Goal: Task Accomplishment & Management: Manage account settings

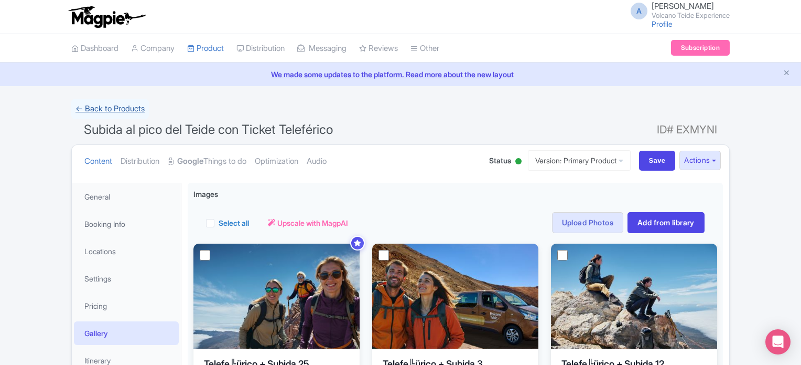
click at [88, 111] on link "← Back to Products" at bounding box center [110, 109] width 78 height 20
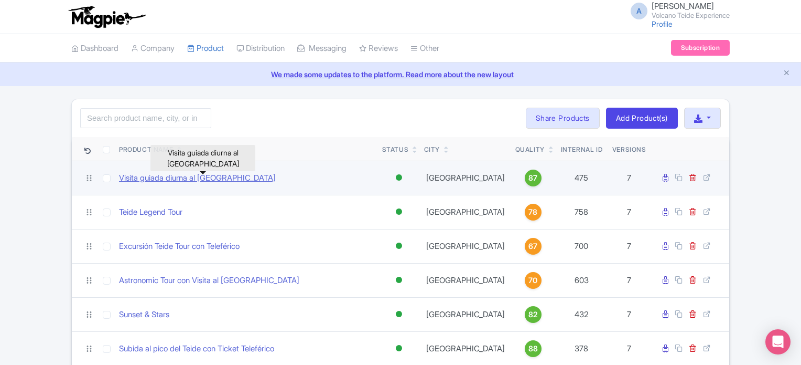
click at [223, 180] on link "Visita guiada diurna al Observatorio del Teide" at bounding box center [197, 178] width 157 height 12
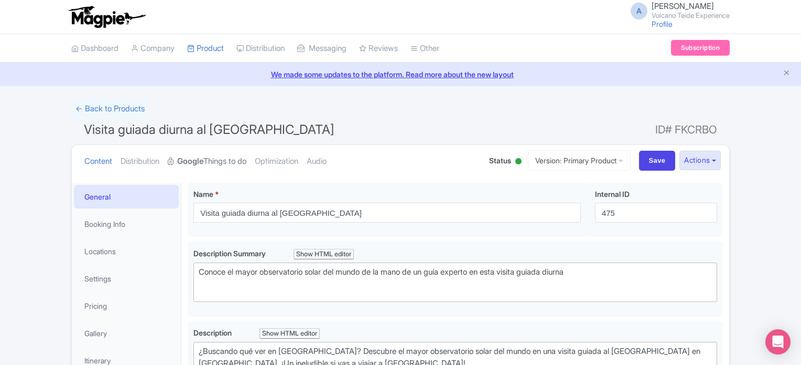
click at [220, 161] on link "Google Things to do" at bounding box center [207, 161] width 79 height 33
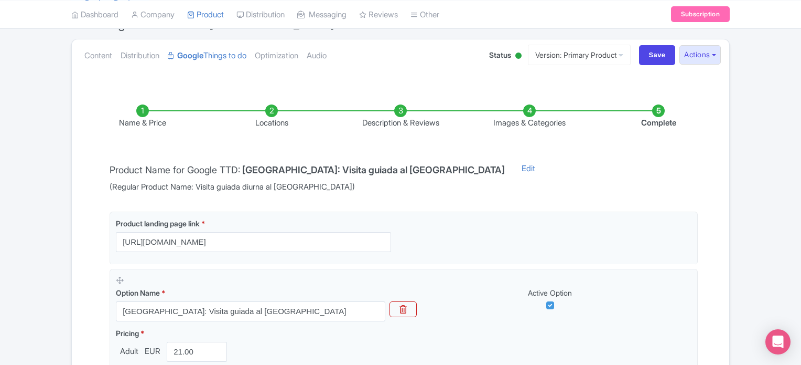
scroll to position [52, 0]
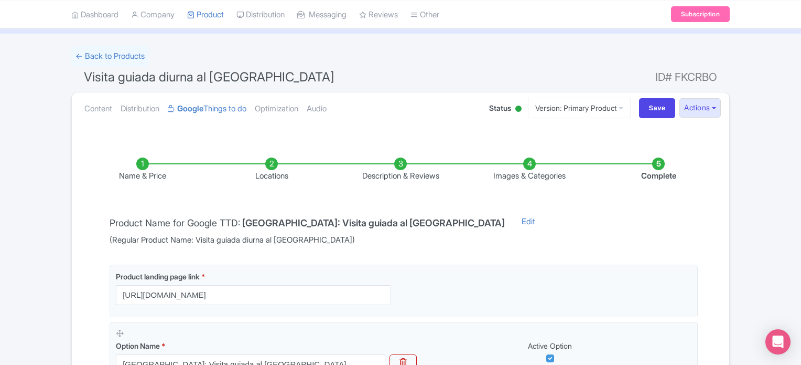
click at [521, 164] on li "Images & Categories" at bounding box center [529, 169] width 129 height 25
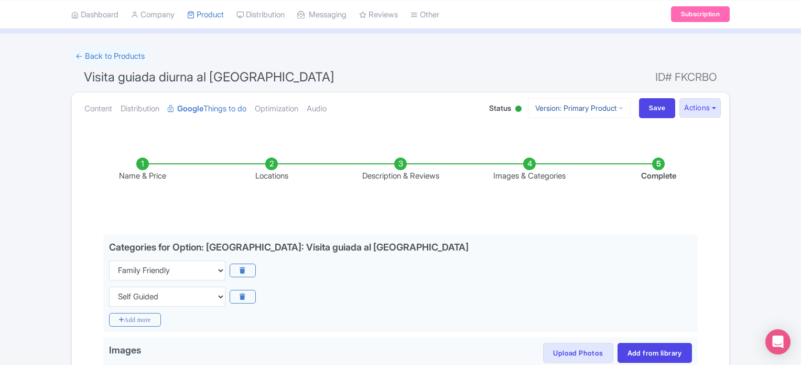
click at [562, 109] on link "Version: Primary Product" at bounding box center [579, 108] width 103 height 20
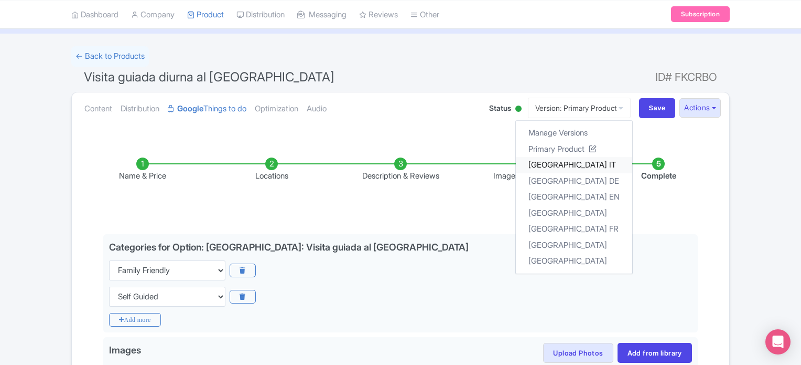
click at [575, 167] on link "[GEOGRAPHIC_DATA] IT" at bounding box center [574, 165] width 116 height 16
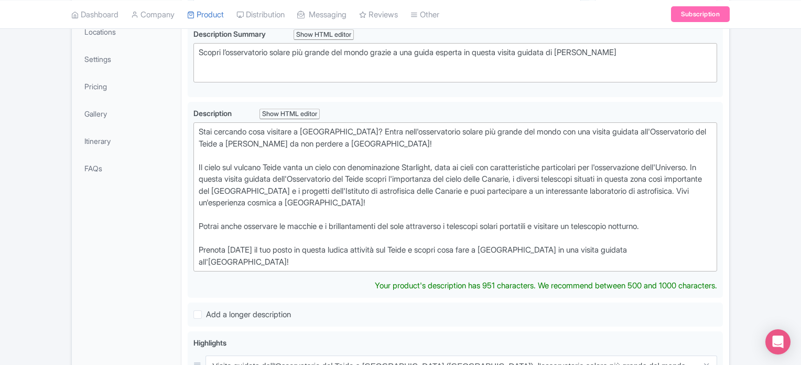
scroll to position [52, 0]
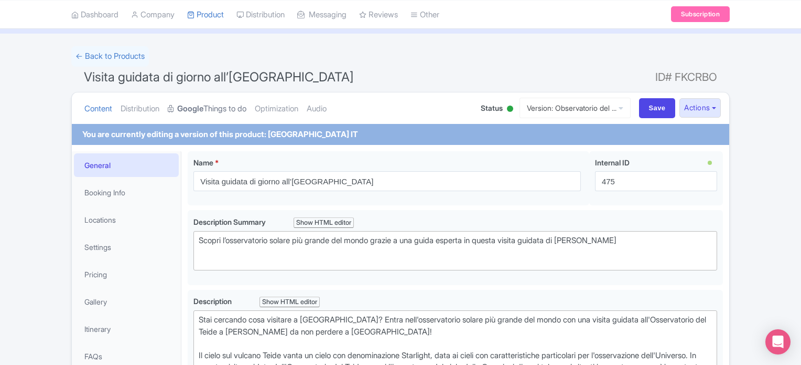
click at [219, 106] on link "Google Things to do" at bounding box center [207, 108] width 79 height 33
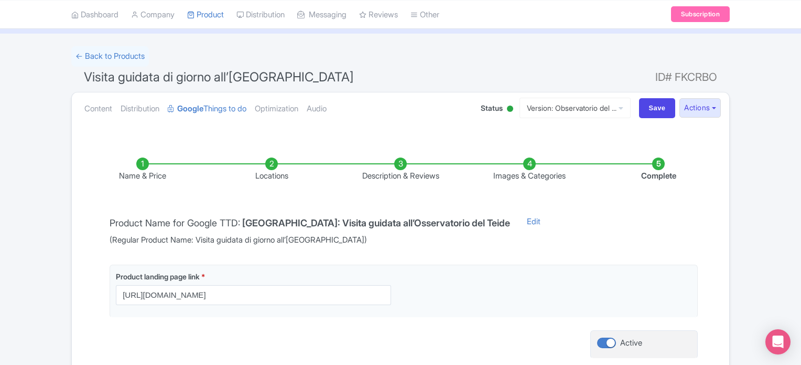
click at [533, 169] on li "Images & Categories" at bounding box center [529, 169] width 129 height 25
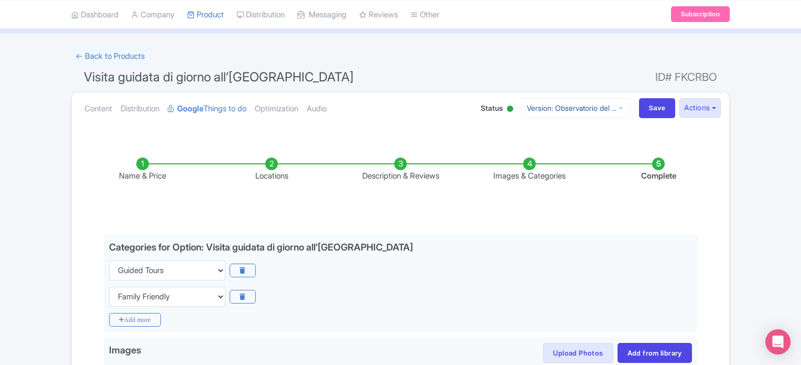
click at [567, 116] on link "Version: Observatorio del ..." at bounding box center [575, 108] width 111 height 20
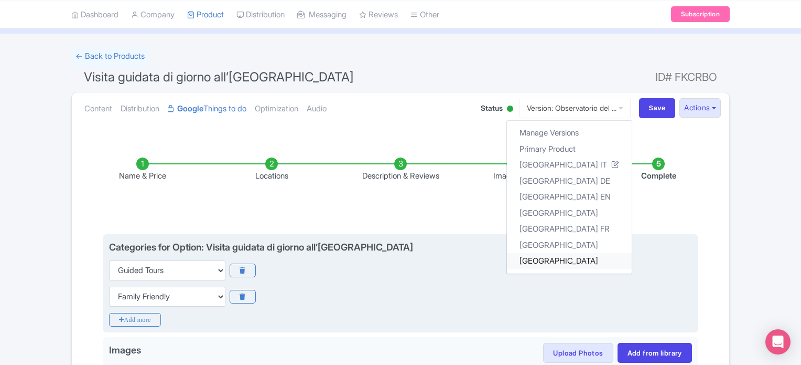
click at [590, 260] on link "[GEOGRAPHIC_DATA]" at bounding box center [569, 261] width 125 height 16
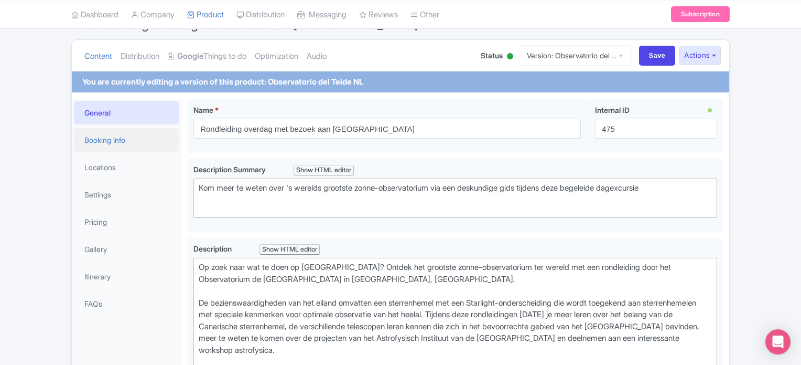
scroll to position [105, 0]
click at [231, 52] on link "Google Things to do" at bounding box center [207, 56] width 79 height 33
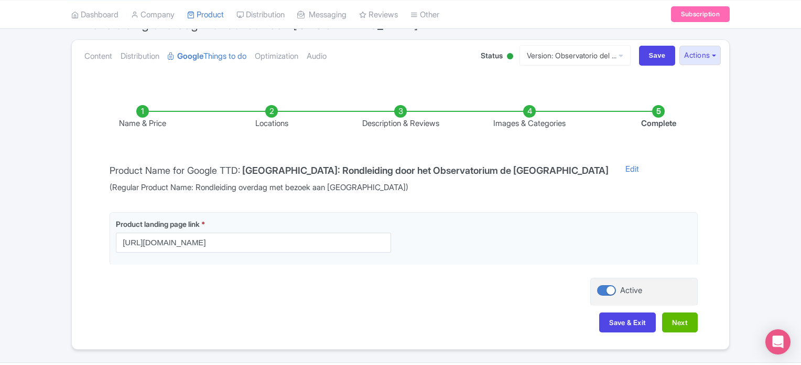
click at [530, 113] on li "Images & Categories" at bounding box center [529, 117] width 129 height 25
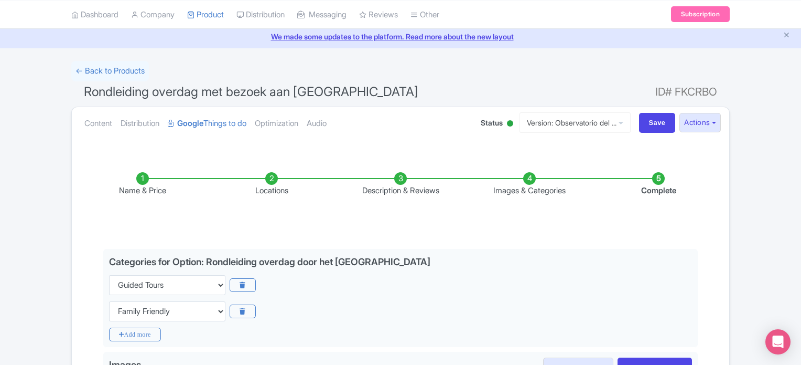
scroll to position [0, 0]
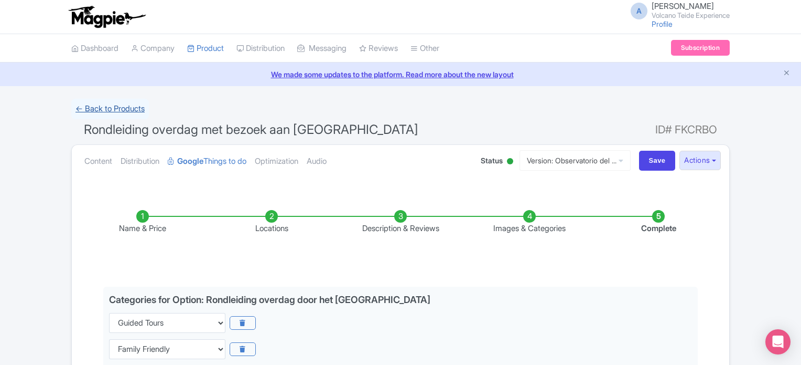
click at [96, 111] on link "← Back to Products" at bounding box center [110, 109] width 78 height 20
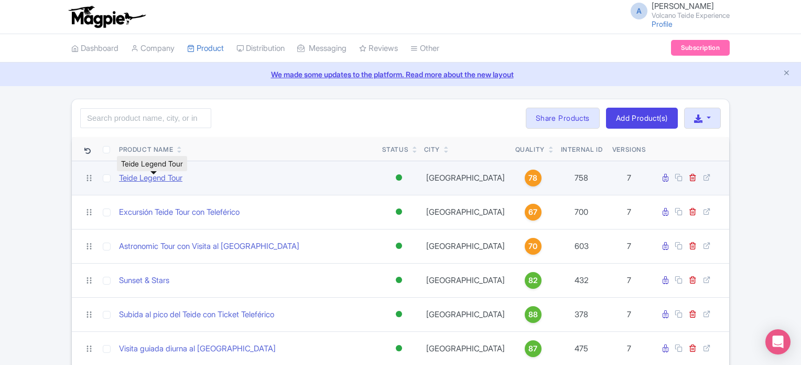
click at [168, 180] on link "Teide Legend Tour" at bounding box center [150, 178] width 63 height 12
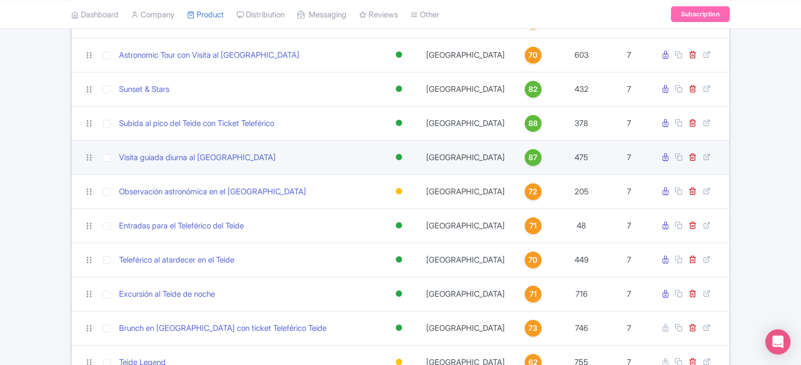
scroll to position [210, 0]
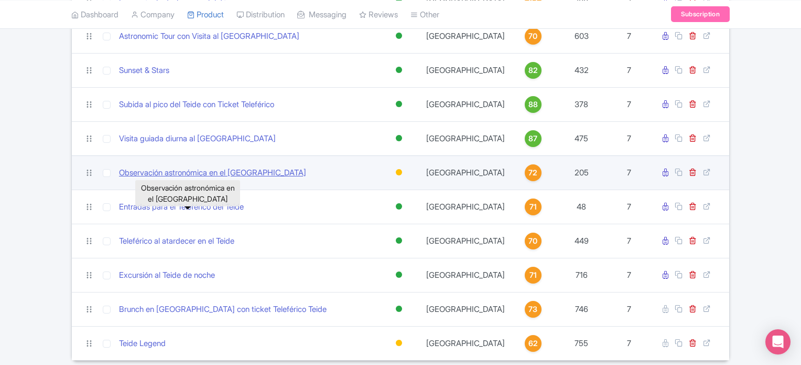
click at [225, 179] on link "Observación astronómica en el Teide" at bounding box center [212, 173] width 187 height 12
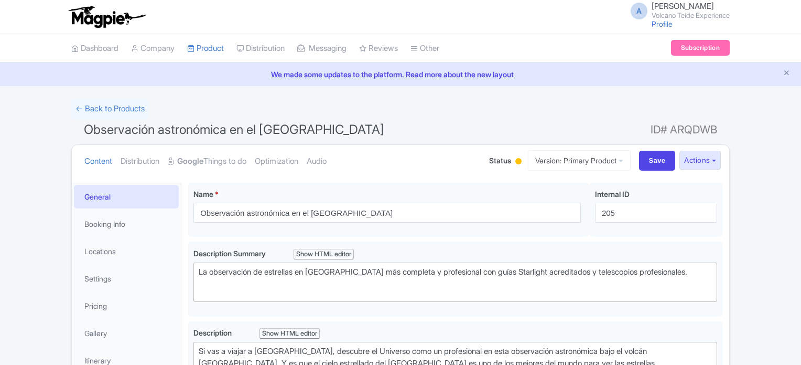
click at [233, 153] on link "Google Things to do" at bounding box center [207, 161] width 79 height 33
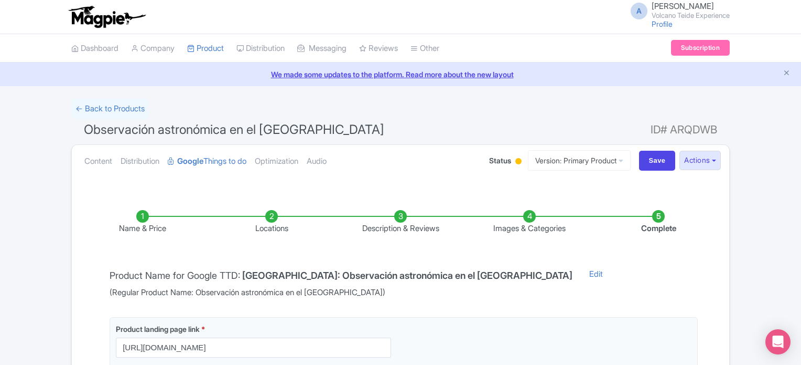
click at [528, 217] on li "Images & Categories" at bounding box center [529, 222] width 129 height 25
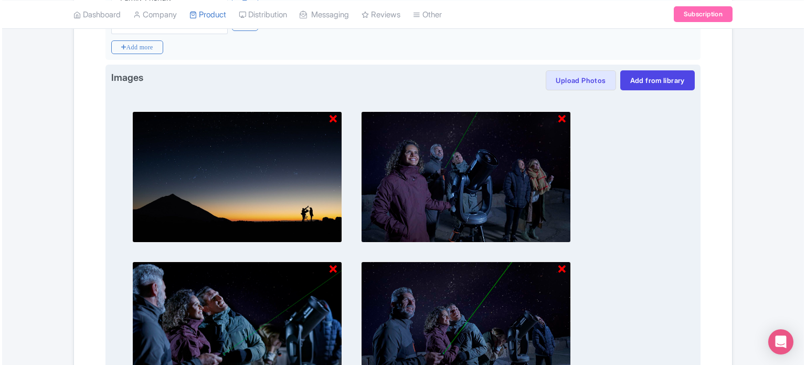
scroll to position [262, 0]
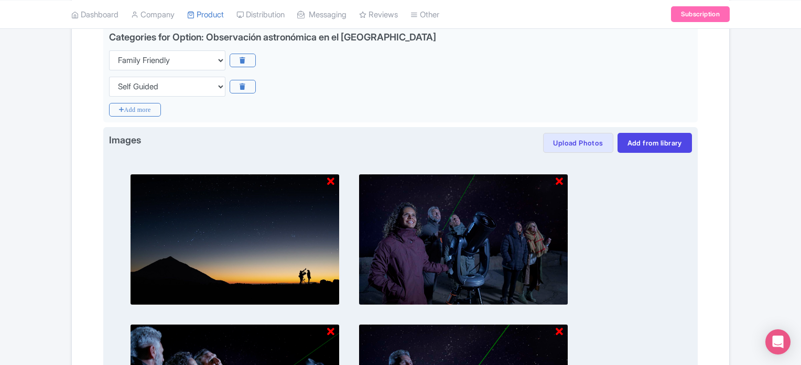
click at [328, 179] on icon at bounding box center [330, 181] width 7 height 10
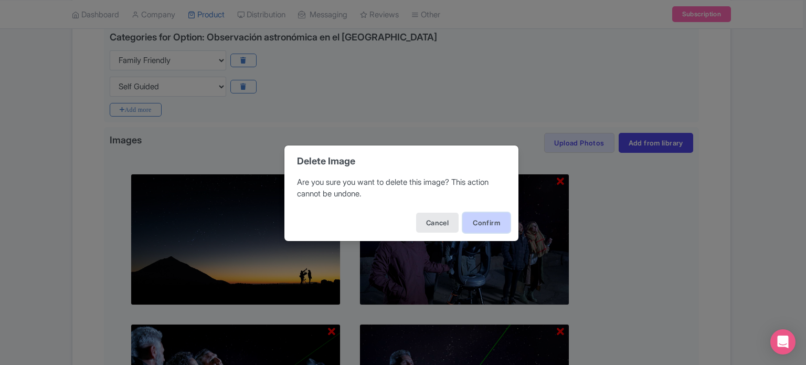
click at [472, 218] on button "Confirm" at bounding box center [486, 222] width 47 height 20
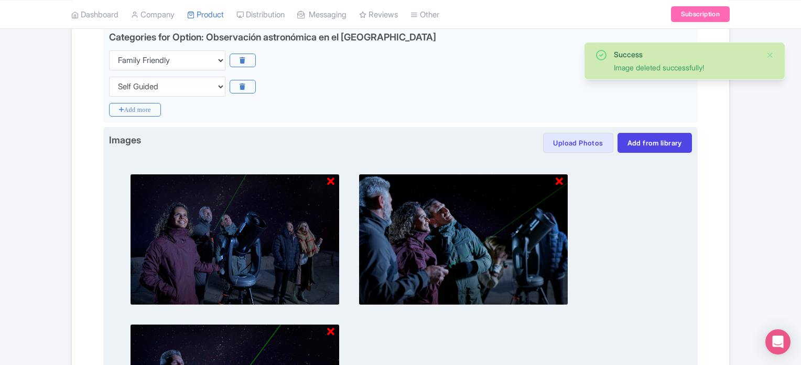
click at [329, 176] on icon at bounding box center [330, 181] width 7 height 10
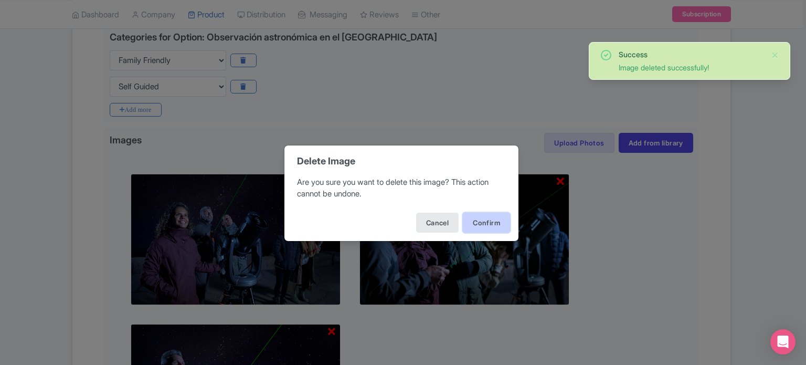
click at [470, 226] on button "Confirm" at bounding box center [486, 222] width 47 height 20
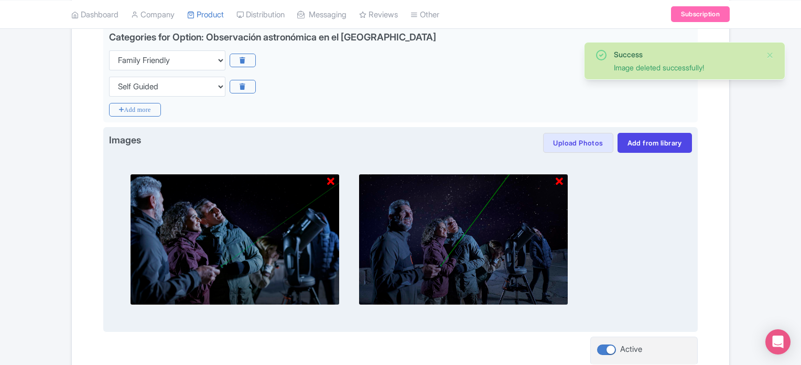
click at [332, 177] on icon at bounding box center [330, 181] width 7 height 10
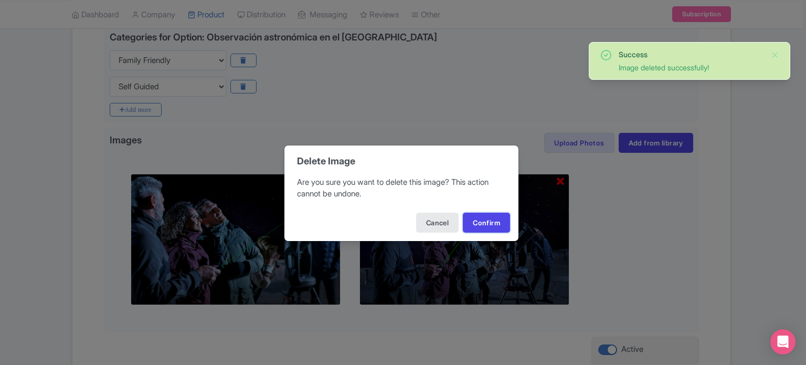
drag, startPoint x: 491, startPoint y: 223, endPoint x: 487, endPoint y: 228, distance: 6.3
click at [491, 224] on button "Confirm" at bounding box center [486, 222] width 47 height 20
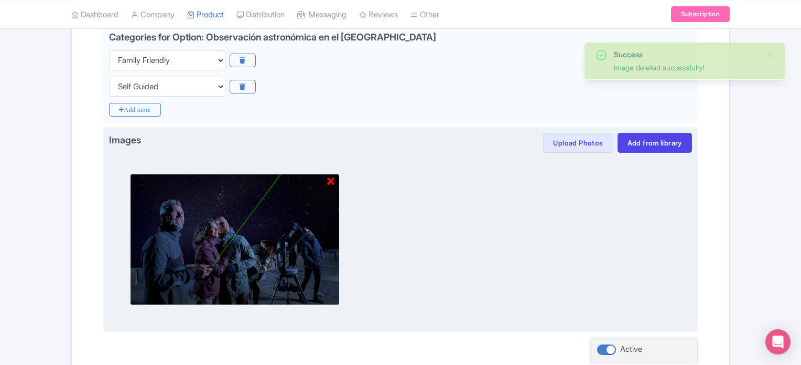
click at [332, 178] on icon at bounding box center [330, 181] width 7 height 10
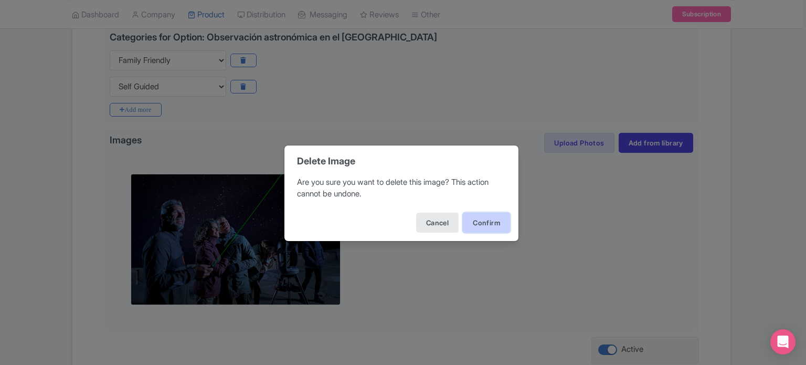
click at [484, 218] on button "Confirm" at bounding box center [486, 222] width 47 height 20
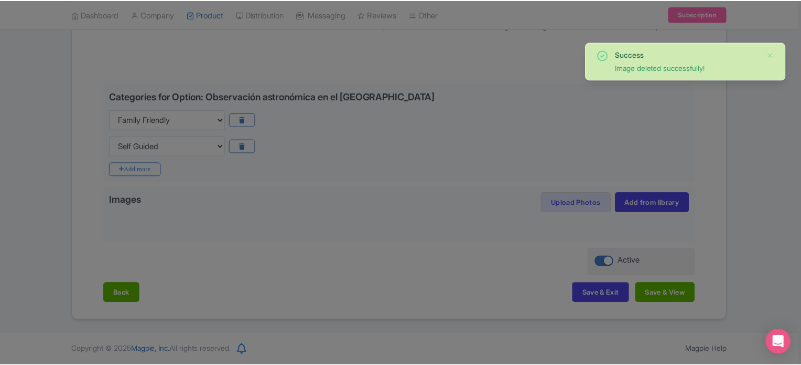
scroll to position [201, 0]
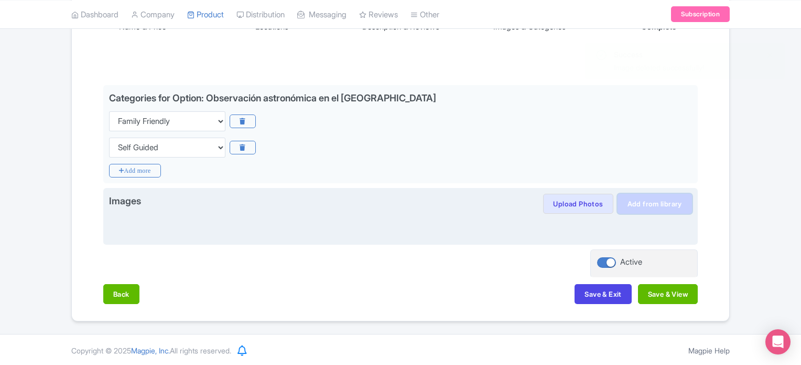
click at [640, 204] on link "Add from library" at bounding box center [655, 204] width 74 height 20
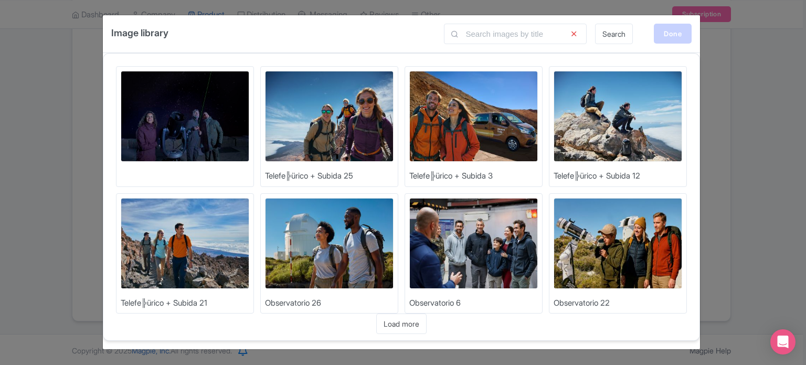
click at [672, 37] on div "Done" at bounding box center [673, 34] width 38 height 20
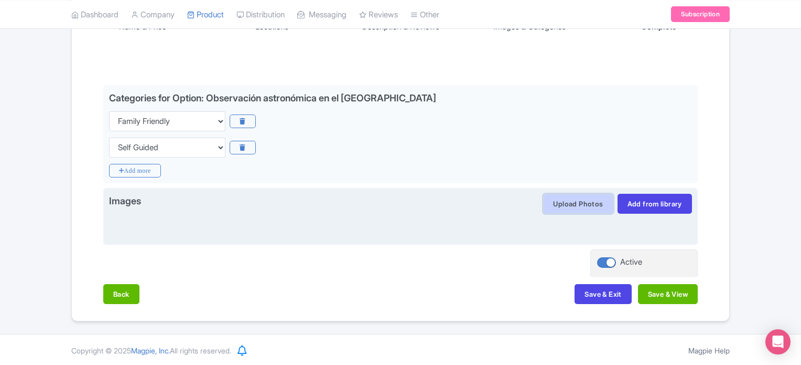
click at [584, 200] on button "Upload Photos" at bounding box center [578, 204] width 70 height 20
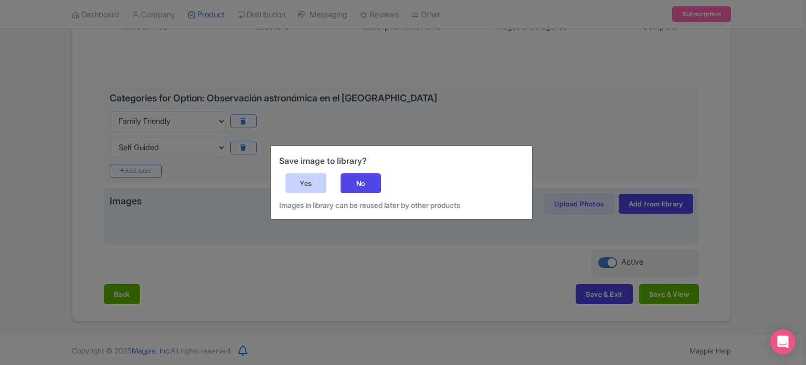
click at [315, 188] on div "Yes" at bounding box center [305, 183] width 41 height 20
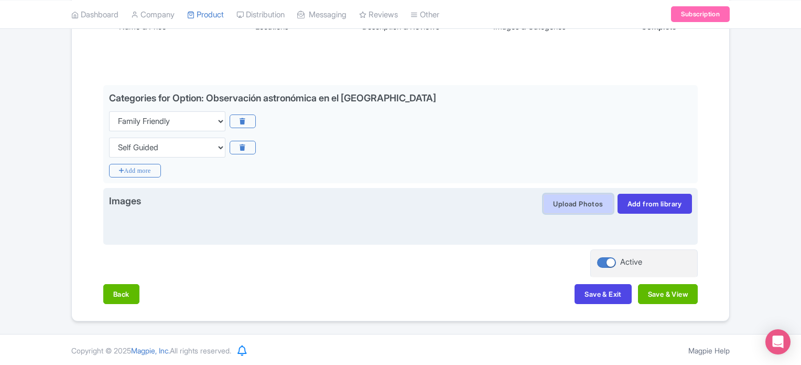
click at [570, 207] on button "Upload Photos" at bounding box center [578, 204] width 70 height 20
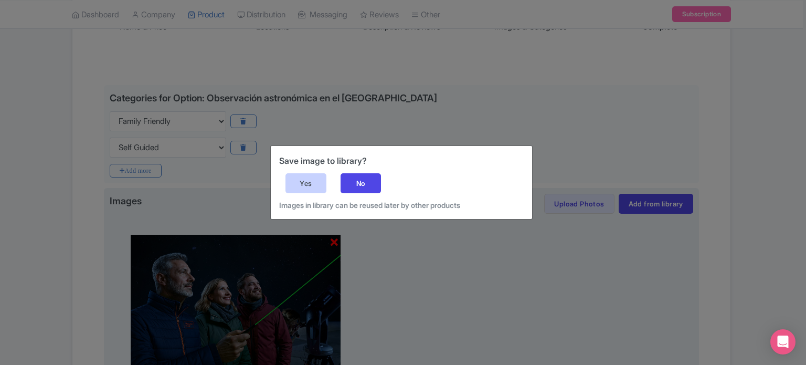
click at [302, 180] on div "Yes" at bounding box center [305, 183] width 41 height 20
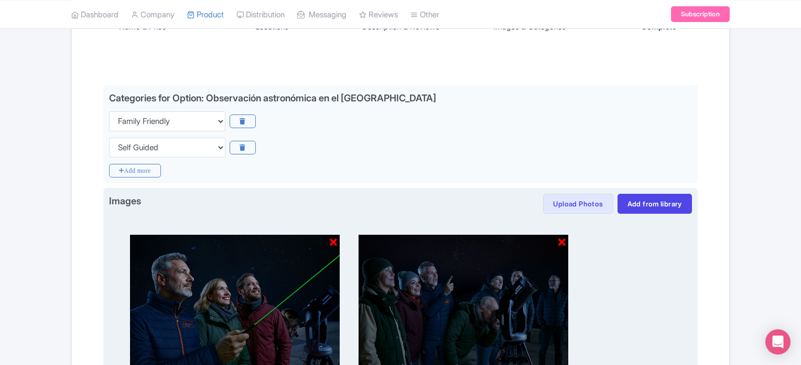
scroll to position [306, 0]
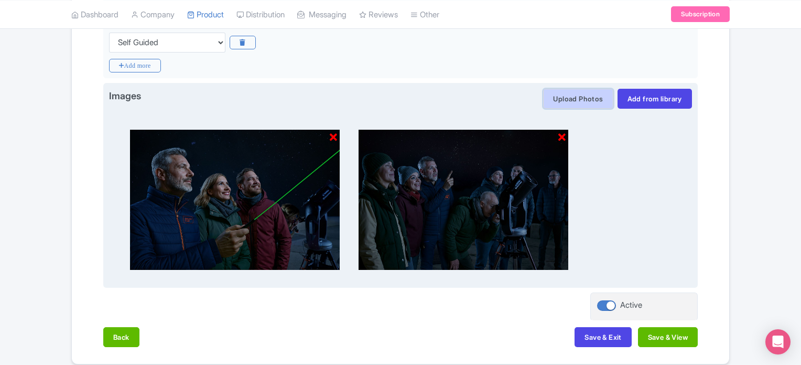
click at [569, 99] on button "Upload Photos" at bounding box center [578, 99] width 70 height 20
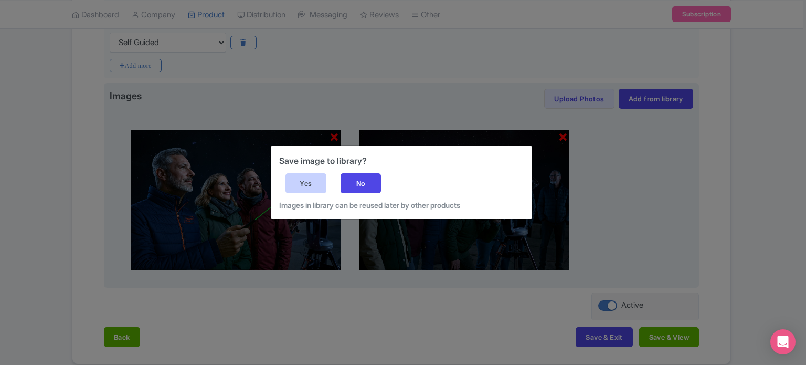
click at [313, 185] on div "Yes" at bounding box center [305, 183] width 41 height 20
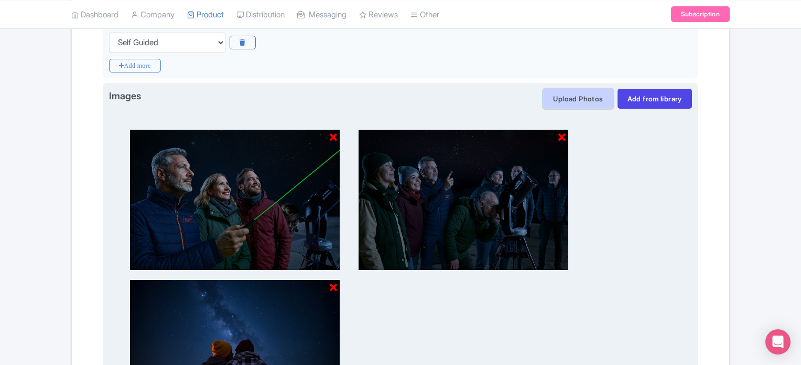
click at [571, 97] on button "Upload Photos" at bounding box center [578, 99] width 70 height 20
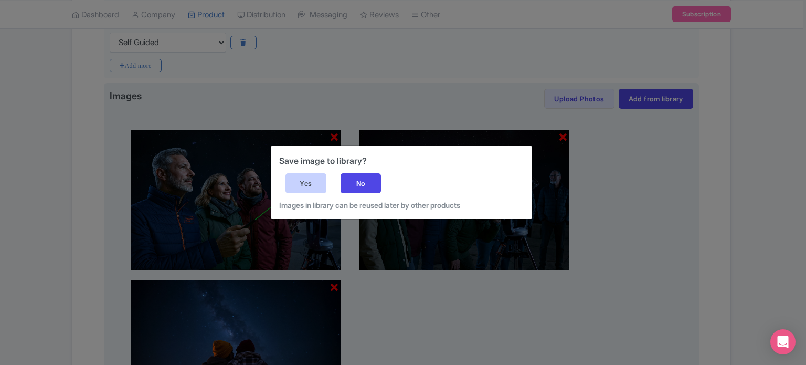
click at [313, 179] on div "Yes" at bounding box center [305, 183] width 41 height 20
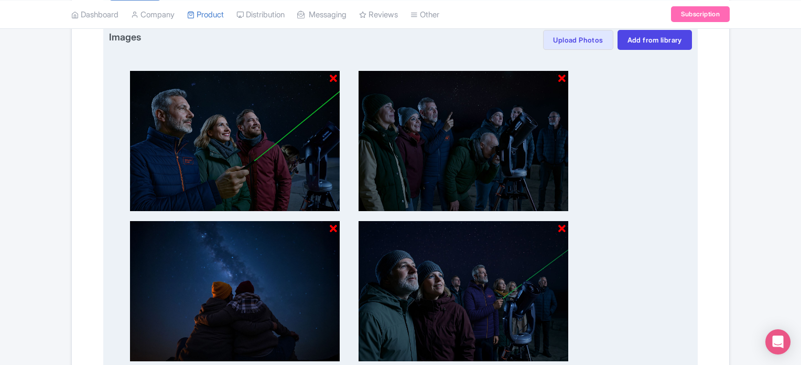
scroll to position [499, 0]
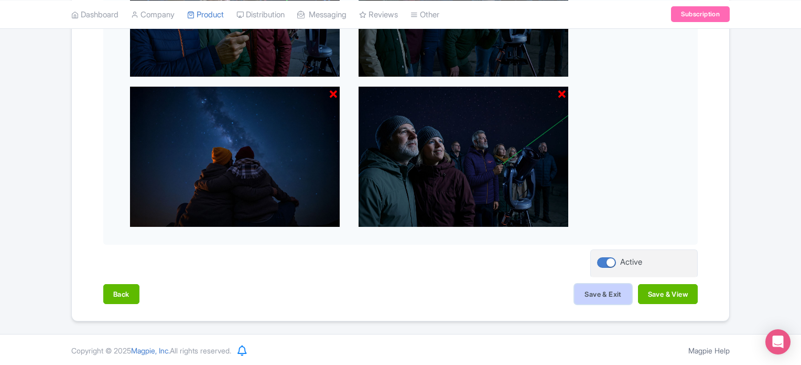
click at [608, 293] on button "Save & Exit" at bounding box center [603, 294] width 57 height 20
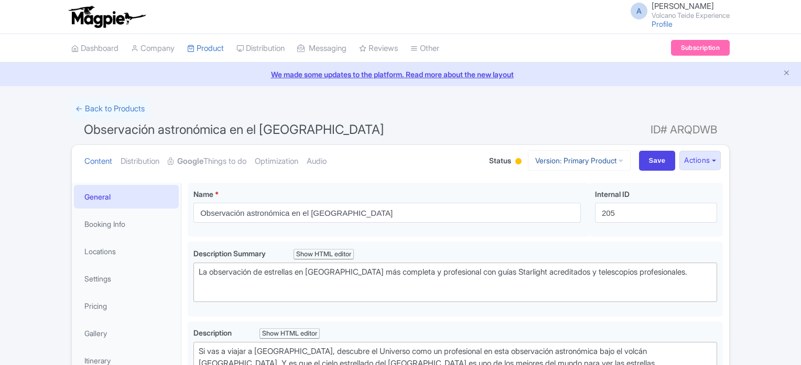
click at [572, 159] on link "Version: Primary Product" at bounding box center [579, 160] width 103 height 20
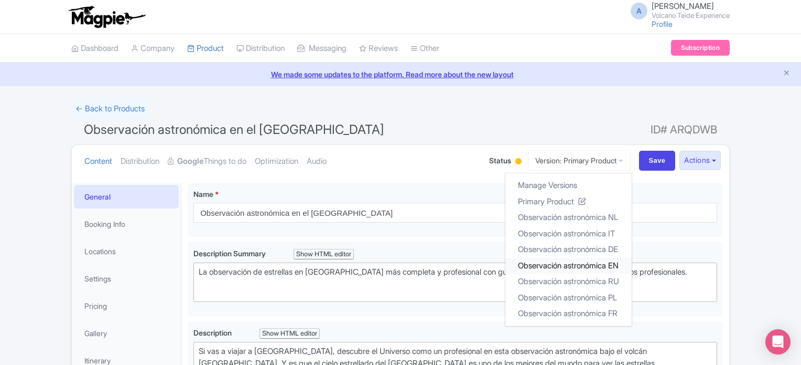
click at [579, 261] on link "Observación astronómica EN" at bounding box center [569, 265] width 126 height 16
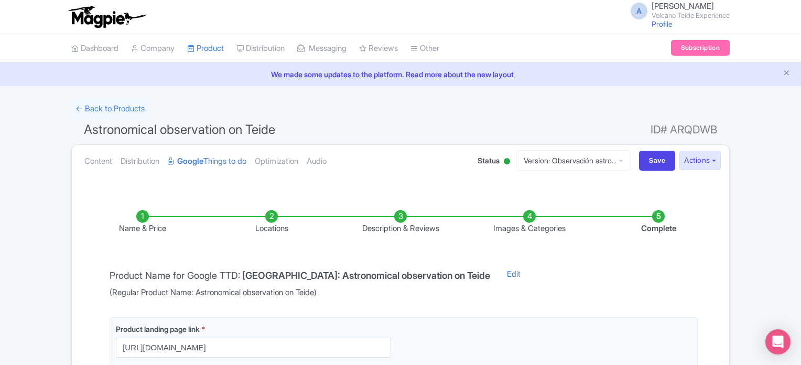
click at [526, 213] on li "Images & Categories" at bounding box center [529, 222] width 129 height 25
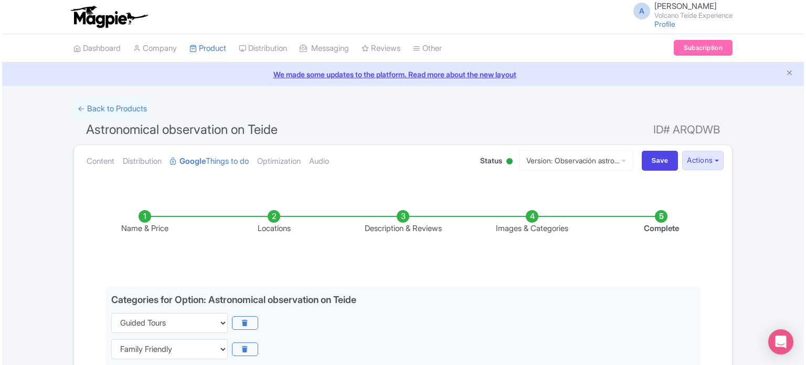
scroll to position [262, 0]
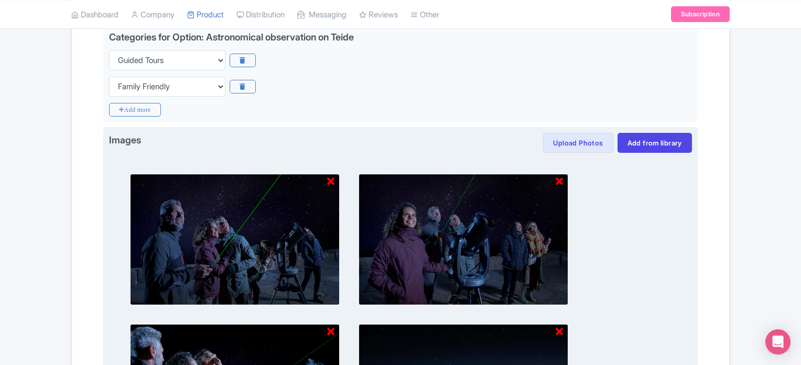
click at [332, 181] on icon at bounding box center [330, 181] width 7 height 10
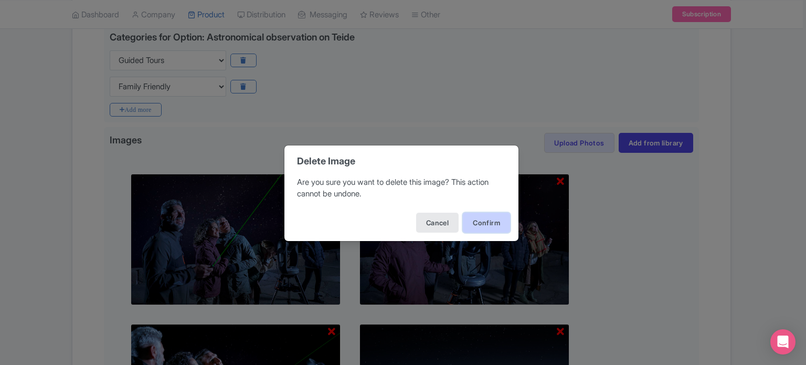
click at [508, 226] on button "Confirm" at bounding box center [486, 222] width 47 height 20
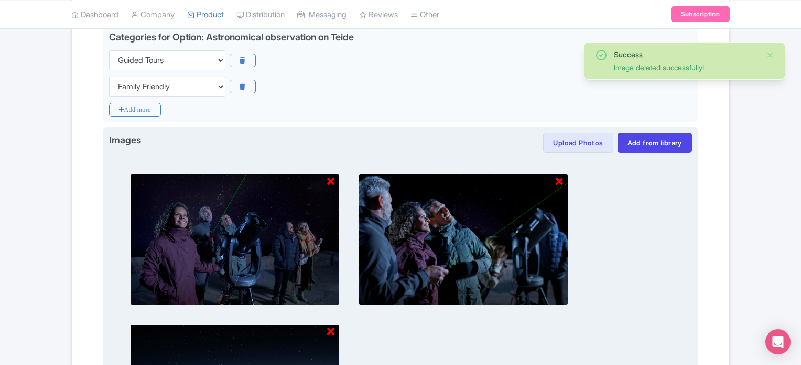
click at [329, 182] on icon at bounding box center [330, 181] width 7 height 10
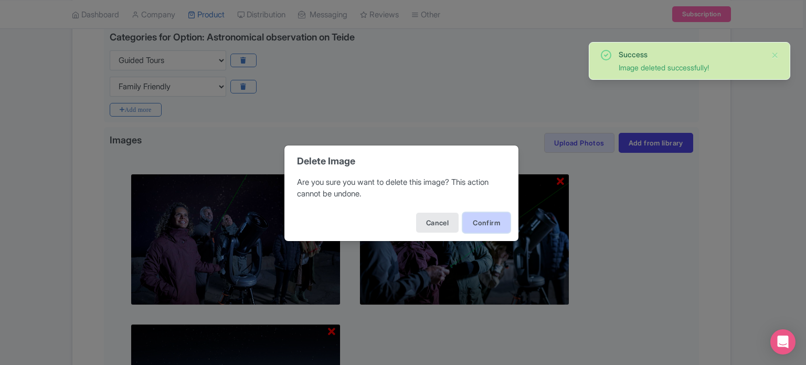
click at [492, 225] on button "Confirm" at bounding box center [486, 222] width 47 height 20
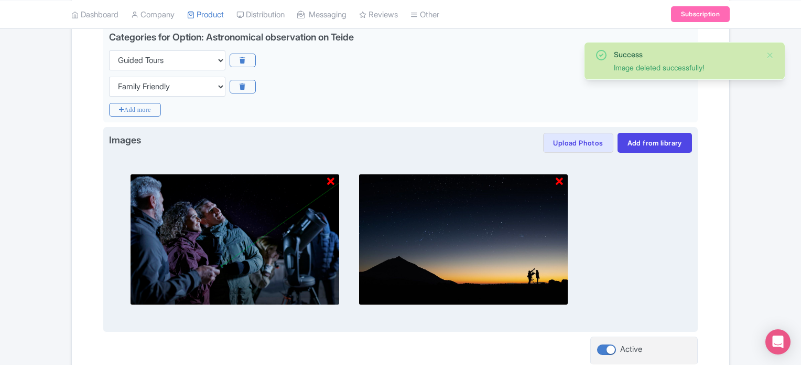
click at [332, 180] on icon at bounding box center [330, 181] width 7 height 10
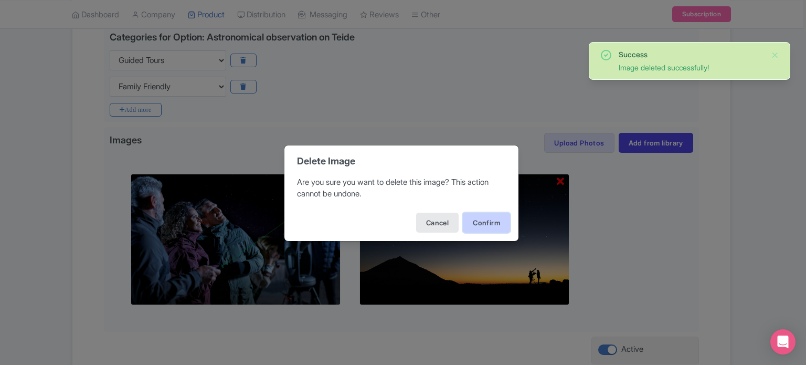
click at [471, 220] on button "Confirm" at bounding box center [486, 222] width 47 height 20
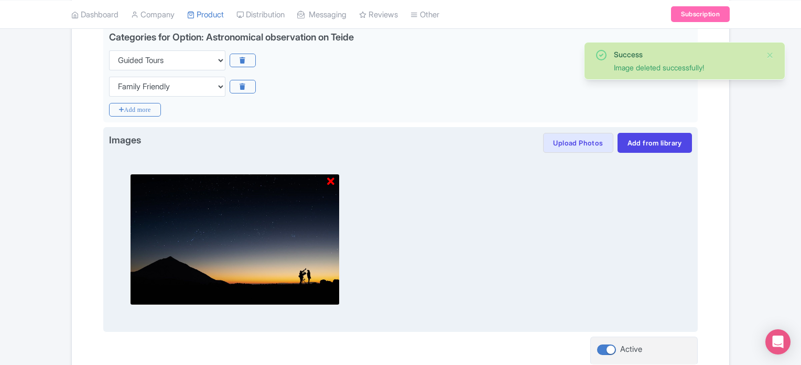
click at [334, 180] on icon at bounding box center [330, 181] width 7 height 10
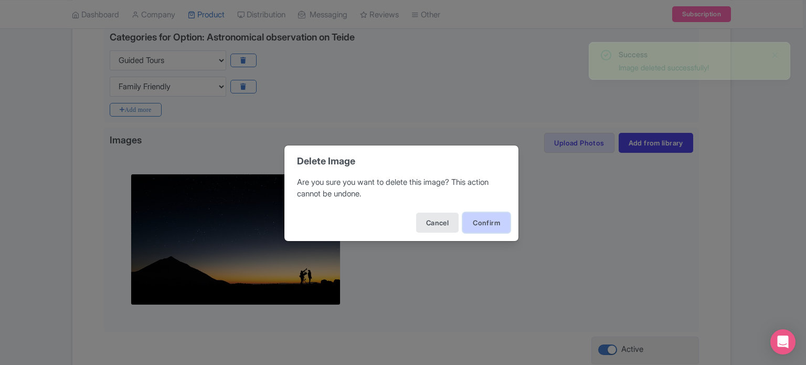
click at [493, 218] on button "Confirm" at bounding box center [486, 222] width 47 height 20
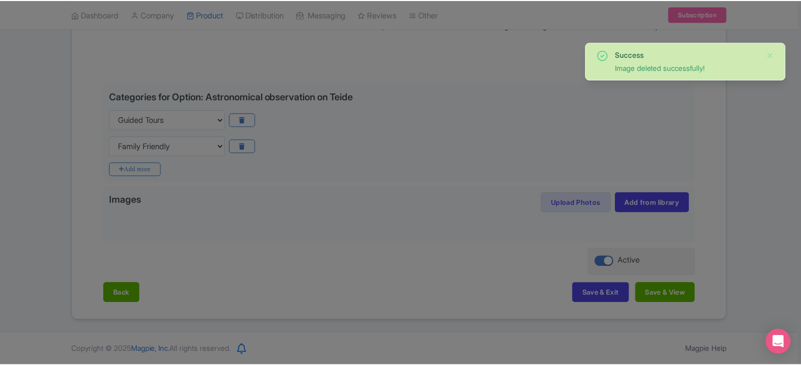
scroll to position [201, 0]
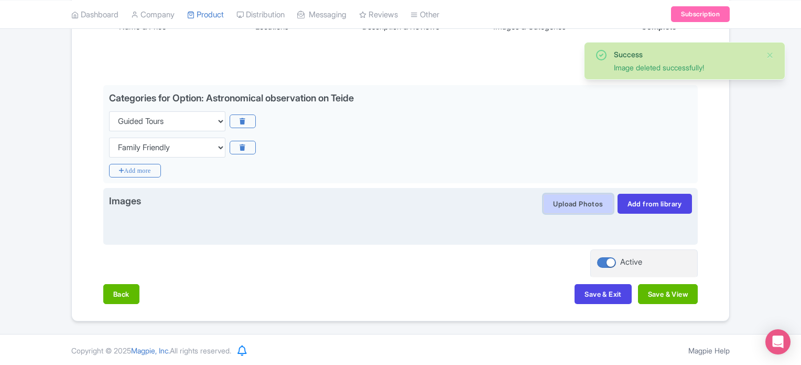
click at [569, 203] on button "Upload Photos" at bounding box center [578, 204] width 70 height 20
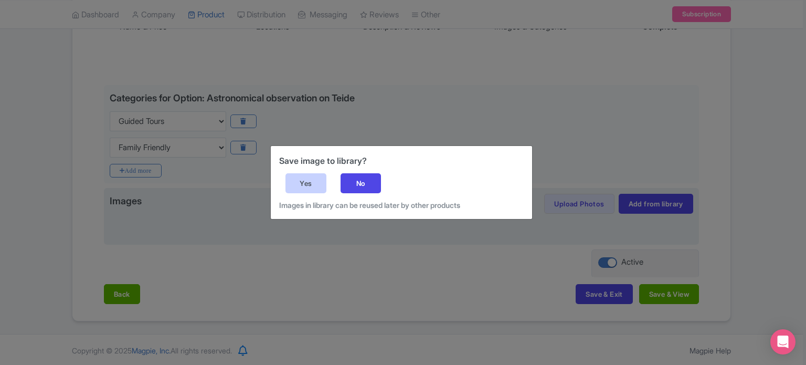
click at [314, 177] on div "Yes" at bounding box center [305, 183] width 41 height 20
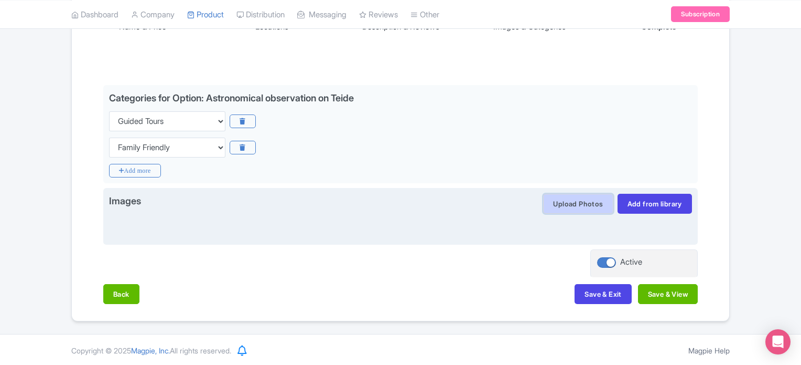
click at [586, 203] on button "Upload Photos" at bounding box center [578, 204] width 70 height 20
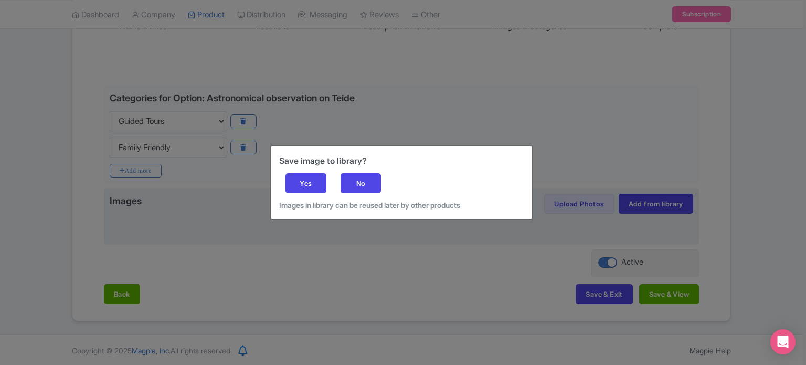
drag, startPoint x: 361, startPoint y: 179, endPoint x: 398, endPoint y: 184, distance: 37.0
click at [361, 179] on div "No" at bounding box center [360, 183] width 41 height 20
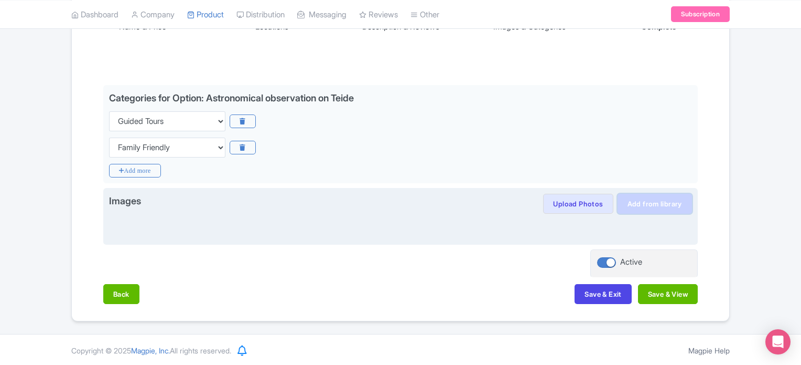
click at [664, 206] on link "Add from library" at bounding box center [655, 204] width 74 height 20
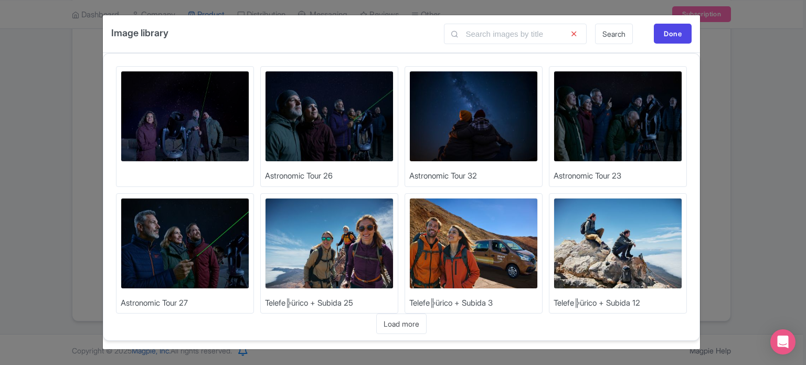
click at [178, 248] on img at bounding box center [185, 243] width 129 height 91
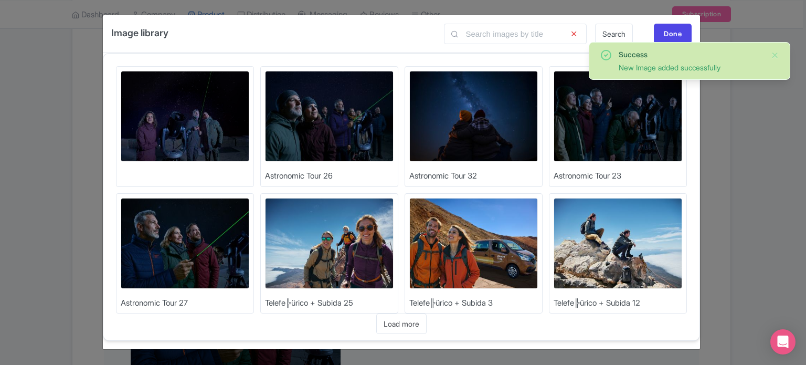
click at [619, 122] on img at bounding box center [617, 116] width 129 height 91
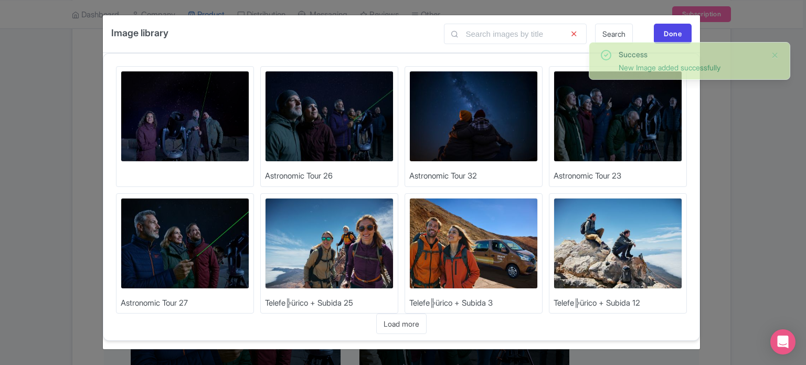
click at [479, 120] on img at bounding box center [473, 116] width 129 height 91
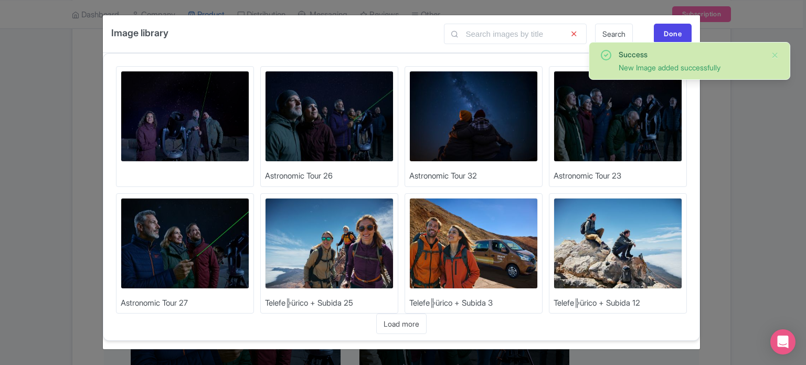
click at [344, 134] on img at bounding box center [329, 116] width 129 height 91
click at [671, 29] on div "Done" at bounding box center [673, 34] width 38 height 20
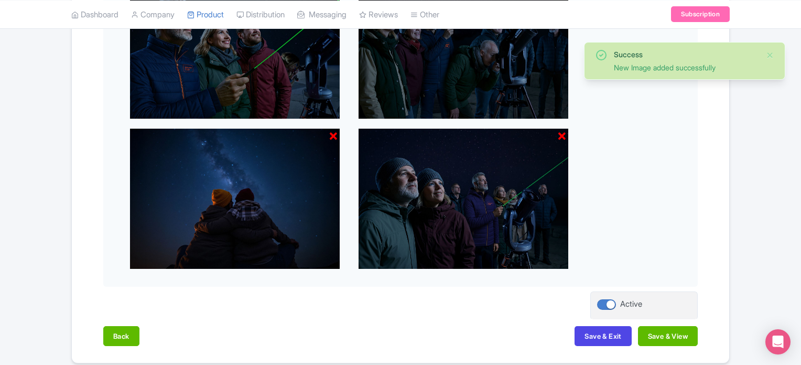
scroll to position [499, 0]
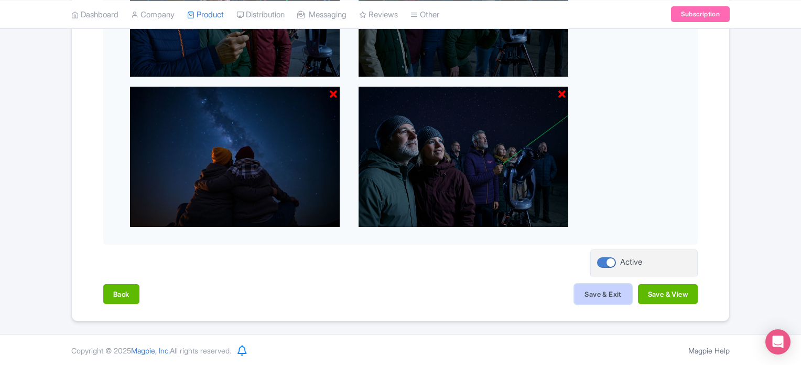
click at [598, 298] on button "Save & Exit" at bounding box center [603, 294] width 57 height 20
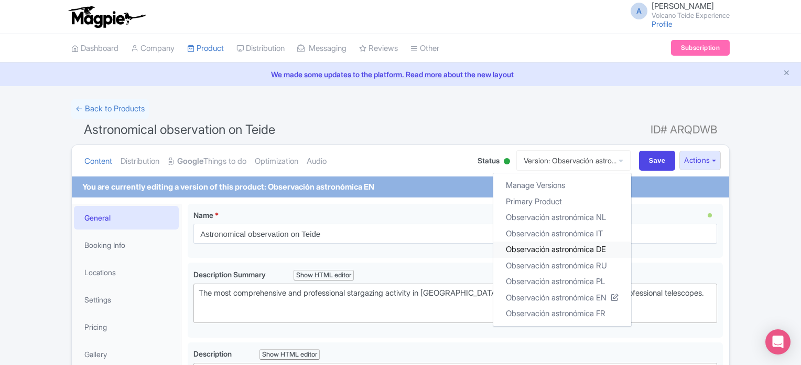
click at [573, 253] on link "Observación astronómica DE" at bounding box center [563, 249] width 138 height 16
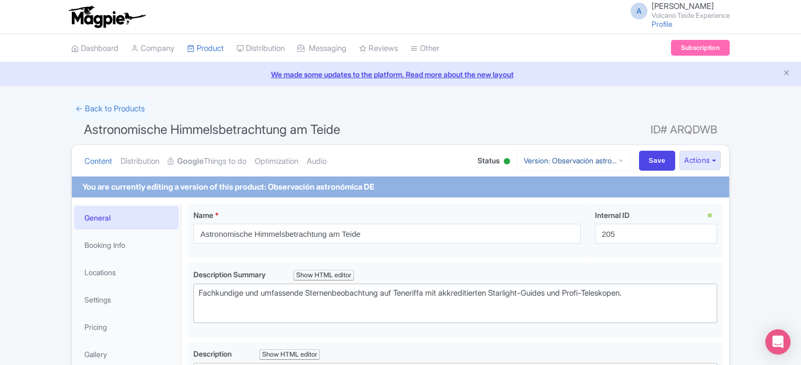
click at [577, 166] on link "Version: Observación astro..." at bounding box center [574, 160] width 114 height 20
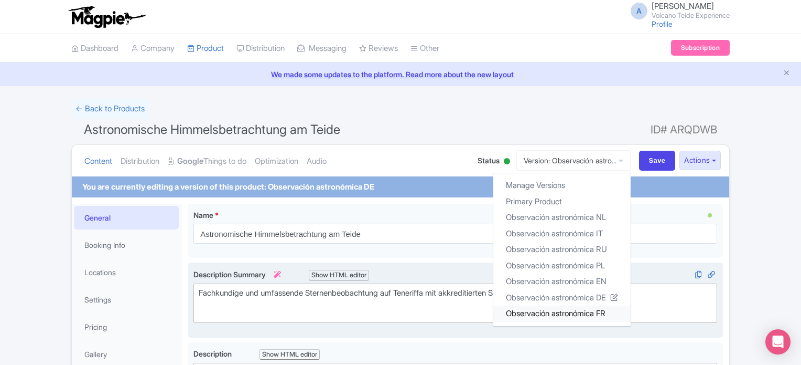
click at [570, 308] on link "Observación astronómica FR" at bounding box center [562, 313] width 137 height 16
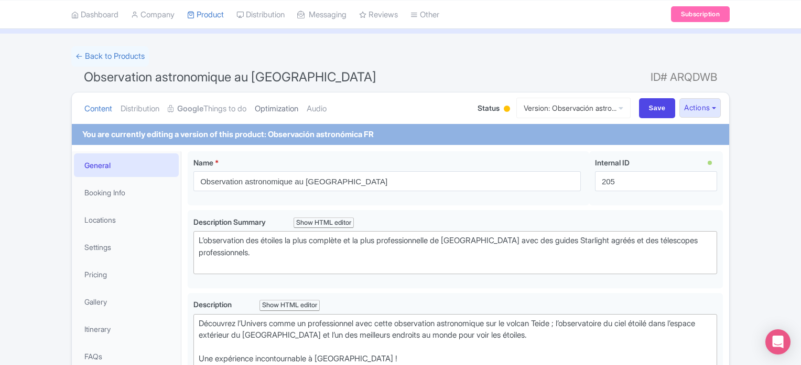
scroll to position [52, 0]
click at [221, 109] on link "Google Things to do" at bounding box center [207, 108] width 79 height 33
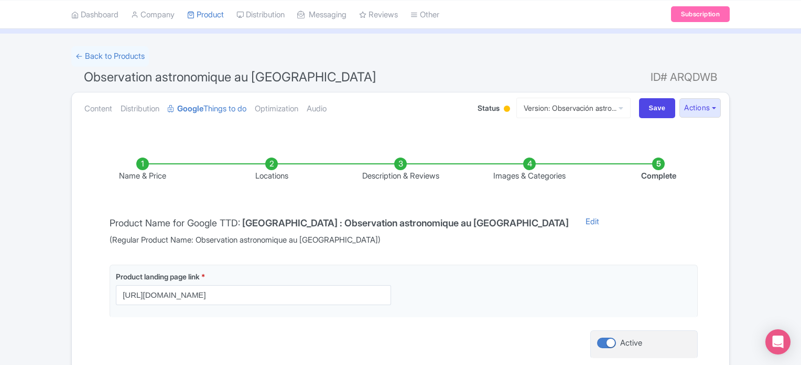
click at [530, 166] on li "Images & Categories" at bounding box center [529, 169] width 129 height 25
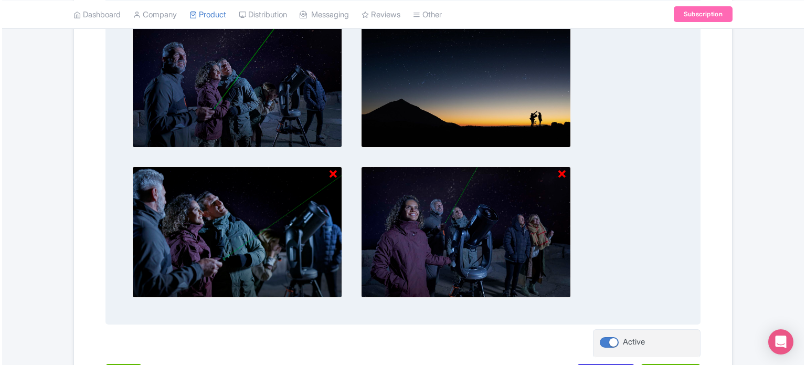
scroll to position [262, 0]
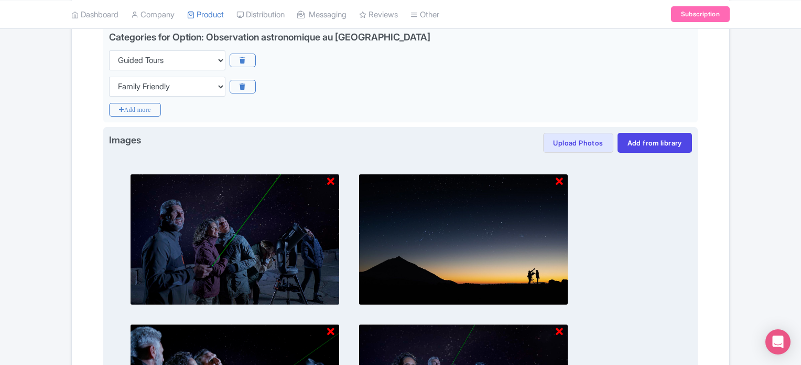
click at [330, 181] on icon at bounding box center [330, 181] width 7 height 10
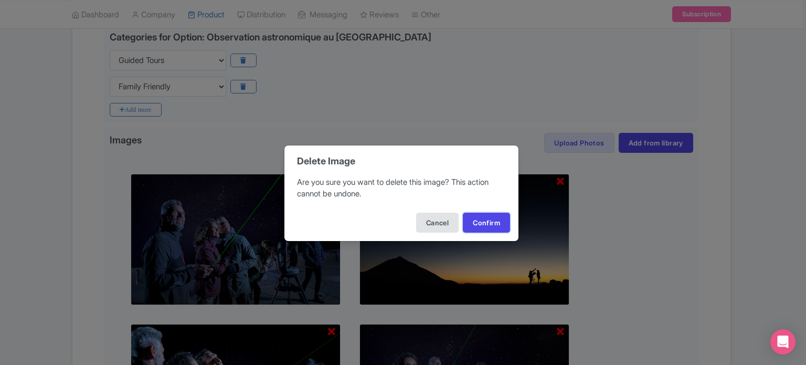
drag, startPoint x: 499, startPoint y: 218, endPoint x: 439, endPoint y: 215, distance: 60.9
click at [500, 218] on button "Confirm" at bounding box center [486, 222] width 47 height 20
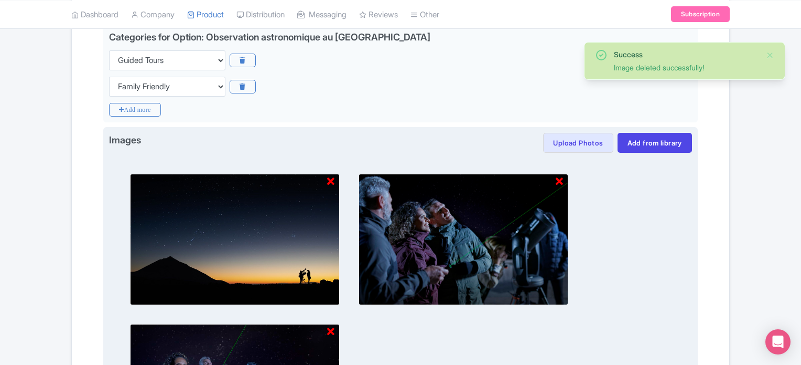
click at [330, 182] on icon at bounding box center [330, 181] width 7 height 10
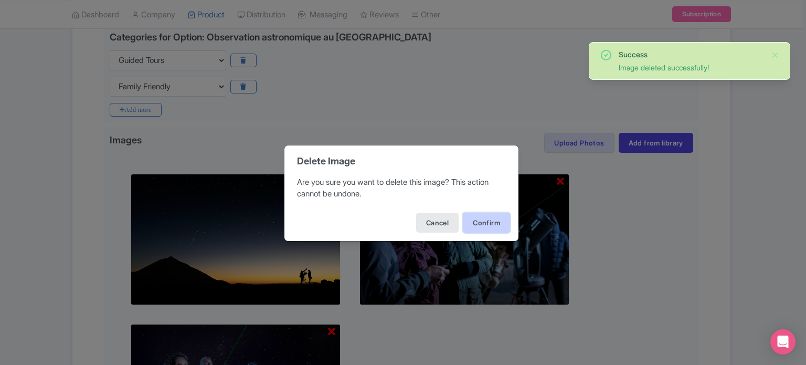
click at [478, 215] on button "Confirm" at bounding box center [486, 222] width 47 height 20
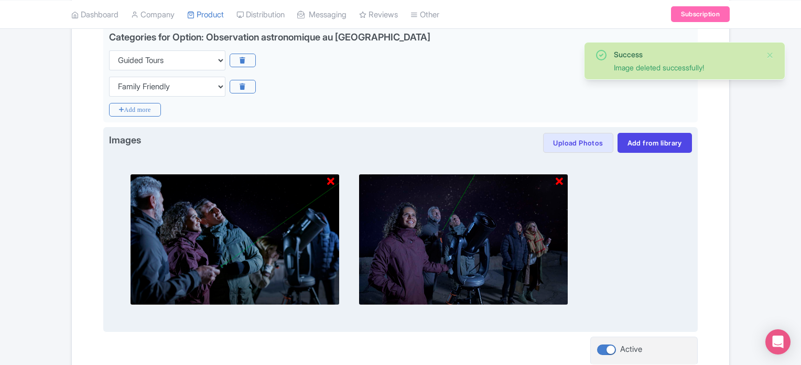
click at [334, 179] on div at bounding box center [235, 239] width 210 height 131
click at [333, 180] on icon at bounding box center [330, 181] width 7 height 10
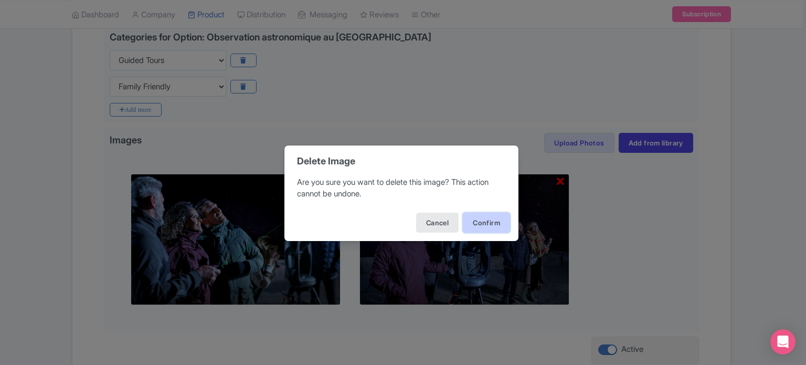
click at [488, 213] on button "Confirm" at bounding box center [486, 222] width 47 height 20
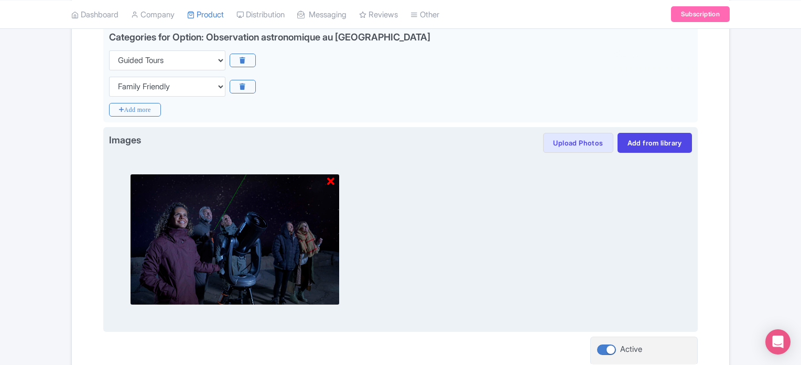
click at [334, 184] on icon at bounding box center [330, 181] width 7 height 10
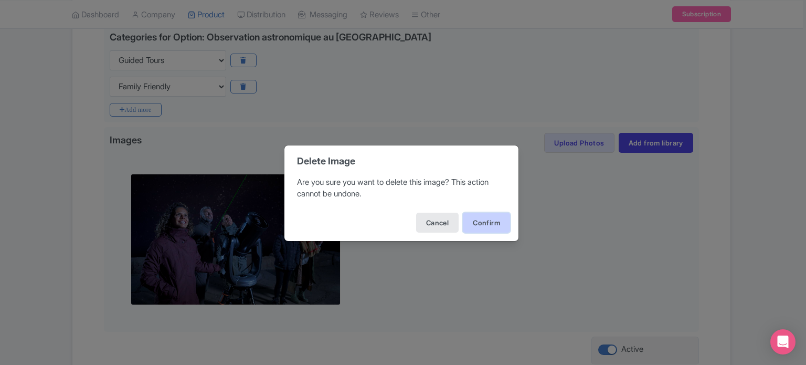
click at [488, 216] on button "Confirm" at bounding box center [486, 222] width 47 height 20
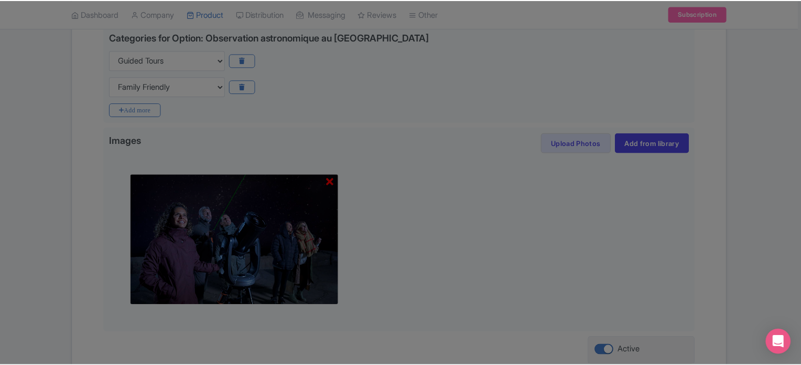
scroll to position [201, 0]
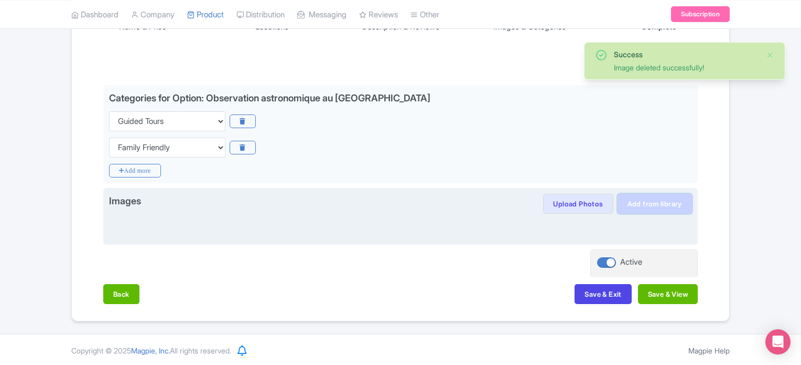
click at [665, 197] on link "Add from library" at bounding box center [655, 204] width 74 height 20
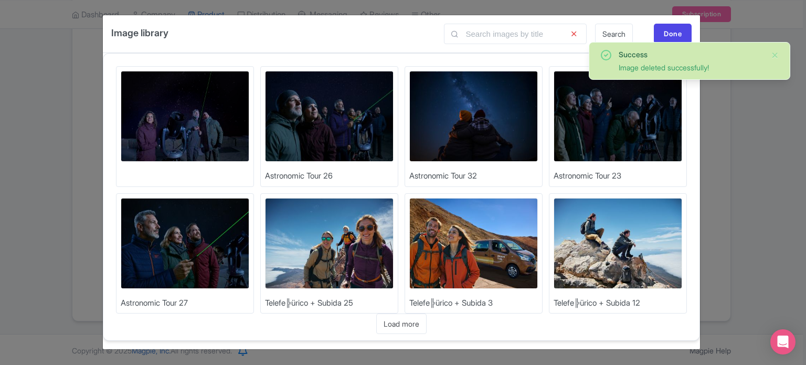
click at [170, 256] on img at bounding box center [185, 243] width 129 height 91
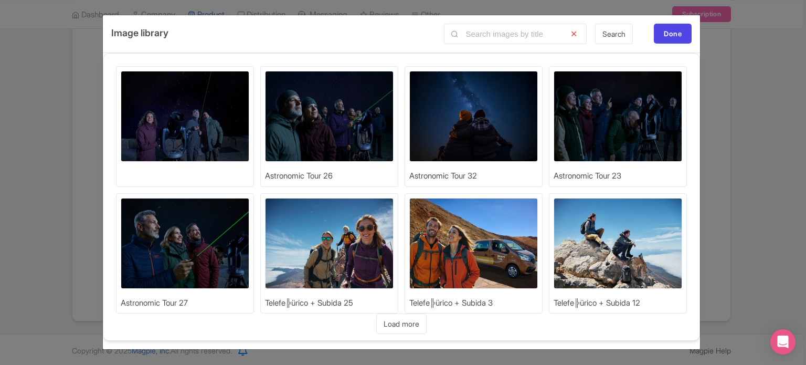
click at [635, 144] on img at bounding box center [617, 116] width 129 height 91
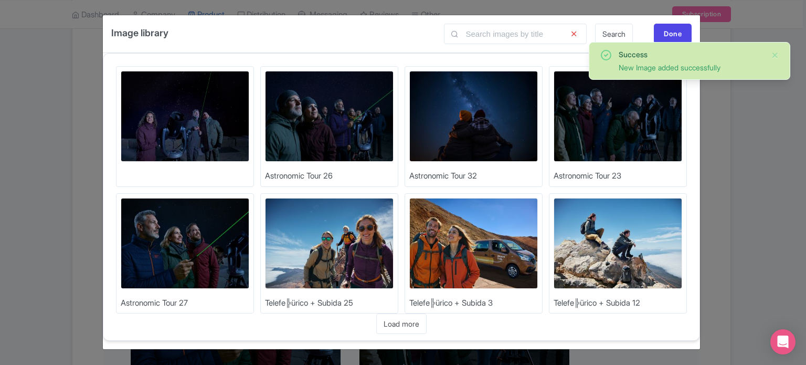
click at [410, 138] on img at bounding box center [473, 116] width 129 height 91
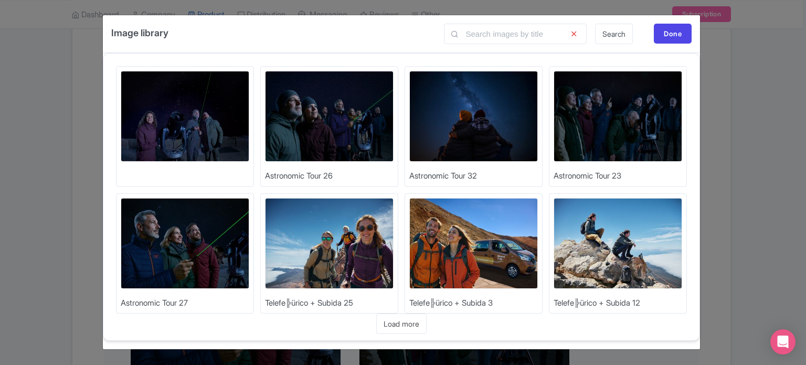
click at [319, 116] on img at bounding box center [329, 116] width 129 height 91
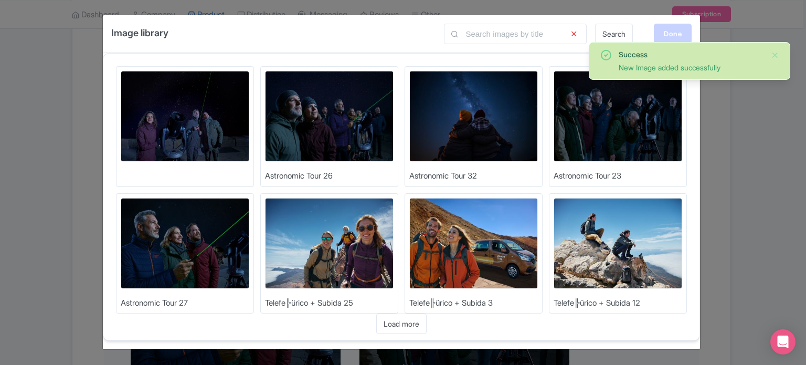
click at [669, 31] on div "Done" at bounding box center [673, 34] width 38 height 20
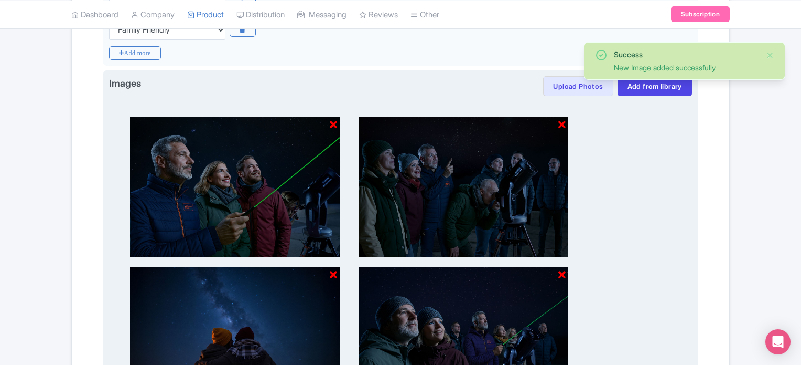
scroll to position [464, 0]
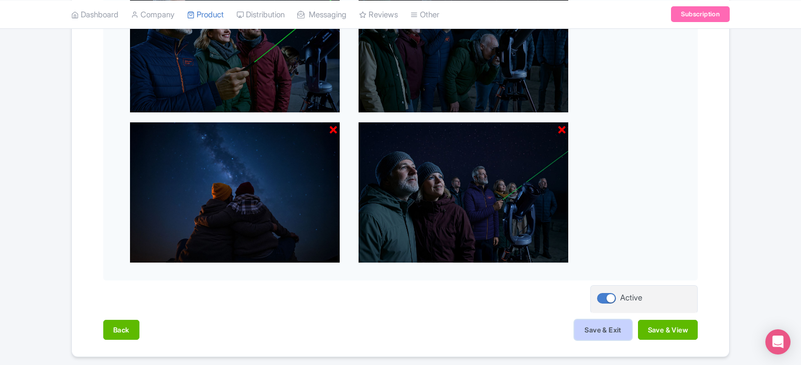
click at [618, 329] on button "Save & Exit" at bounding box center [603, 329] width 57 height 20
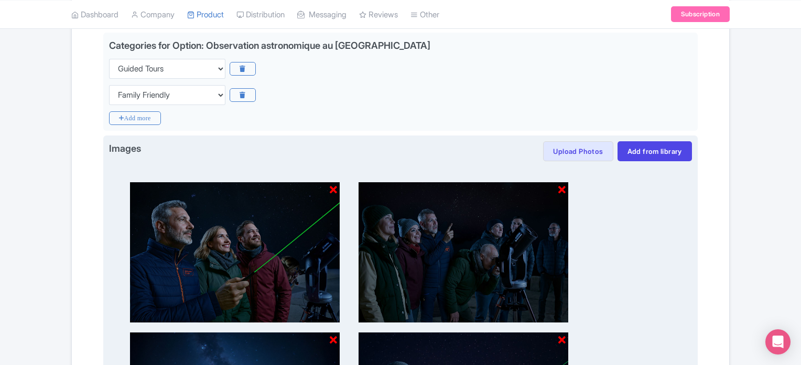
scroll to position [0, 0]
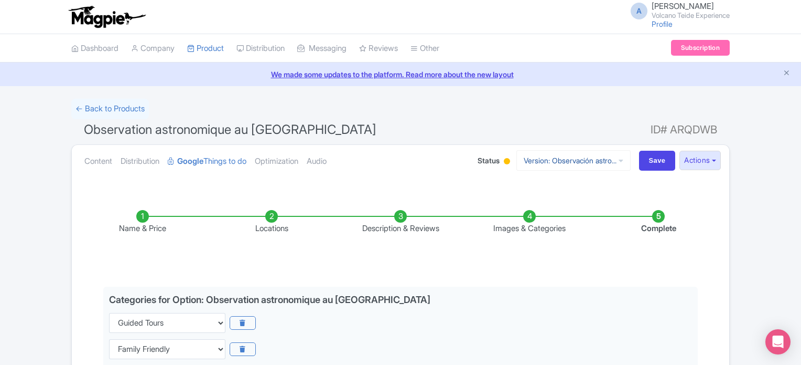
click at [598, 156] on link "Version: Observación astro..." at bounding box center [574, 160] width 114 height 20
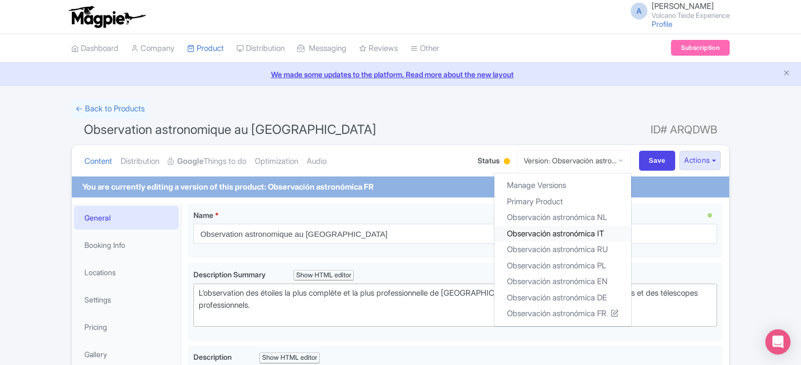
click at [590, 234] on link "Observación astronómica IT" at bounding box center [563, 233] width 137 height 16
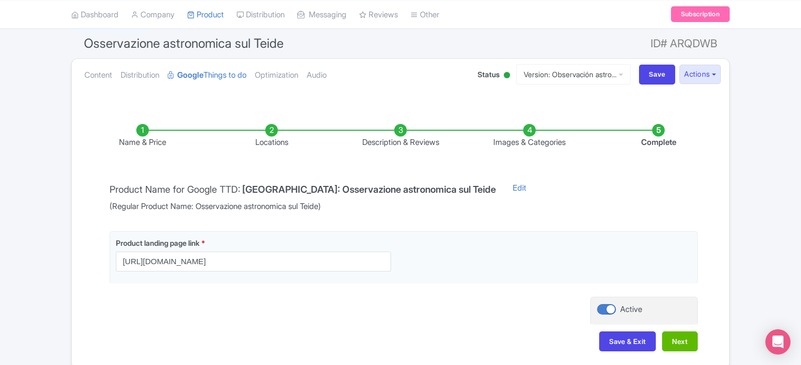
scroll to position [133, 0]
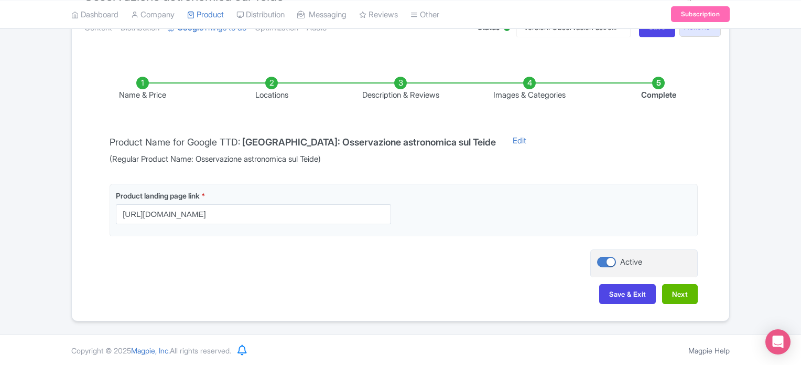
click at [531, 87] on li "Images & Categories" at bounding box center [529, 89] width 129 height 25
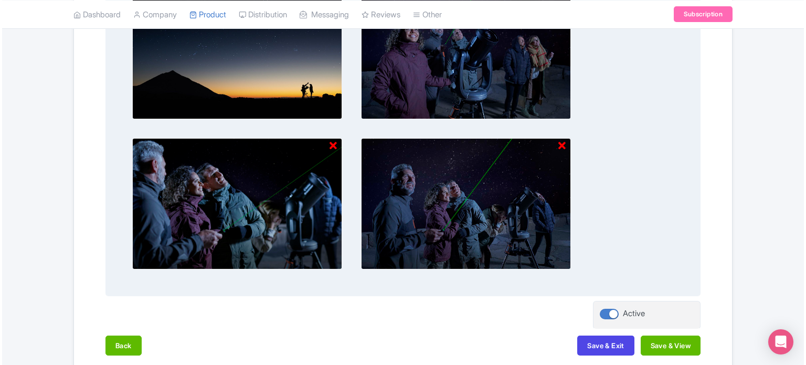
scroll to position [343, 0]
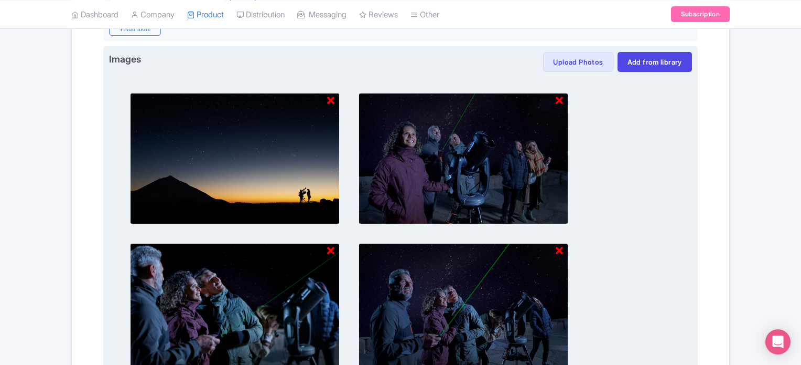
click at [329, 101] on icon at bounding box center [330, 100] width 7 height 10
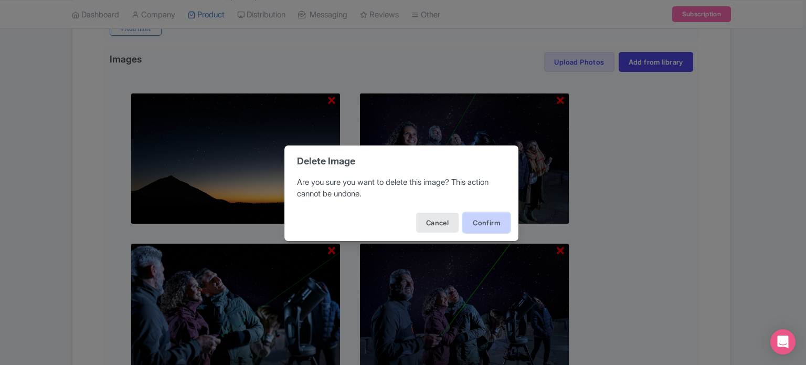
click at [489, 222] on button "Confirm" at bounding box center [486, 222] width 47 height 20
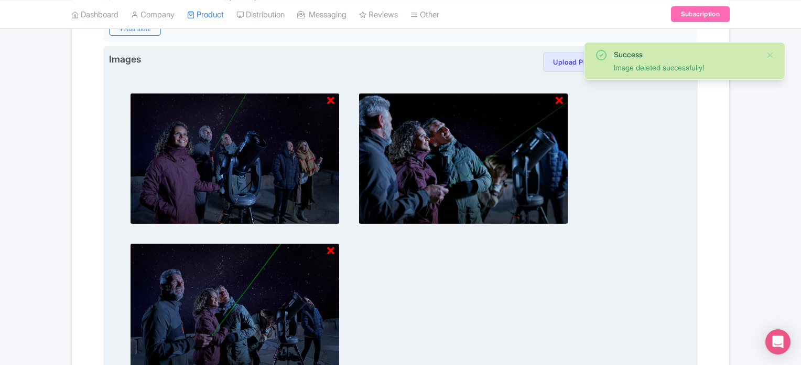
click at [332, 103] on icon at bounding box center [330, 100] width 7 height 10
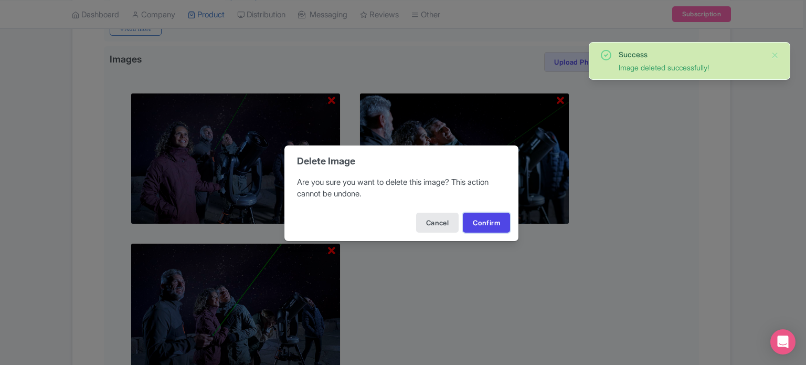
drag, startPoint x: 487, startPoint y: 224, endPoint x: 473, endPoint y: 224, distance: 14.7
click at [487, 224] on button "Confirm" at bounding box center [486, 222] width 47 height 20
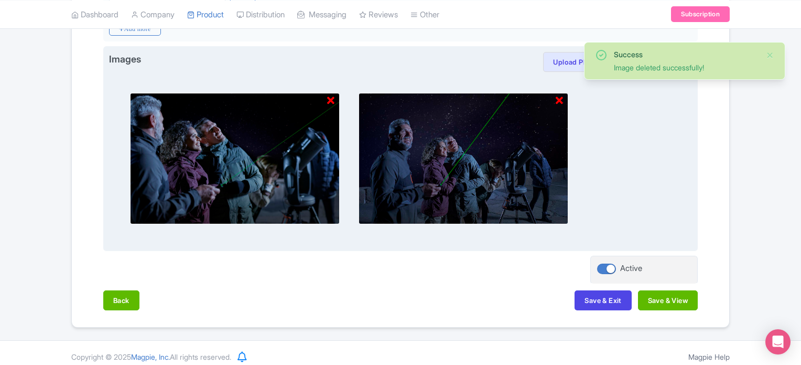
click at [328, 98] on icon at bounding box center [330, 100] width 7 height 10
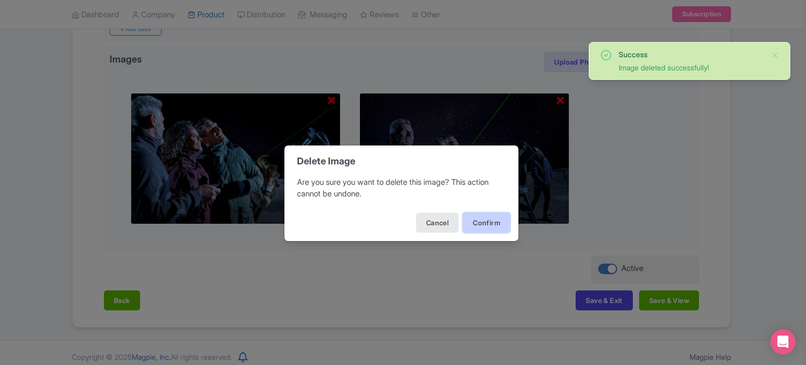
click at [497, 222] on button "Confirm" at bounding box center [486, 222] width 47 height 20
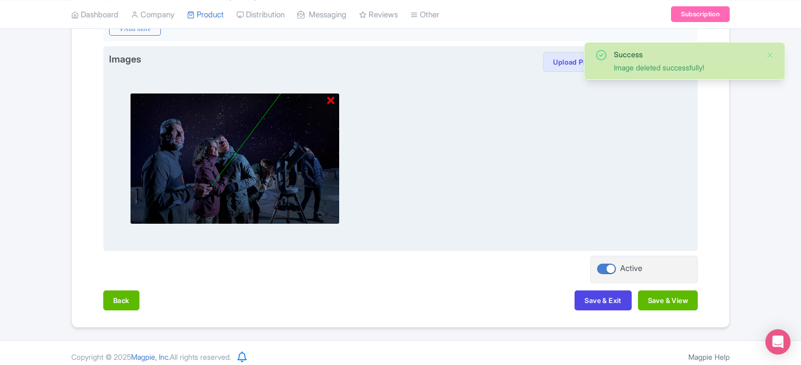
click at [335, 99] on img at bounding box center [235, 158] width 210 height 131
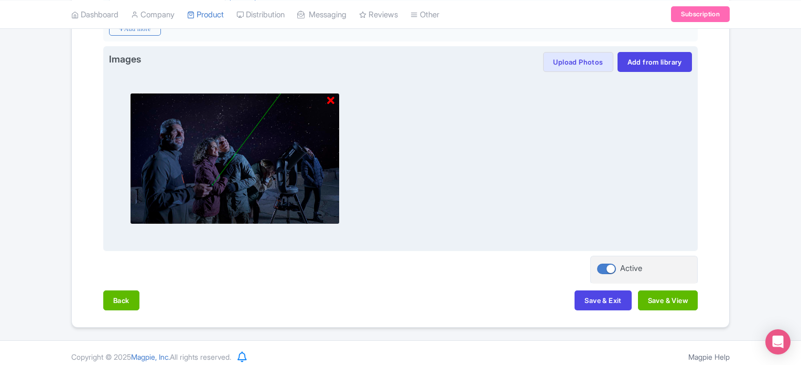
click at [333, 98] on icon at bounding box center [330, 100] width 7 height 10
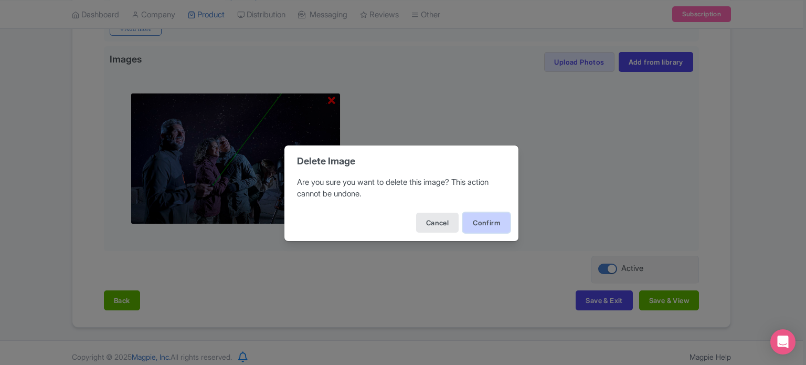
click at [491, 217] on button "Confirm" at bounding box center [486, 222] width 47 height 20
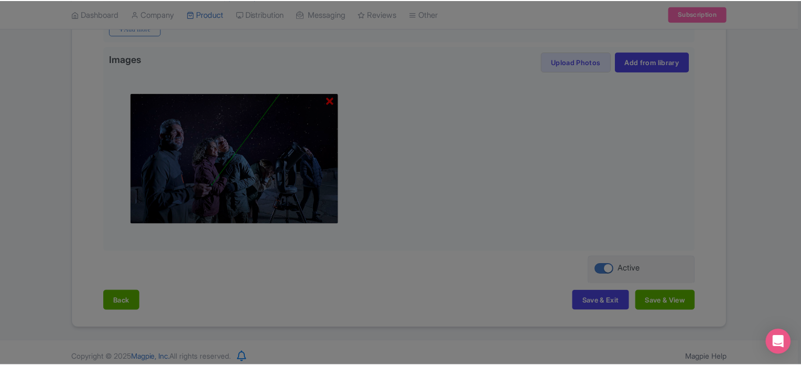
scroll to position [201, 0]
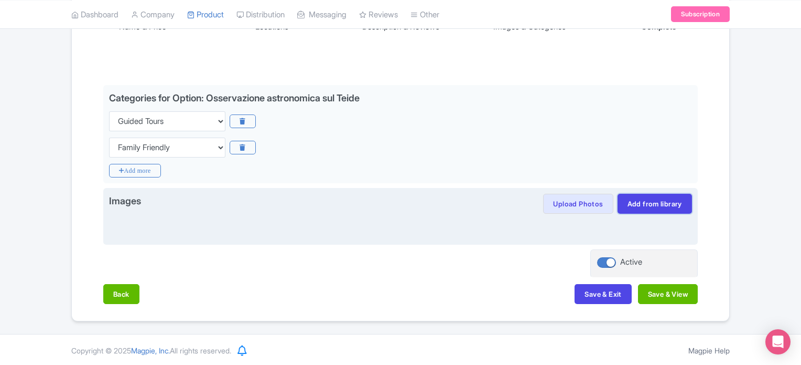
click at [657, 208] on link "Add from library" at bounding box center [655, 204] width 74 height 20
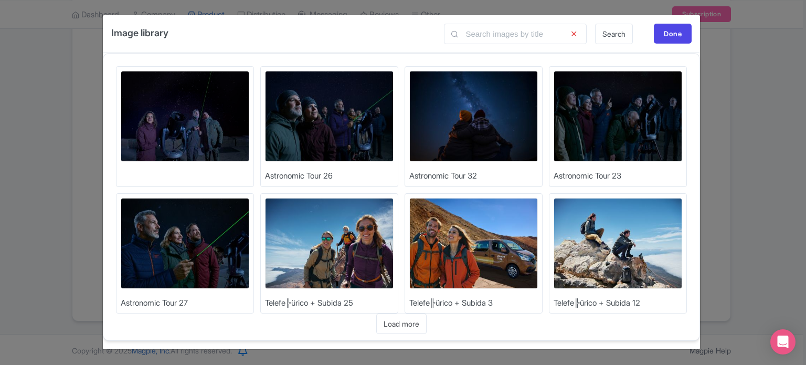
click at [182, 241] on img at bounding box center [185, 243] width 129 height 91
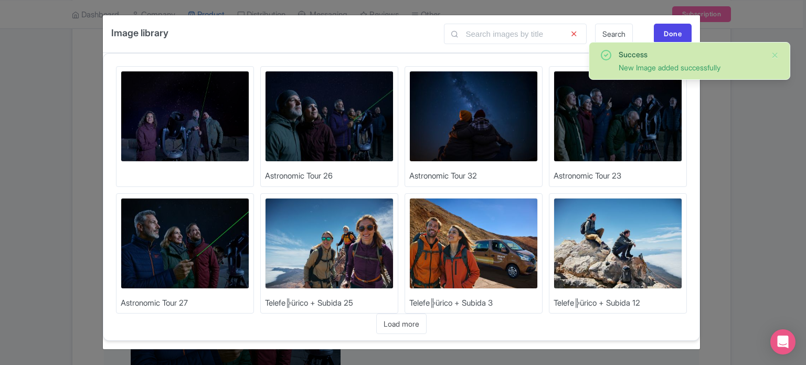
click at [613, 119] on img at bounding box center [617, 116] width 129 height 91
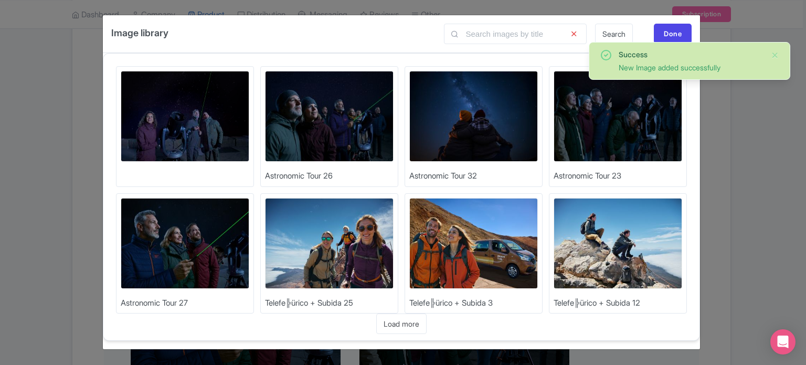
click at [441, 104] on img at bounding box center [473, 116] width 129 height 91
click at [329, 135] on img at bounding box center [329, 116] width 129 height 91
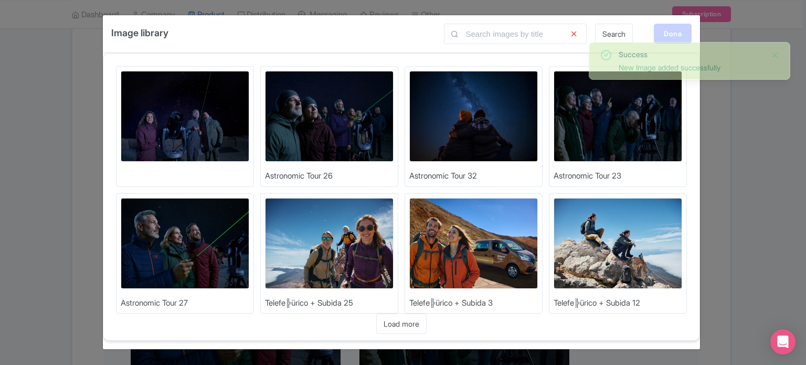
click at [676, 34] on div "Done" at bounding box center [673, 34] width 38 height 20
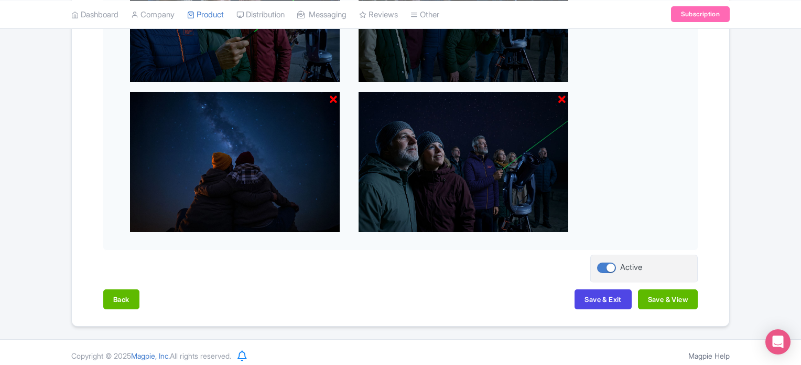
scroll to position [499, 0]
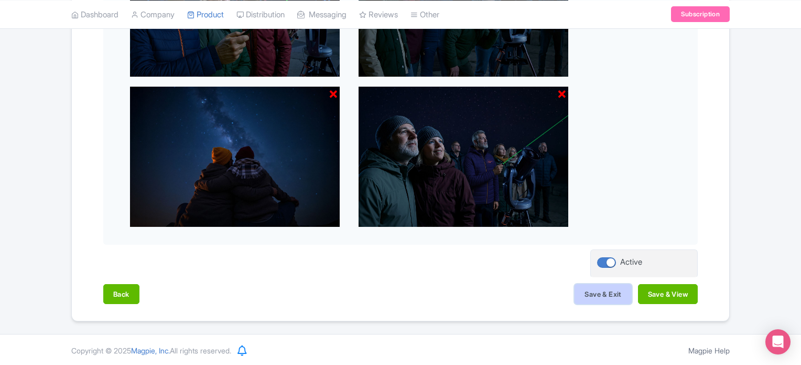
click at [591, 295] on button "Save & Exit" at bounding box center [603, 294] width 57 height 20
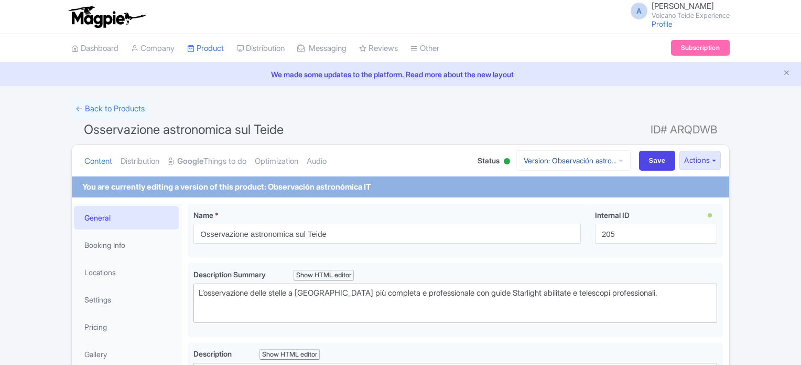
click at [593, 152] on link "Version: Observación astro..." at bounding box center [574, 160] width 114 height 20
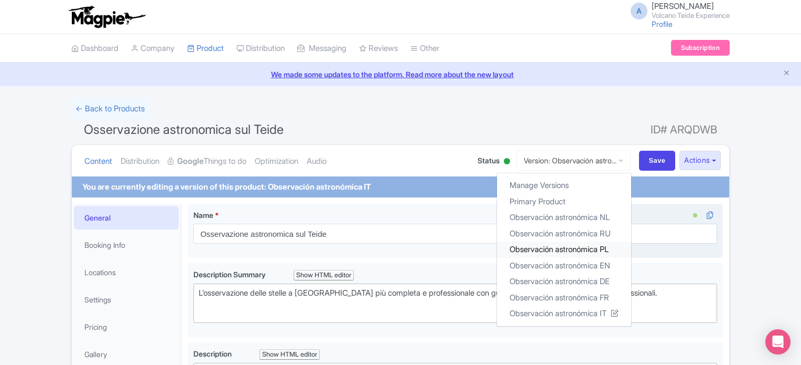
click at [598, 248] on link "Observación astronómica PL" at bounding box center [564, 249] width 134 height 16
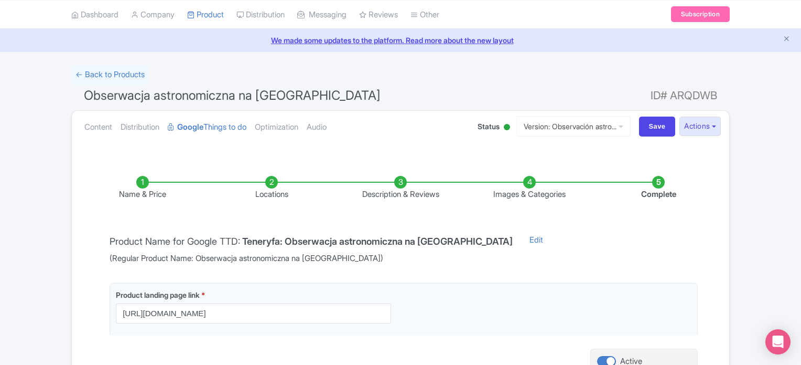
scroll to position [52, 0]
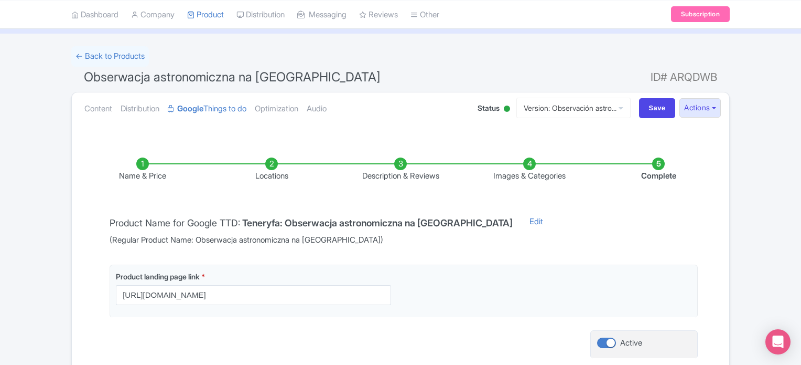
click at [529, 165] on li "Images & Categories" at bounding box center [529, 169] width 129 height 25
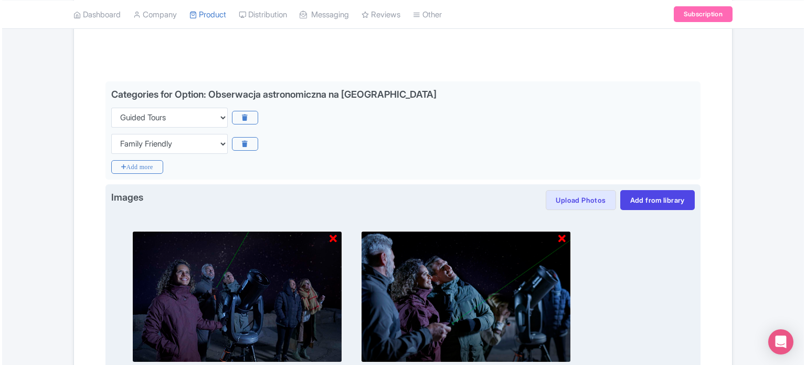
scroll to position [262, 0]
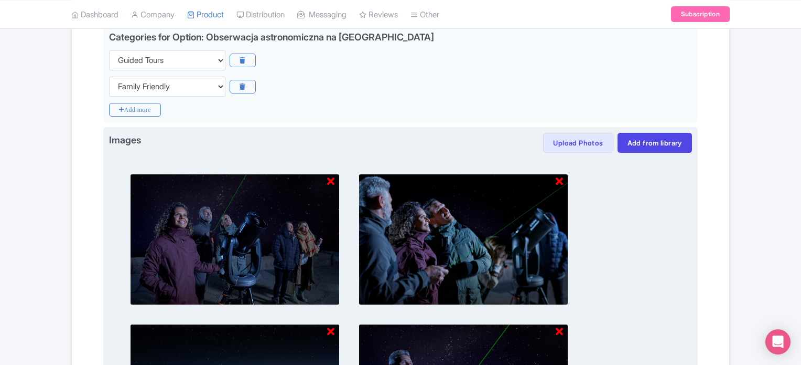
click at [334, 182] on icon at bounding box center [330, 181] width 7 height 10
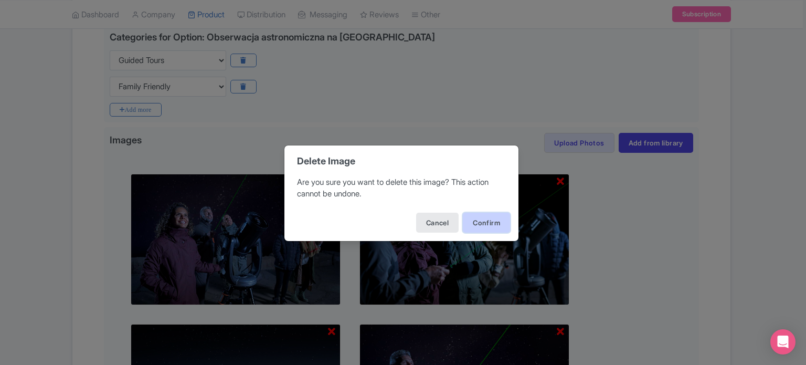
click at [476, 218] on button "Confirm" at bounding box center [486, 222] width 47 height 20
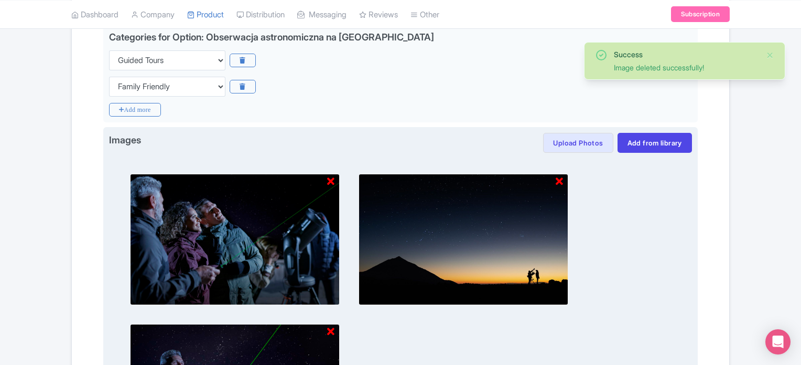
click at [332, 181] on icon at bounding box center [330, 181] width 7 height 10
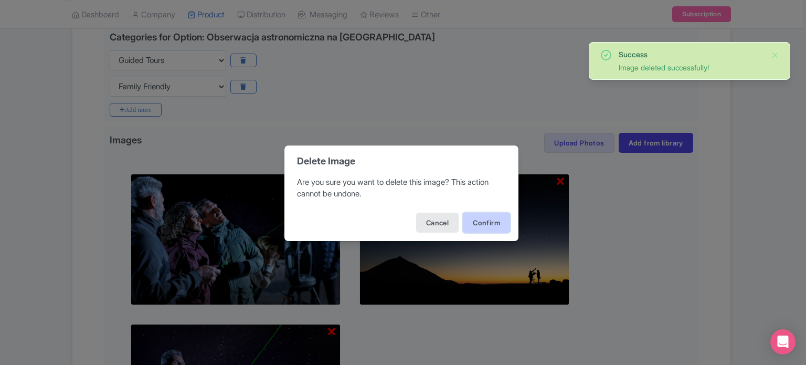
click at [495, 220] on button "Confirm" at bounding box center [486, 222] width 47 height 20
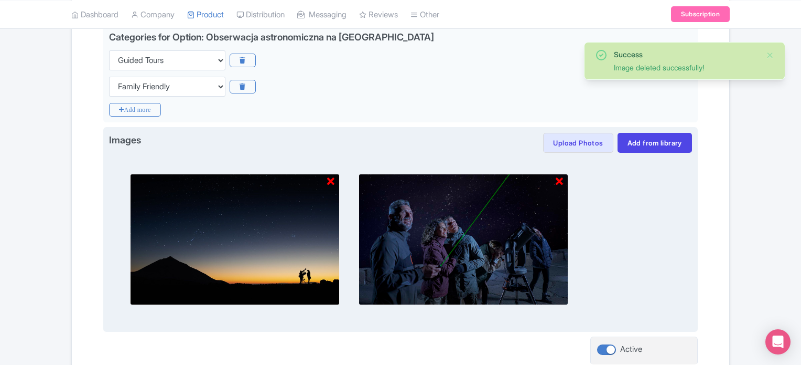
click at [328, 180] on icon at bounding box center [330, 181] width 7 height 10
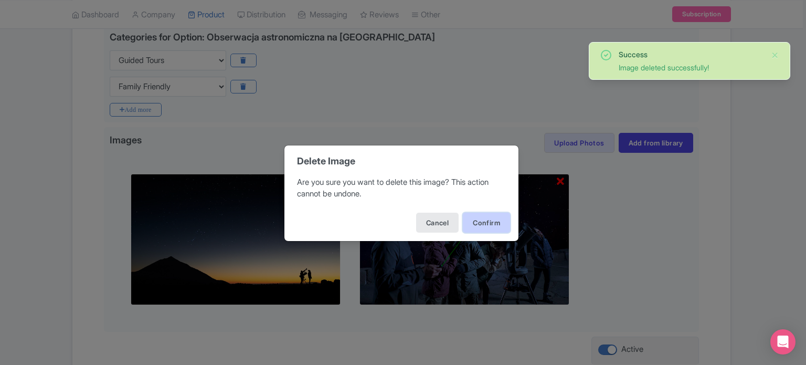
click at [476, 220] on button "Confirm" at bounding box center [486, 222] width 47 height 20
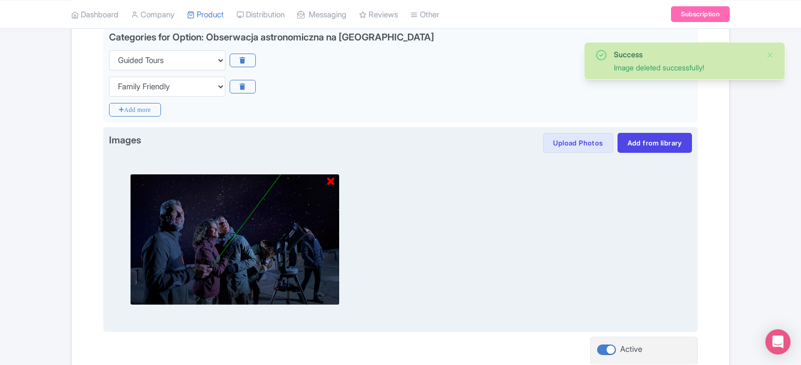
click at [329, 178] on icon at bounding box center [330, 181] width 7 height 10
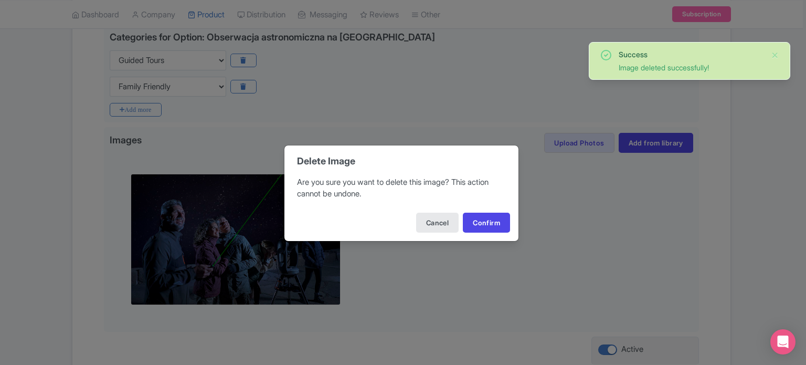
click at [485, 209] on div "Cancel Confirm" at bounding box center [401, 222] width 234 height 37
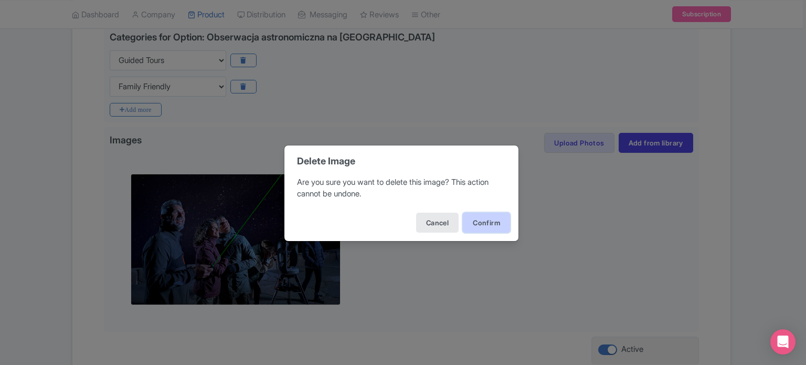
click at [501, 218] on button "Confirm" at bounding box center [486, 222] width 47 height 20
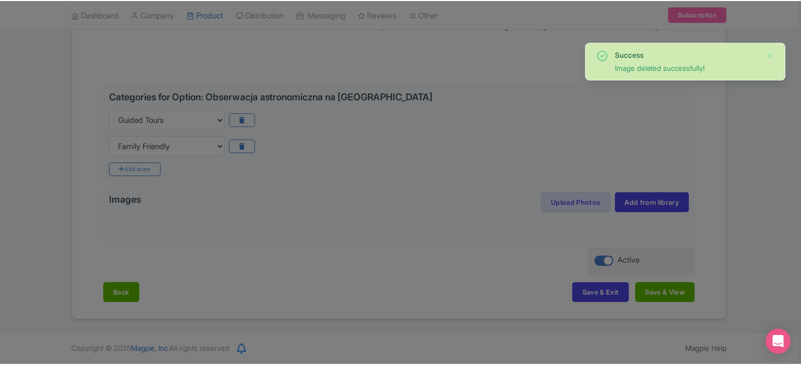
scroll to position [201, 0]
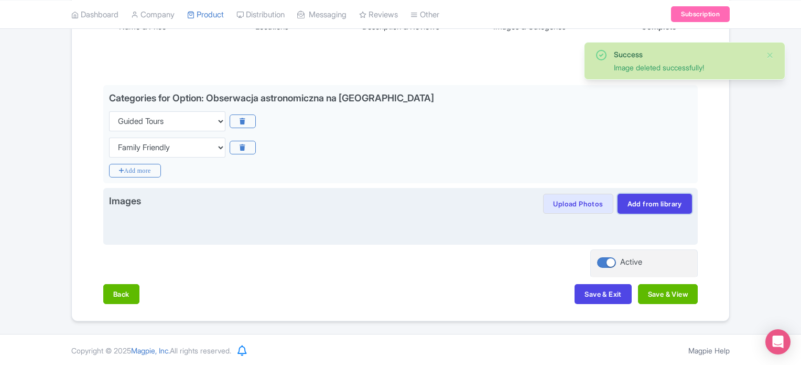
click at [662, 199] on link "Add from library" at bounding box center [655, 204] width 74 height 20
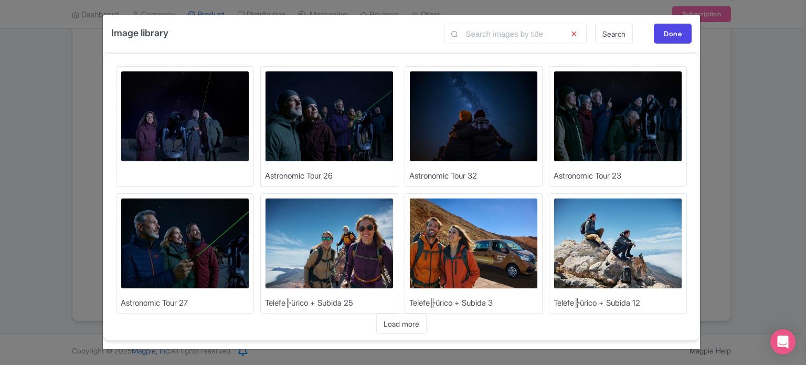
click at [611, 121] on img at bounding box center [617, 116] width 129 height 91
click at [150, 264] on img at bounding box center [185, 243] width 129 height 91
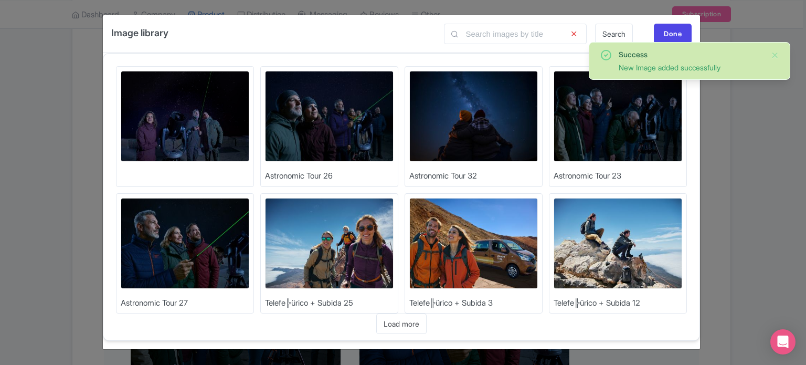
click at [468, 140] on img at bounding box center [473, 116] width 129 height 91
click at [315, 148] on img at bounding box center [329, 116] width 129 height 91
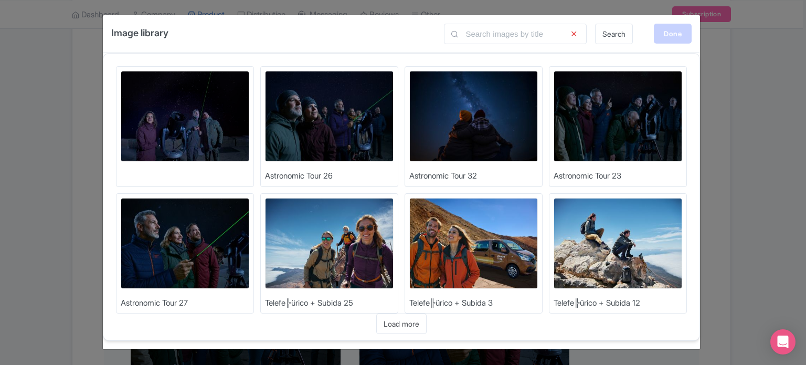
click at [671, 34] on div "Done" at bounding box center [673, 34] width 38 height 20
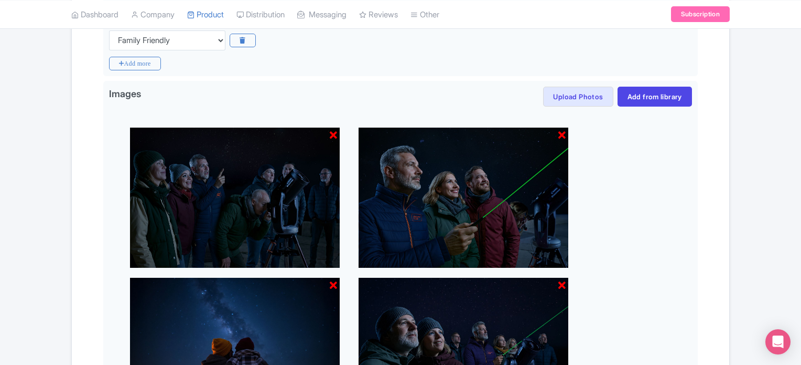
scroll to position [464, 0]
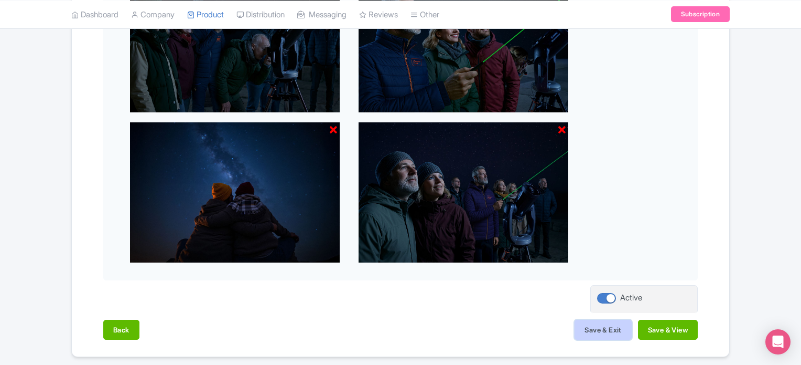
click at [614, 324] on button "Save & Exit" at bounding box center [603, 329] width 57 height 20
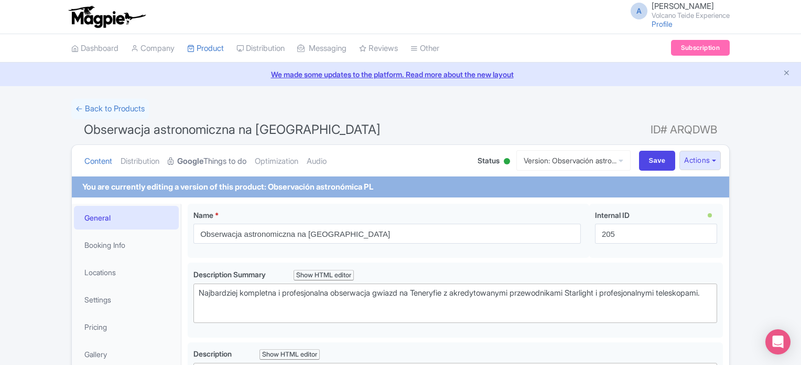
click at [227, 153] on link "Google Things to do" at bounding box center [207, 161] width 79 height 33
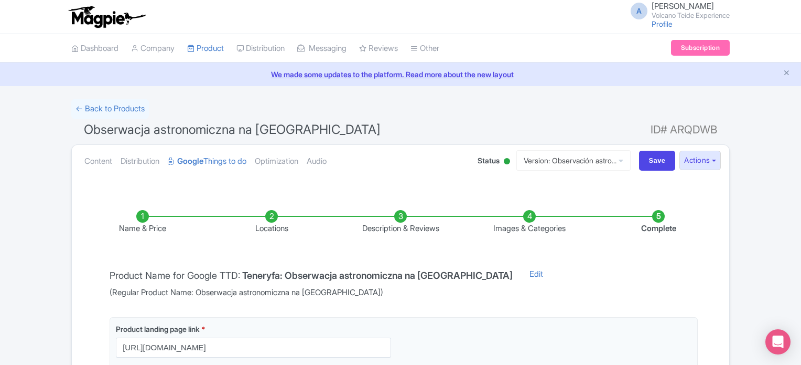
click at [533, 217] on li "Images & Categories" at bounding box center [529, 222] width 129 height 25
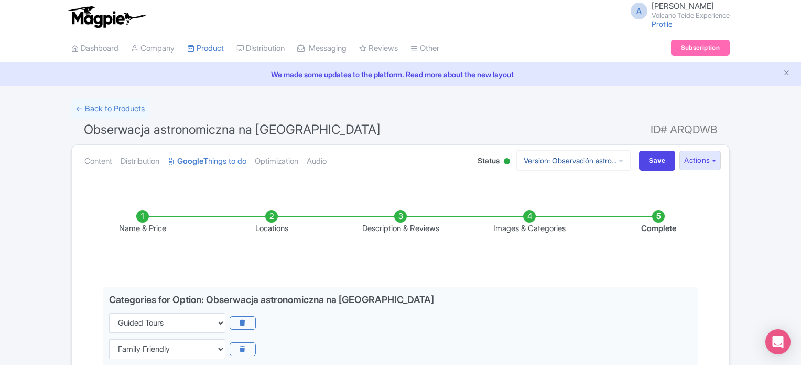
click at [569, 160] on link "Version: Observación astro..." at bounding box center [574, 160] width 114 height 20
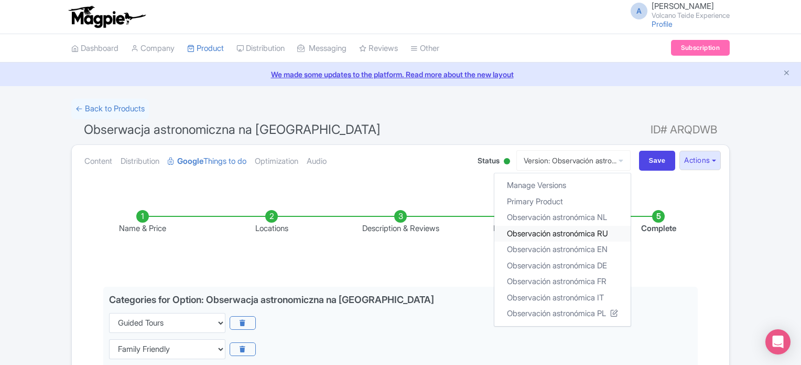
click at [597, 233] on link "Observación astronómica RU" at bounding box center [563, 233] width 136 height 16
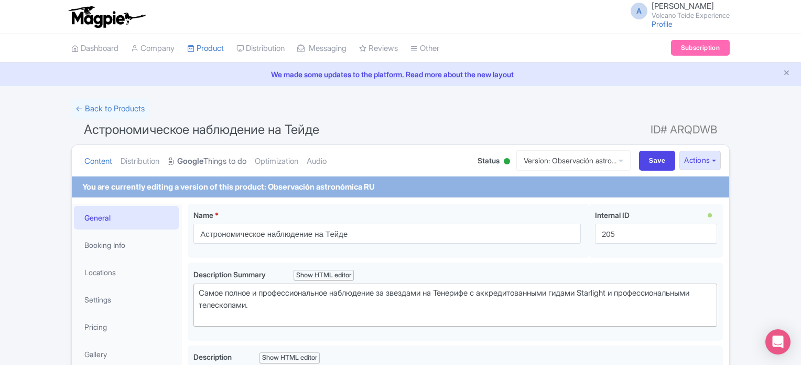
click at [220, 160] on link "Google Things to do" at bounding box center [207, 161] width 79 height 33
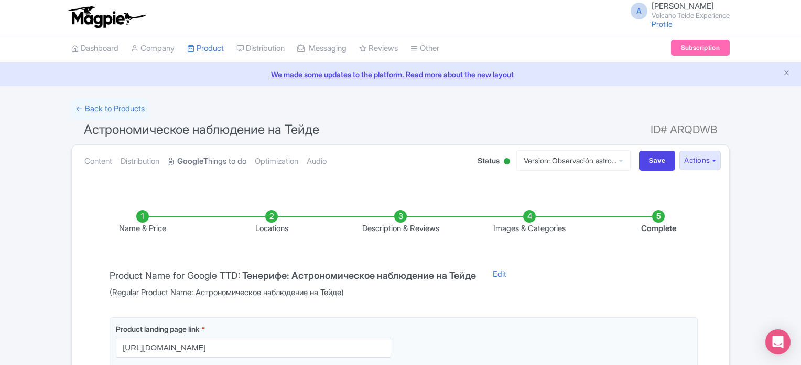
click at [233, 158] on link "Google Things to do" at bounding box center [207, 161] width 79 height 33
click at [529, 217] on li "Images & Categories" at bounding box center [529, 222] width 129 height 25
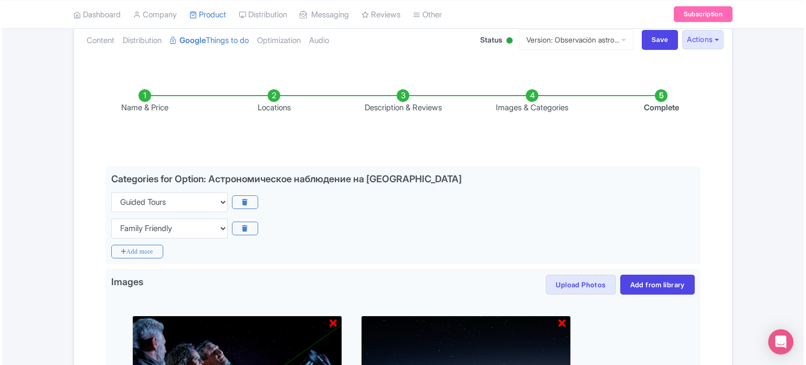
scroll to position [210, 0]
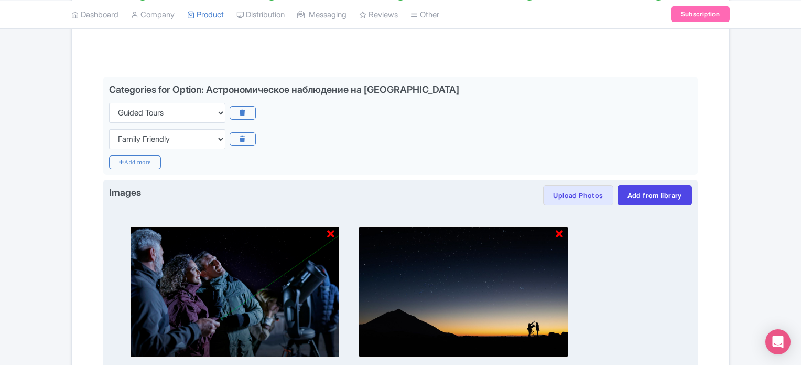
click at [332, 232] on icon at bounding box center [330, 234] width 7 height 10
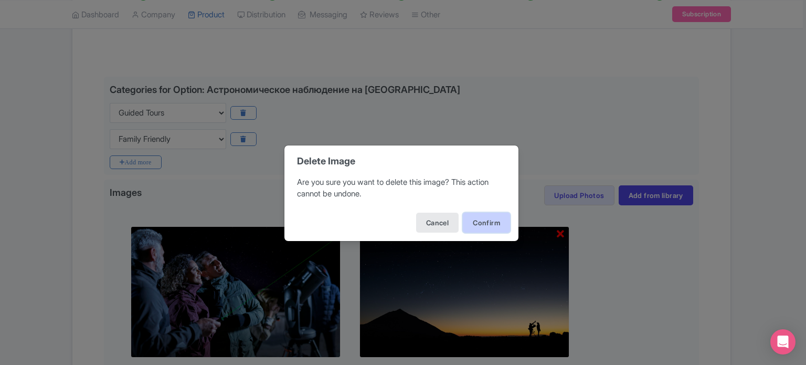
click at [494, 219] on button "Confirm" at bounding box center [486, 222] width 47 height 20
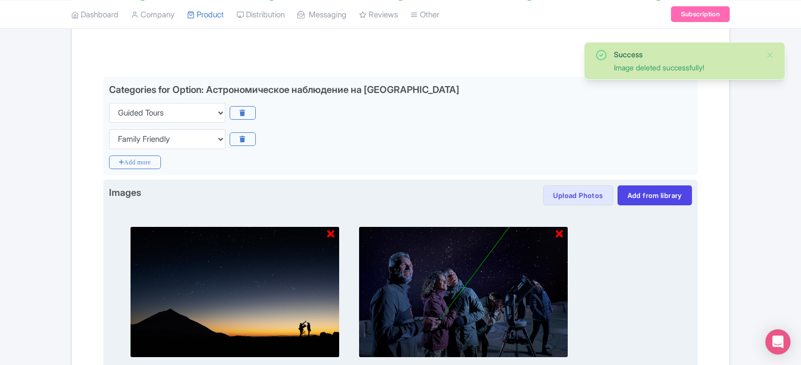
click at [332, 232] on icon at bounding box center [330, 234] width 7 height 10
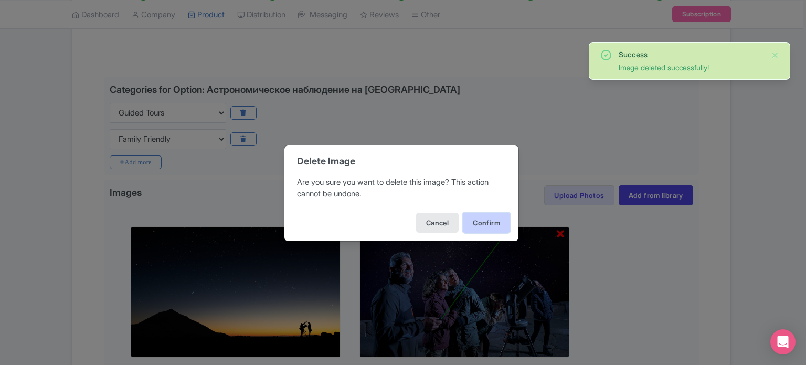
click at [498, 218] on button "Confirm" at bounding box center [486, 222] width 47 height 20
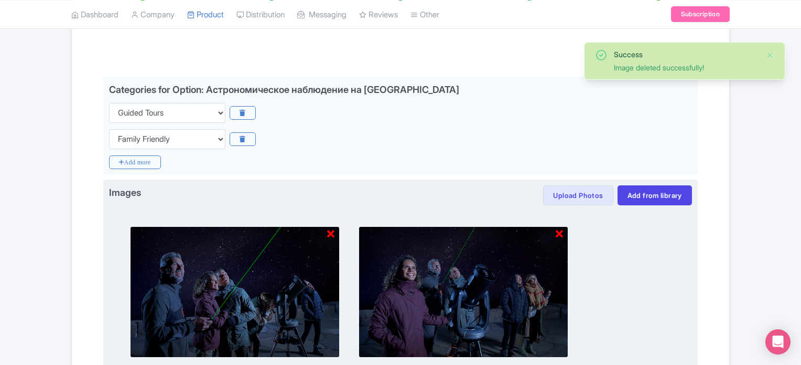
click at [333, 234] on icon at bounding box center [330, 234] width 7 height 10
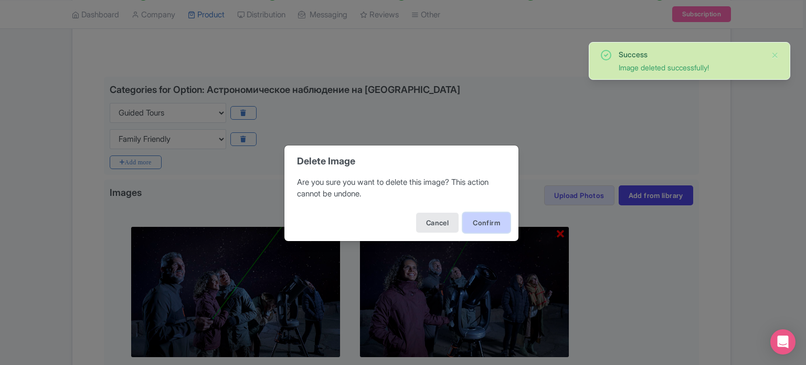
click at [493, 219] on button "Confirm" at bounding box center [486, 222] width 47 height 20
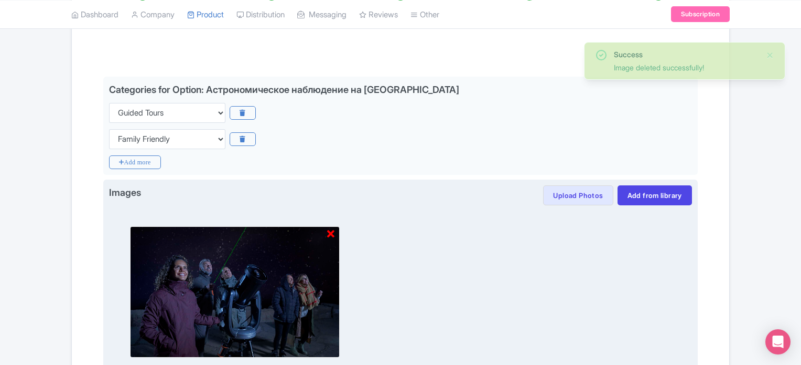
click at [330, 230] on icon at bounding box center [330, 234] width 7 height 10
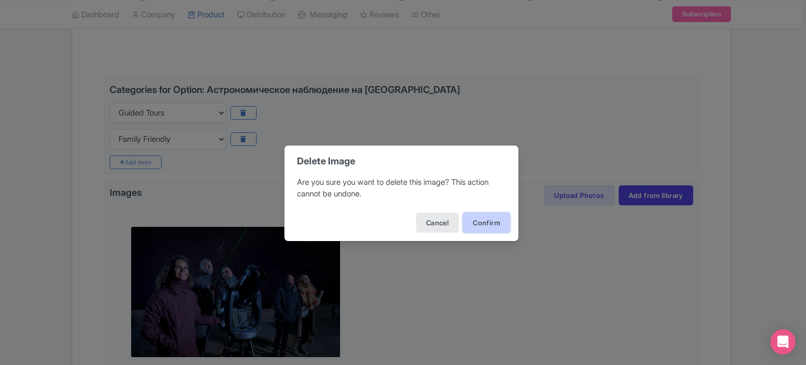
click at [473, 221] on button "Confirm" at bounding box center [486, 222] width 47 height 20
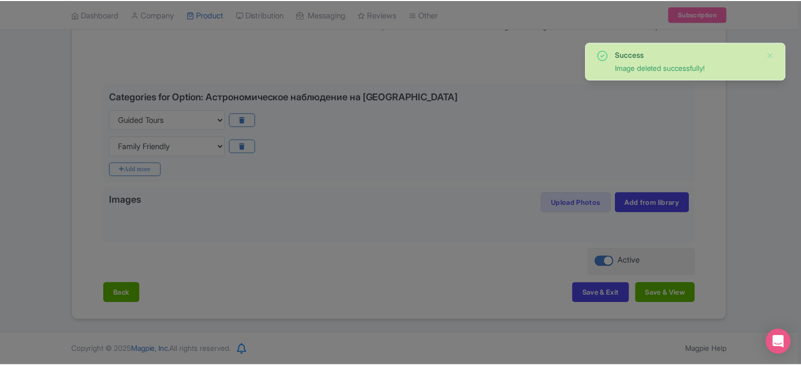
scroll to position [201, 0]
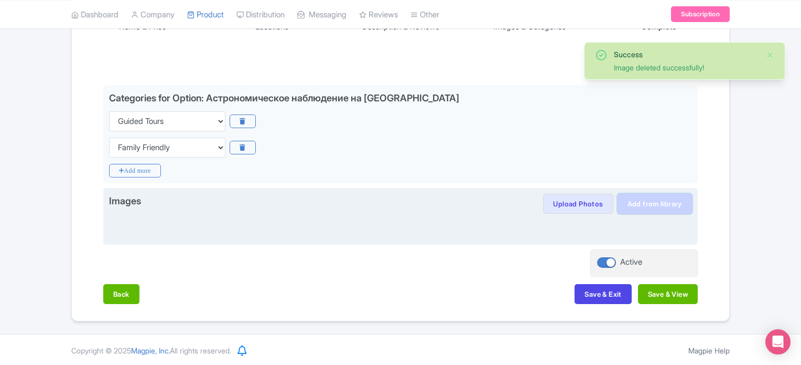
click at [663, 199] on link "Add from library" at bounding box center [655, 204] width 74 height 20
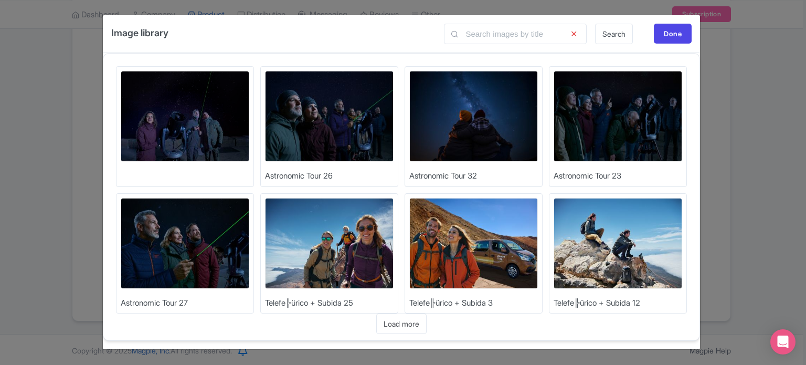
click at [180, 247] on img at bounding box center [185, 243] width 129 height 91
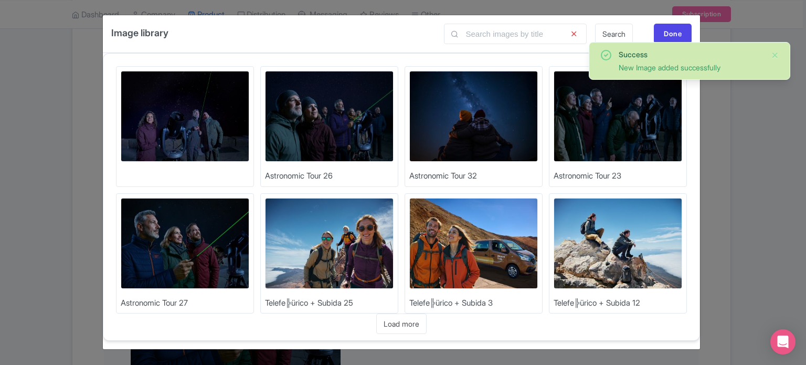
click at [619, 105] on img at bounding box center [617, 116] width 129 height 91
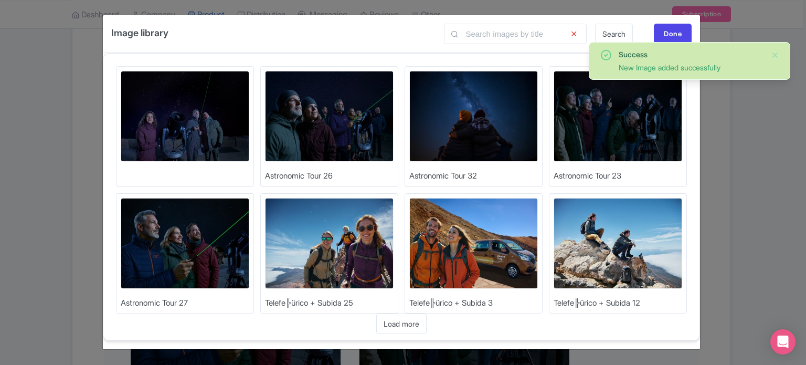
click at [469, 122] on img at bounding box center [473, 116] width 129 height 91
click at [328, 131] on img at bounding box center [329, 116] width 129 height 91
click at [670, 31] on div "Done" at bounding box center [673, 34] width 38 height 20
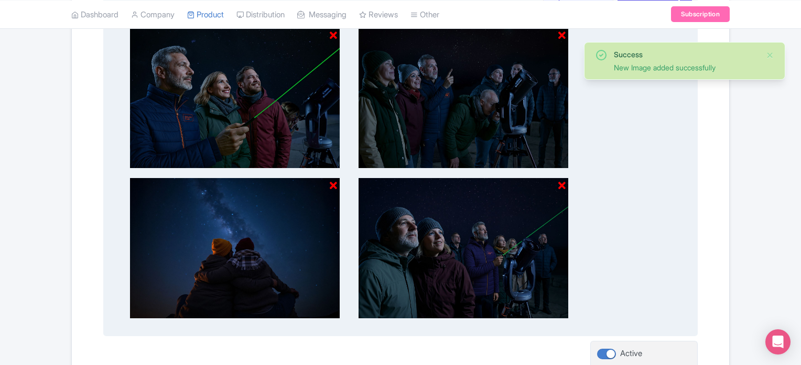
scroll to position [499, 0]
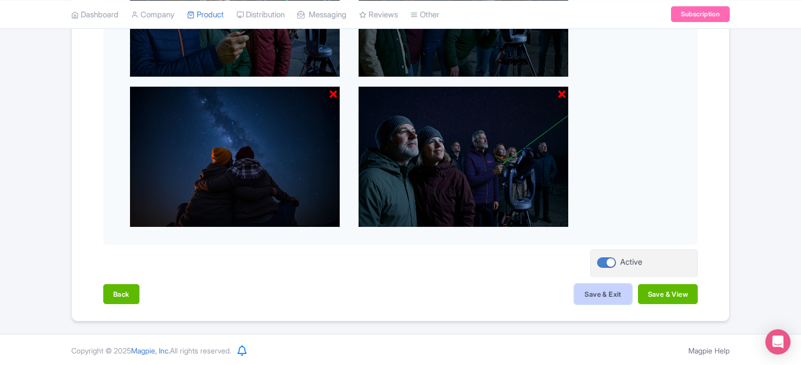
click at [602, 292] on button "Save & Exit" at bounding box center [603, 294] width 57 height 20
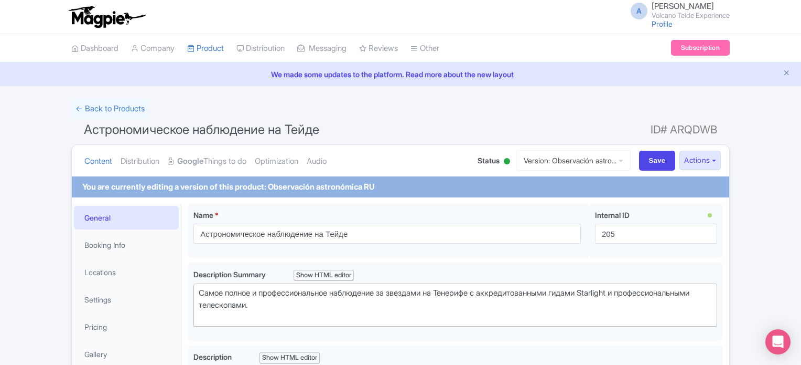
click at [567, 159] on link "Version: Observación astro..." at bounding box center [574, 160] width 114 height 20
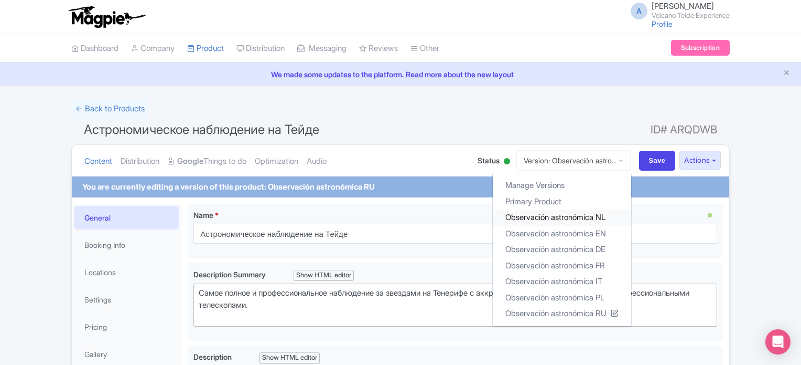
click at [561, 217] on link "Observación astronómica NL" at bounding box center [562, 217] width 138 height 16
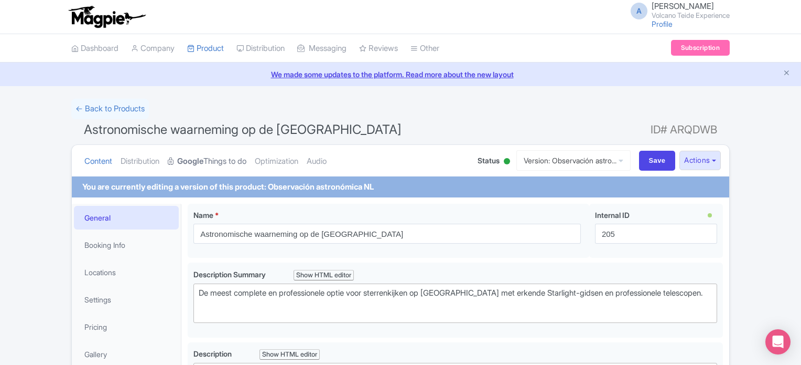
click at [215, 160] on link "Google Things to do" at bounding box center [207, 161] width 79 height 33
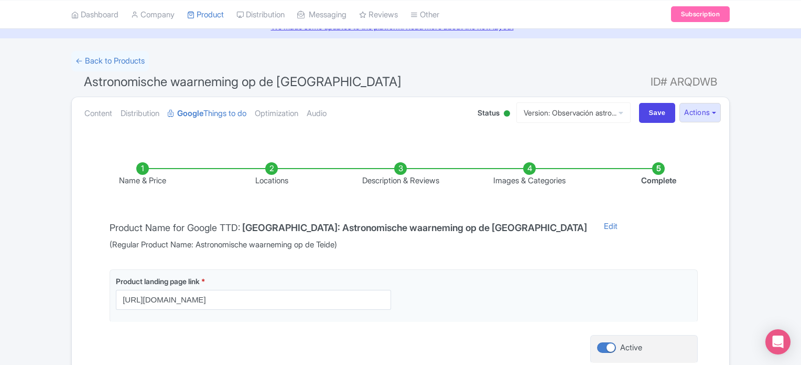
scroll to position [105, 0]
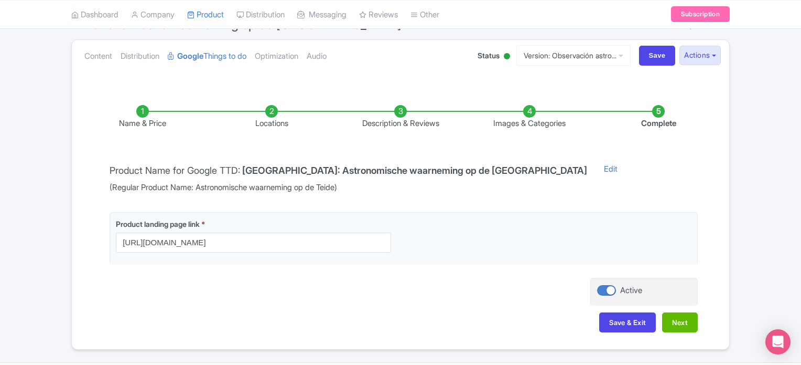
click at [529, 115] on li "Images & Categories" at bounding box center [529, 117] width 129 height 25
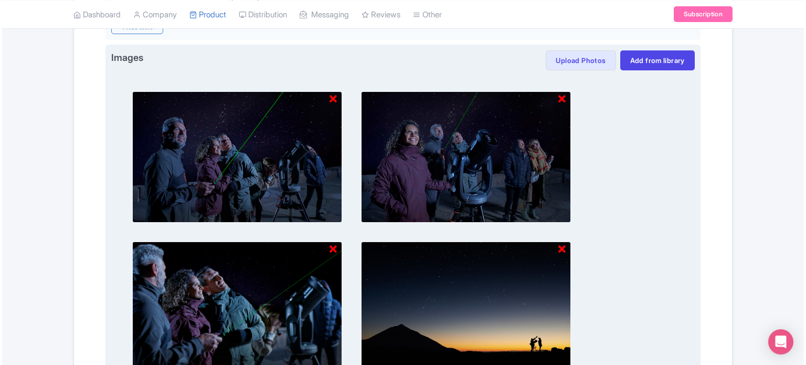
scroll to position [367, 0]
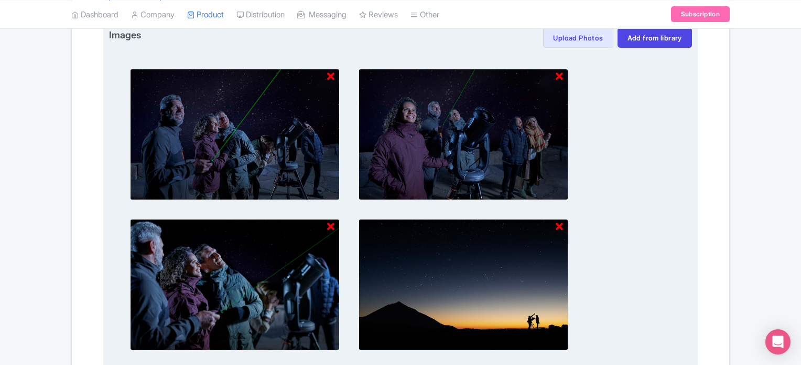
click at [326, 75] on img at bounding box center [235, 134] width 210 height 131
click at [331, 76] on icon at bounding box center [330, 76] width 7 height 10
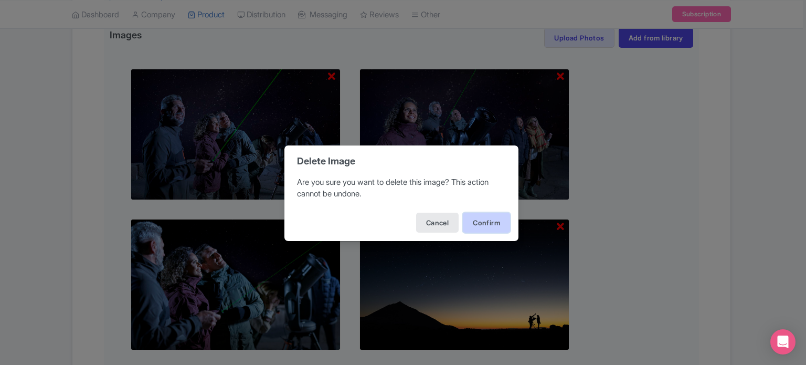
click at [473, 213] on button "Confirm" at bounding box center [486, 222] width 47 height 20
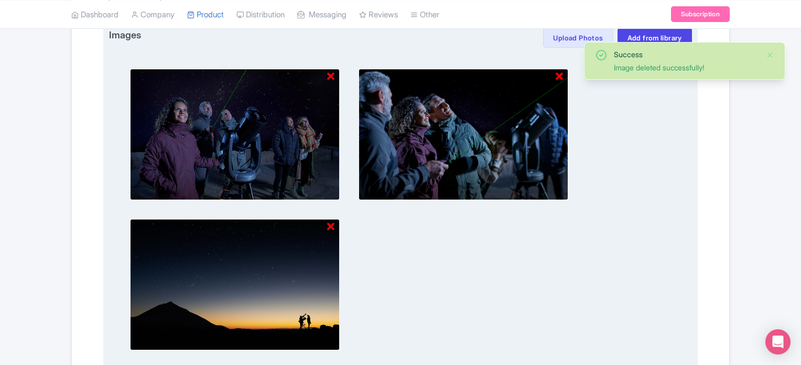
click at [330, 73] on icon at bounding box center [330, 76] width 7 height 10
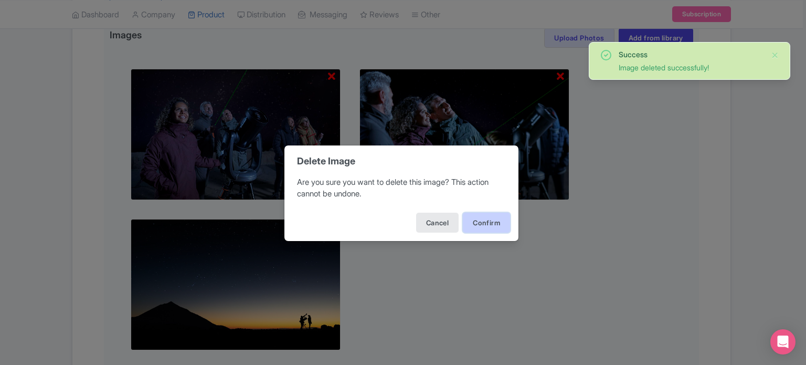
click at [487, 221] on button "Confirm" at bounding box center [486, 222] width 47 height 20
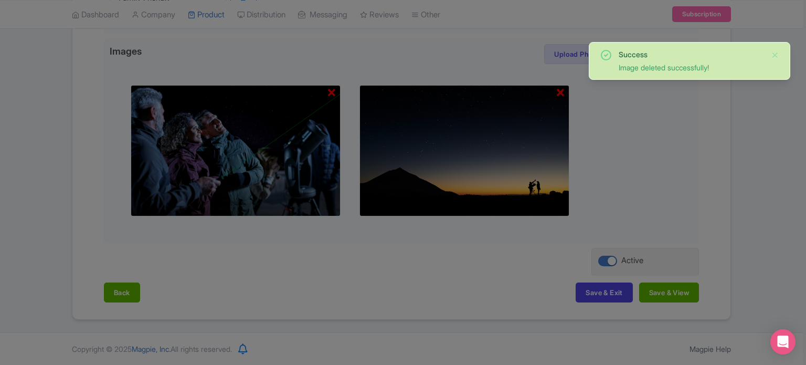
scroll to position [349, 0]
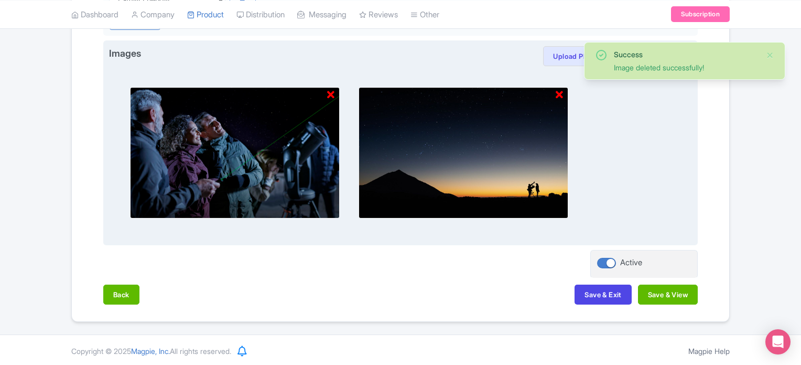
click at [333, 95] on icon at bounding box center [330, 95] width 7 height 10
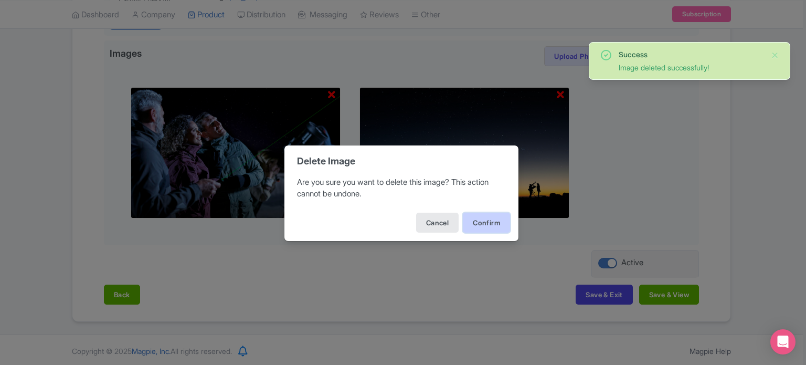
click at [477, 220] on button "Confirm" at bounding box center [486, 222] width 47 height 20
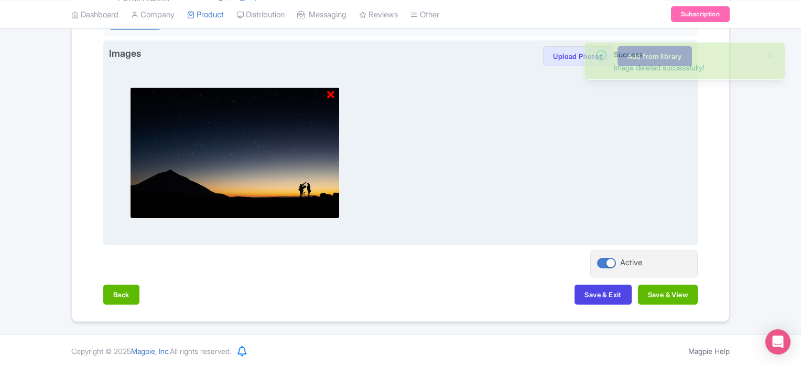
click at [332, 90] on icon at bounding box center [330, 95] width 7 height 10
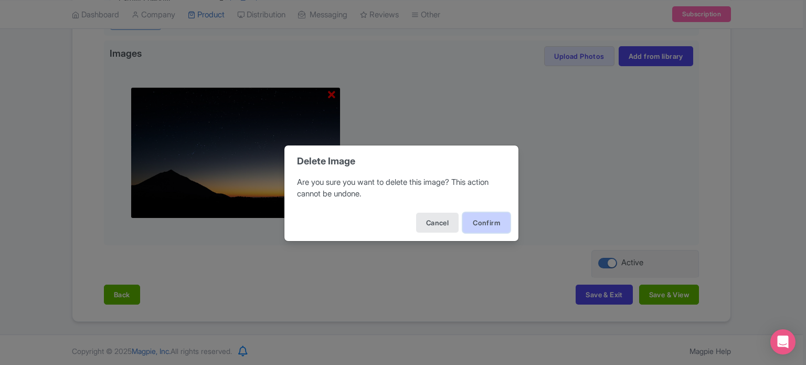
click at [482, 230] on button "Confirm" at bounding box center [486, 222] width 47 height 20
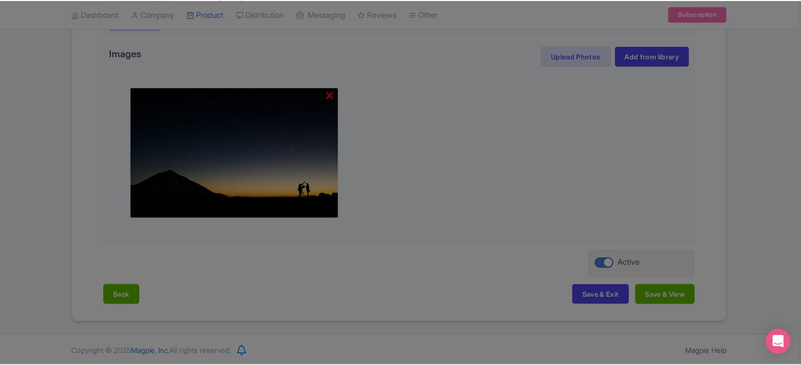
scroll to position [201, 0]
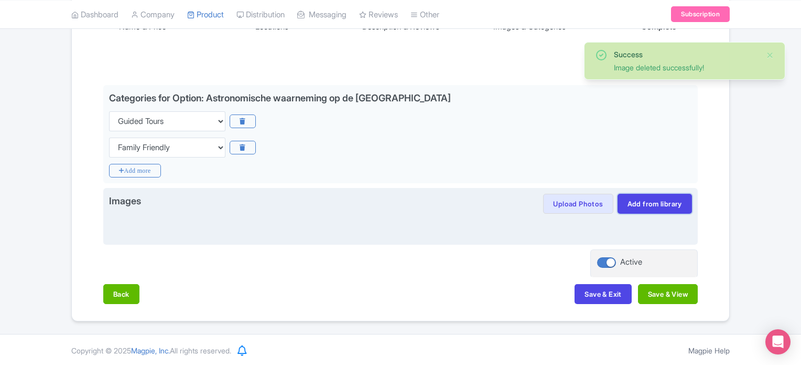
click at [647, 200] on link "Add from library" at bounding box center [655, 204] width 74 height 20
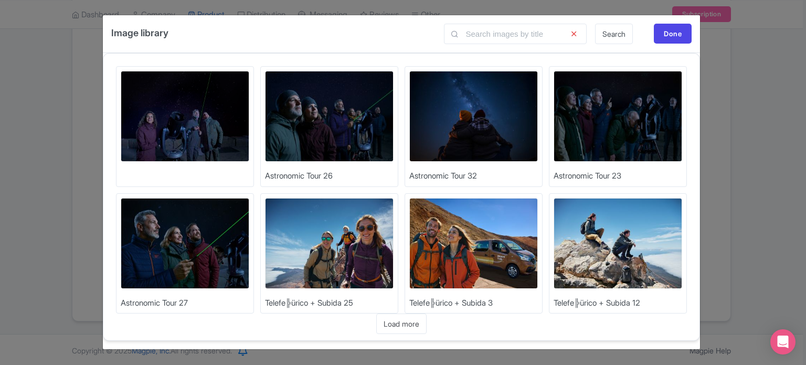
click at [191, 237] on img at bounding box center [185, 243] width 129 height 91
click at [644, 125] on img at bounding box center [617, 116] width 129 height 91
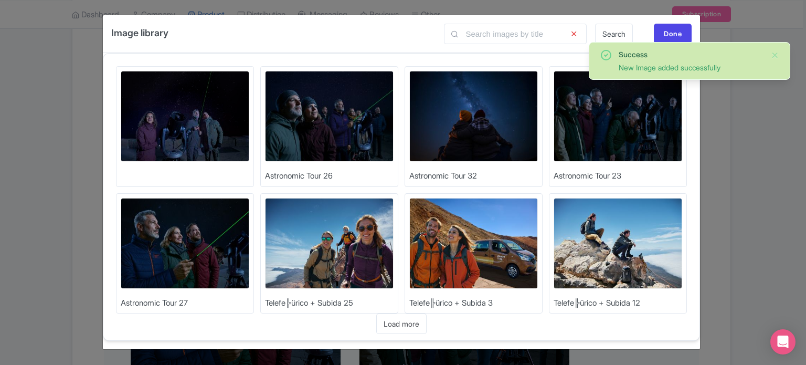
click at [493, 138] on img at bounding box center [473, 116] width 129 height 91
click at [354, 120] on img at bounding box center [329, 116] width 129 height 91
click at [674, 32] on div "Done" at bounding box center [673, 34] width 38 height 20
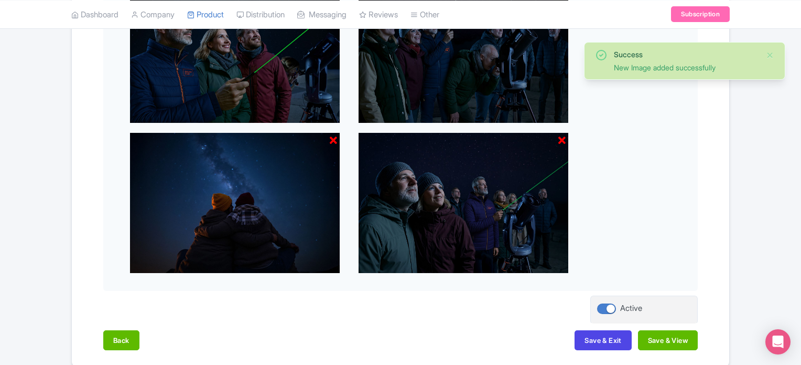
scroll to position [499, 0]
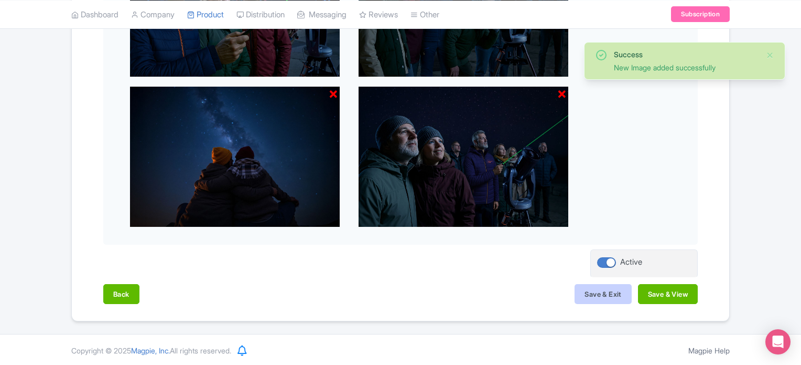
drag, startPoint x: 613, startPoint y: 280, endPoint x: 610, endPoint y: 288, distance: 9.2
click at [613, 281] on div "Name & Price Locations Description & Reviews Images & Categories Complete Edit …" at bounding box center [400, 1] width 645 height 625
click at [605, 295] on button "Save & Exit" at bounding box center [603, 294] width 57 height 20
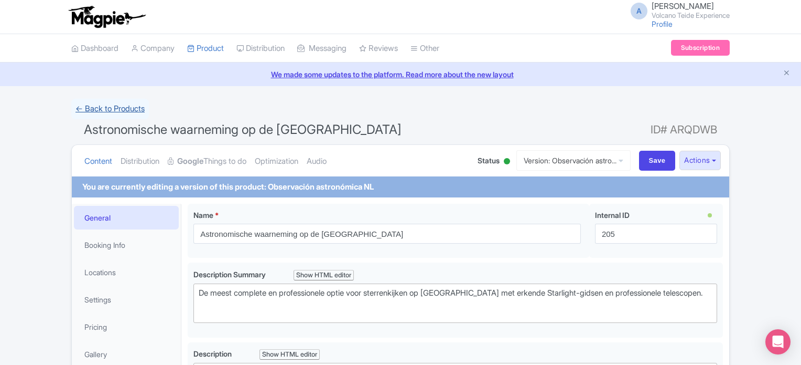
click at [117, 111] on link "← Back to Products" at bounding box center [110, 109] width 78 height 20
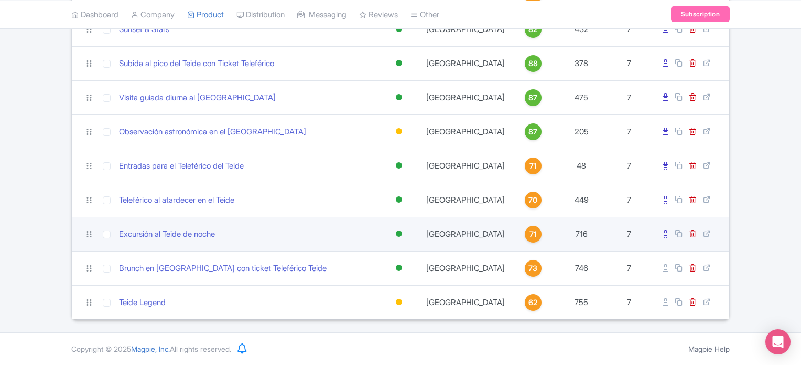
scroll to position [315, 0]
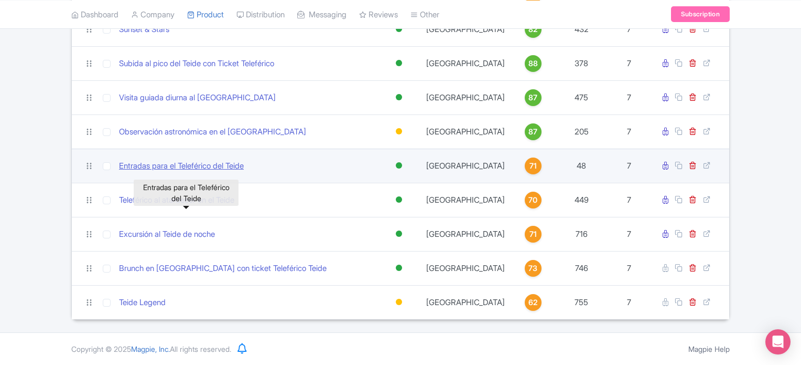
click at [212, 160] on link "Entradas para el Teleférico del Teide" at bounding box center [181, 166] width 125 height 12
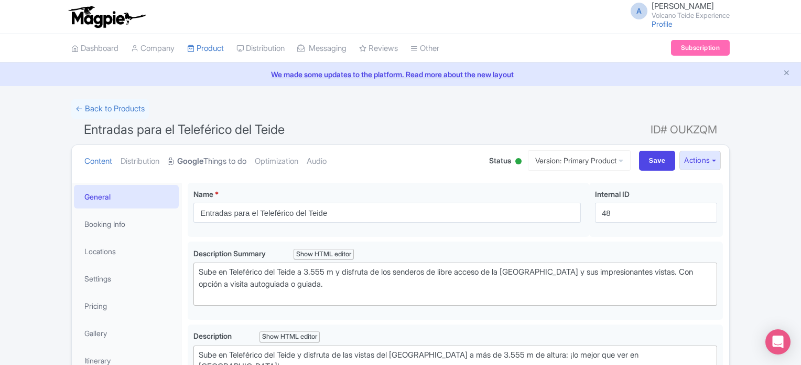
click at [219, 162] on link "Google Things to do" at bounding box center [207, 161] width 79 height 33
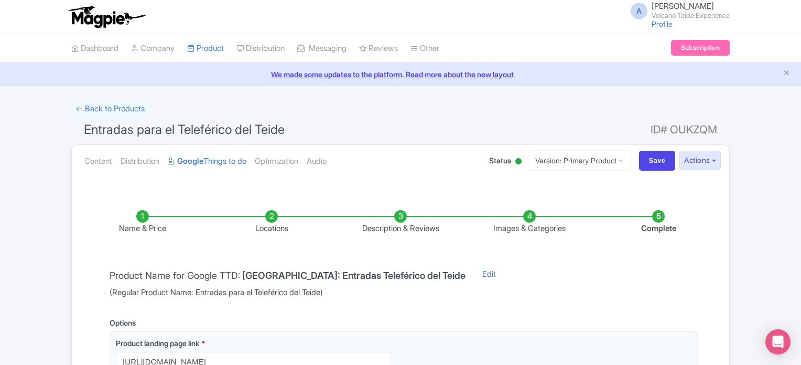
click at [533, 217] on li "Images & Categories" at bounding box center [529, 222] width 129 height 25
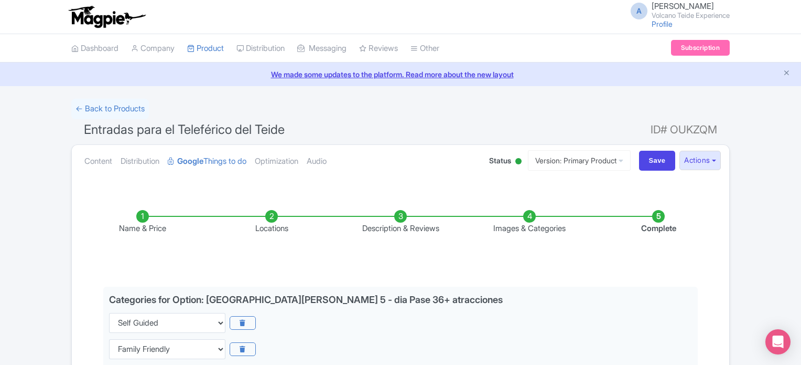
click at [531, 212] on li "Images & Categories" at bounding box center [529, 222] width 129 height 25
click at [532, 218] on li "Images & Categories" at bounding box center [529, 222] width 129 height 25
click at [208, 168] on link "Google Things to do" at bounding box center [207, 161] width 79 height 33
click at [220, 163] on link "Google Things to do" at bounding box center [207, 161] width 79 height 33
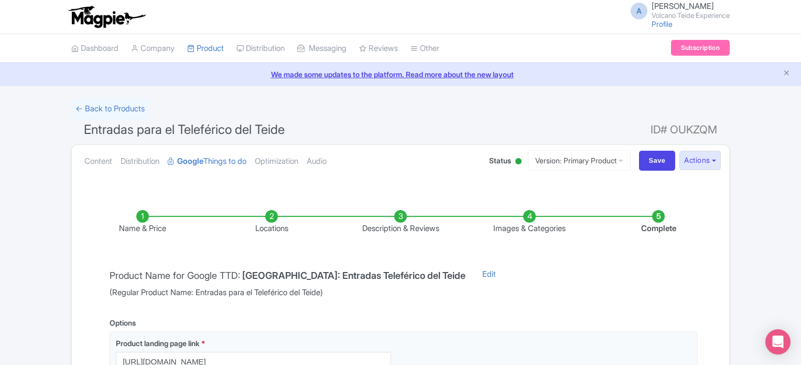
click at [531, 217] on li "Images & Categories" at bounding box center [529, 222] width 129 height 25
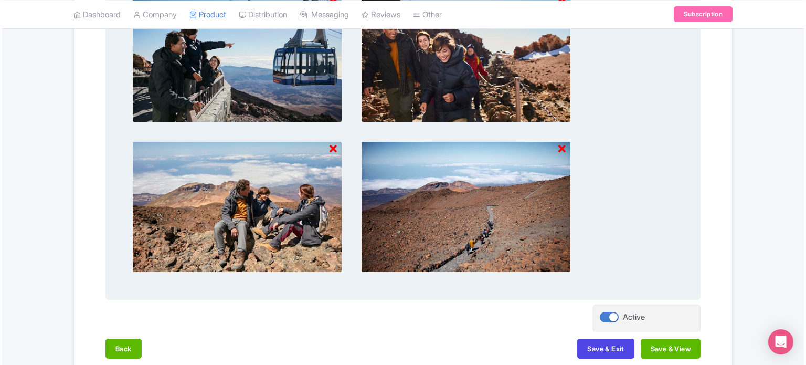
scroll to position [997, 0]
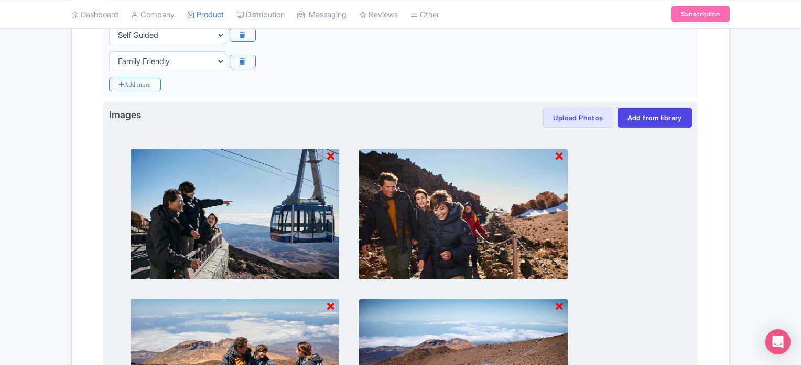
click at [335, 152] on img at bounding box center [235, 213] width 210 height 131
click at [331, 152] on icon at bounding box center [330, 156] width 7 height 10
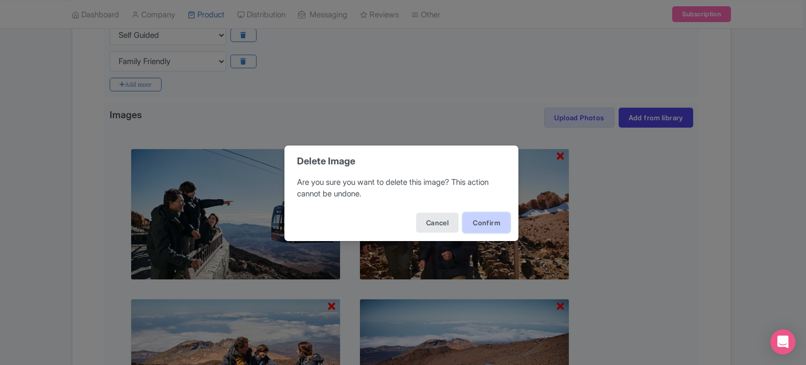
click at [483, 219] on button "Confirm" at bounding box center [486, 222] width 47 height 20
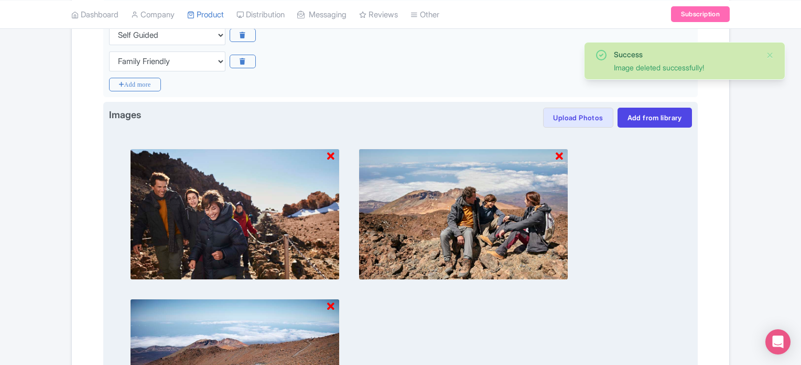
click at [329, 152] on icon at bounding box center [330, 156] width 7 height 10
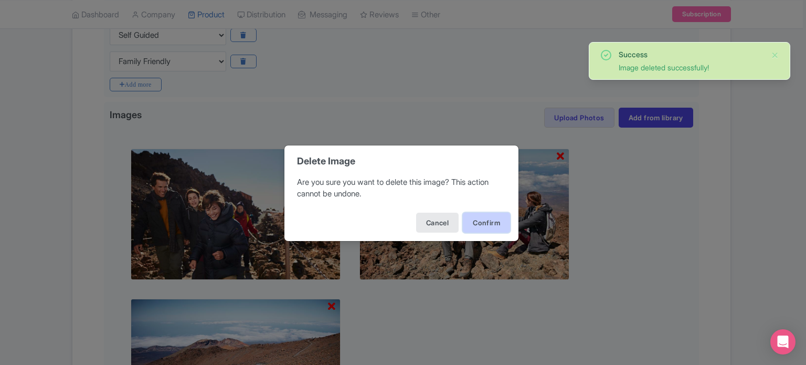
click at [497, 226] on button "Confirm" at bounding box center [486, 222] width 47 height 20
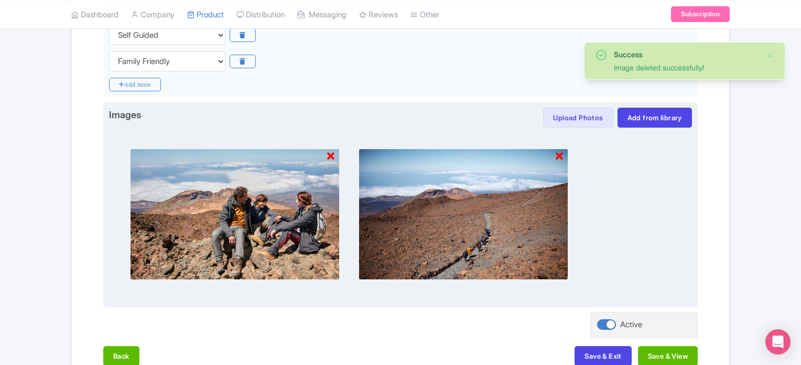
click at [330, 155] on icon at bounding box center [330, 156] width 7 height 10
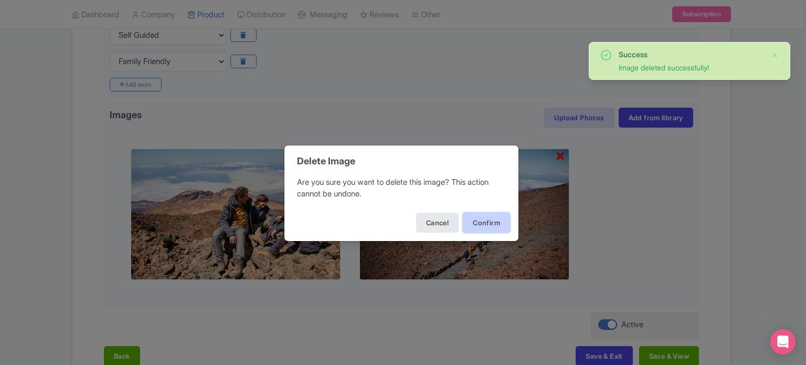
click at [476, 220] on button "Confirm" at bounding box center [486, 222] width 47 height 20
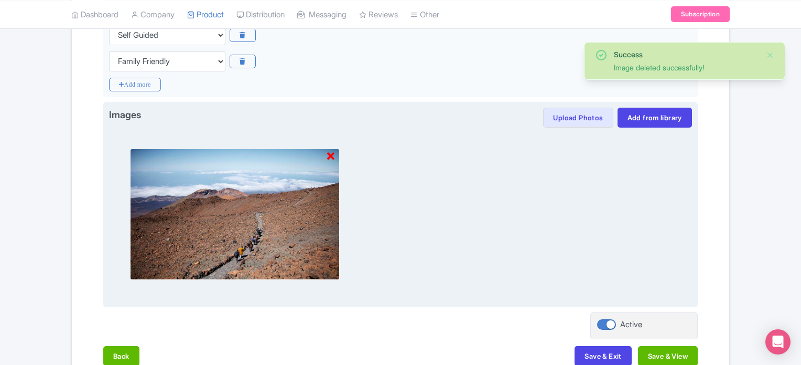
click at [331, 152] on icon at bounding box center [330, 156] width 7 height 10
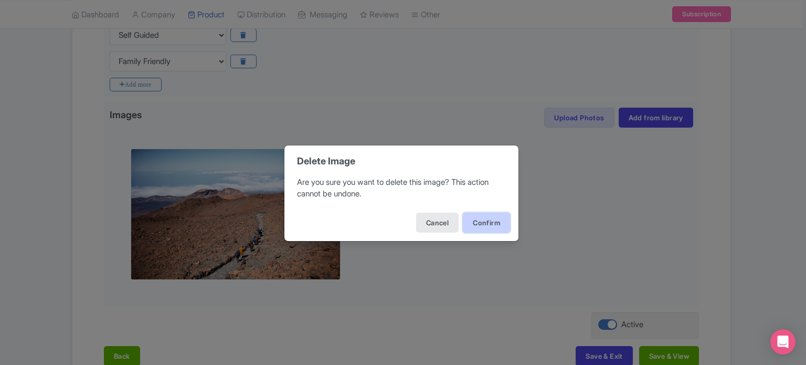
click at [473, 216] on button "Confirm" at bounding box center [486, 222] width 47 height 20
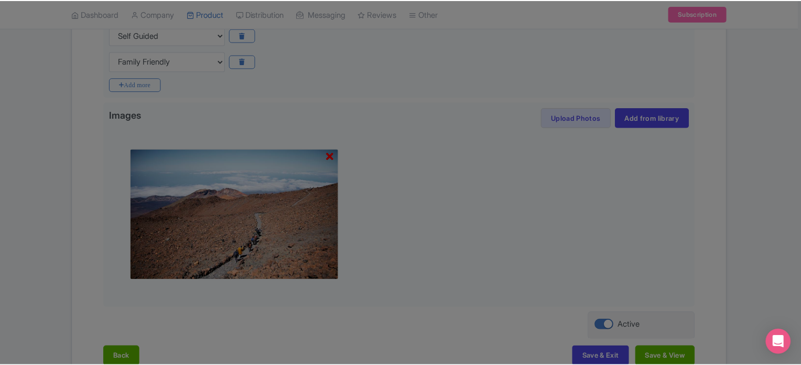
scroll to position [909, 0]
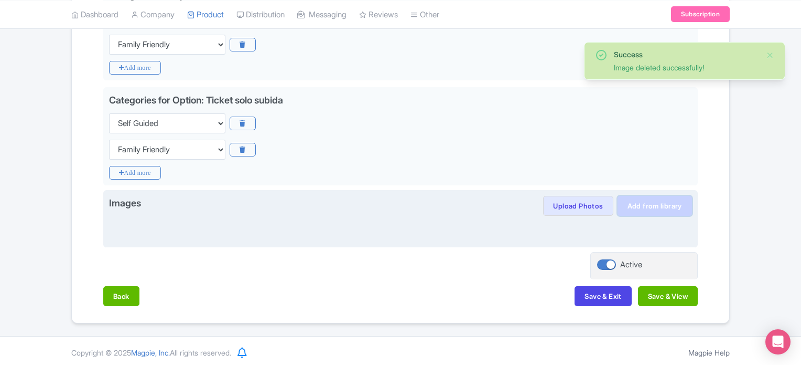
click at [659, 200] on link "Add from library" at bounding box center [655, 206] width 74 height 20
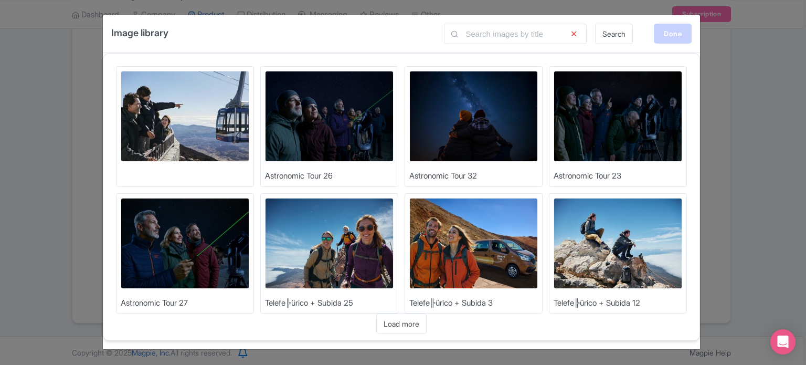
click at [672, 36] on div "Done" at bounding box center [673, 34] width 38 height 20
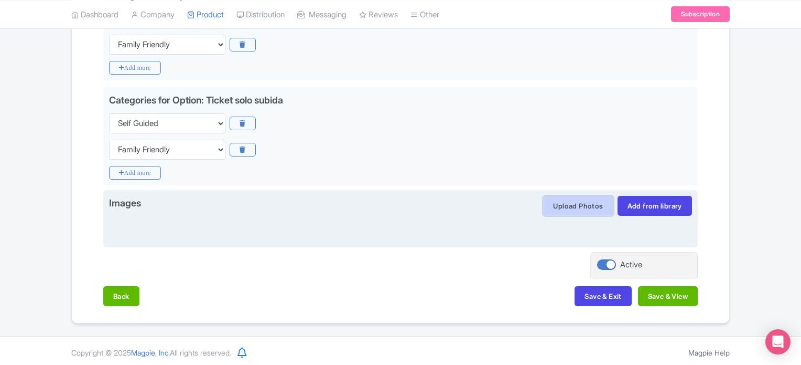
click at [576, 200] on button "Upload Photos" at bounding box center [578, 206] width 70 height 20
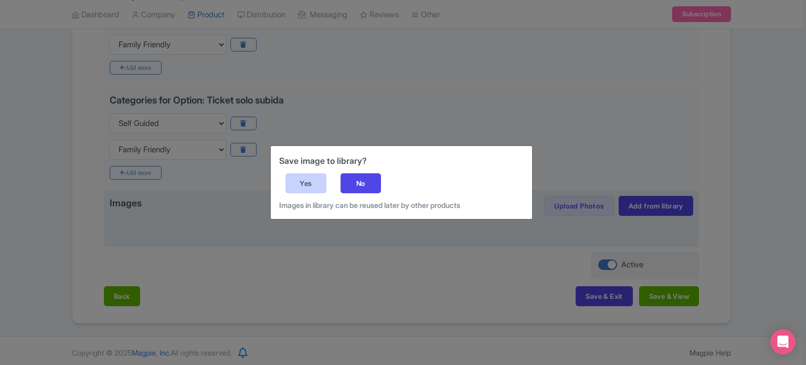
click at [319, 176] on div "Yes" at bounding box center [305, 183] width 41 height 20
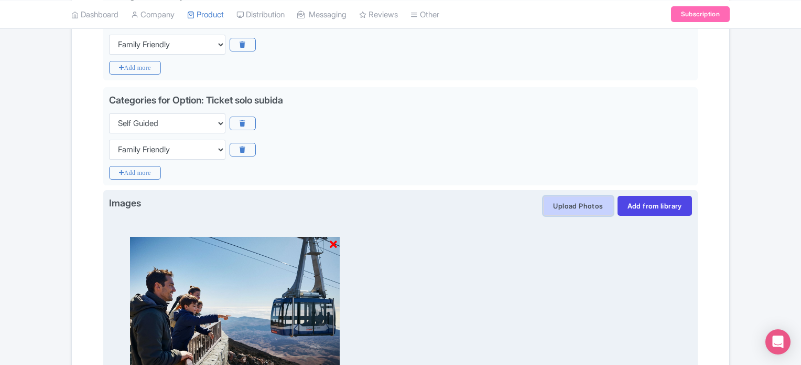
click at [575, 206] on button "Upload Photos" at bounding box center [578, 206] width 70 height 20
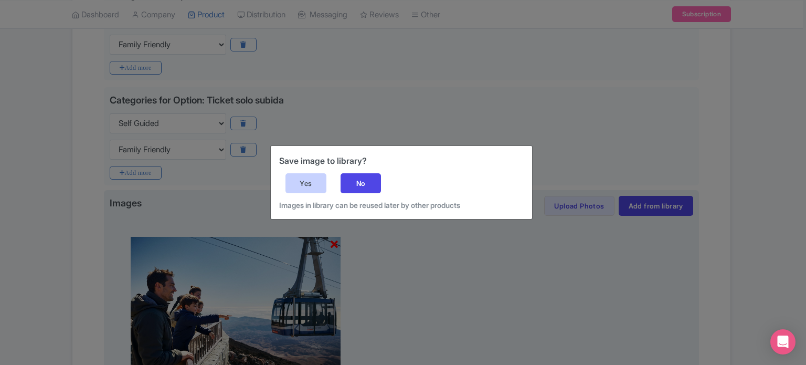
click at [292, 178] on div "Yes" at bounding box center [305, 183] width 41 height 20
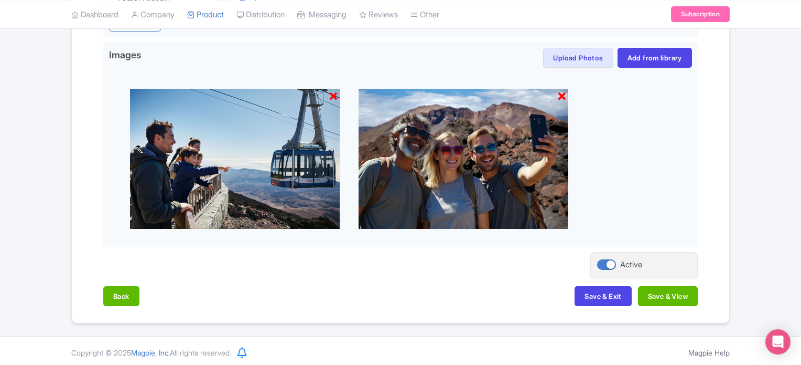
scroll to position [952, 0]
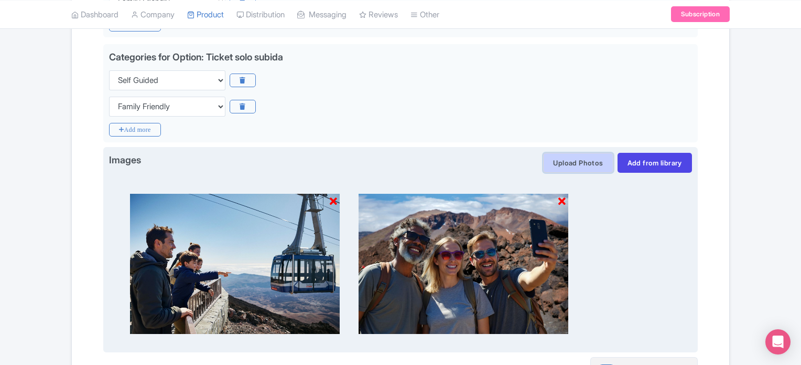
click at [580, 169] on button "Upload Photos" at bounding box center [578, 163] width 70 height 20
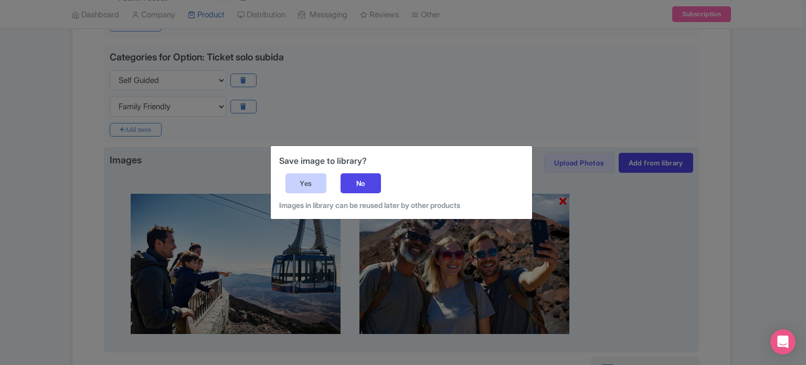
click at [290, 182] on div "Yes" at bounding box center [305, 183] width 41 height 20
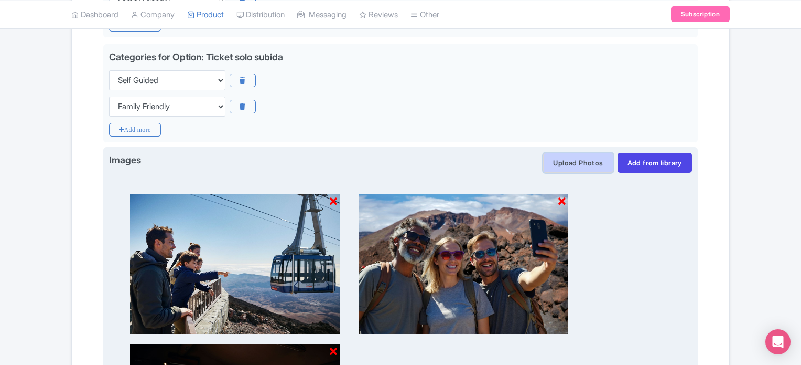
click at [589, 158] on button "Upload Photos" at bounding box center [578, 163] width 70 height 20
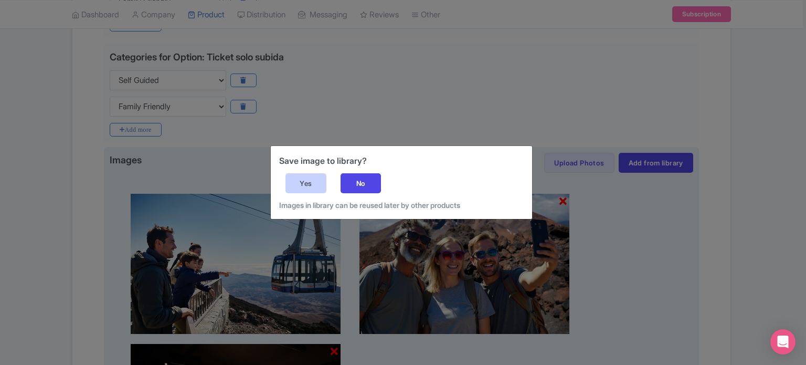
click at [298, 182] on div "Yes" at bounding box center [305, 183] width 41 height 20
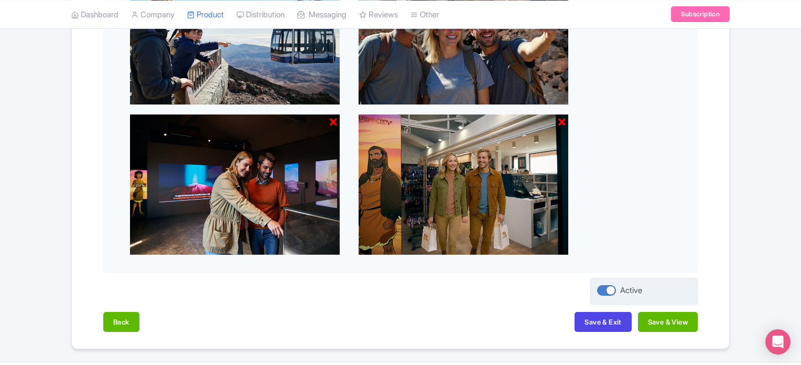
scroll to position [1206, 0]
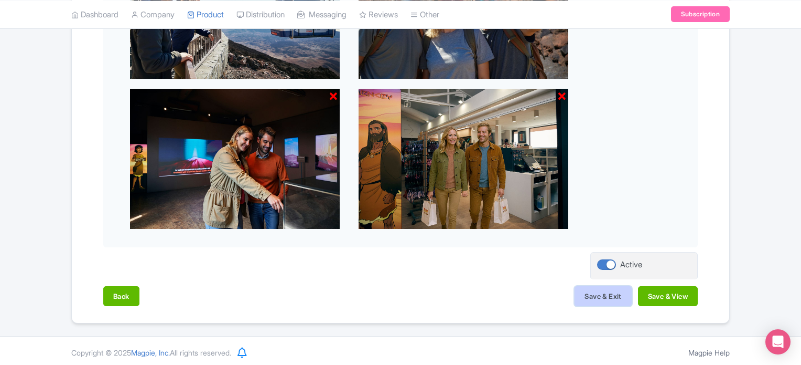
click at [597, 293] on button "Save & Exit" at bounding box center [603, 296] width 57 height 20
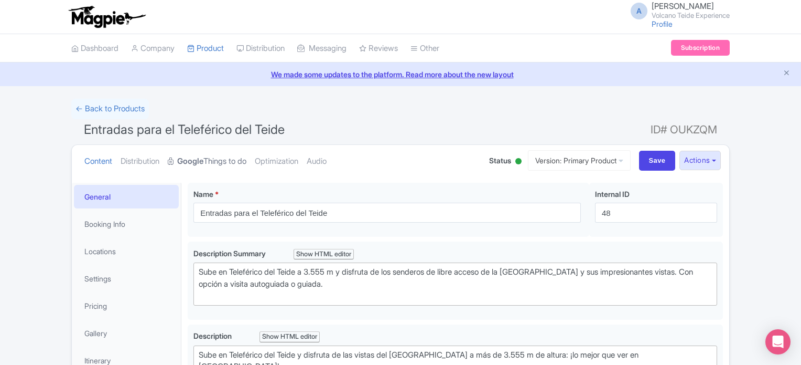
click at [237, 161] on link "Google Things to do" at bounding box center [207, 161] width 79 height 33
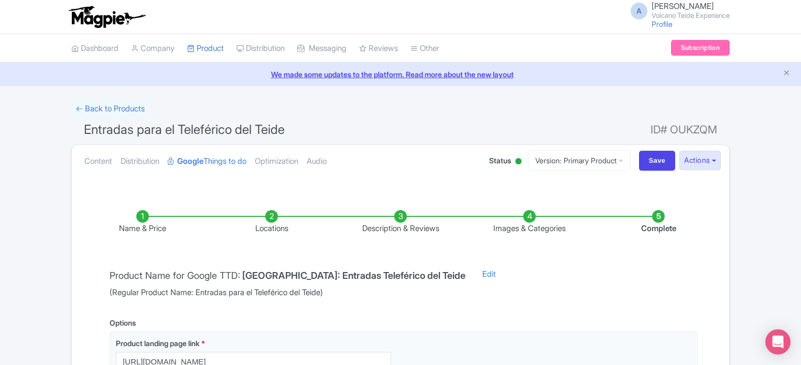
click at [532, 217] on li "Images & Categories" at bounding box center [529, 222] width 129 height 25
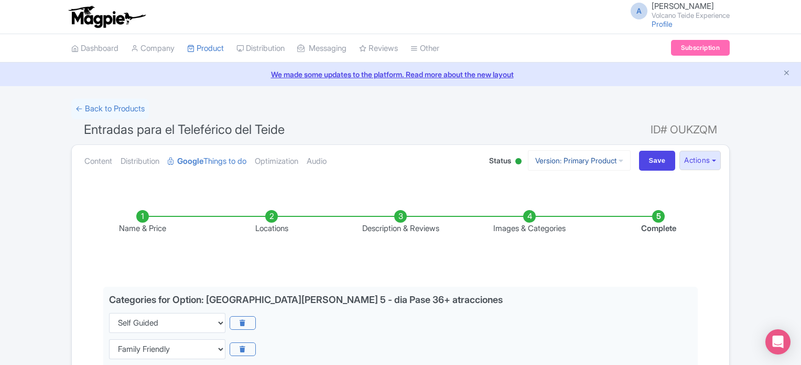
click at [574, 159] on link "Version: Primary Product" at bounding box center [579, 160] width 103 height 20
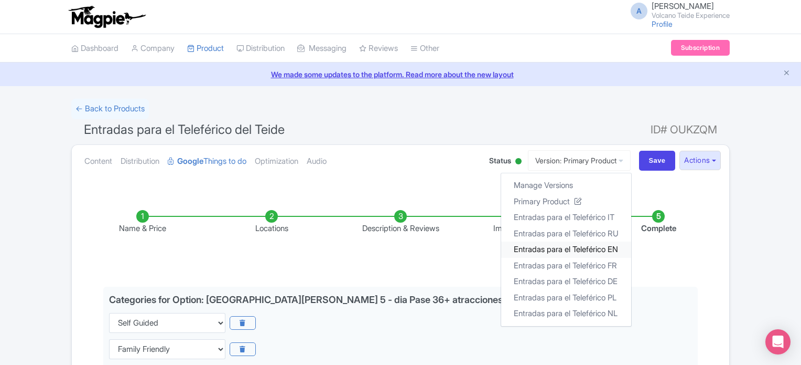
click at [578, 249] on link "Entradas para el Teleférico EN" at bounding box center [566, 249] width 130 height 16
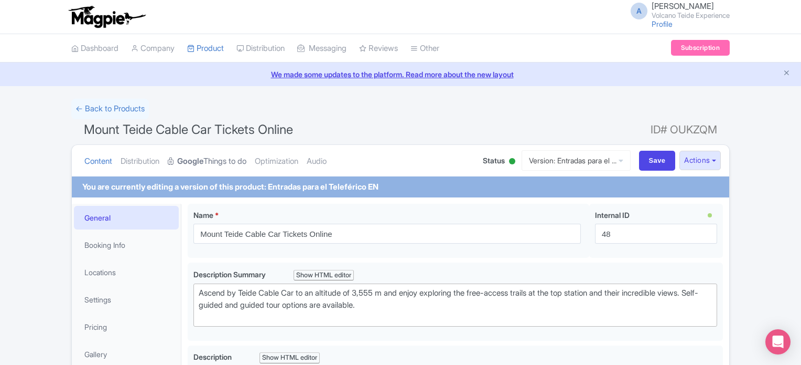
click at [211, 163] on link "Google Things to do" at bounding box center [207, 161] width 79 height 33
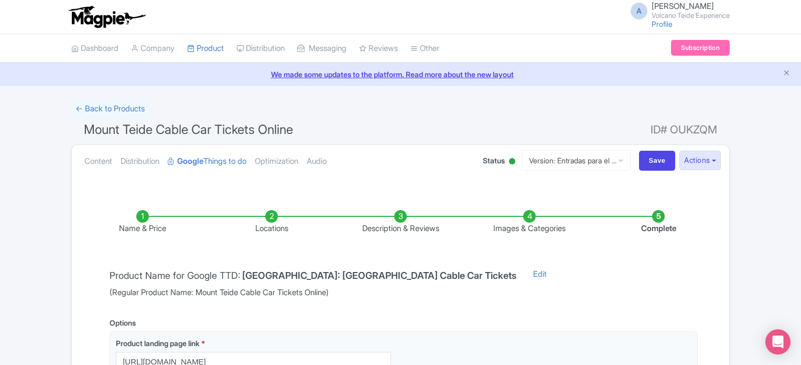
click at [528, 216] on li "Images & Categories" at bounding box center [529, 222] width 129 height 25
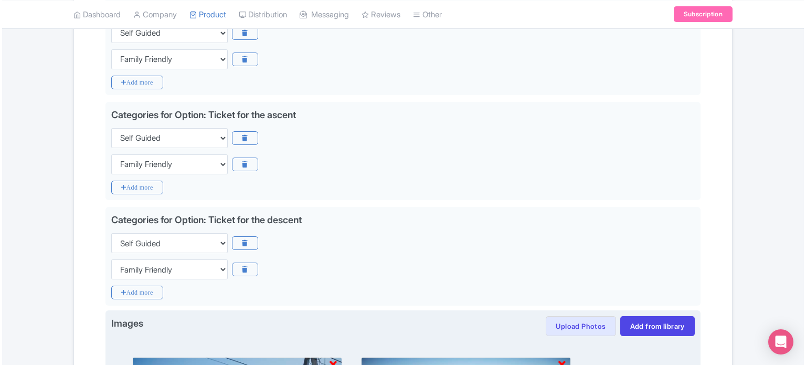
scroll to position [1049, 0]
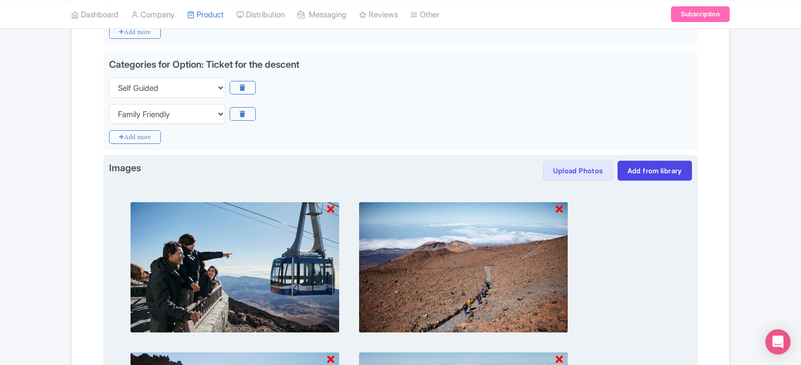
click at [330, 206] on icon at bounding box center [330, 209] width 7 height 10
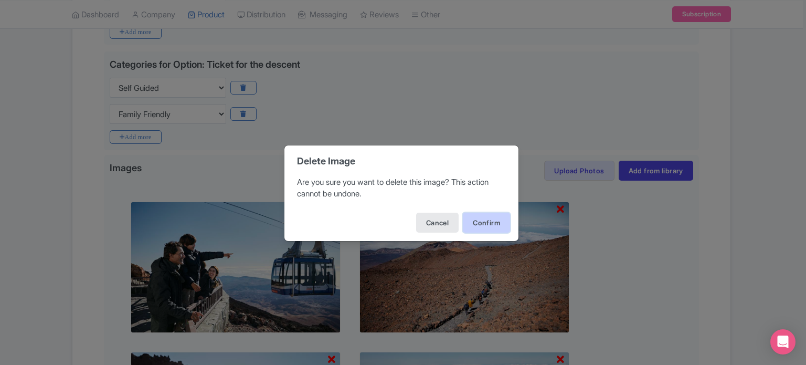
click at [478, 220] on button "Confirm" at bounding box center [486, 222] width 47 height 20
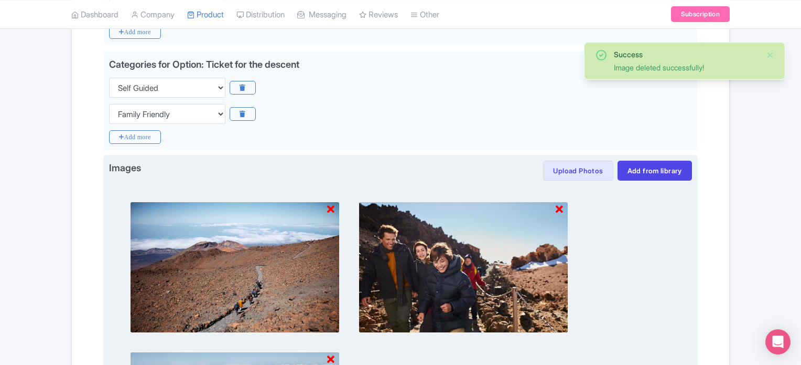
click at [329, 206] on icon at bounding box center [330, 209] width 7 height 10
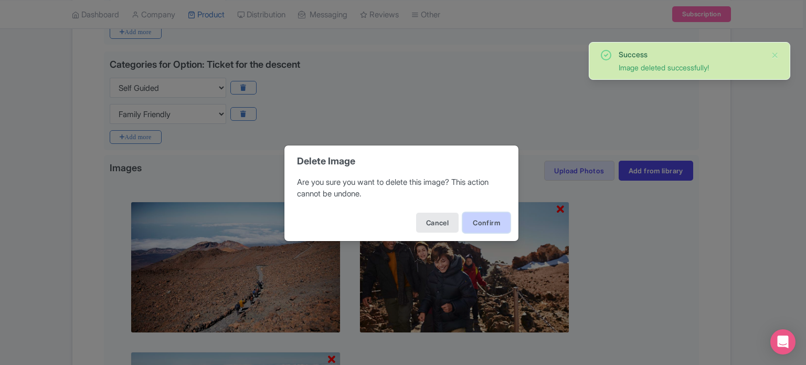
click at [487, 220] on button "Confirm" at bounding box center [486, 222] width 47 height 20
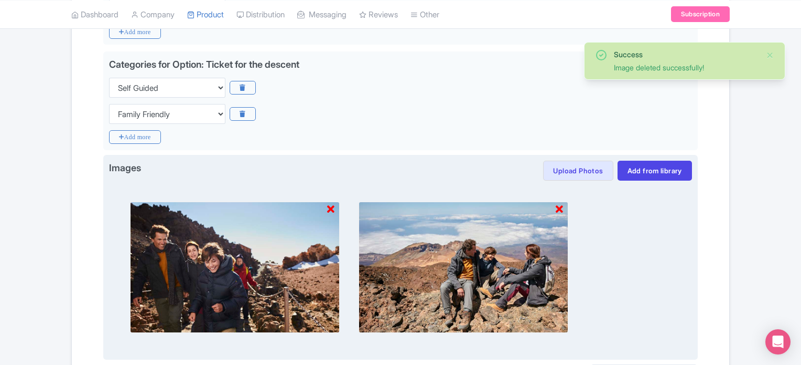
click at [329, 207] on icon at bounding box center [330, 209] width 7 height 10
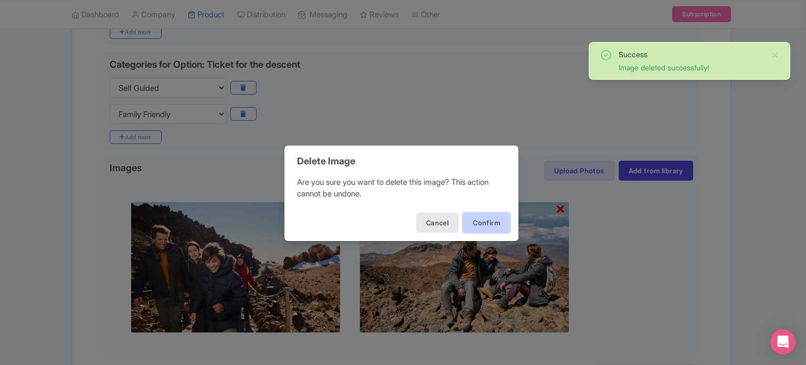
click at [479, 228] on button "Confirm" at bounding box center [486, 222] width 47 height 20
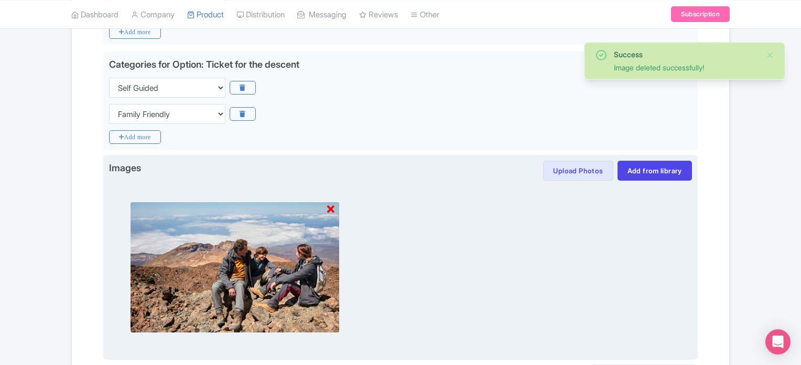
click at [331, 204] on icon at bounding box center [330, 209] width 7 height 10
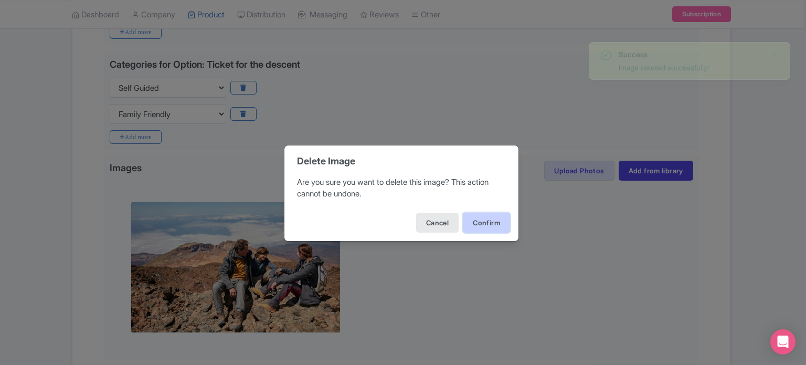
click at [470, 218] on button "Confirm" at bounding box center [486, 222] width 47 height 20
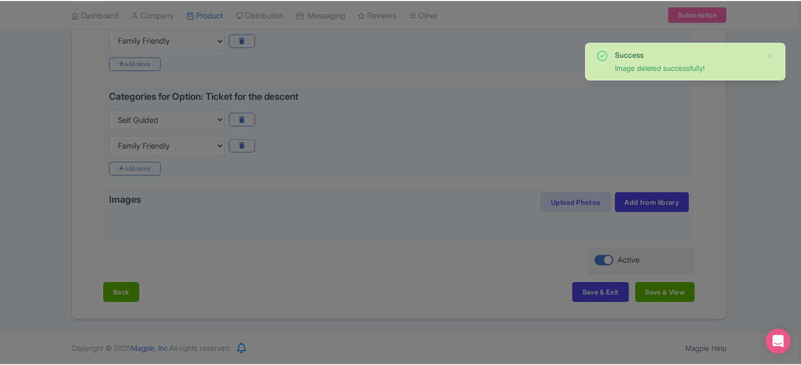
scroll to position [1013, 0]
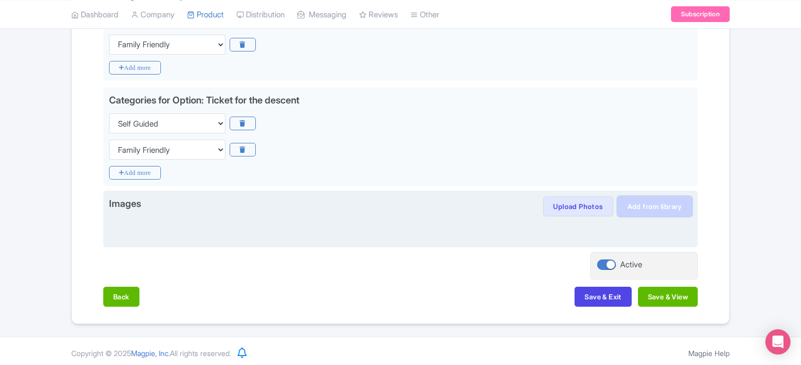
click at [655, 201] on link "Add from library" at bounding box center [655, 206] width 74 height 20
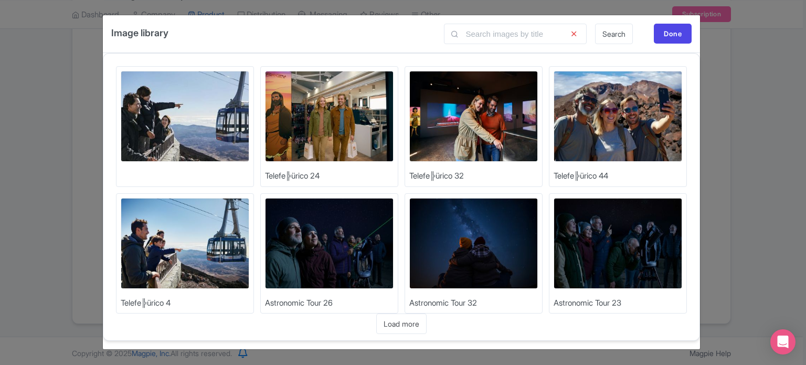
click at [199, 116] on img at bounding box center [185, 116] width 129 height 91
click at [207, 247] on img at bounding box center [185, 243] width 129 height 91
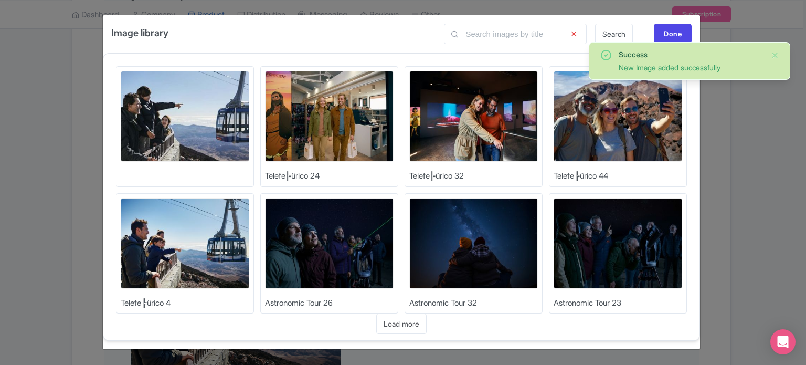
click at [638, 121] on img at bounding box center [617, 116] width 129 height 91
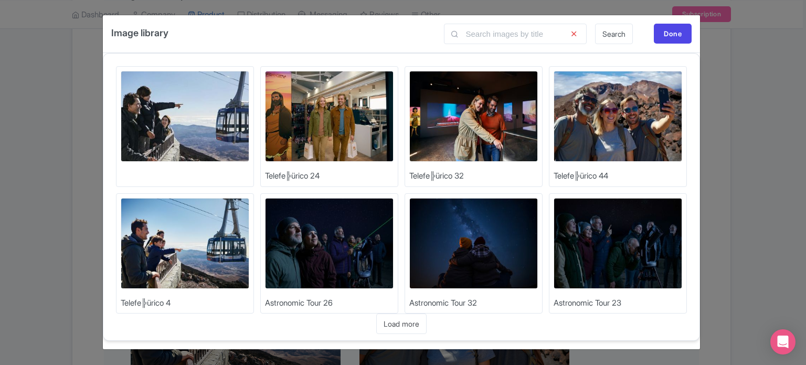
click at [454, 127] on img at bounding box center [473, 116] width 129 height 91
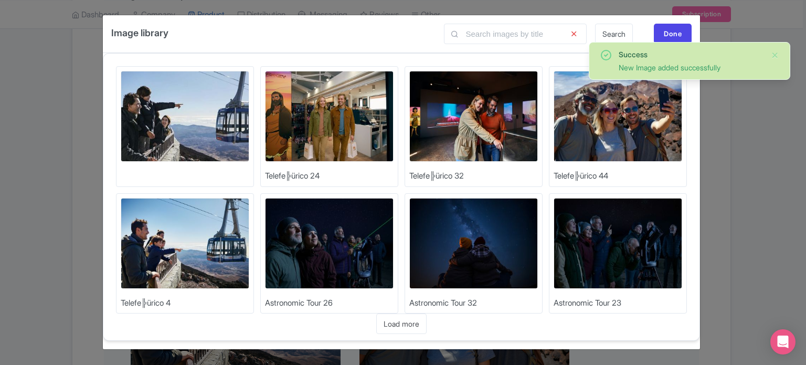
click at [336, 100] on img at bounding box center [329, 116] width 129 height 91
click at [671, 27] on div "Done" at bounding box center [673, 34] width 38 height 20
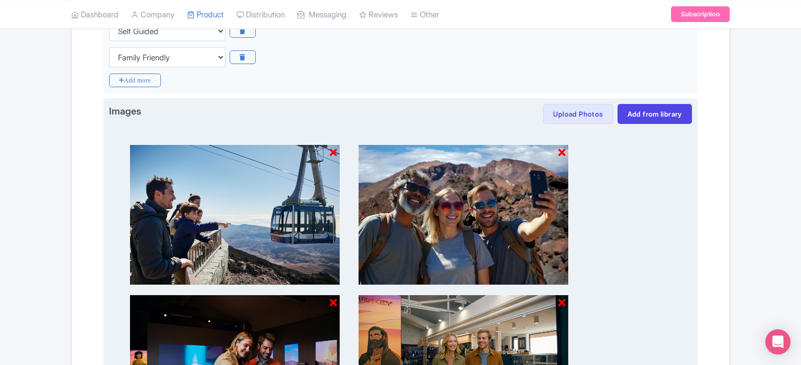
scroll to position [1311, 0]
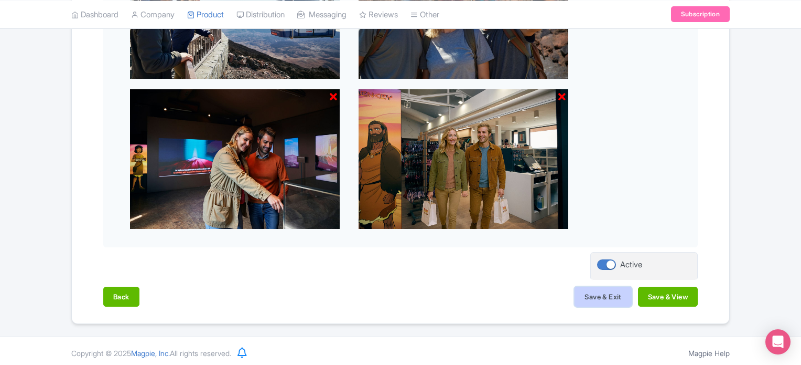
click at [598, 289] on button "Save & Exit" at bounding box center [603, 296] width 57 height 20
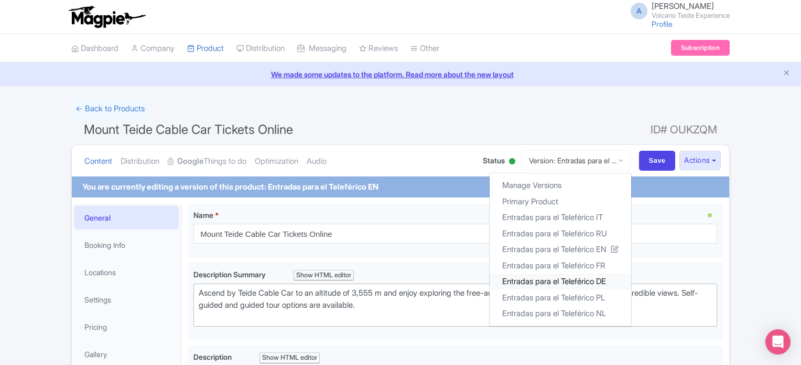
click at [590, 279] on link "Entradas para el Teleférico DE" at bounding box center [561, 281] width 142 height 16
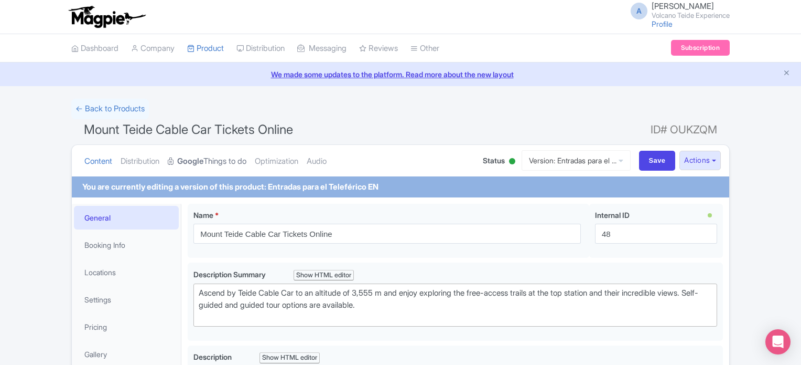
click at [224, 161] on link "Google Things to do" at bounding box center [207, 161] width 79 height 33
click at [231, 159] on link "Google Things to do" at bounding box center [207, 161] width 79 height 33
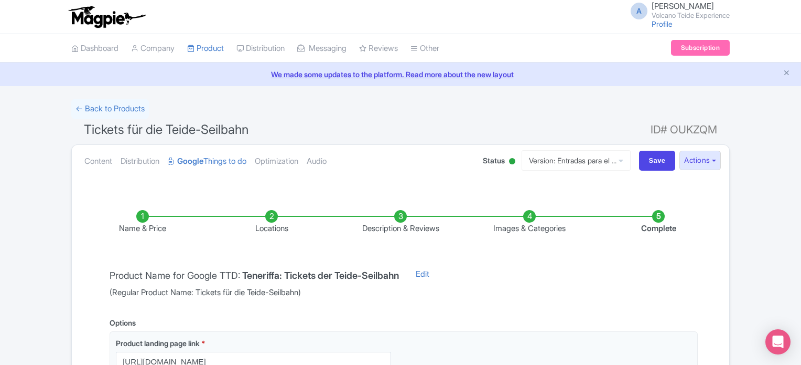
click at [530, 216] on li "Images & Categories" at bounding box center [529, 222] width 129 height 25
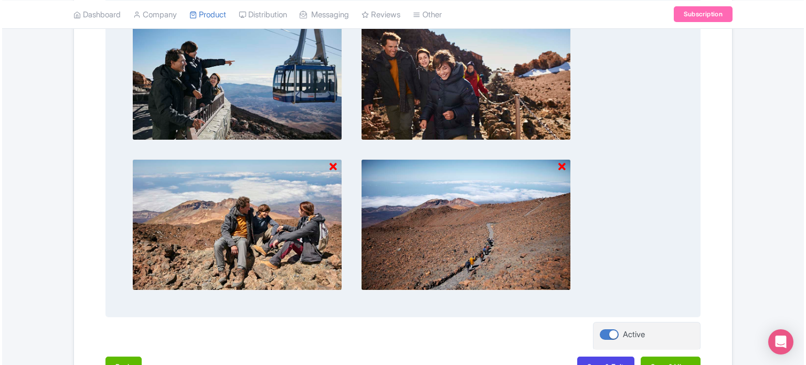
scroll to position [1154, 0]
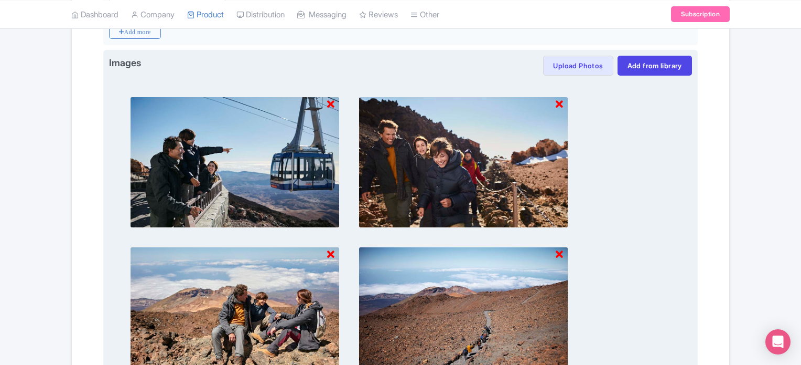
click at [329, 99] on icon at bounding box center [330, 104] width 7 height 10
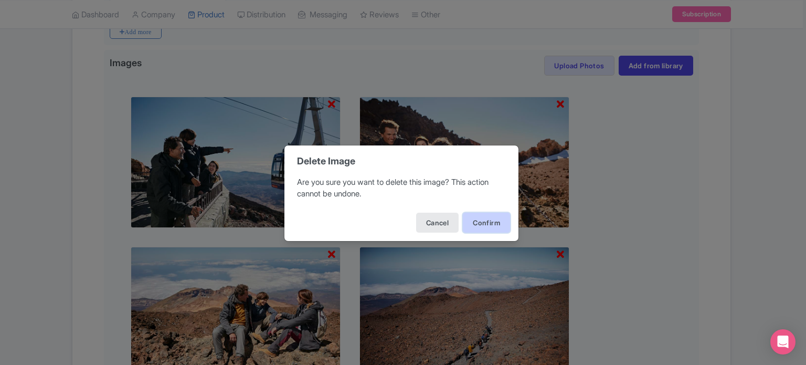
click at [486, 219] on button "Confirm" at bounding box center [486, 222] width 47 height 20
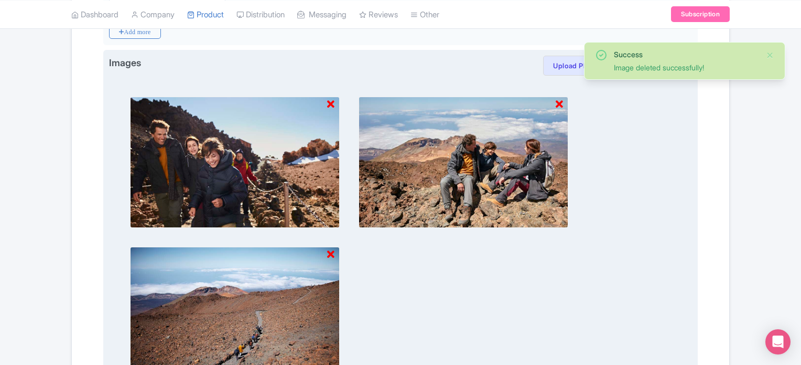
click at [329, 102] on icon at bounding box center [330, 104] width 7 height 10
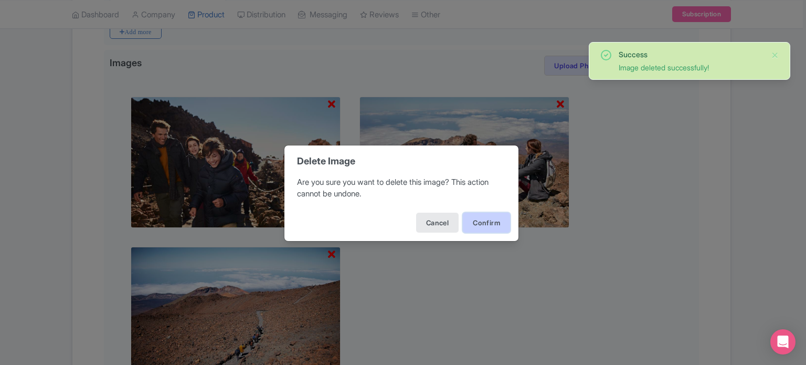
click at [486, 222] on button "Confirm" at bounding box center [486, 222] width 47 height 20
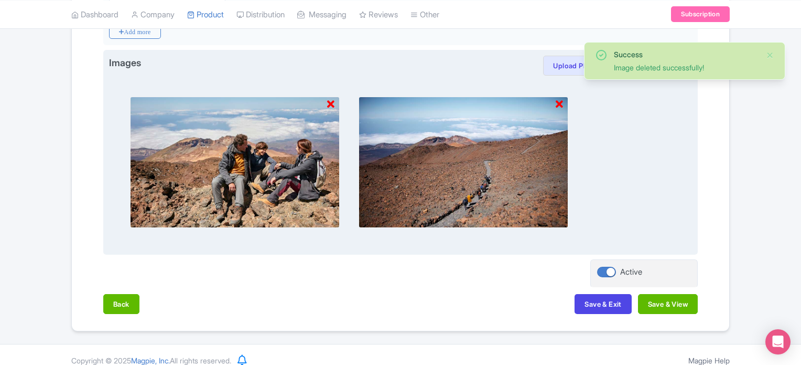
click at [332, 101] on icon at bounding box center [330, 104] width 7 height 10
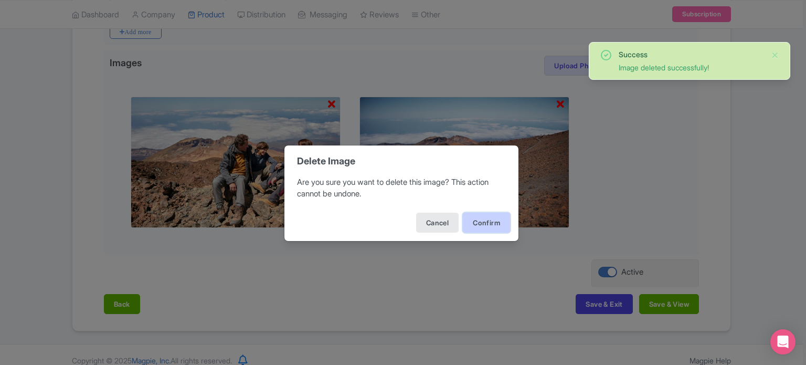
drag, startPoint x: 490, startPoint y: 226, endPoint x: 477, endPoint y: 217, distance: 16.6
click at [490, 226] on button "Confirm" at bounding box center [486, 222] width 47 height 20
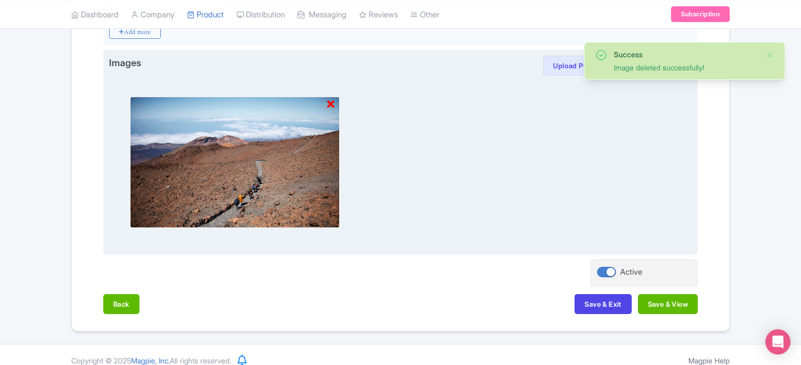
click at [332, 99] on icon at bounding box center [330, 104] width 7 height 10
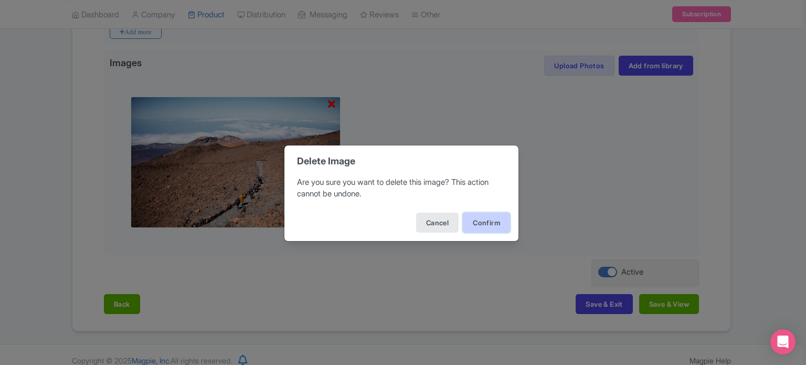
click at [499, 222] on button "Confirm" at bounding box center [486, 222] width 47 height 20
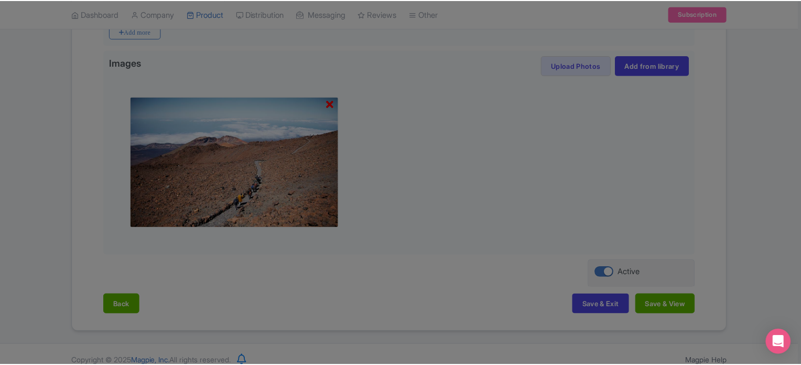
scroll to position [1013, 0]
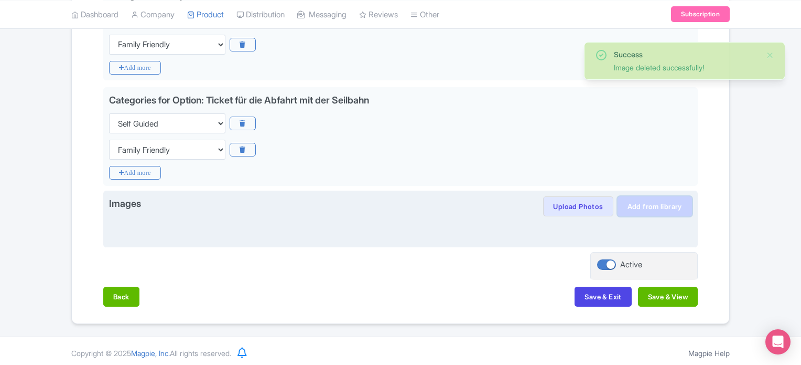
click at [651, 201] on link "Add from library" at bounding box center [655, 206] width 74 height 20
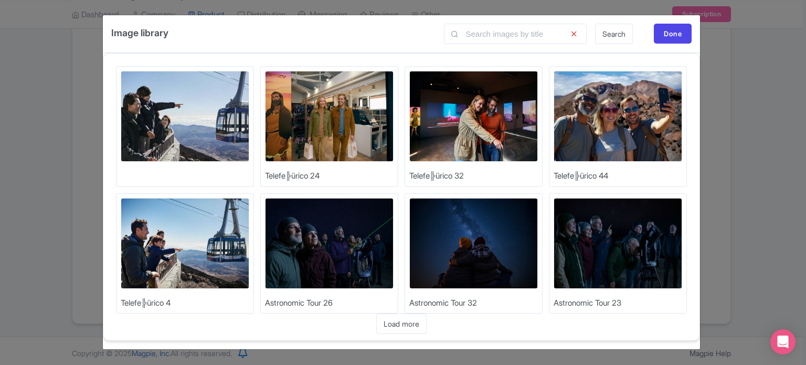
click at [193, 221] on img at bounding box center [185, 243] width 129 height 91
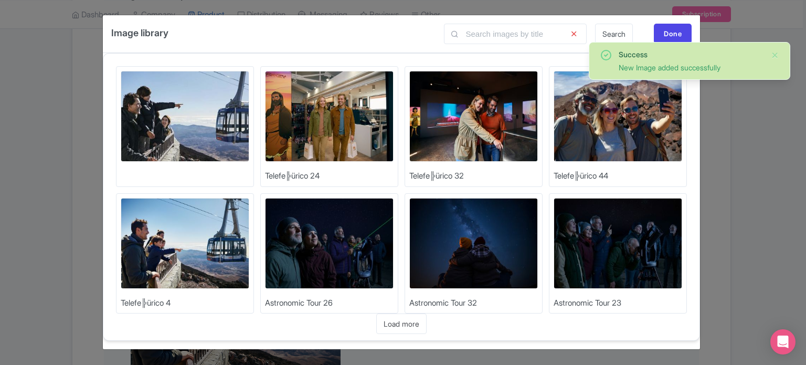
click at [573, 137] on img at bounding box center [617, 116] width 129 height 91
click at [487, 123] on img at bounding box center [473, 116] width 129 height 91
click at [321, 116] on img at bounding box center [329, 116] width 129 height 91
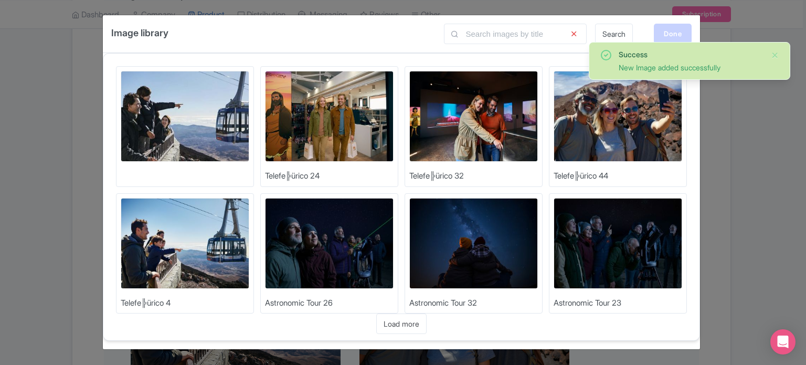
click at [669, 38] on div "Done" at bounding box center [673, 34] width 38 height 20
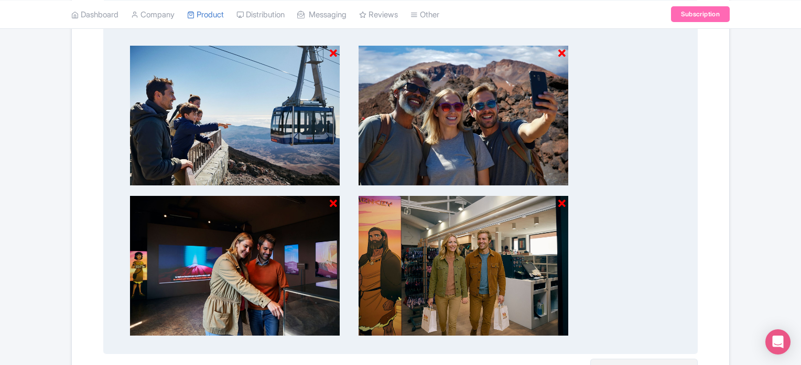
scroll to position [1259, 0]
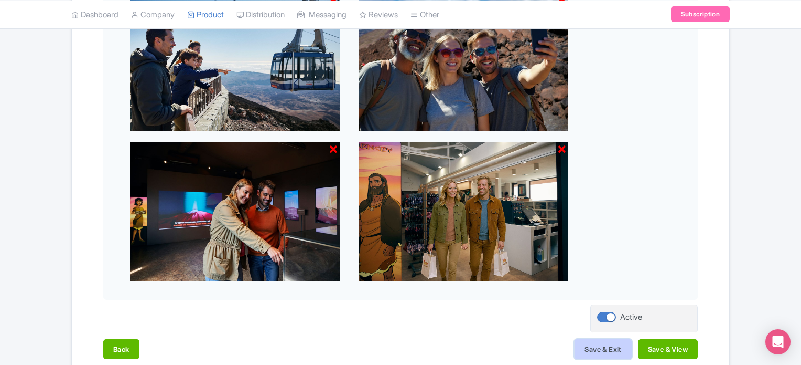
click at [607, 340] on button "Save & Exit" at bounding box center [603, 349] width 57 height 20
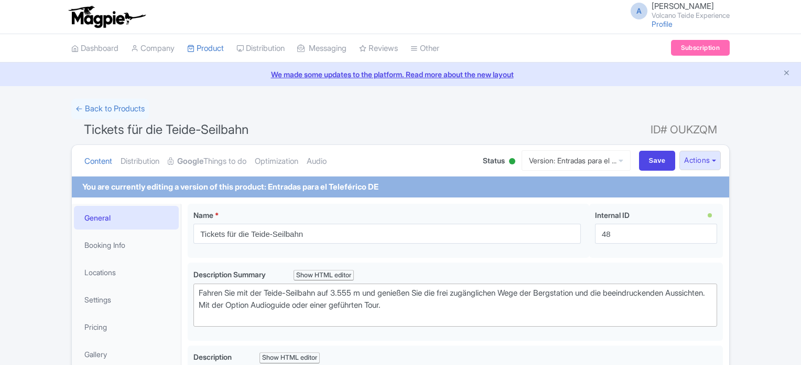
click at [556, 158] on link "Version: Entradas para el ..." at bounding box center [576, 160] width 109 height 20
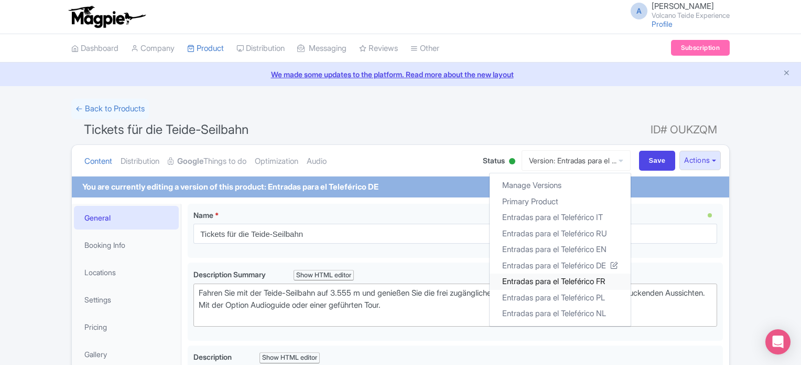
click at [591, 284] on link "Entradas para el Teleférico FR" at bounding box center [560, 281] width 141 height 16
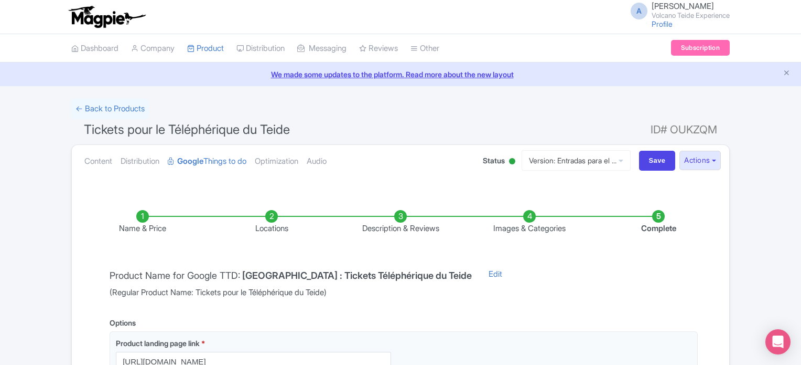
click at [531, 219] on li "Images & Categories" at bounding box center [529, 222] width 129 height 25
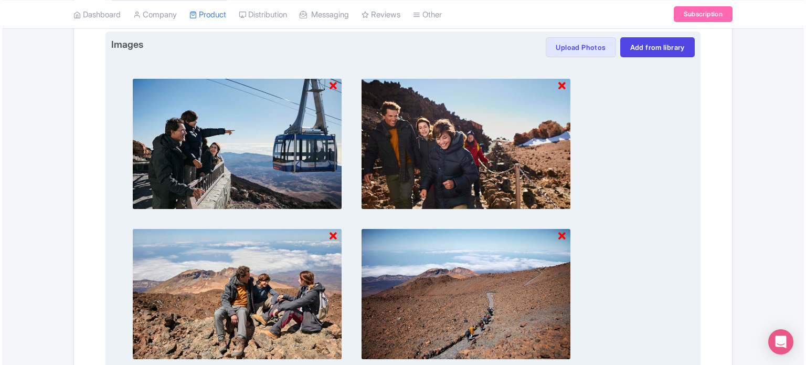
scroll to position [1206, 0]
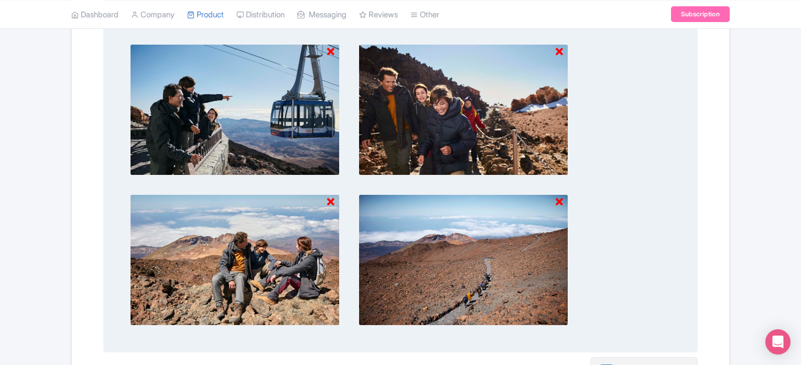
click at [330, 47] on icon at bounding box center [330, 52] width 7 height 10
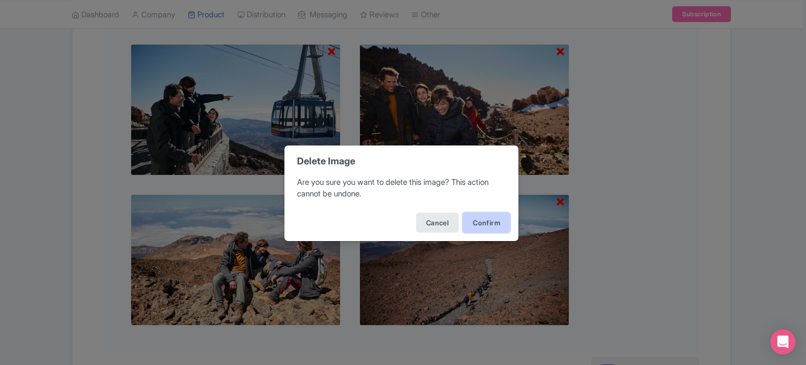
click at [476, 220] on button "Confirm" at bounding box center [486, 222] width 47 height 20
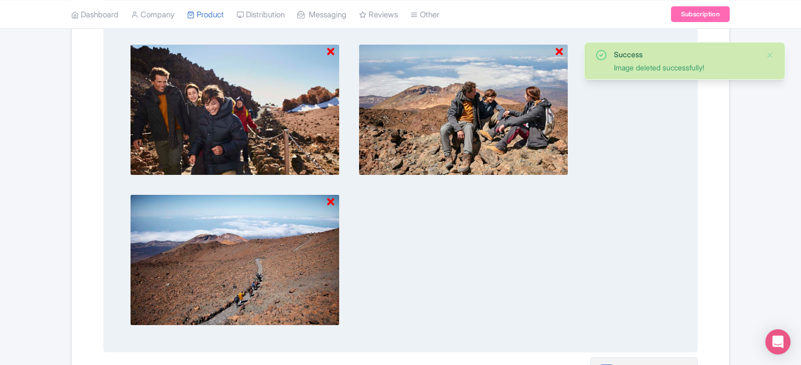
click at [328, 49] on icon at bounding box center [330, 52] width 7 height 10
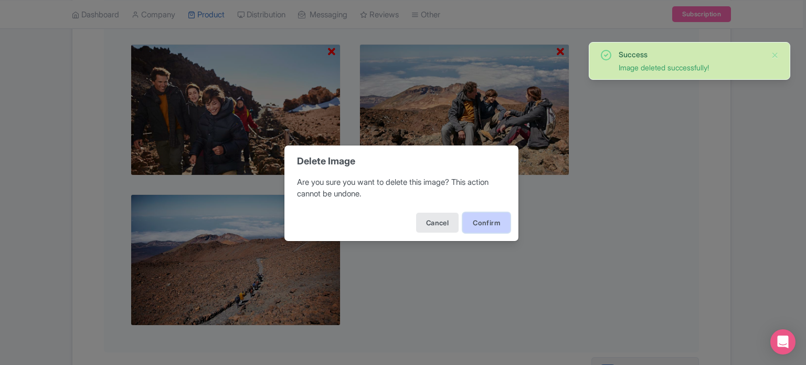
drag, startPoint x: 488, startPoint y: 222, endPoint x: 480, endPoint y: 216, distance: 10.4
click at [488, 222] on button "Confirm" at bounding box center [486, 222] width 47 height 20
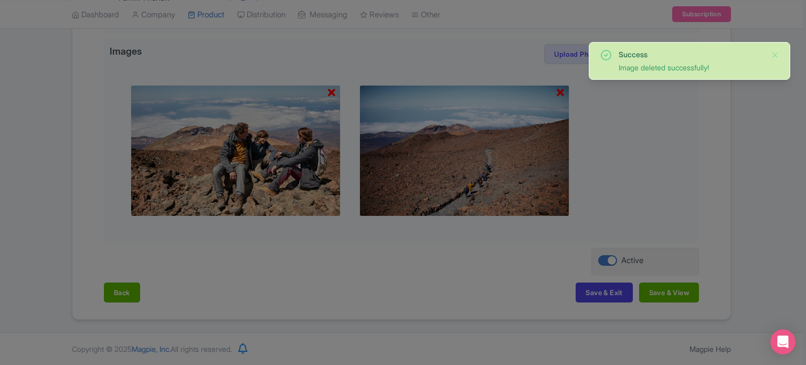
scroll to position [1161, 0]
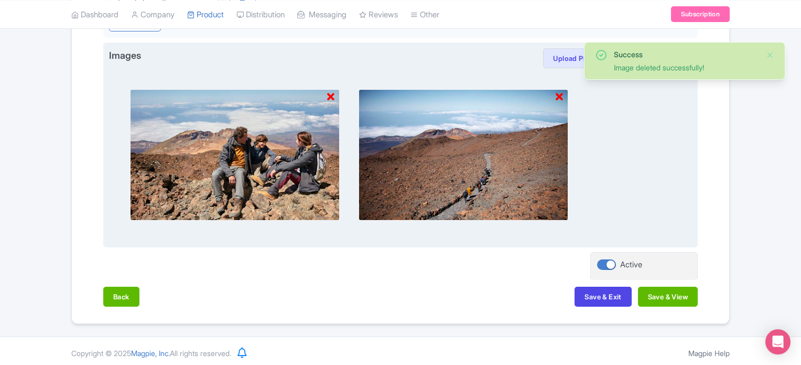
click at [332, 95] on icon at bounding box center [330, 97] width 7 height 10
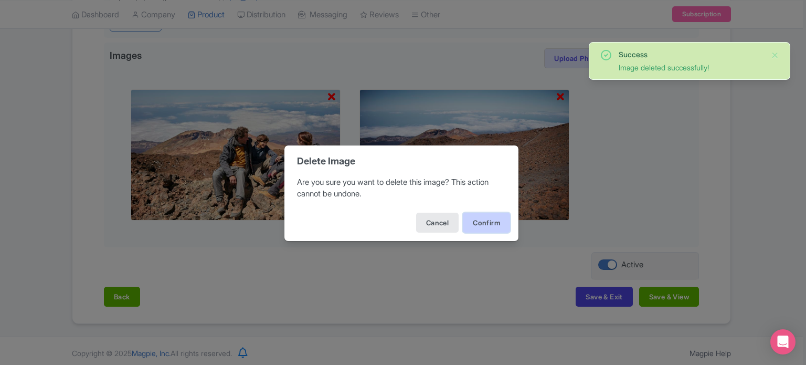
click at [483, 226] on button "Confirm" at bounding box center [486, 222] width 47 height 20
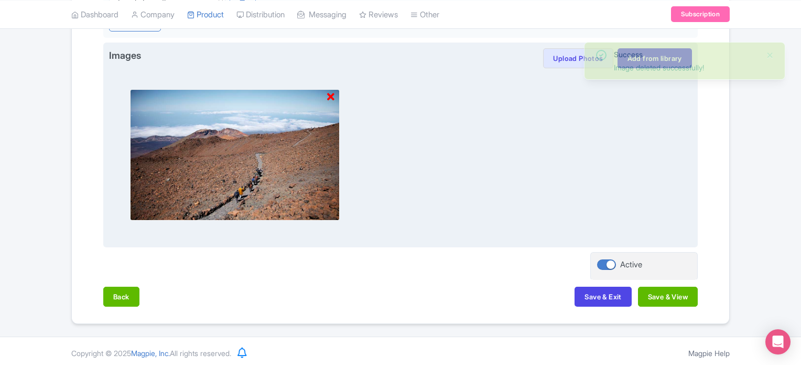
click at [329, 92] on icon at bounding box center [330, 97] width 7 height 10
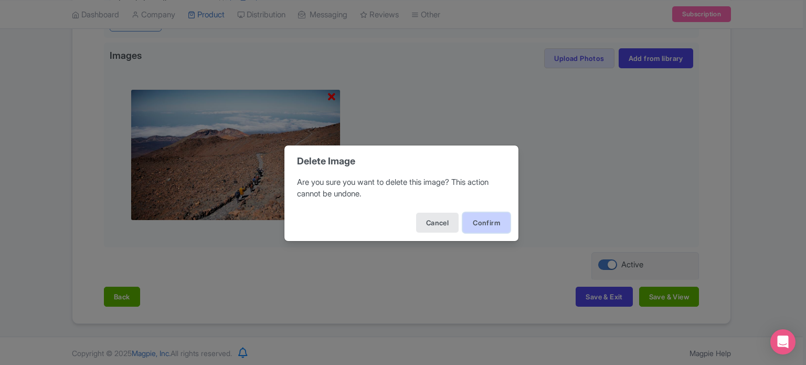
click at [480, 219] on button "Confirm" at bounding box center [486, 222] width 47 height 20
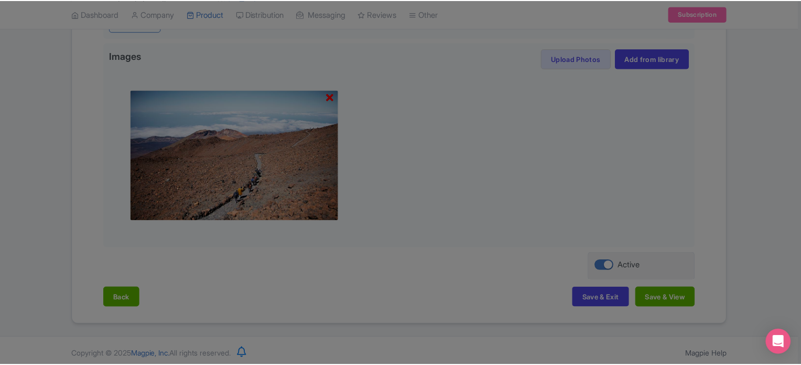
scroll to position [1013, 0]
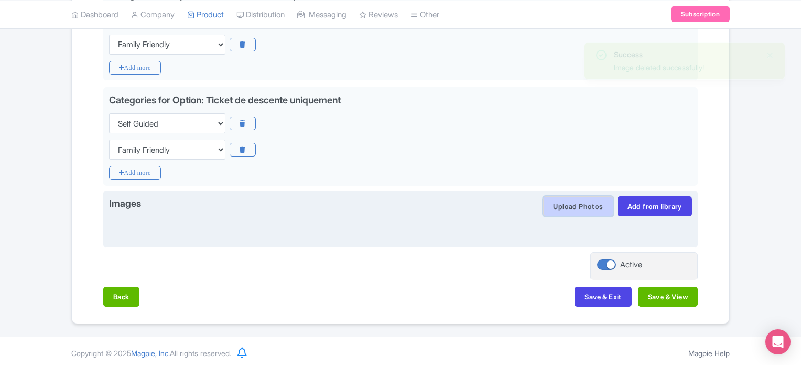
click at [554, 201] on button "Upload Photos" at bounding box center [578, 206] width 70 height 20
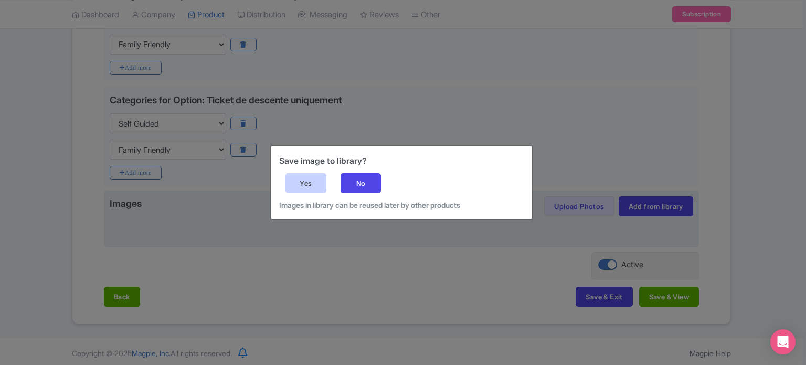
click at [316, 190] on div "Yes" at bounding box center [305, 183] width 41 height 20
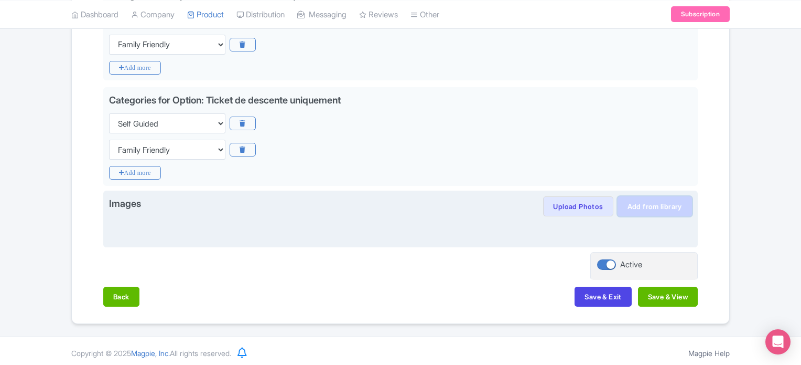
click at [668, 207] on link "Add from library" at bounding box center [655, 206] width 74 height 20
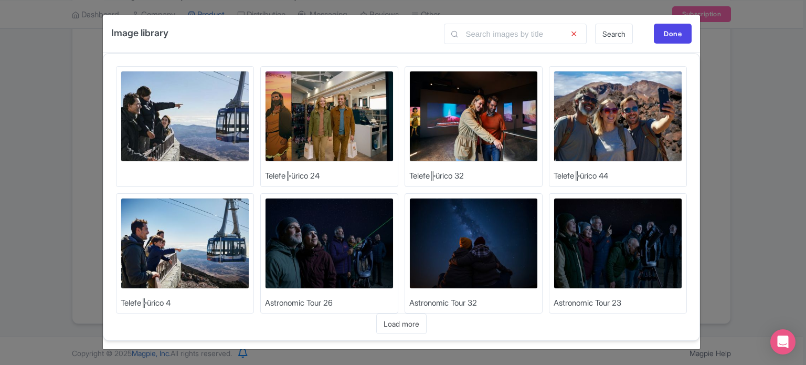
click at [195, 234] on img at bounding box center [185, 243] width 129 height 91
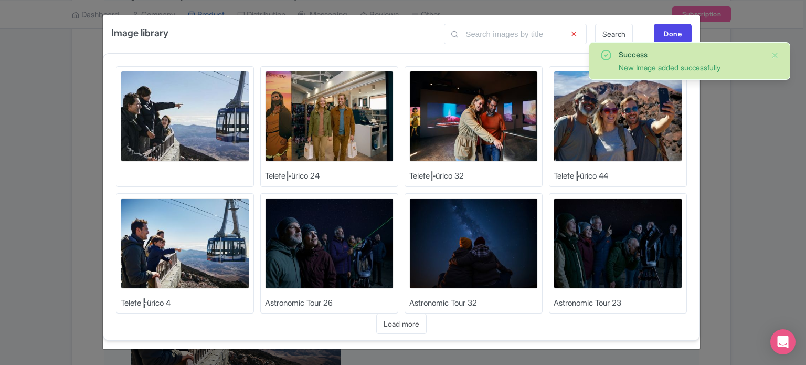
click at [623, 119] on img at bounding box center [617, 116] width 129 height 91
click at [487, 132] on img at bounding box center [473, 116] width 129 height 91
click at [334, 135] on img at bounding box center [329, 116] width 129 height 91
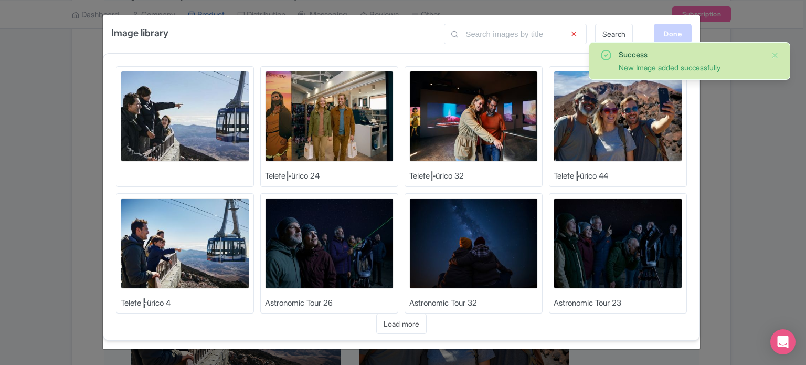
click at [674, 33] on div "Done" at bounding box center [673, 34] width 38 height 20
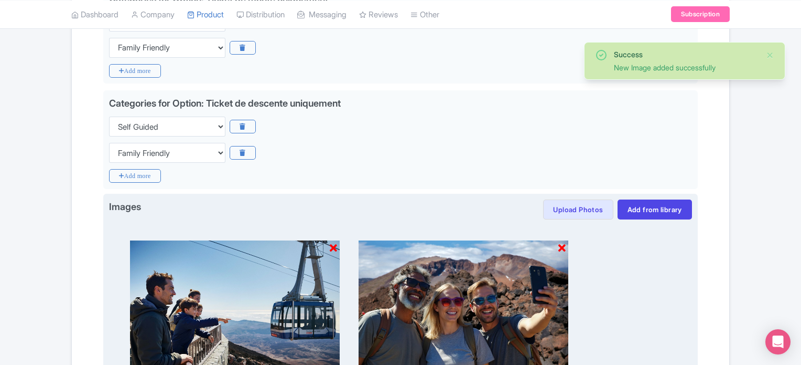
scroll to position [1276, 0]
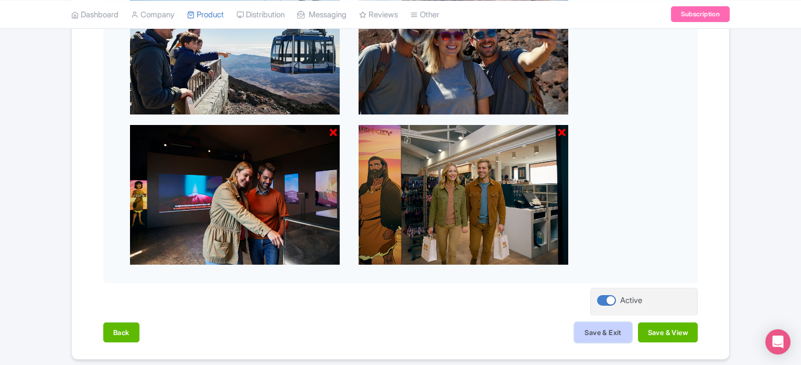
click at [598, 329] on button "Save & Exit" at bounding box center [603, 332] width 57 height 20
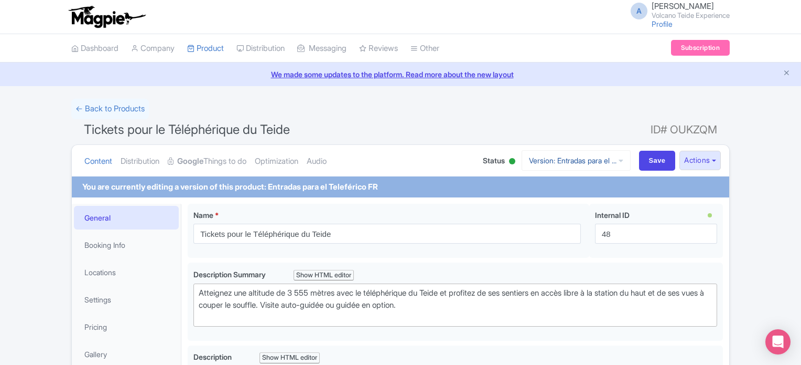
click at [534, 158] on link "Version: Entradas para el ..." at bounding box center [576, 160] width 109 height 20
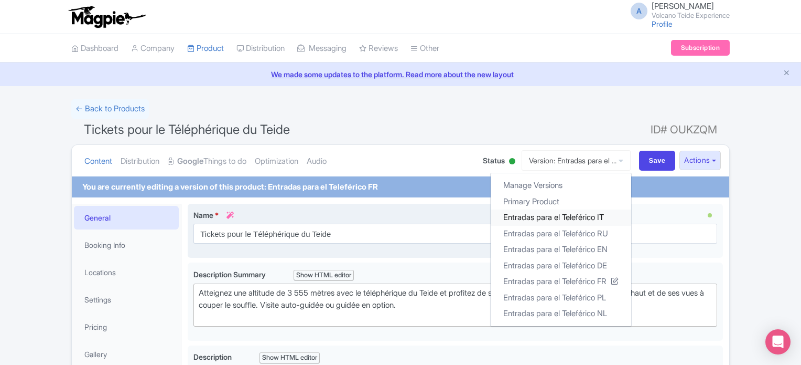
click at [571, 218] on link "Entradas para el Teleférico IT" at bounding box center [561, 217] width 141 height 16
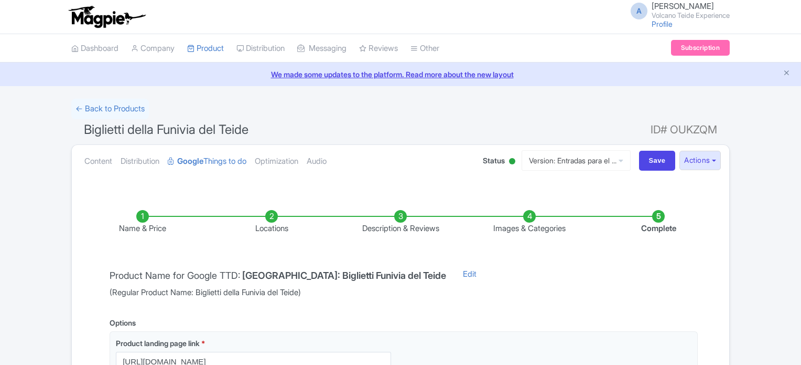
scroll to position [148, 0]
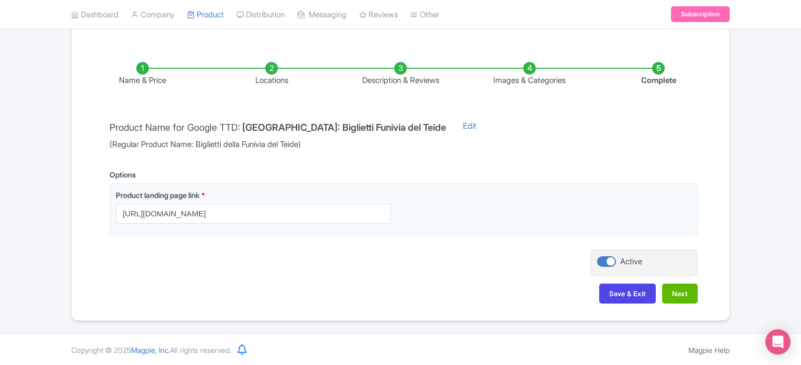
click at [528, 72] on li "Images & Categories" at bounding box center [529, 74] width 129 height 25
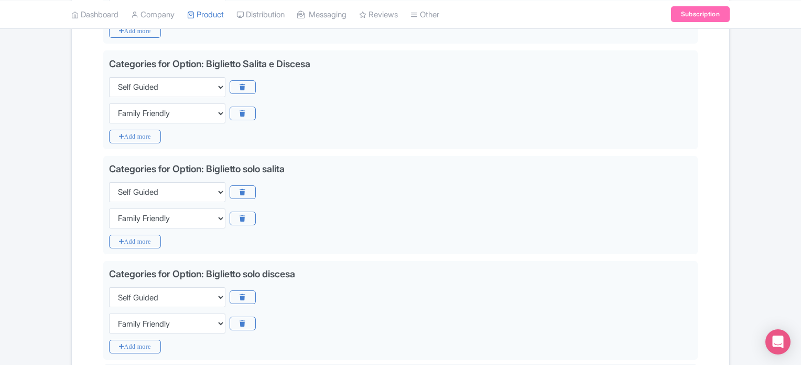
scroll to position [987, 0]
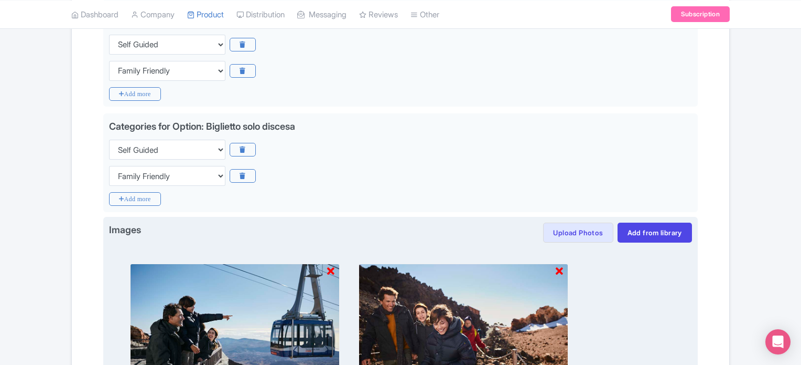
click at [332, 266] on icon at bounding box center [330, 271] width 7 height 10
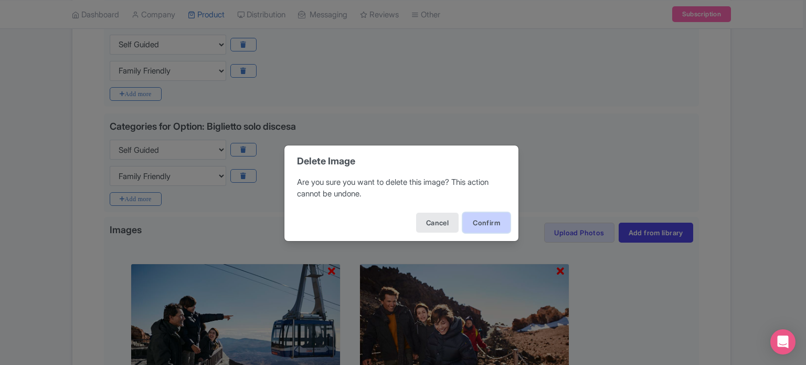
click at [485, 221] on button "Confirm" at bounding box center [486, 222] width 47 height 20
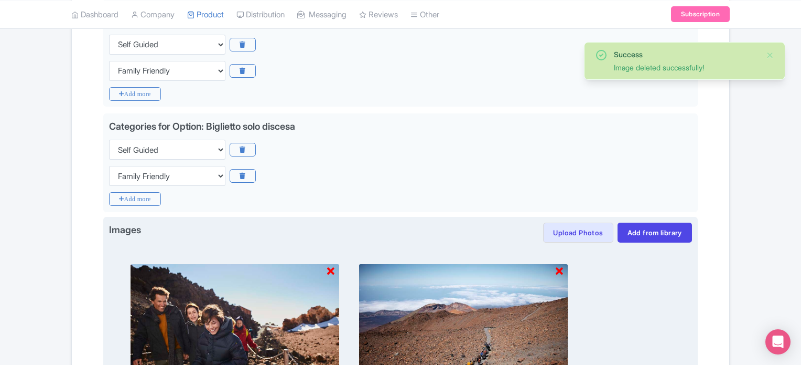
click at [334, 266] on icon at bounding box center [330, 271] width 7 height 10
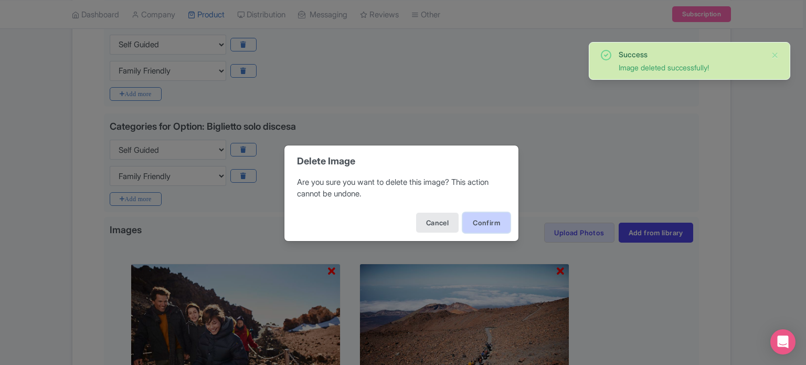
click at [507, 214] on button "Confirm" at bounding box center [486, 222] width 47 height 20
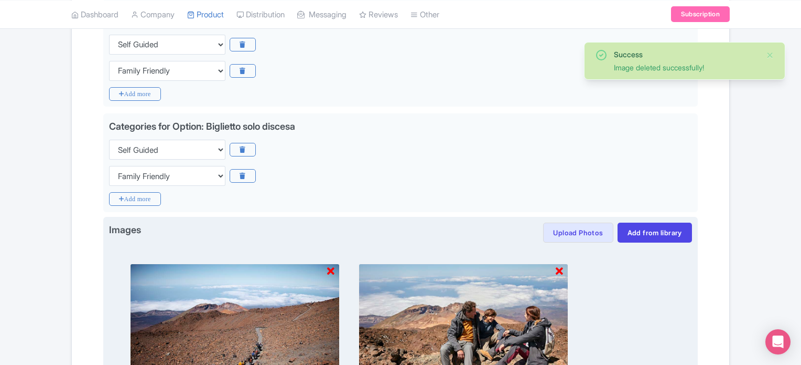
click at [332, 269] on icon at bounding box center [330, 271] width 7 height 10
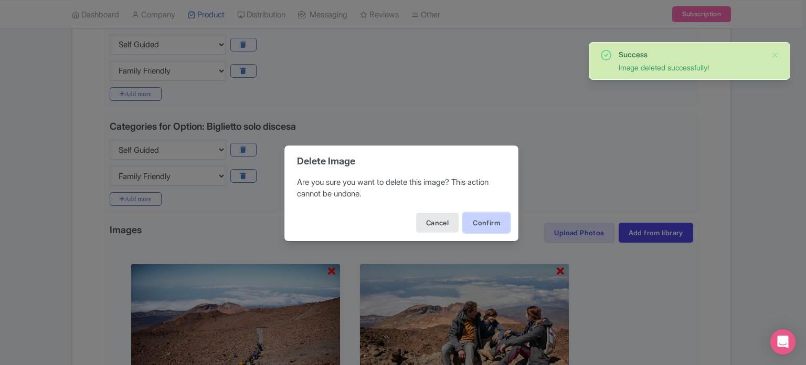
click at [495, 228] on button "Confirm" at bounding box center [486, 222] width 47 height 20
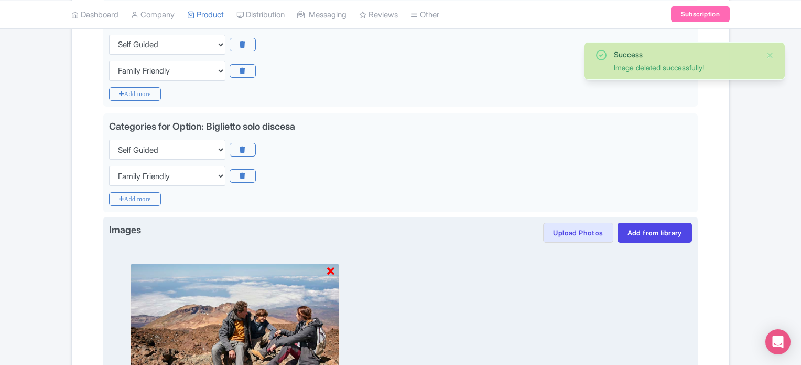
click at [332, 272] on icon at bounding box center [330, 271] width 7 height 10
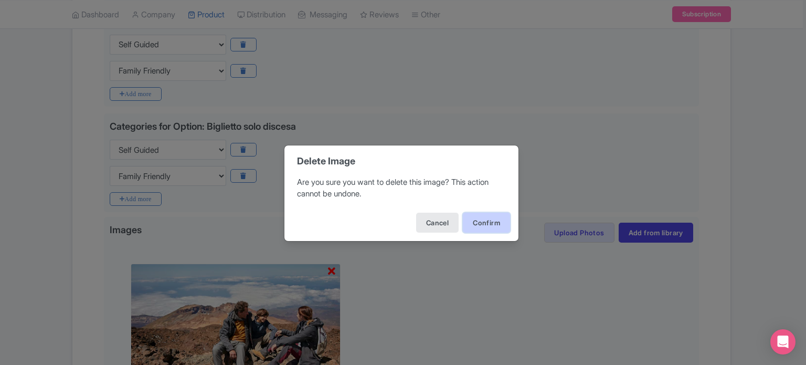
click at [481, 226] on button "Confirm" at bounding box center [486, 222] width 47 height 20
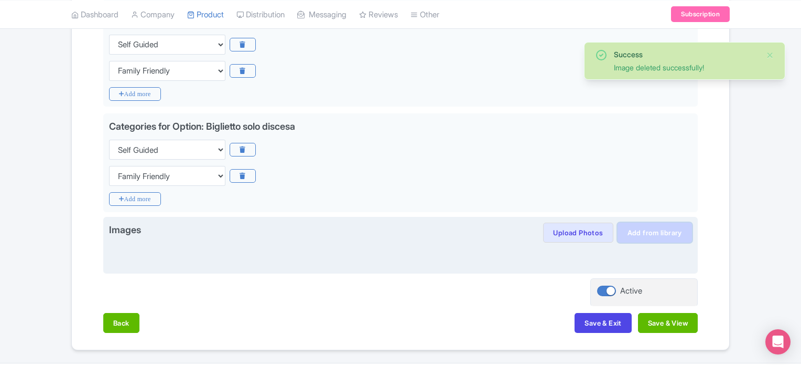
click at [667, 224] on link "Add from library" at bounding box center [655, 232] width 74 height 20
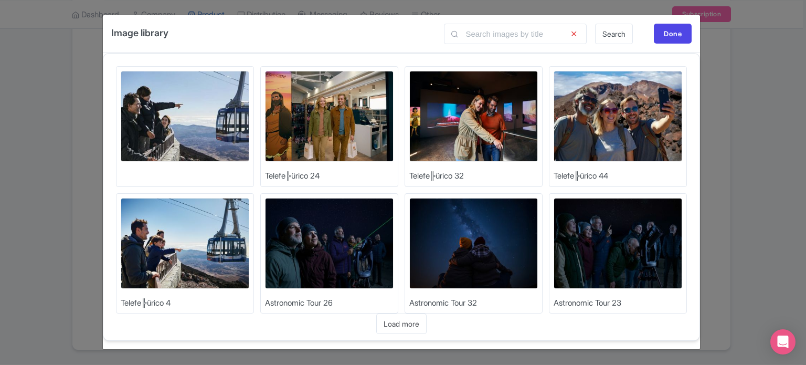
click at [193, 260] on img at bounding box center [185, 243] width 129 height 91
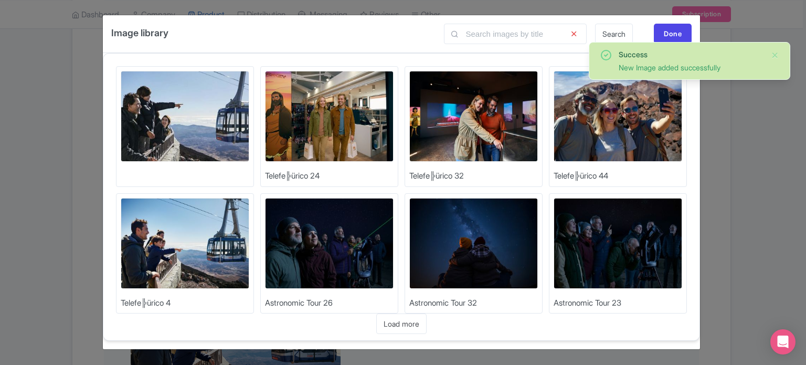
click at [634, 114] on img at bounding box center [617, 116] width 129 height 91
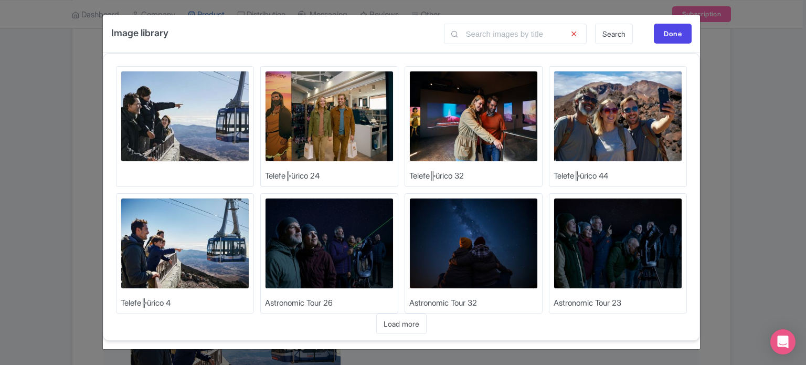
click at [504, 111] on img at bounding box center [473, 116] width 129 height 91
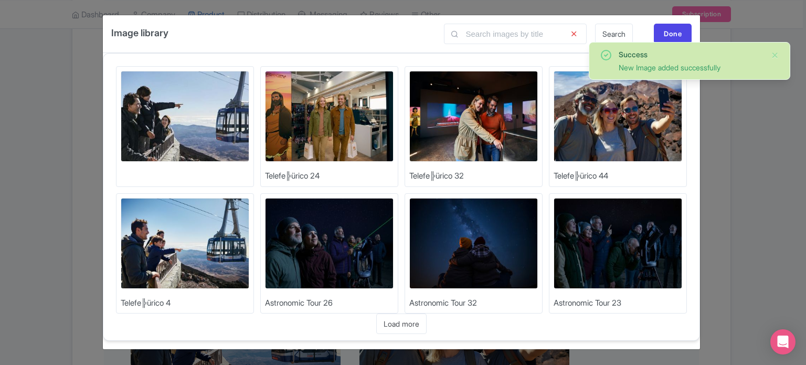
click at [340, 126] on img at bounding box center [329, 116] width 129 height 91
click at [672, 31] on div "Done" at bounding box center [673, 34] width 38 height 20
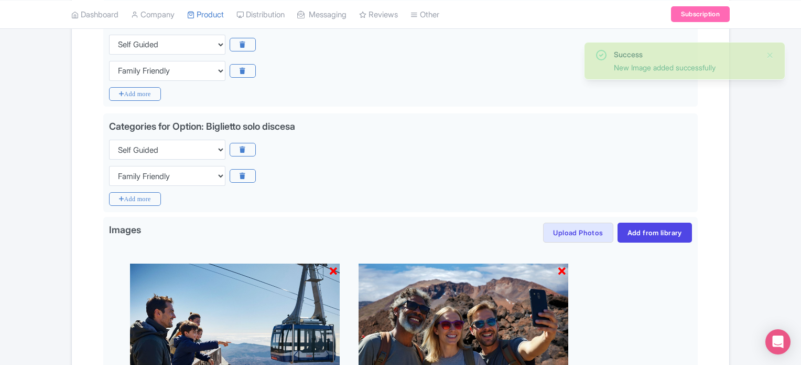
scroll to position [1311, 0]
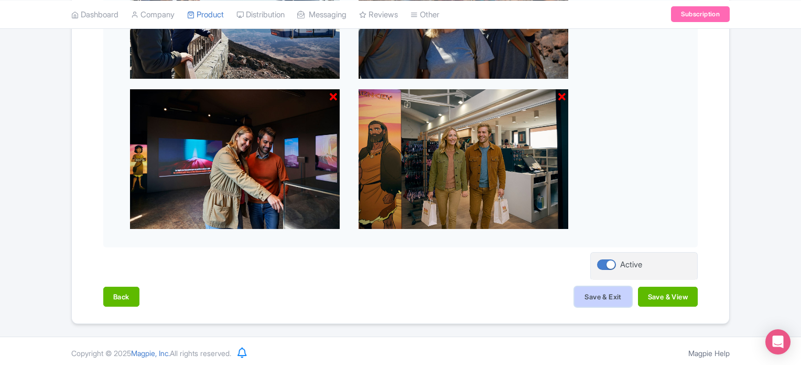
click at [599, 291] on button "Save & Exit" at bounding box center [603, 296] width 57 height 20
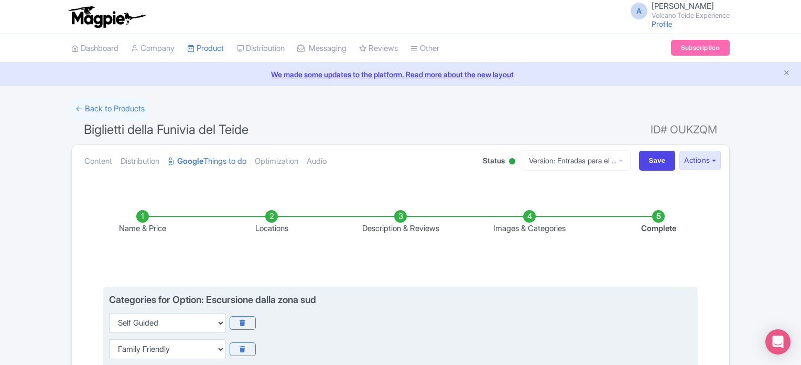
scroll to position [0, 0]
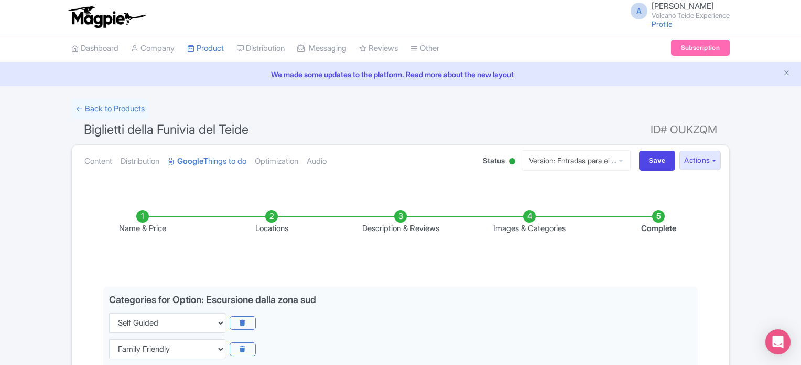
click at [648, 170] on div "Content Distribution Google Things to do Optimization Audio Status Active Inact…" at bounding box center [401, 161] width 658 height 32
click at [652, 157] on input "Save" at bounding box center [657, 161] width 37 height 20
type input "Saving..."
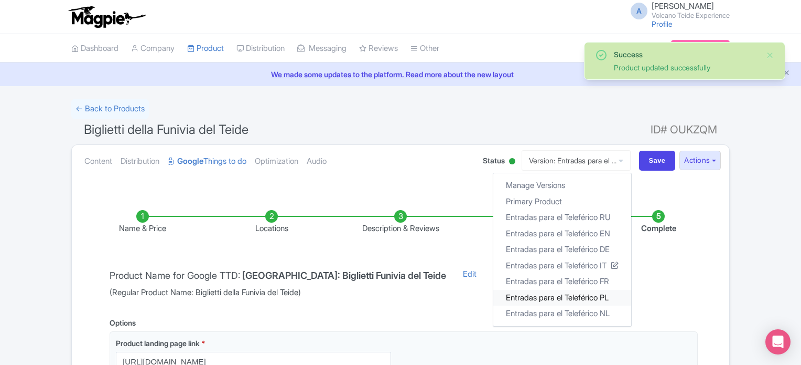
click at [592, 298] on link "Entradas para el Teleférico PL" at bounding box center [563, 297] width 138 height 16
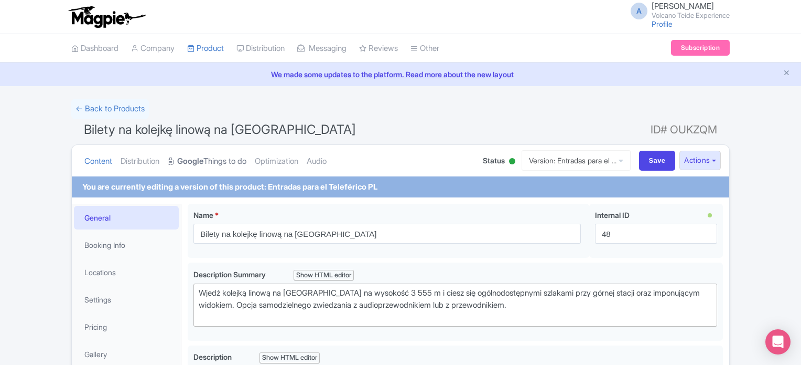
click at [204, 155] on strong "Google" at bounding box center [190, 161] width 26 height 12
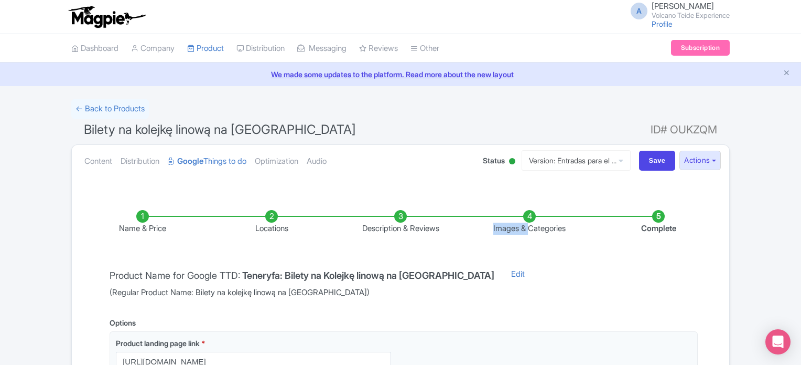
click at [528, 222] on li "Images & Categories" at bounding box center [529, 222] width 129 height 25
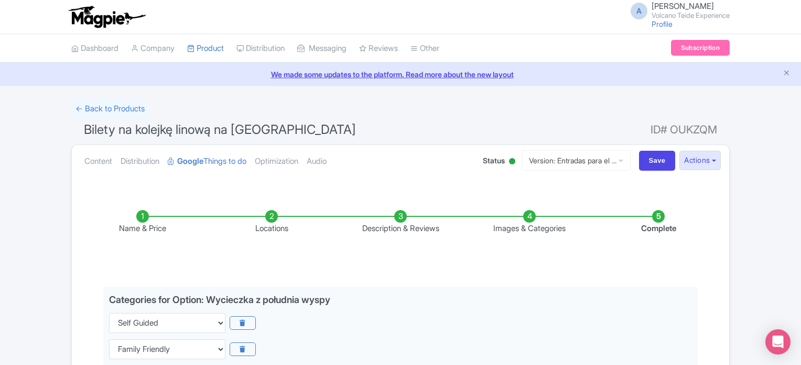
click at [533, 221] on li "Images & Categories" at bounding box center [529, 222] width 129 height 25
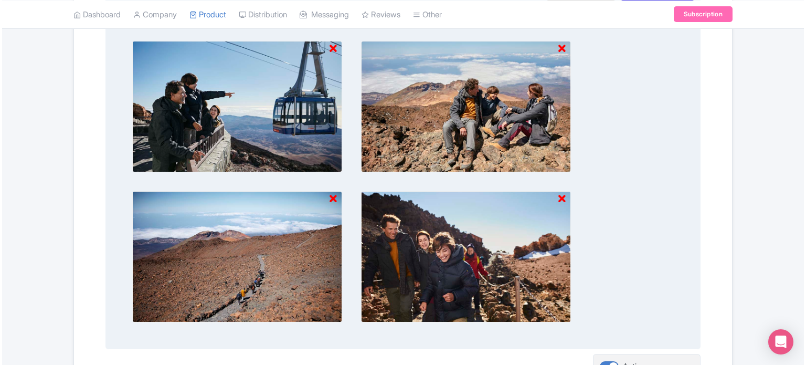
scroll to position [1154, 0]
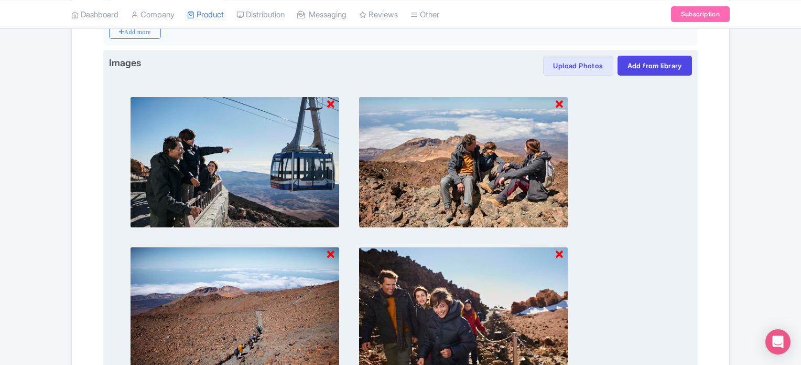
click at [329, 100] on icon at bounding box center [330, 104] width 7 height 10
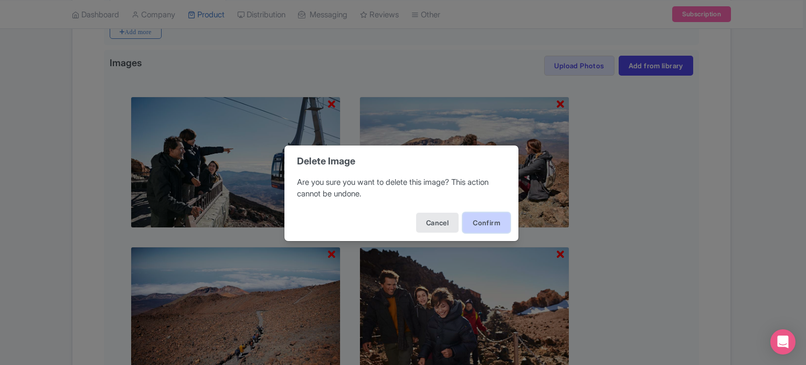
click at [490, 229] on button "Confirm" at bounding box center [486, 222] width 47 height 20
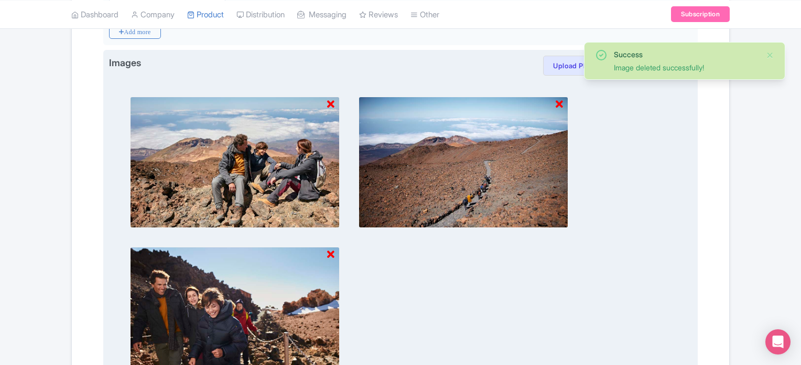
click at [330, 100] on icon at bounding box center [330, 104] width 7 height 10
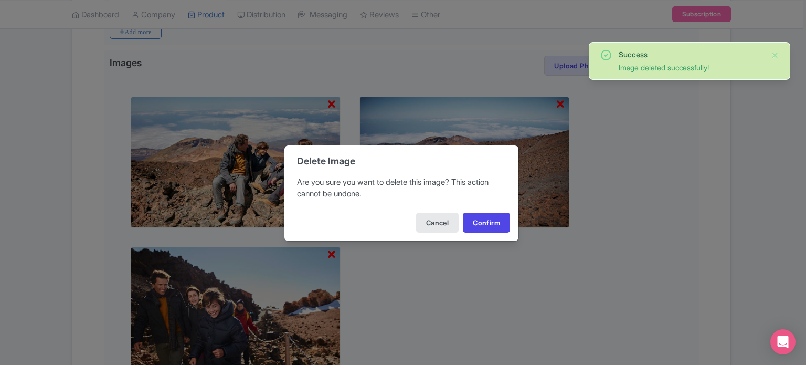
click at [484, 211] on div "Cancel Confirm" at bounding box center [401, 222] width 234 height 37
click at [480, 215] on button "Confirm" at bounding box center [486, 222] width 47 height 20
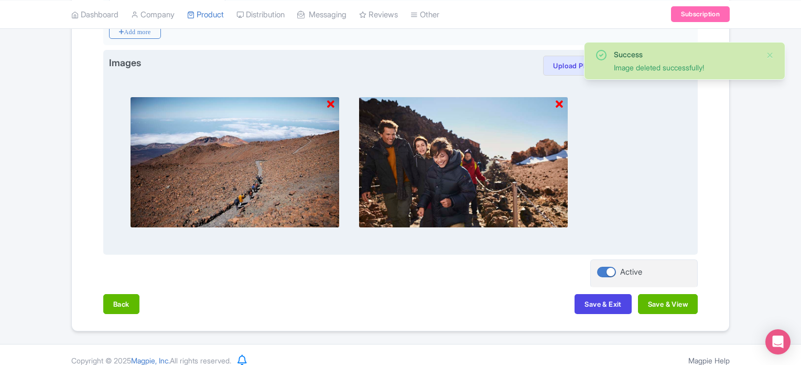
click at [330, 99] on icon at bounding box center [330, 104] width 7 height 10
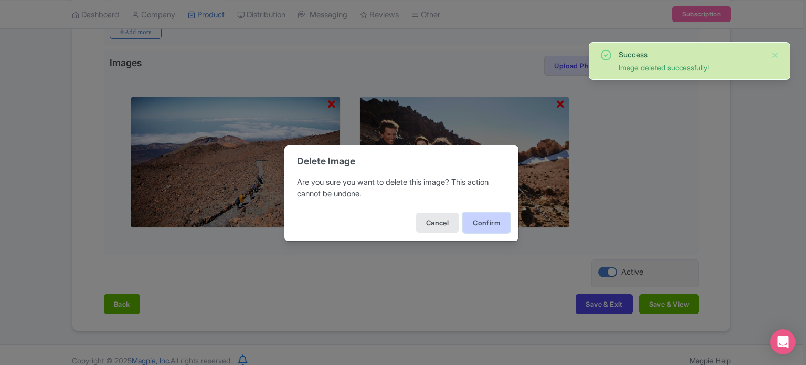
click at [484, 221] on button "Confirm" at bounding box center [486, 222] width 47 height 20
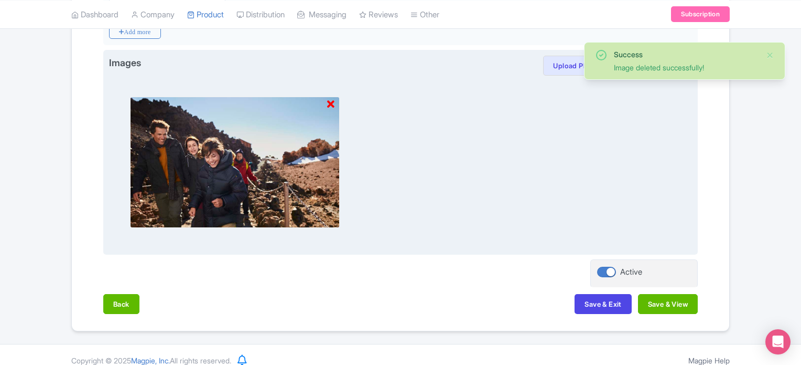
click at [332, 100] on icon at bounding box center [330, 104] width 7 height 10
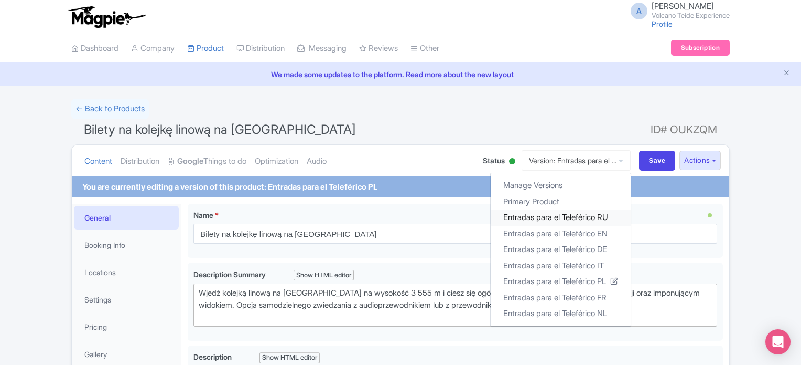
click at [565, 216] on link "Entradas para el Teleférico RU" at bounding box center [561, 217] width 140 height 16
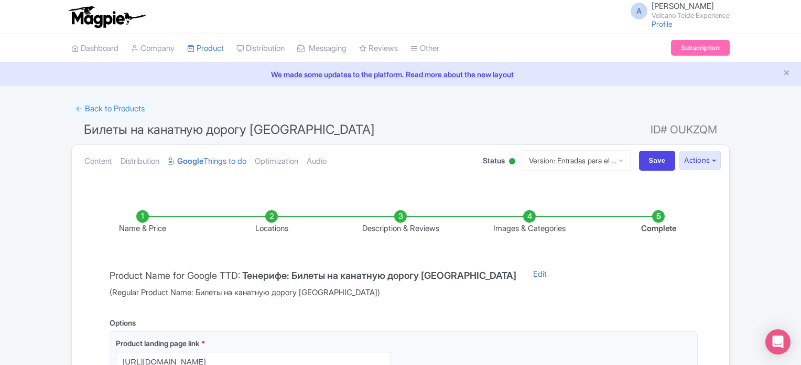
click at [525, 215] on li "Images & Categories" at bounding box center [529, 222] width 129 height 25
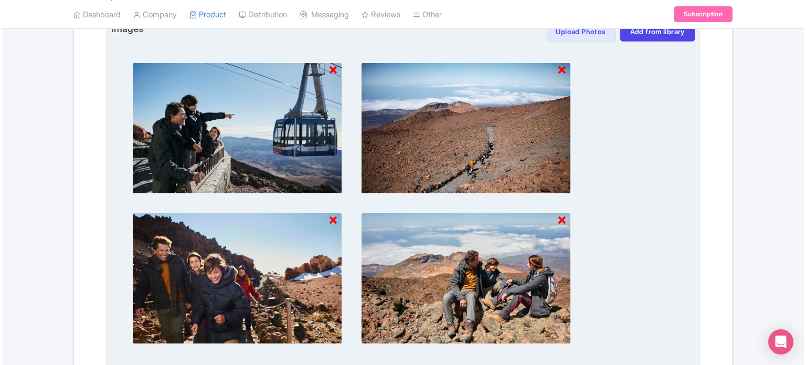
scroll to position [1206, 0]
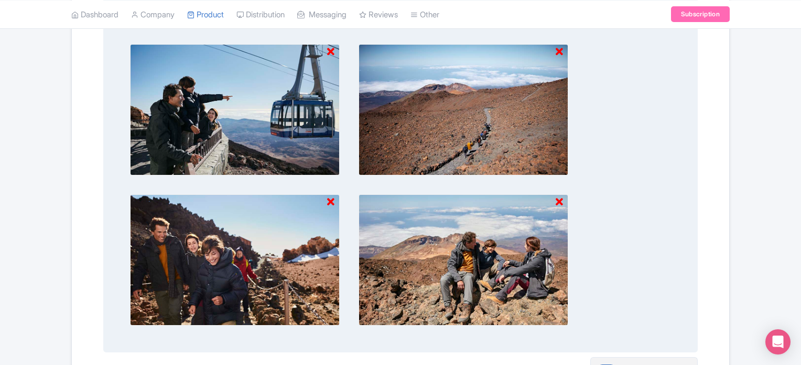
click at [328, 47] on icon at bounding box center [330, 52] width 7 height 10
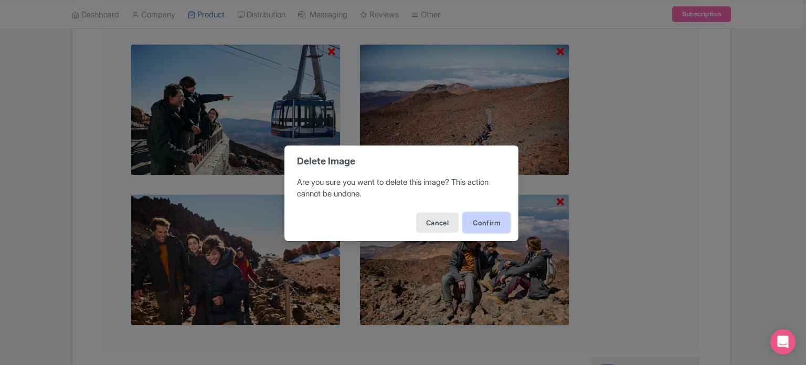
click at [487, 216] on button "Confirm" at bounding box center [486, 222] width 47 height 20
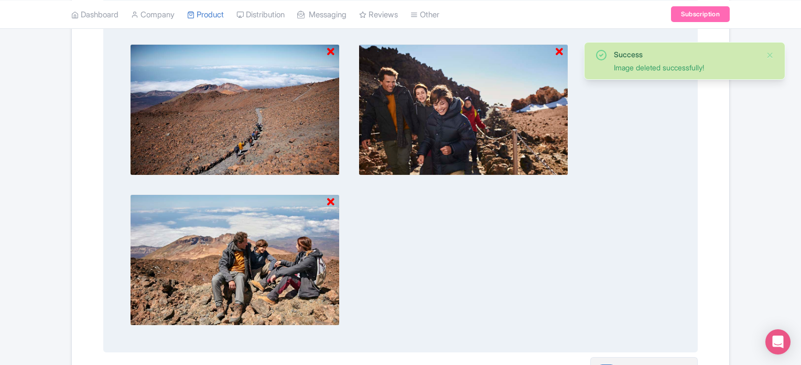
click at [329, 48] on icon at bounding box center [330, 52] width 7 height 10
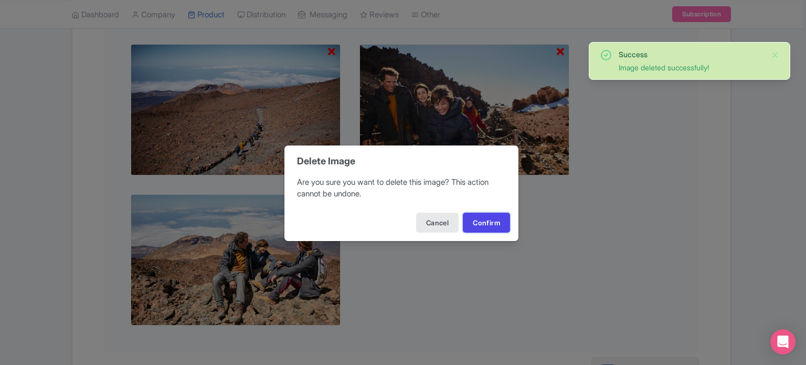
drag, startPoint x: 475, startPoint y: 222, endPoint x: 441, endPoint y: 200, distance: 40.4
click at [473, 222] on button "Confirm" at bounding box center [486, 222] width 47 height 20
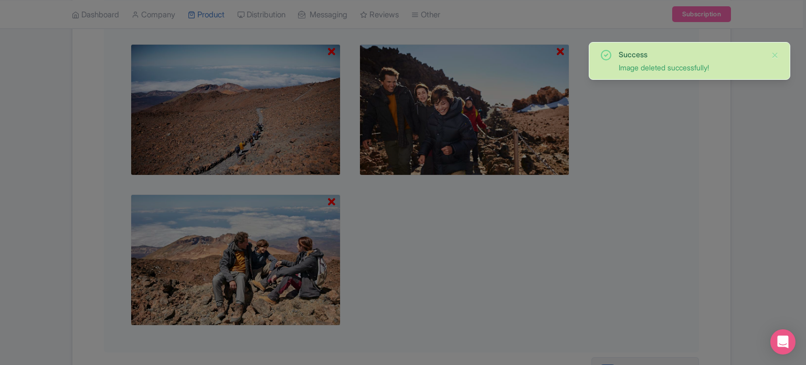
scroll to position [1161, 0]
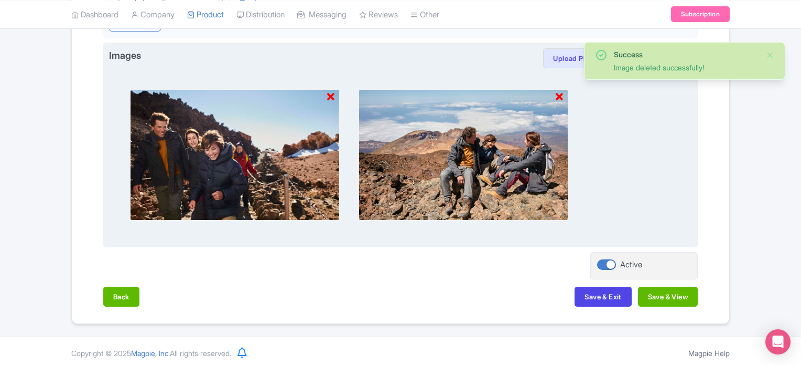
click at [330, 92] on icon at bounding box center [330, 97] width 7 height 10
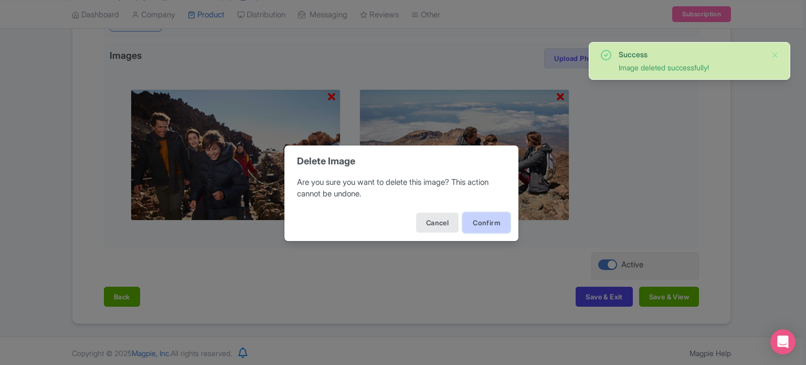
click at [492, 222] on button "Confirm" at bounding box center [486, 222] width 47 height 20
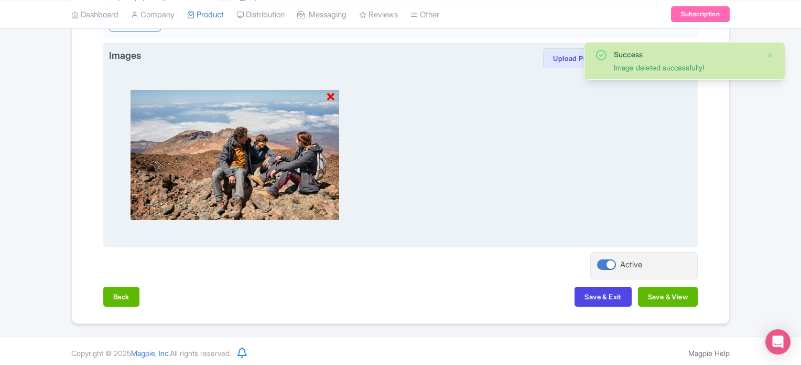
click at [333, 92] on icon at bounding box center [330, 97] width 7 height 10
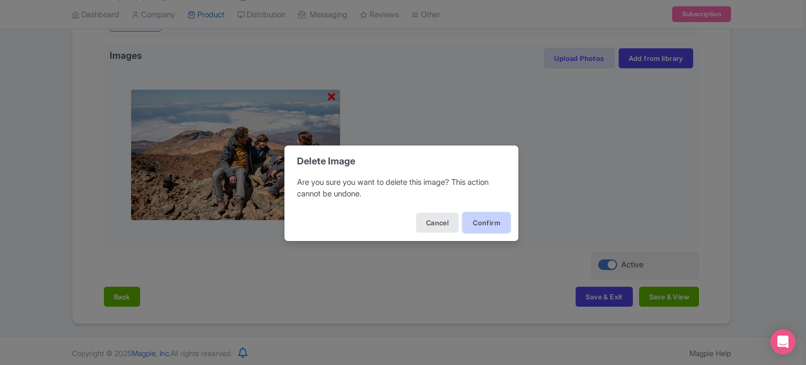
click at [488, 218] on button "Confirm" at bounding box center [486, 222] width 47 height 20
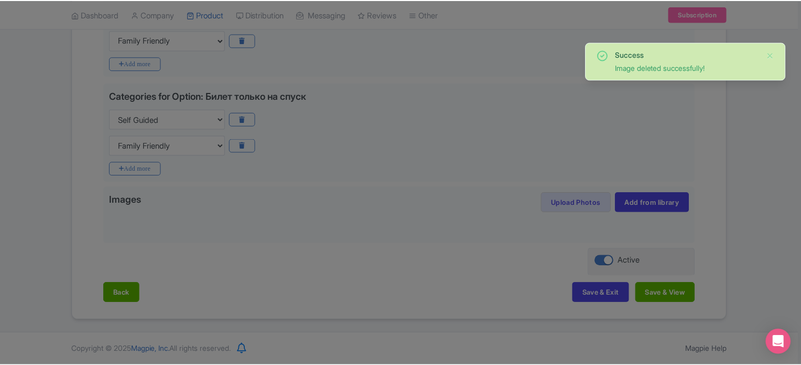
scroll to position [1013, 0]
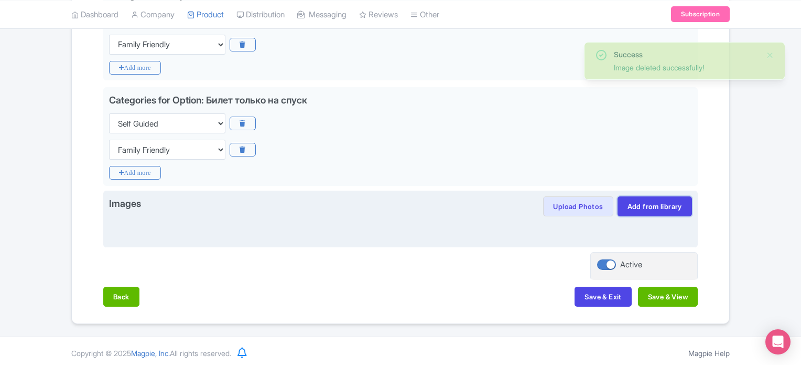
click at [657, 204] on link "Add from library" at bounding box center [655, 206] width 74 height 20
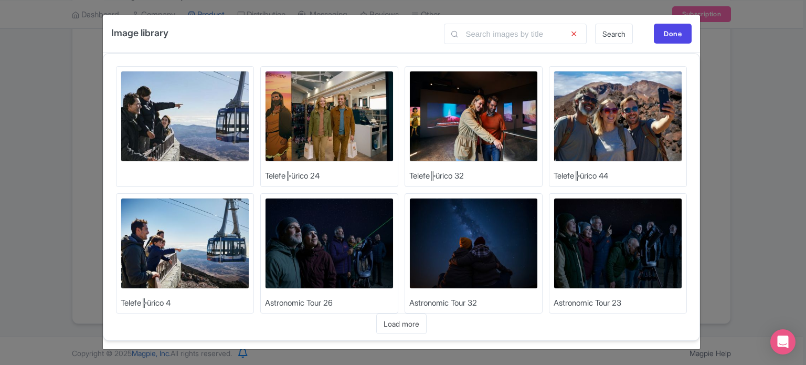
click at [195, 248] on img at bounding box center [185, 243] width 129 height 91
click at [641, 113] on img at bounding box center [617, 116] width 129 height 91
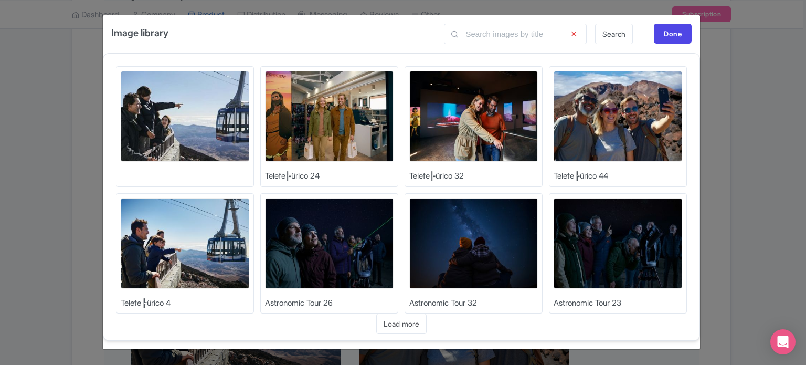
click at [623, 118] on img at bounding box center [617, 116] width 129 height 91
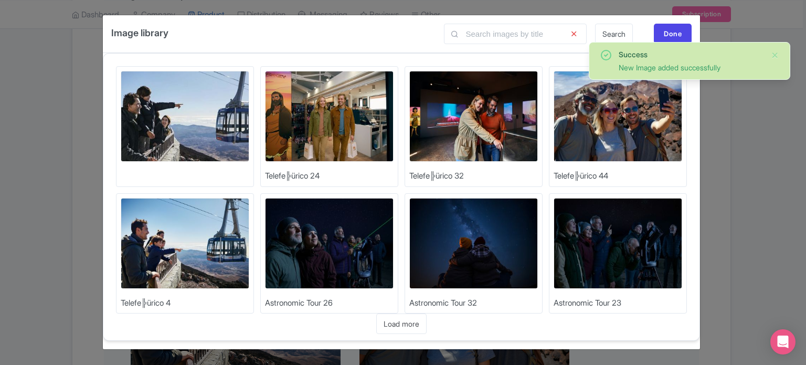
click at [482, 101] on img at bounding box center [473, 116] width 129 height 91
click at [353, 115] on img at bounding box center [329, 116] width 129 height 91
click at [674, 31] on div "Done" at bounding box center [673, 34] width 38 height 20
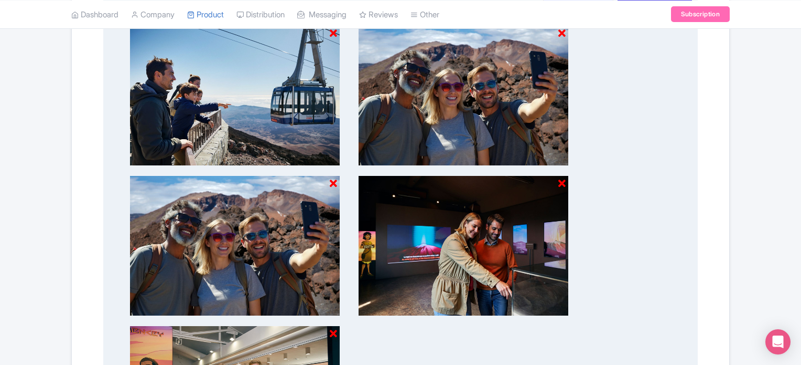
scroll to position [1223, 0]
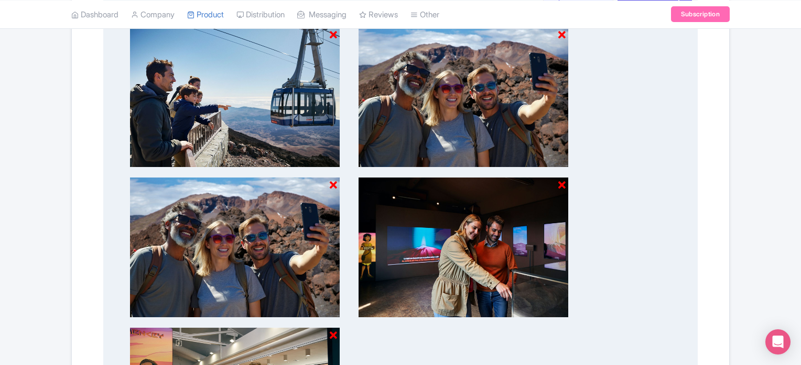
click at [332, 180] on icon at bounding box center [333, 185] width 7 height 10
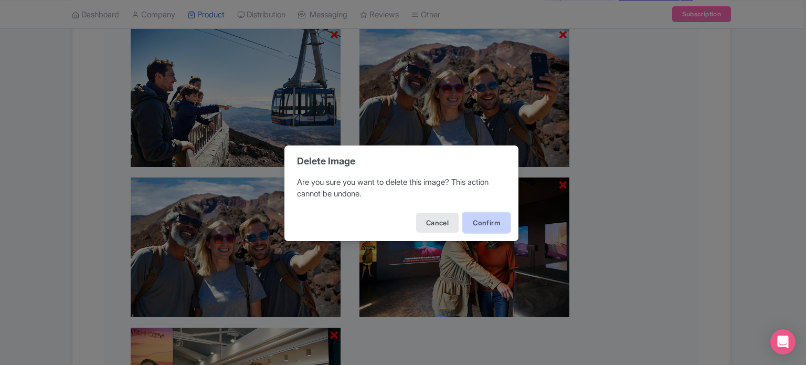
click at [495, 214] on button "Confirm" at bounding box center [486, 222] width 47 height 20
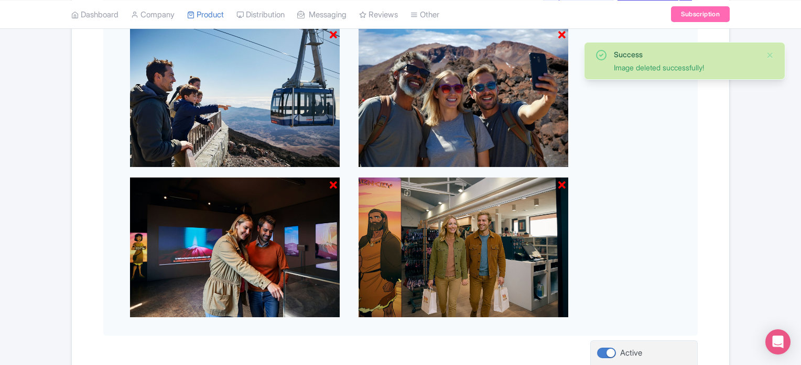
scroll to position [1311, 0]
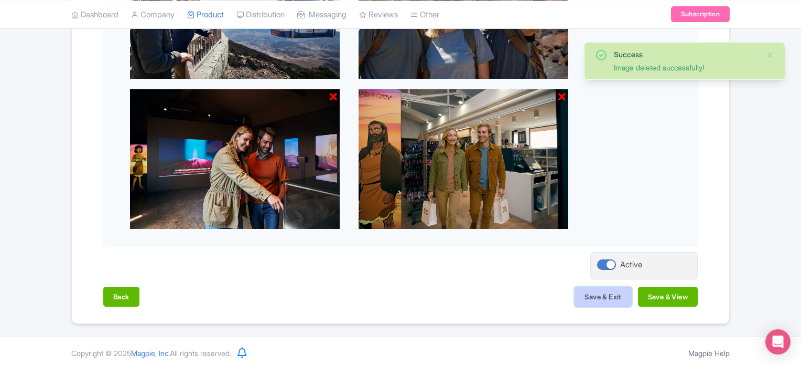
click at [589, 293] on button "Save & Exit" at bounding box center [603, 296] width 57 height 20
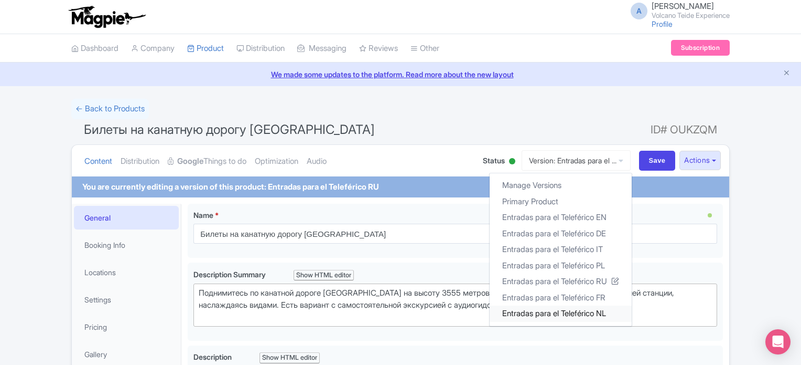
click at [572, 312] on link "Entradas para el Teleférico NL" at bounding box center [561, 313] width 142 height 16
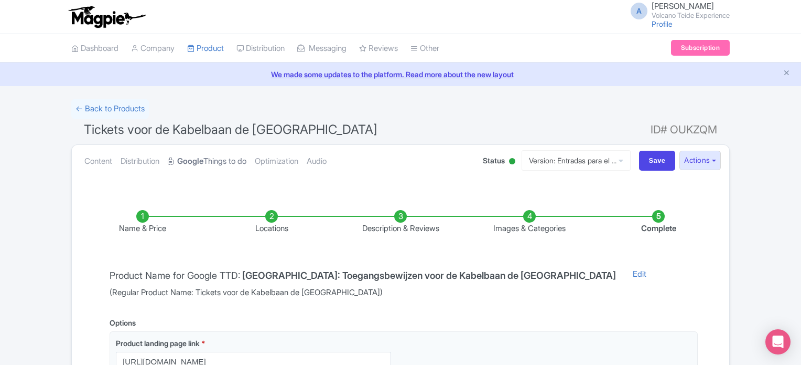
drag, startPoint x: 0, startPoint y: 0, endPoint x: 215, endPoint y: 163, distance: 269.9
click at [215, 163] on link "Google Things to do" at bounding box center [207, 161] width 79 height 33
click at [528, 214] on li "Images & Categories" at bounding box center [529, 222] width 129 height 25
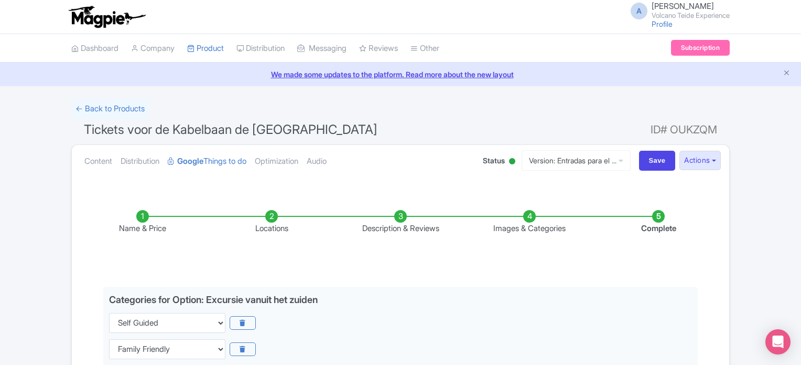
click at [530, 220] on li "Images & Categories" at bounding box center [529, 222] width 129 height 25
click at [529, 216] on li "Images & Categories" at bounding box center [529, 222] width 129 height 25
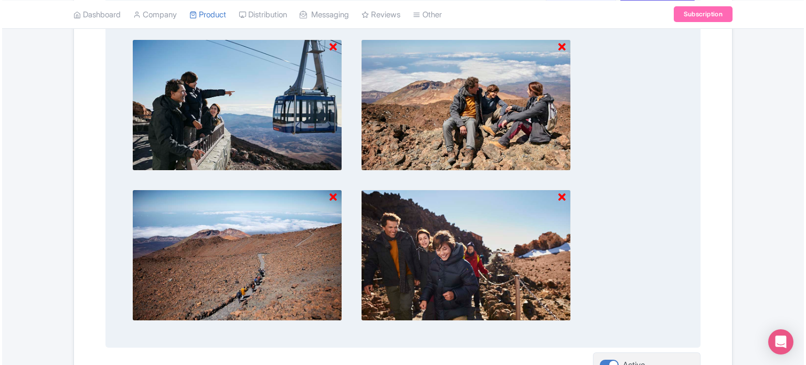
scroll to position [1259, 0]
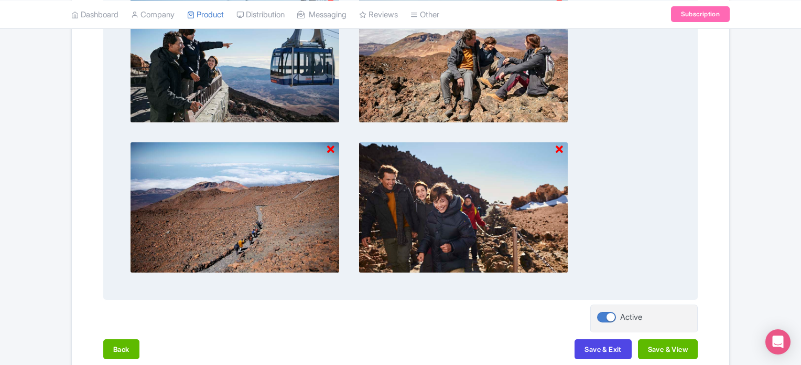
click at [564, 145] on img at bounding box center [464, 207] width 210 height 131
click at [559, 144] on icon at bounding box center [559, 149] width 7 height 10
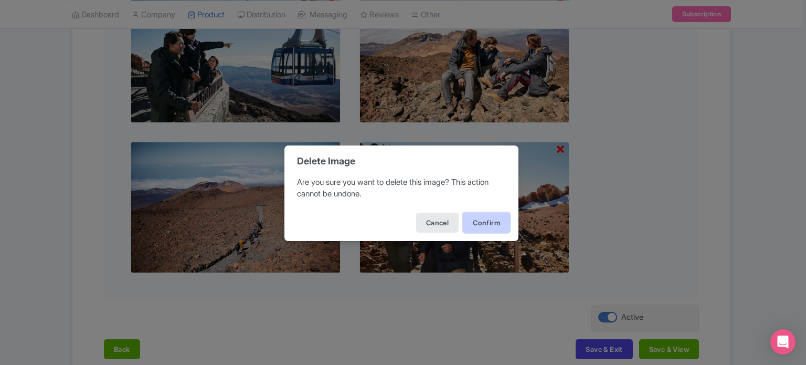
click at [486, 217] on button "Confirm" at bounding box center [486, 222] width 47 height 20
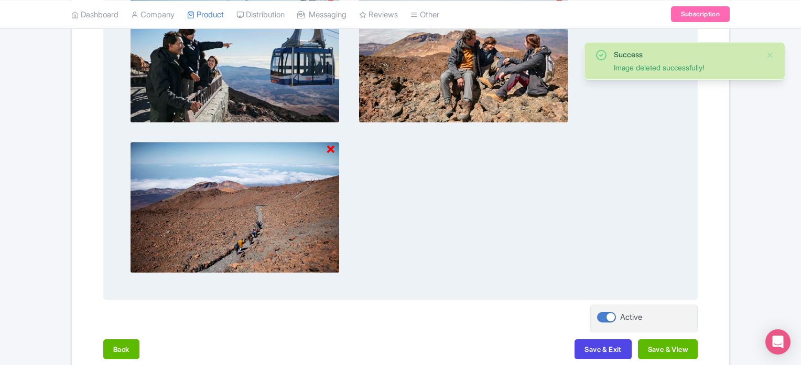
click at [333, 144] on icon at bounding box center [330, 149] width 7 height 10
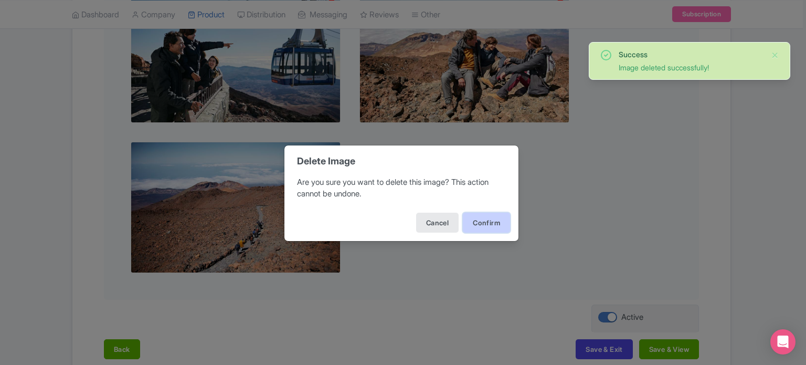
click at [487, 223] on button "Confirm" at bounding box center [486, 222] width 47 height 20
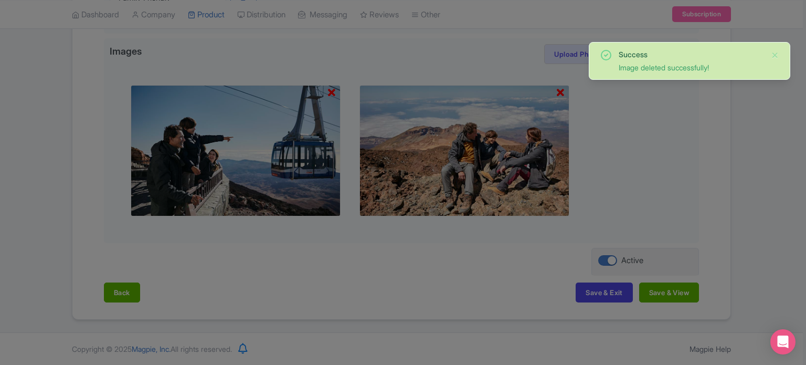
scroll to position [1161, 0]
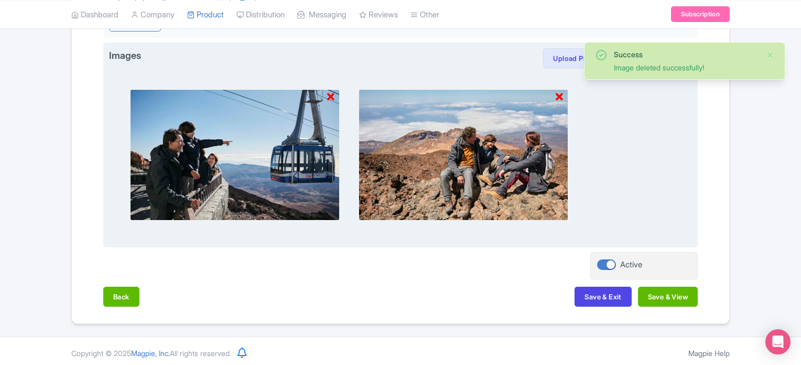
click at [561, 96] on icon at bounding box center [559, 97] width 7 height 10
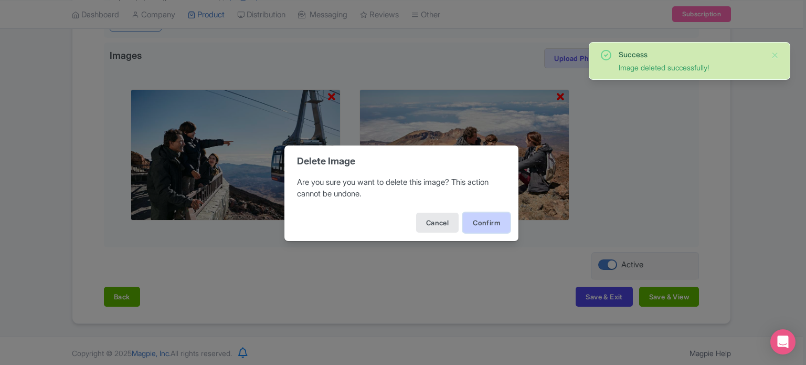
click at [477, 213] on button "Confirm" at bounding box center [486, 222] width 47 height 20
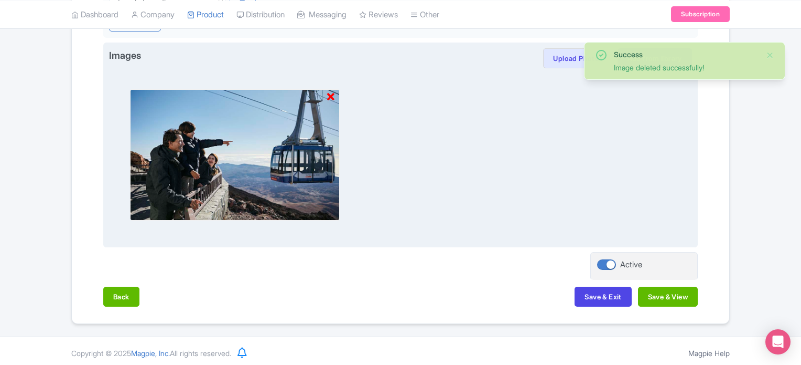
click at [332, 93] on icon at bounding box center [330, 97] width 7 height 10
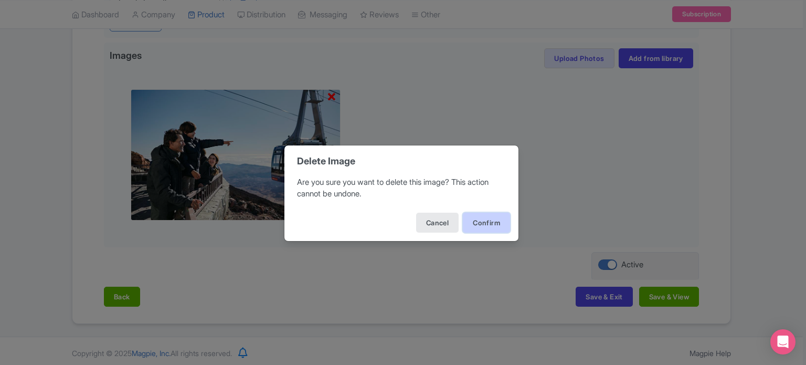
click at [480, 225] on button "Confirm" at bounding box center [486, 222] width 47 height 20
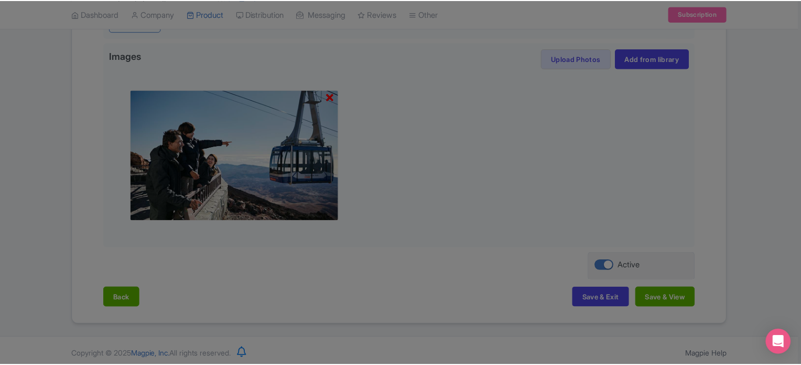
scroll to position [1013, 0]
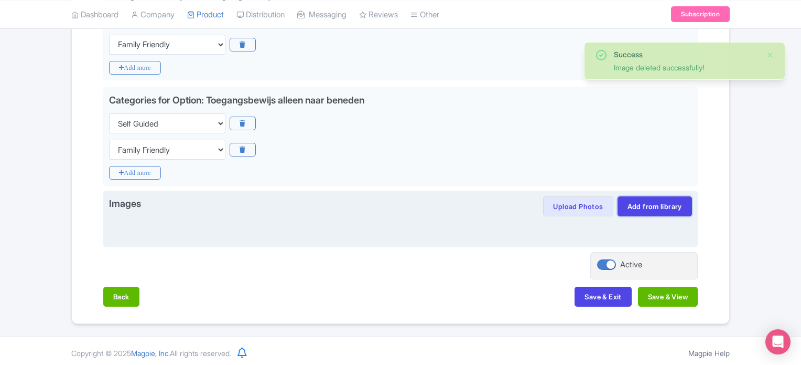
click at [648, 199] on link "Add from library" at bounding box center [655, 206] width 74 height 20
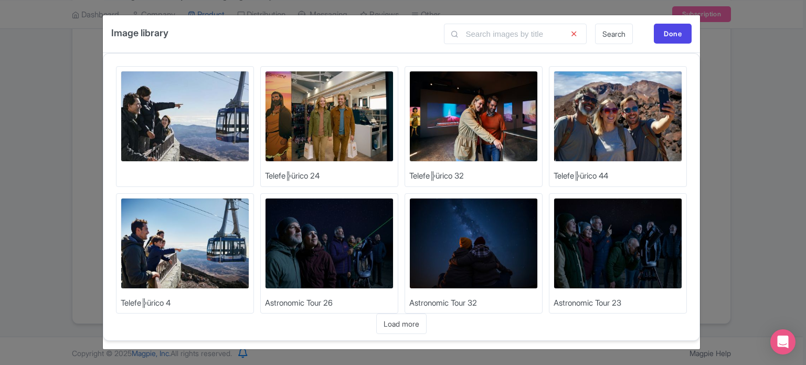
click at [186, 234] on img at bounding box center [185, 243] width 129 height 91
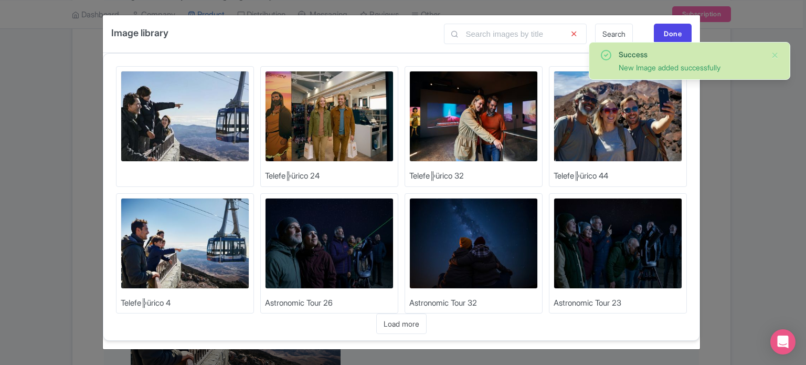
click at [610, 115] on img at bounding box center [617, 116] width 129 height 91
click at [488, 123] on img at bounding box center [473, 116] width 129 height 91
click at [340, 129] on img at bounding box center [329, 116] width 129 height 91
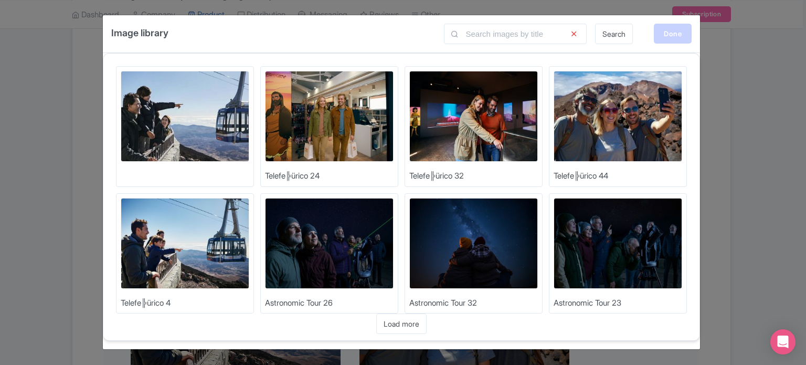
click at [675, 35] on div "Done" at bounding box center [673, 34] width 38 height 20
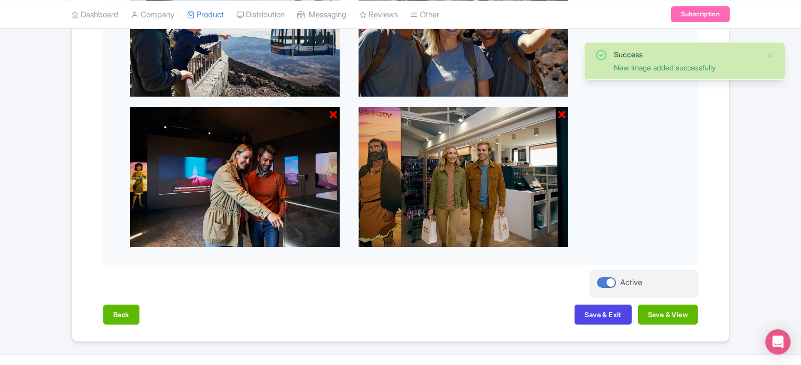
scroll to position [1311, 0]
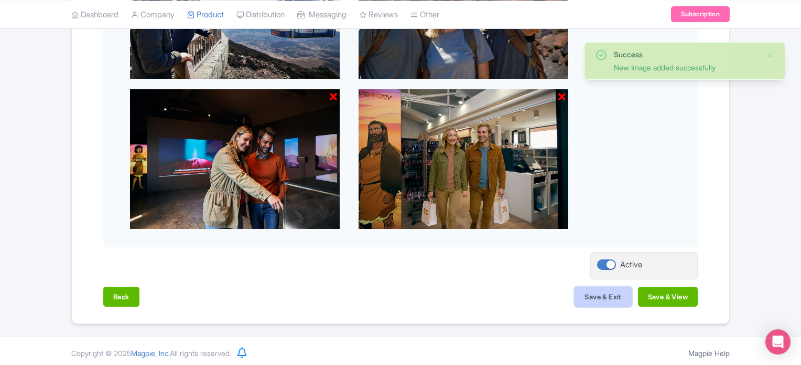
click at [607, 291] on button "Save & Exit" at bounding box center [603, 296] width 57 height 20
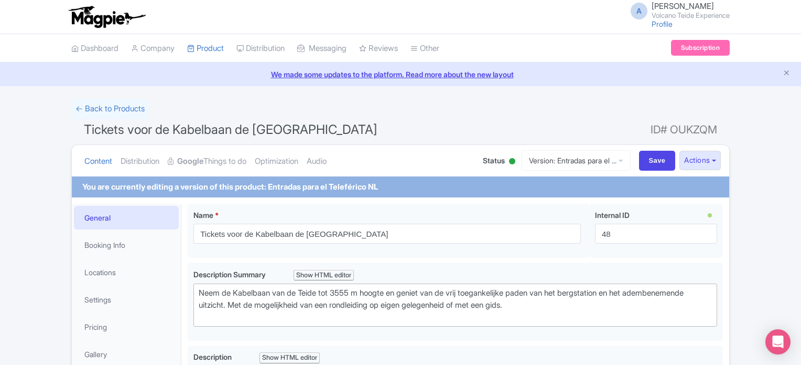
drag, startPoint x: 556, startPoint y: 155, endPoint x: 559, endPoint y: 148, distance: 7.3
click at [556, 155] on link "Version: Entradas para el ..." at bounding box center [576, 160] width 109 height 20
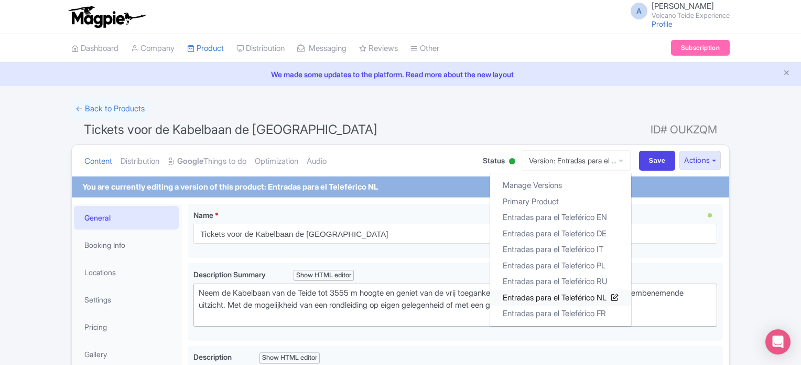
click at [581, 298] on link "Entradas para el Teleférico NL" at bounding box center [560, 297] width 141 height 16
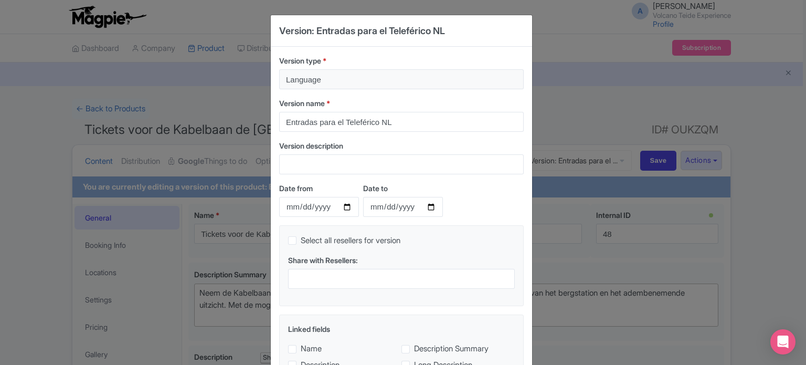
click at [579, 80] on div "Version: Entradas para el Teleférico NL Version type * Language Version name * …" at bounding box center [403, 182] width 806 height 365
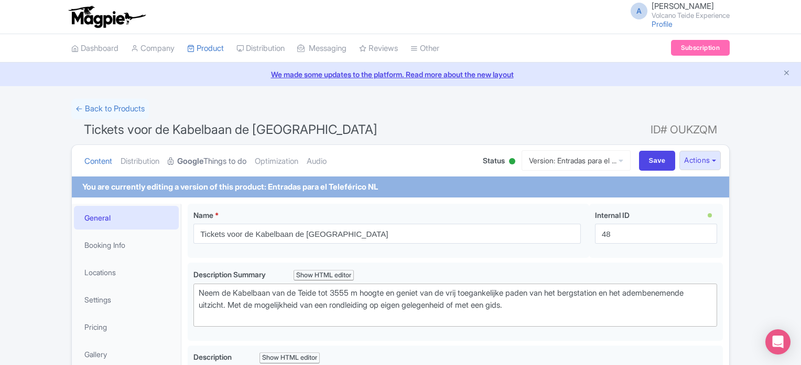
click at [204, 163] on strong "Google" at bounding box center [190, 161] width 26 height 12
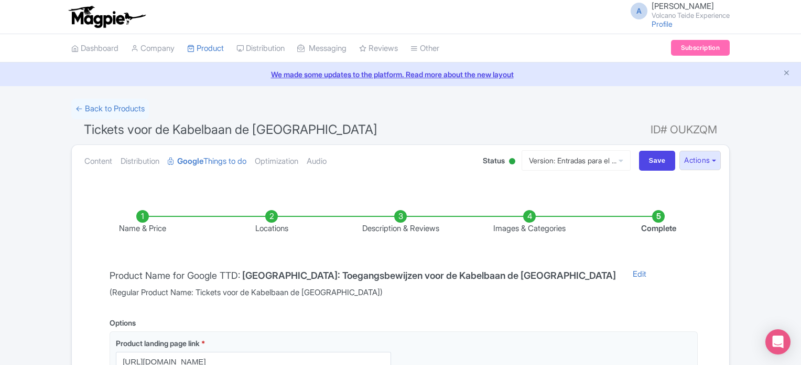
click at [527, 213] on li "Images & Categories" at bounding box center [529, 222] width 129 height 25
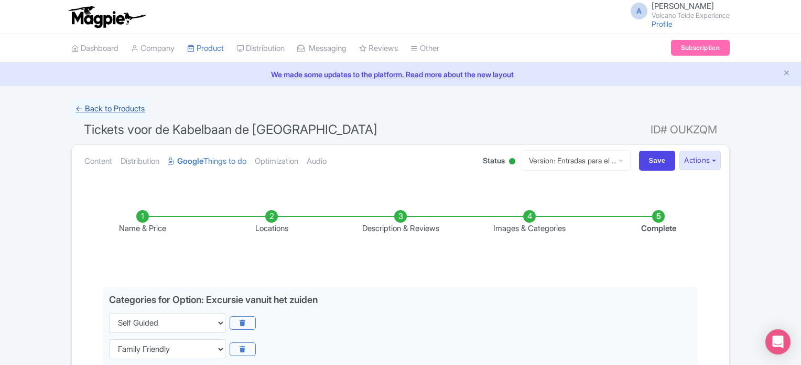
click at [116, 104] on link "← Back to Products" at bounding box center [110, 109] width 78 height 20
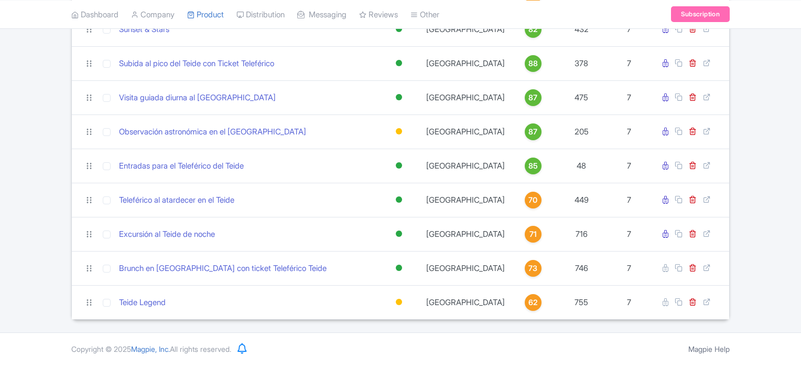
scroll to position [315, 0]
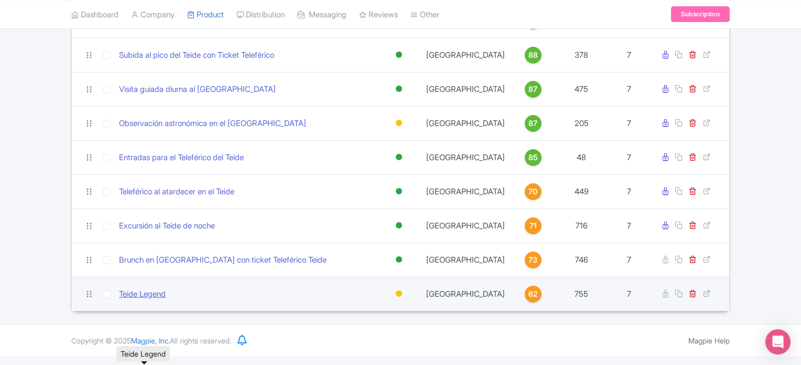
click at [157, 300] on link "Teide Legend" at bounding box center [142, 294] width 47 height 12
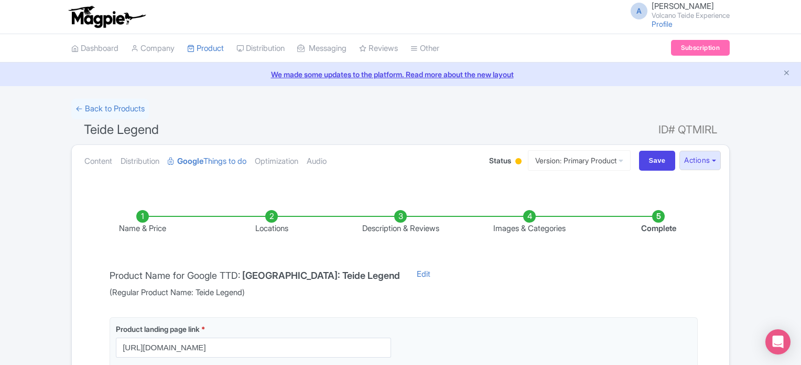
click at [530, 216] on li "Images & Categories" at bounding box center [529, 222] width 129 height 25
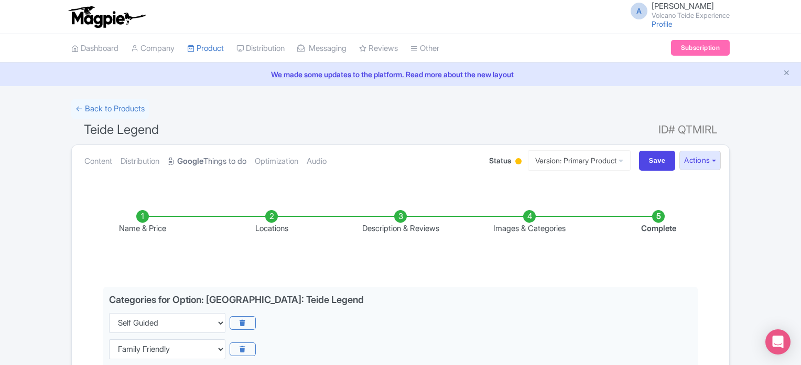
click at [227, 163] on link "Google Things to do" at bounding box center [207, 161] width 79 height 33
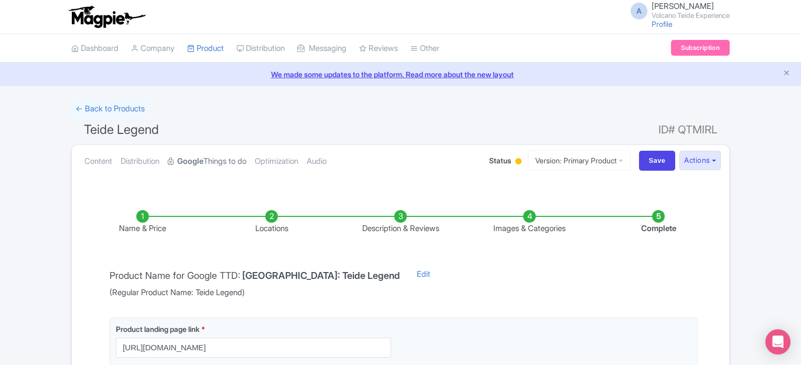
click at [227, 165] on link "Google Things to do" at bounding box center [207, 161] width 79 height 33
click at [94, 103] on link "← Back to Products" at bounding box center [110, 109] width 78 height 20
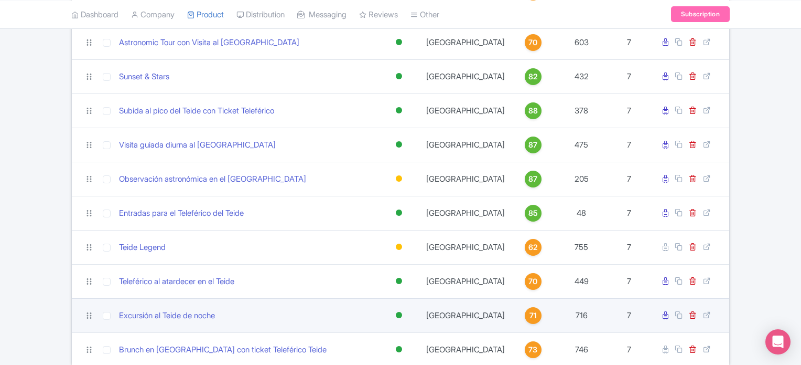
scroll to position [315, 0]
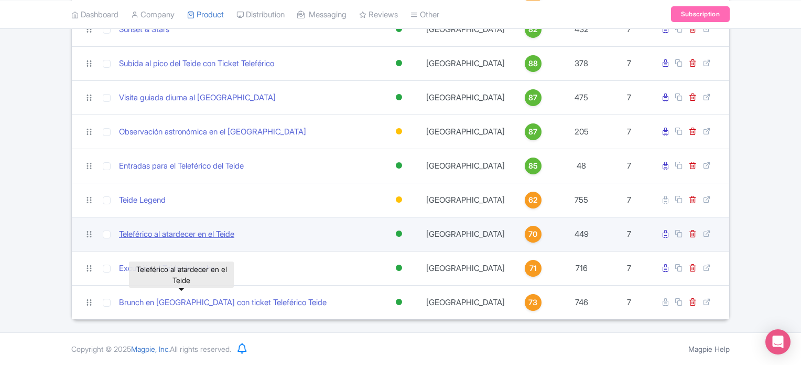
click at [202, 235] on link "Teleférico al atardecer en el Teide" at bounding box center [176, 234] width 115 height 12
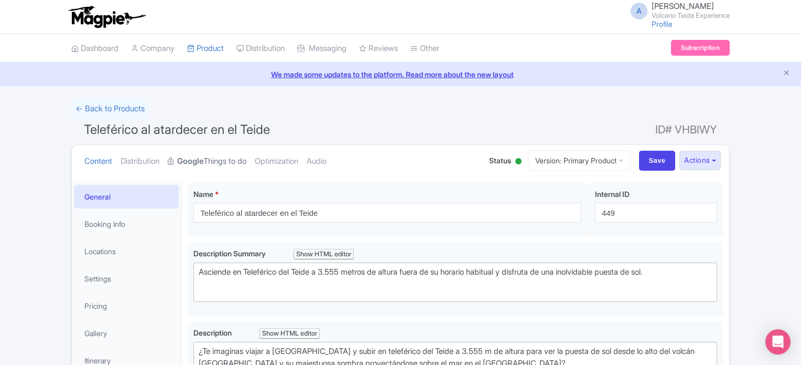
click at [247, 163] on link "Google Things to do" at bounding box center [207, 161] width 79 height 33
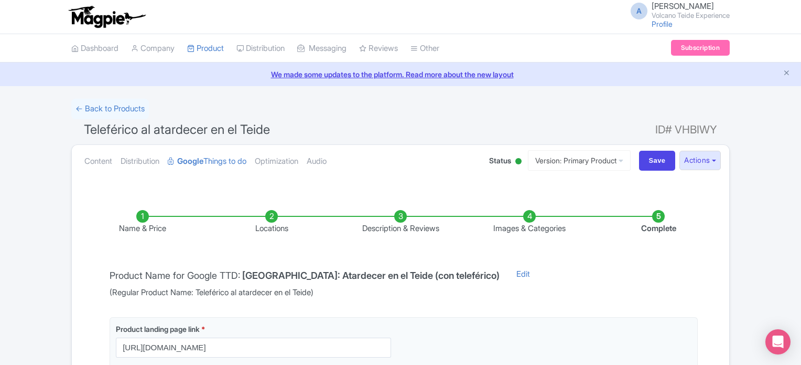
click at [521, 217] on li "Images & Categories" at bounding box center [529, 222] width 129 height 25
click at [527, 217] on li "Images & Categories" at bounding box center [529, 222] width 129 height 25
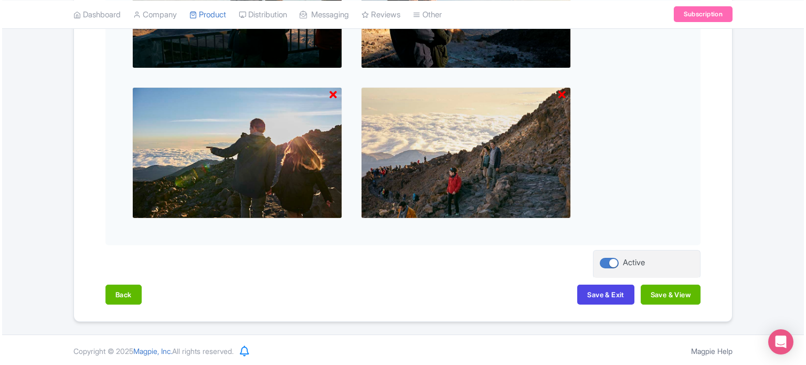
scroll to position [368, 0]
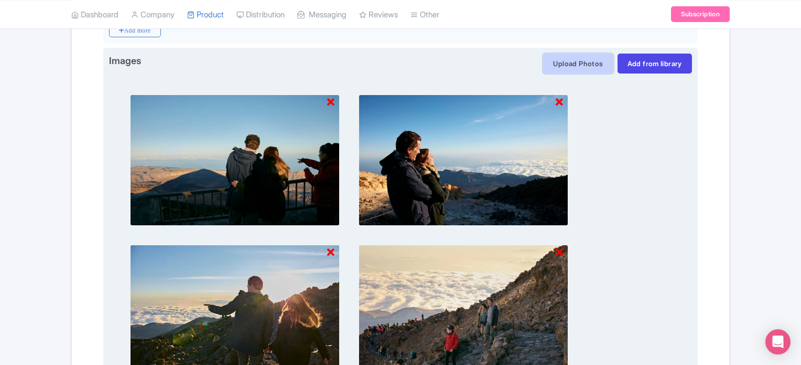
click at [570, 65] on button "Upload Photos" at bounding box center [578, 64] width 70 height 20
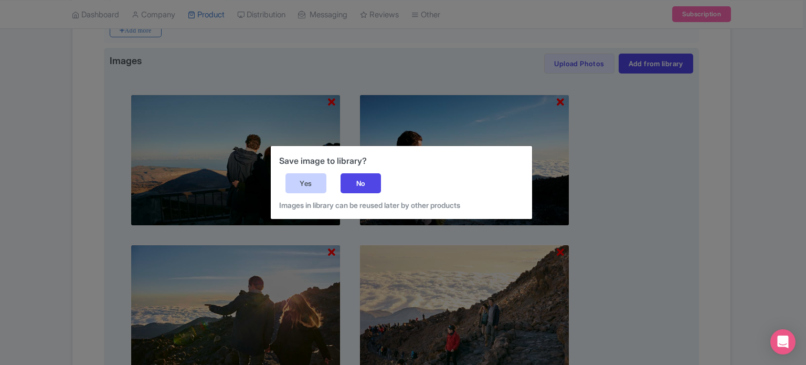
click at [302, 185] on div "Yes" at bounding box center [305, 183] width 41 height 20
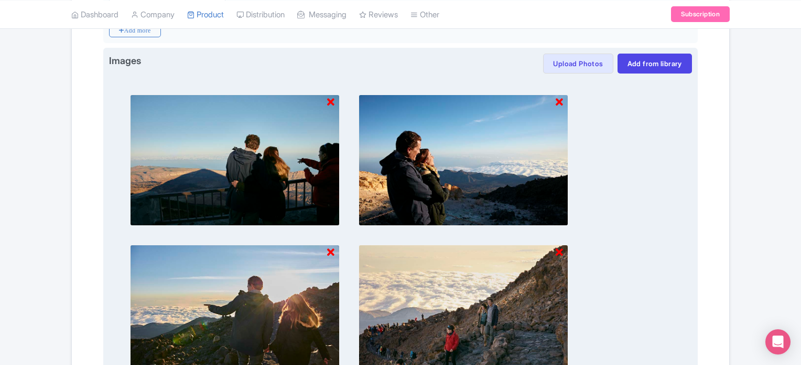
click at [335, 247] on img at bounding box center [235, 309] width 210 height 131
click at [334, 251] on icon at bounding box center [330, 252] width 7 height 10
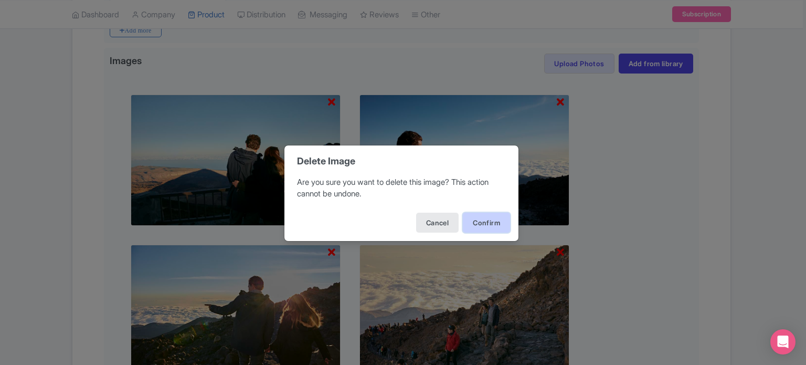
click at [497, 228] on button "Confirm" at bounding box center [486, 222] width 47 height 20
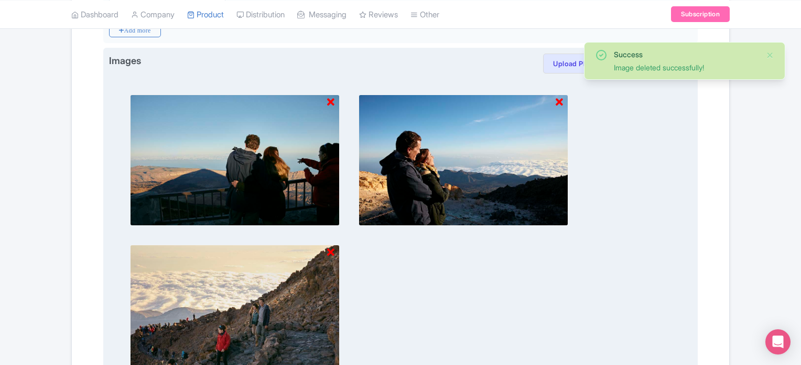
click at [332, 99] on icon at bounding box center [330, 102] width 7 height 10
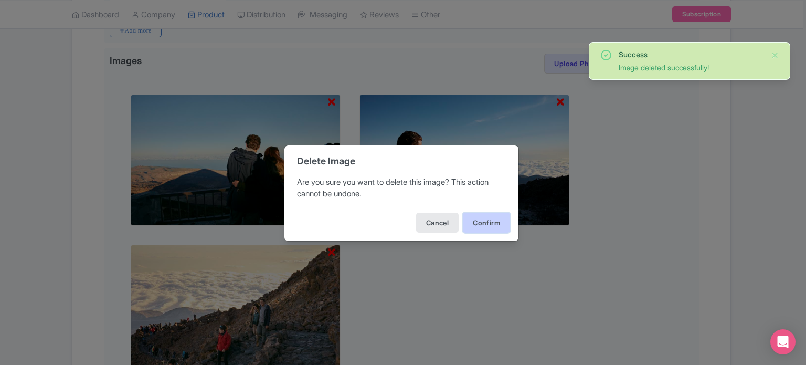
click at [481, 220] on button "Confirm" at bounding box center [486, 222] width 47 height 20
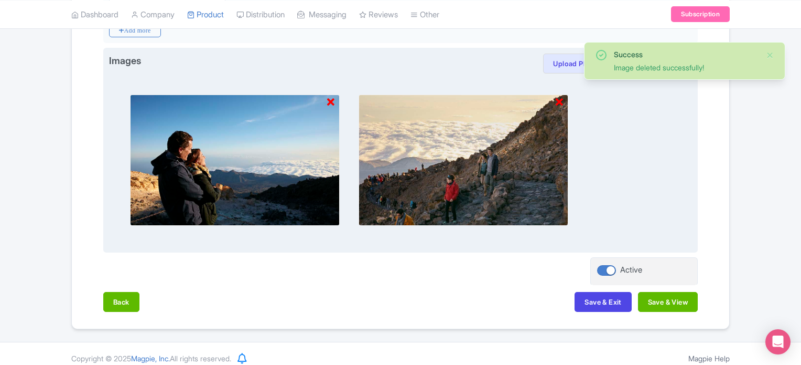
click at [333, 98] on icon at bounding box center [330, 102] width 7 height 10
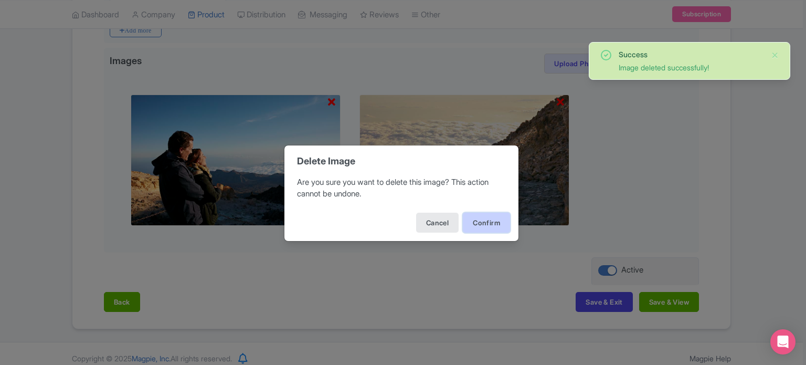
click at [467, 226] on button "Confirm" at bounding box center [486, 222] width 47 height 20
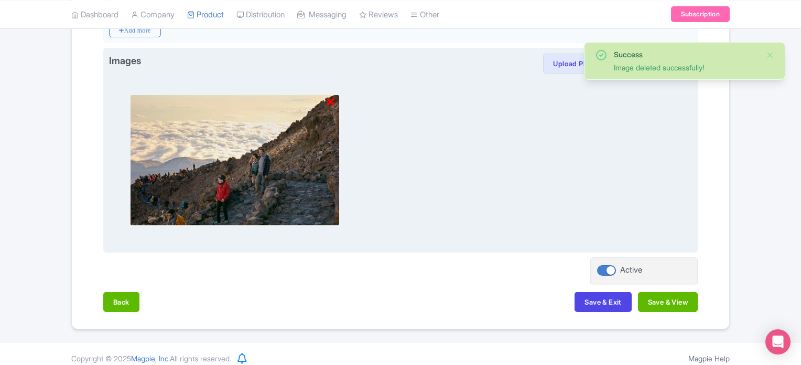
click at [332, 99] on icon at bounding box center [330, 102] width 7 height 10
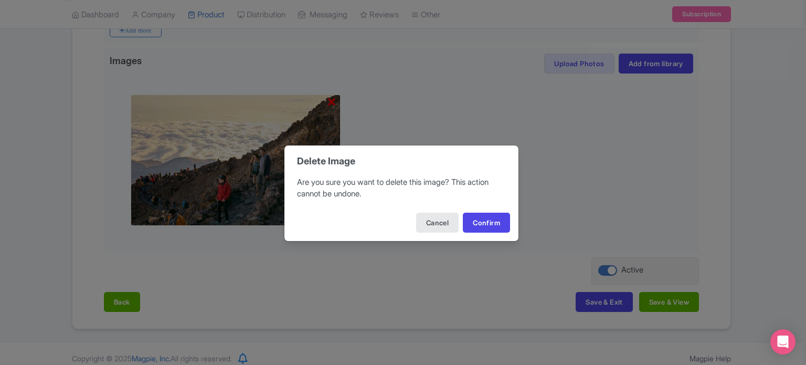
click at [482, 209] on div "Cancel Confirm" at bounding box center [401, 222] width 234 height 37
click at [485, 213] on button "Confirm" at bounding box center [486, 222] width 47 height 20
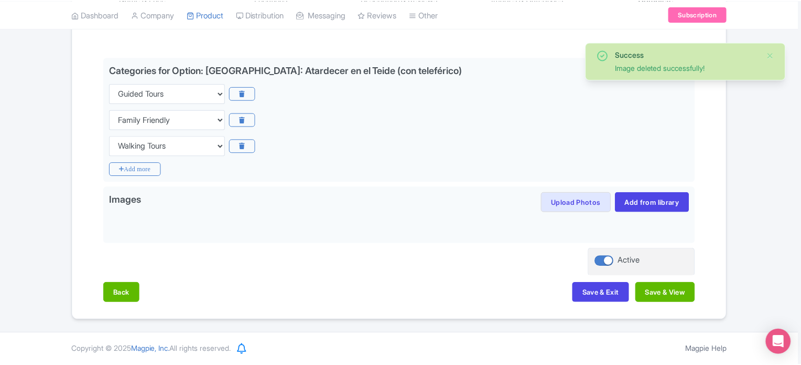
scroll to position [227, 0]
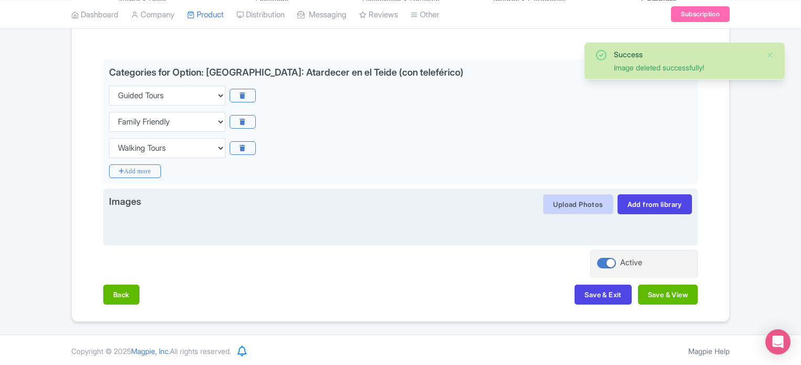
drag, startPoint x: 562, startPoint y: 190, endPoint x: 564, endPoint y: 201, distance: 10.7
click at [562, 192] on div "Images Upload Photos Save image to library? Yes No Images in library can be reu…" at bounding box center [400, 216] width 595 height 57
click at [564, 203] on button "Upload Photos" at bounding box center [578, 204] width 70 height 20
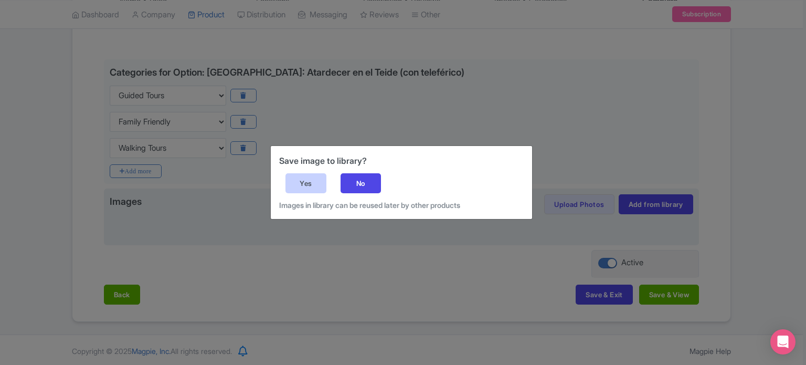
click at [317, 182] on div "Yes" at bounding box center [305, 183] width 41 height 20
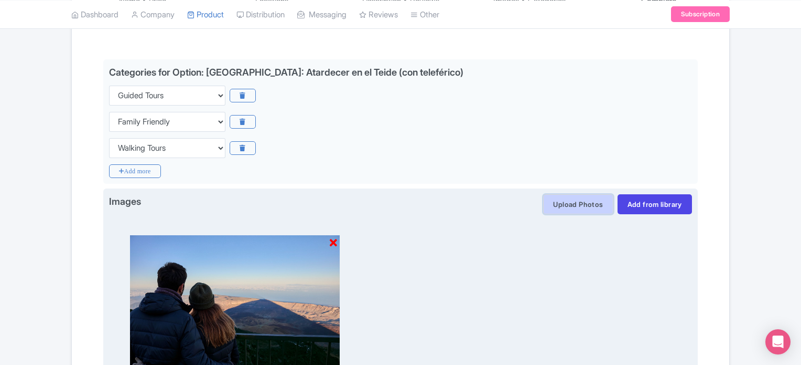
click at [569, 199] on button "Upload Photos" at bounding box center [578, 204] width 70 height 20
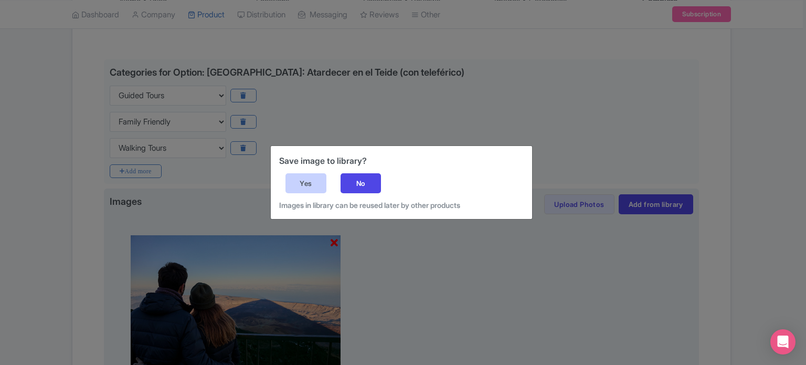
click at [308, 178] on div "Yes" at bounding box center [305, 183] width 41 height 20
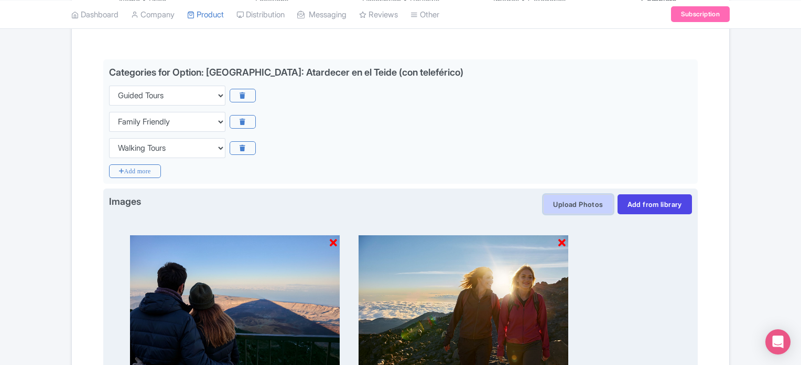
click at [582, 207] on button "Upload Photos" at bounding box center [578, 204] width 70 height 20
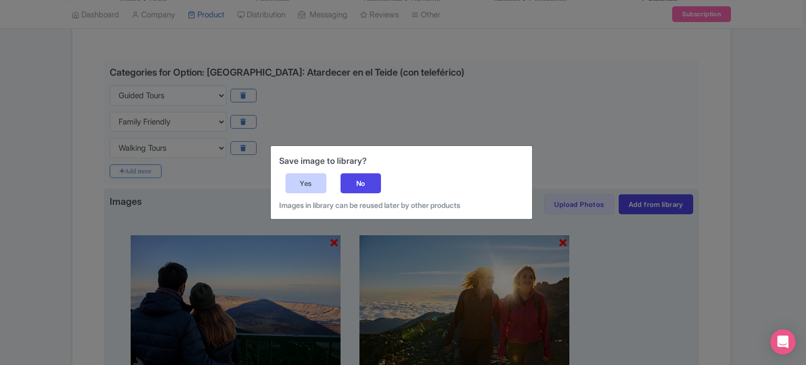
click at [296, 188] on div "Yes" at bounding box center [305, 183] width 41 height 20
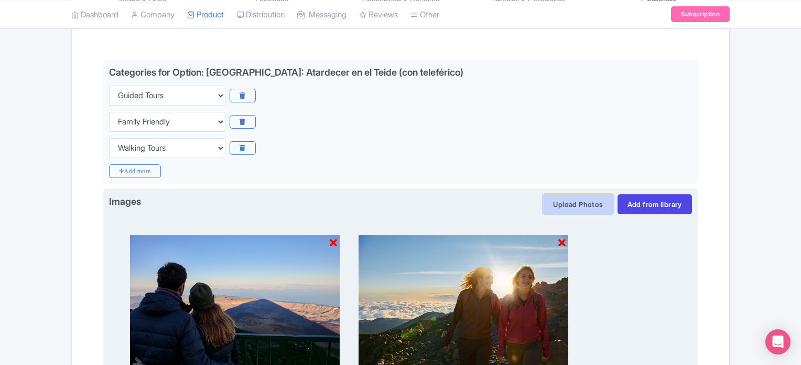
click at [595, 205] on button "Upload Photos" at bounding box center [578, 204] width 70 height 20
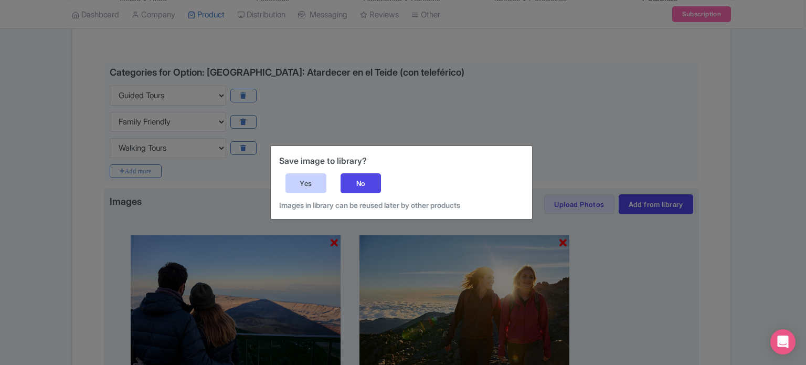
click at [297, 180] on div "Yes" at bounding box center [305, 183] width 41 height 20
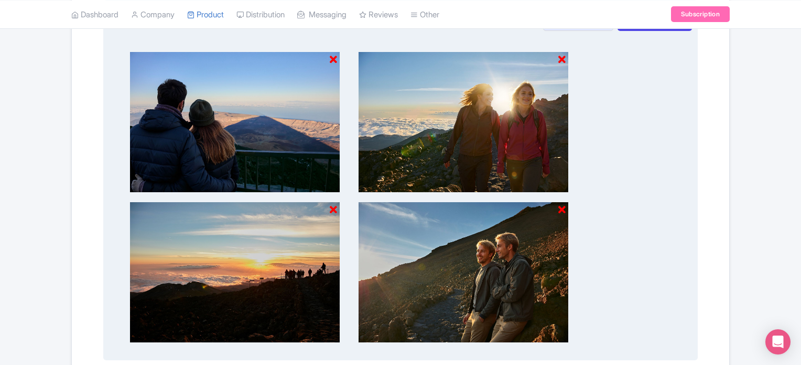
scroll to position [489, 0]
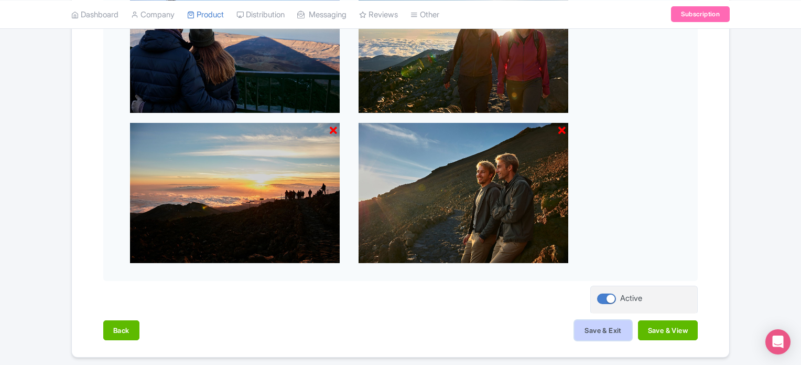
click at [598, 327] on button "Save & Exit" at bounding box center [603, 330] width 57 height 20
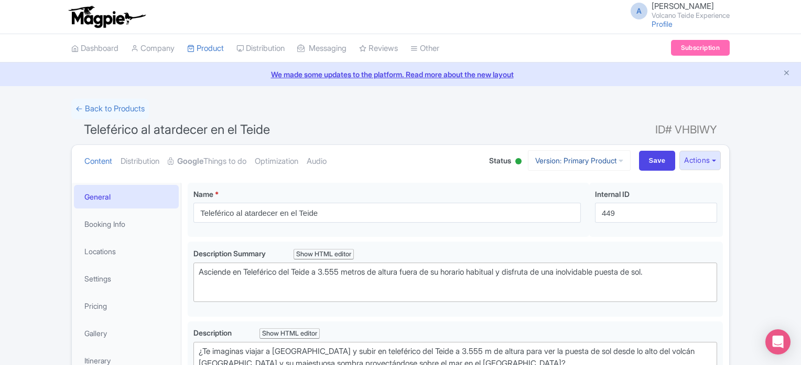
click at [589, 159] on link "Version: Primary Product" at bounding box center [579, 160] width 103 height 20
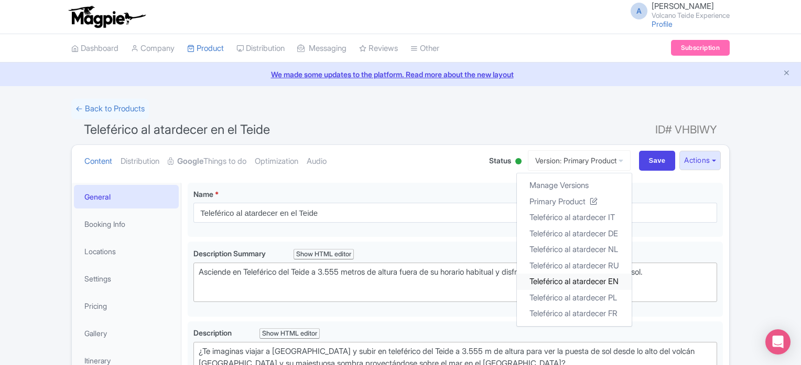
click at [605, 279] on link "Teleférico al atardecer EN" at bounding box center [574, 281] width 115 height 16
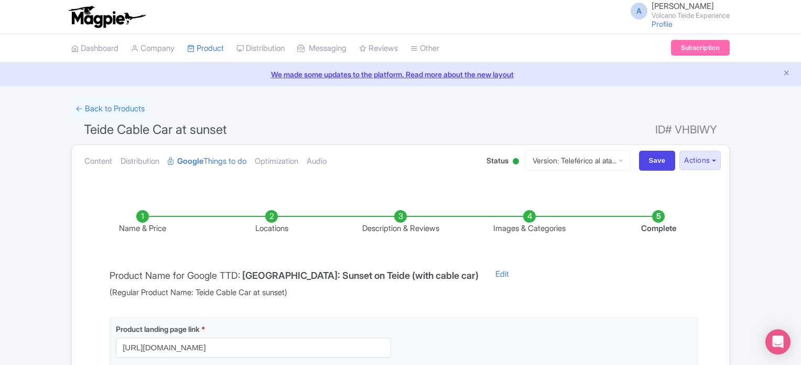
click at [539, 220] on li "Images & Categories" at bounding box center [529, 222] width 129 height 25
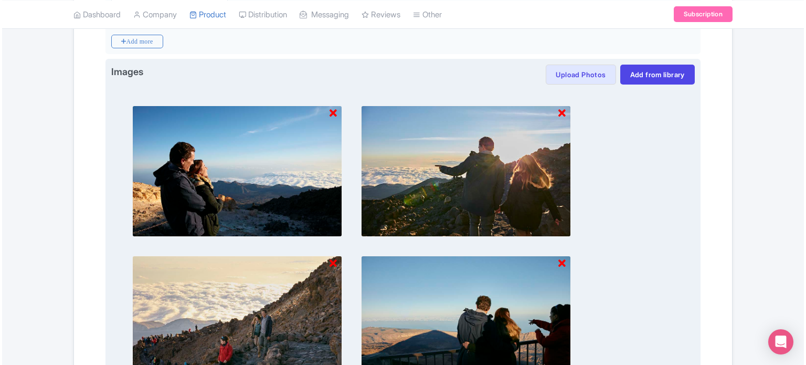
scroll to position [420, 0]
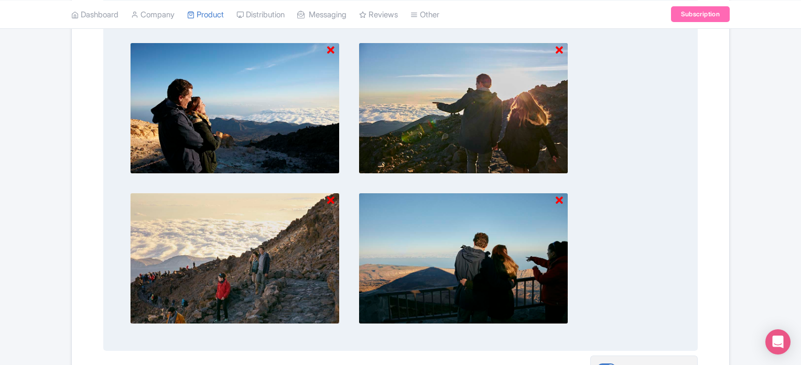
click at [326, 49] on img at bounding box center [235, 107] width 210 height 131
click at [329, 49] on icon at bounding box center [330, 50] width 7 height 10
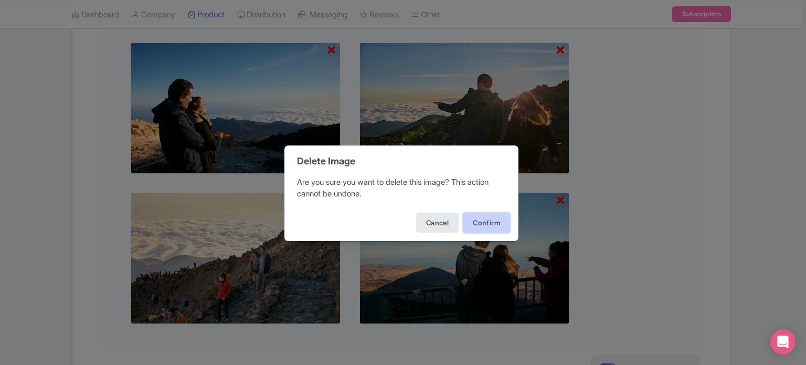
click at [482, 222] on button "Confirm" at bounding box center [486, 222] width 47 height 20
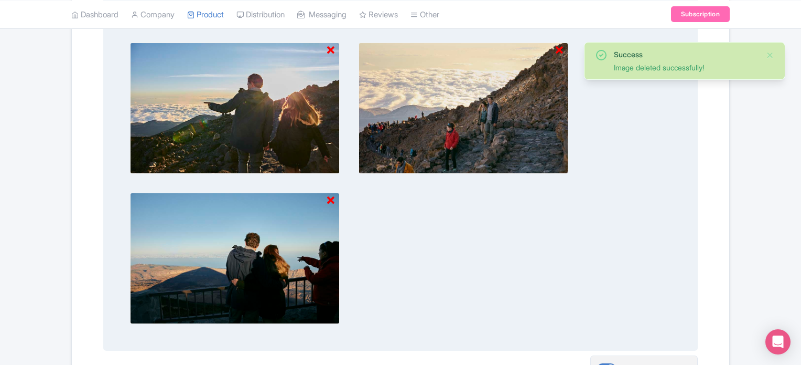
click at [334, 46] on icon at bounding box center [330, 50] width 7 height 10
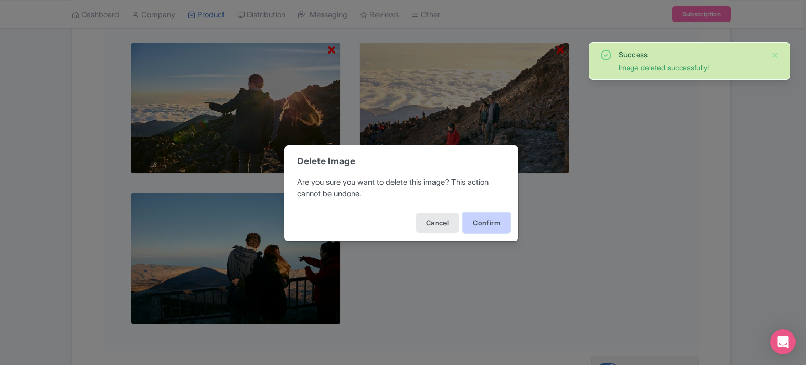
click at [480, 216] on button "Confirm" at bounding box center [486, 222] width 47 height 20
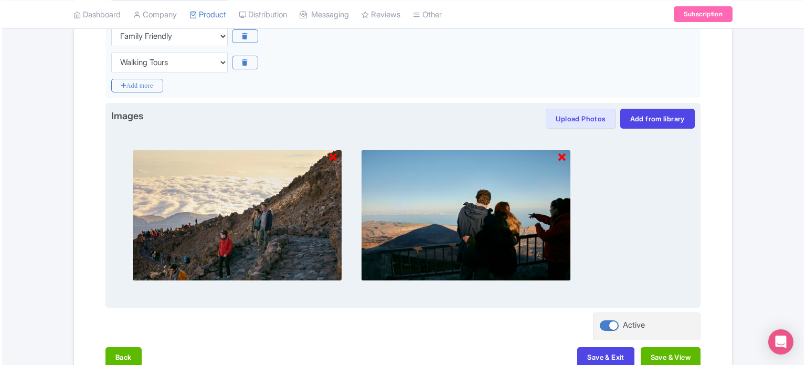
scroll to position [271, 0]
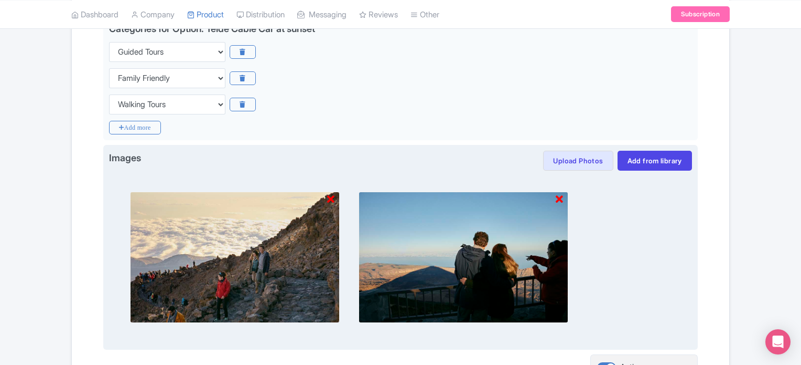
click at [331, 199] on icon at bounding box center [330, 199] width 7 height 10
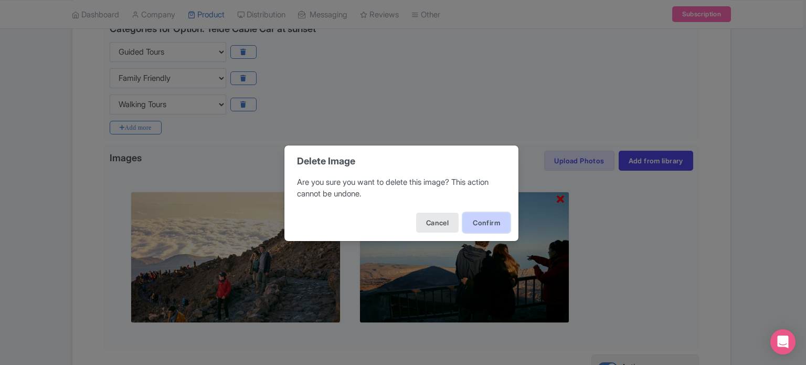
click at [497, 217] on button "Confirm" at bounding box center [486, 222] width 47 height 20
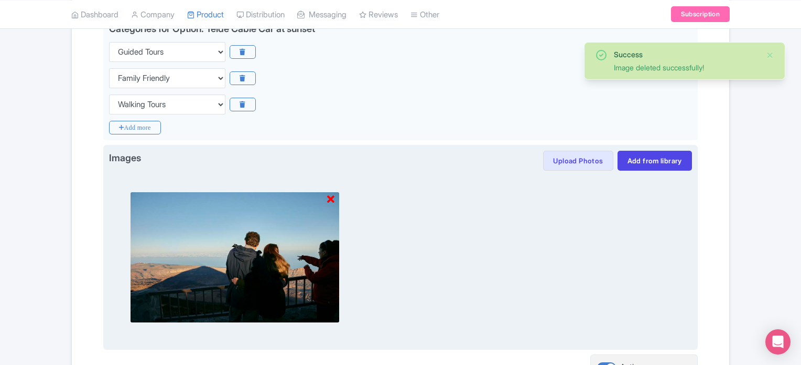
click at [328, 199] on icon at bounding box center [330, 199] width 7 height 10
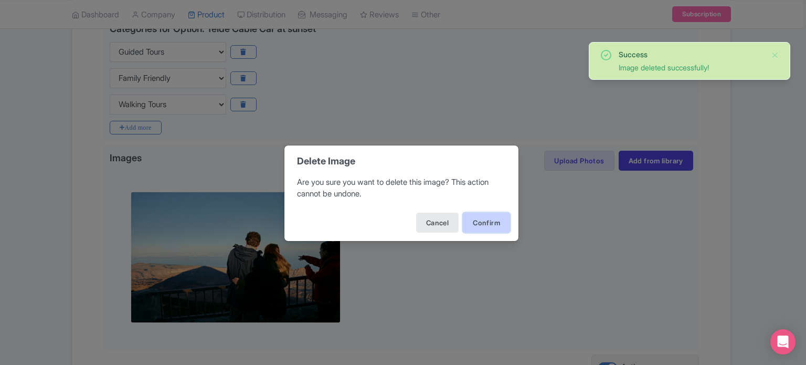
click at [482, 217] on button "Confirm" at bounding box center [486, 222] width 47 height 20
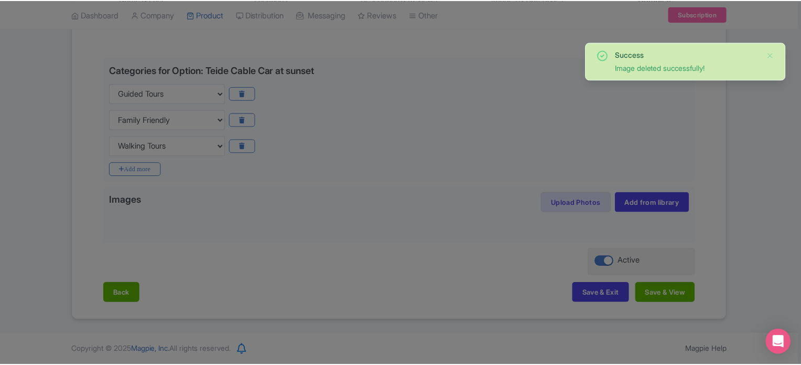
scroll to position [227, 0]
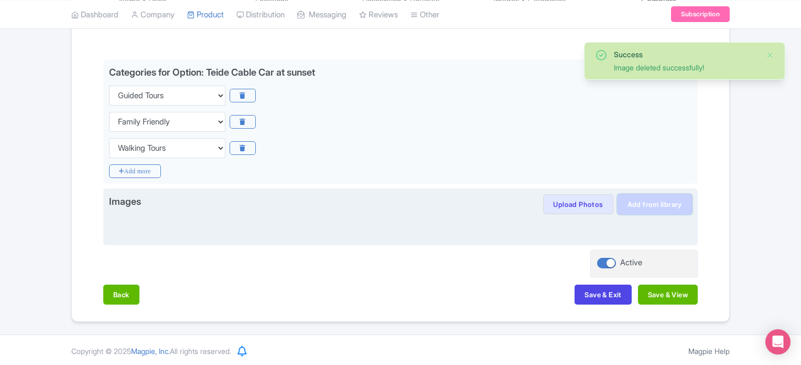
click at [680, 207] on link "Add from library" at bounding box center [655, 204] width 74 height 20
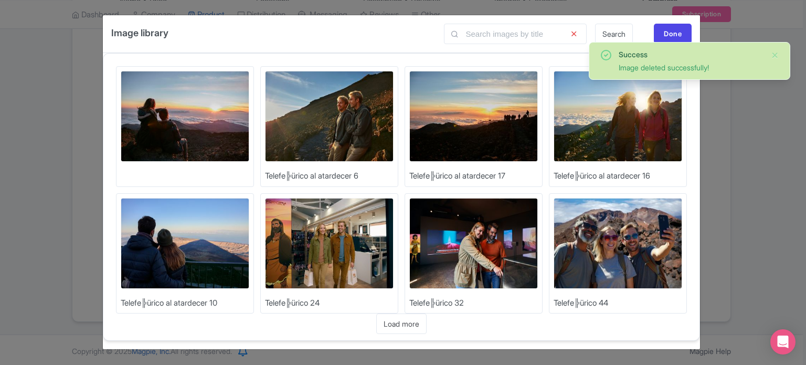
click at [222, 253] on img at bounding box center [185, 243] width 129 height 91
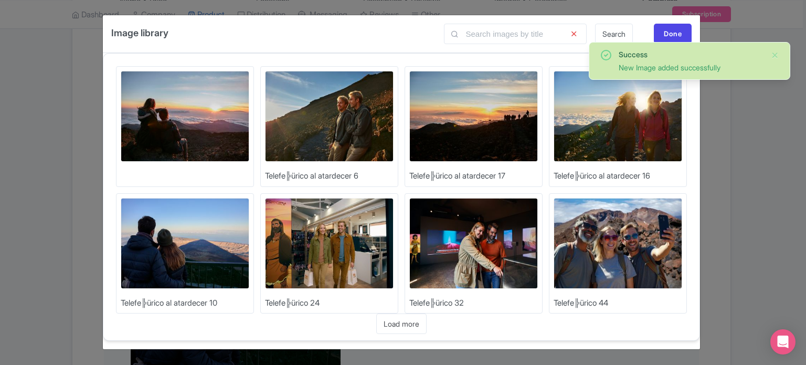
click at [650, 134] on img at bounding box center [617, 116] width 129 height 91
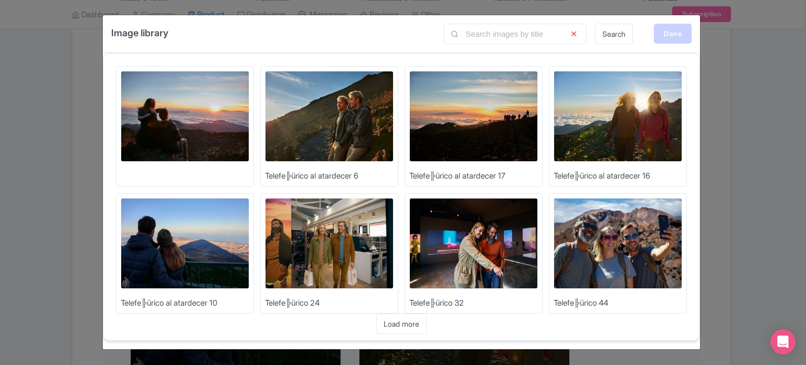
click at [664, 36] on div "Done" at bounding box center [673, 34] width 38 height 20
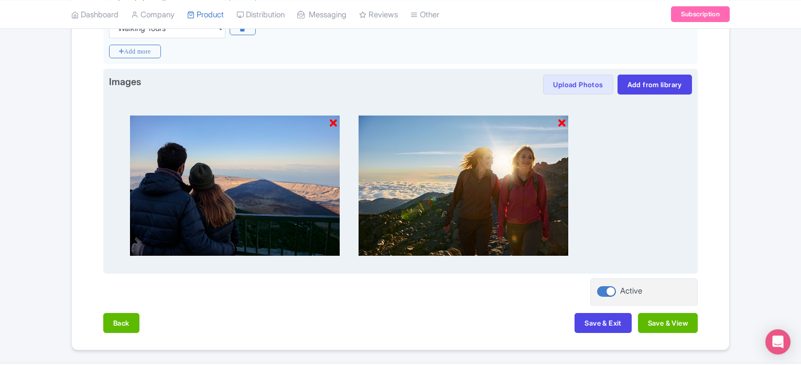
scroll to position [323, 0]
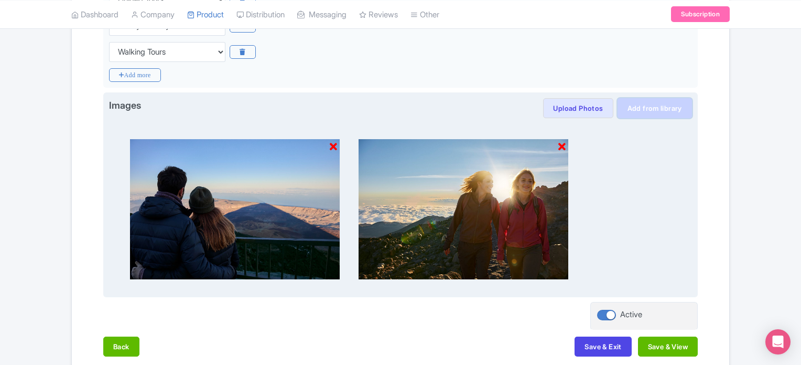
click at [644, 106] on link "Add from library" at bounding box center [655, 108] width 74 height 20
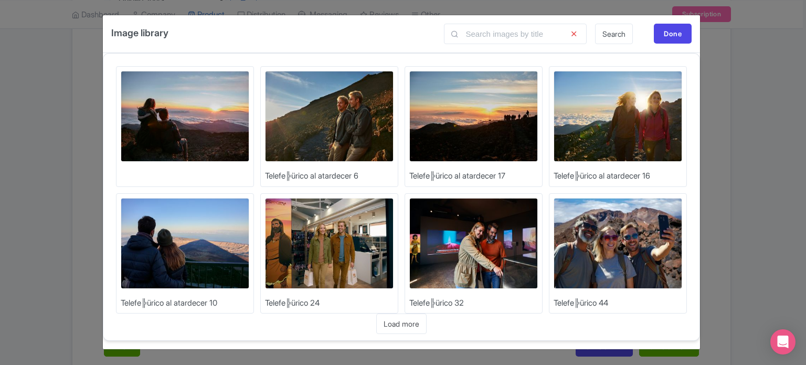
click at [476, 134] on img at bounding box center [473, 116] width 129 height 91
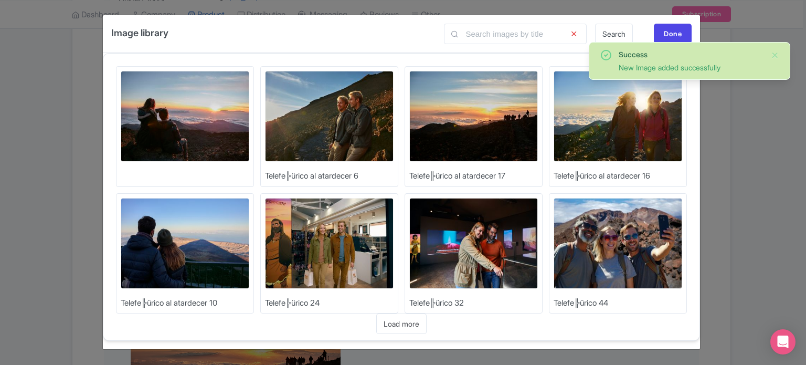
click at [361, 119] on img at bounding box center [329, 116] width 129 height 91
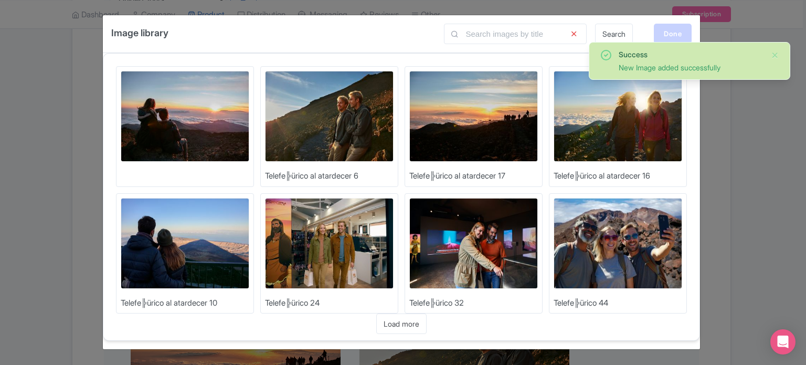
click at [678, 29] on div "Done" at bounding box center [673, 34] width 38 height 20
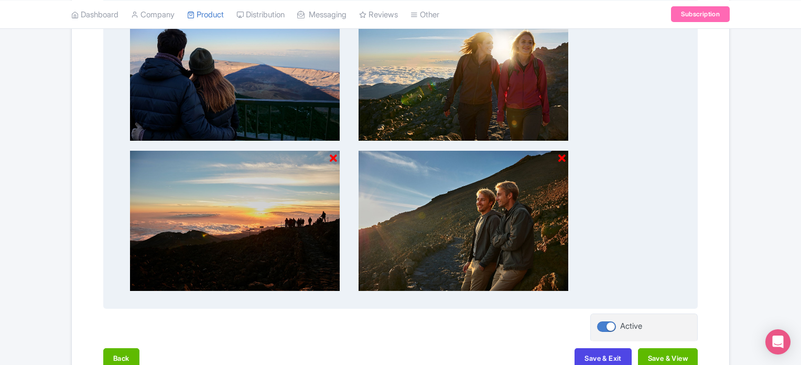
scroll to position [525, 0]
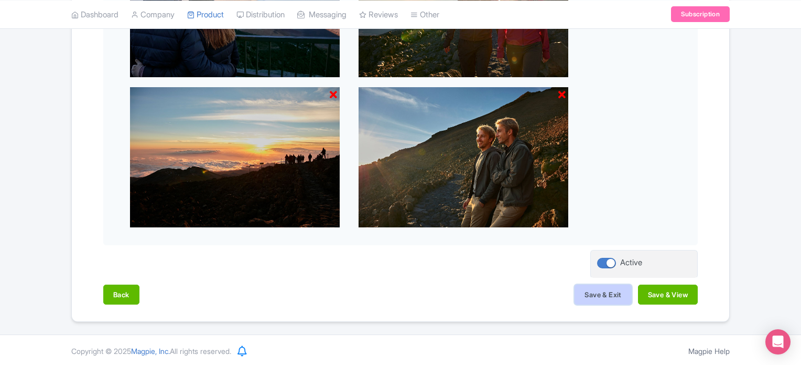
click at [590, 294] on button "Save & Exit" at bounding box center [603, 294] width 57 height 20
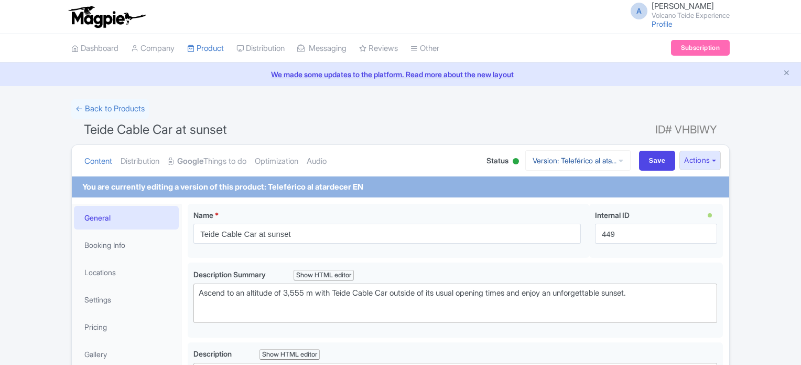
click at [575, 163] on link "Version: Teleférico al ata..." at bounding box center [578, 160] width 105 height 20
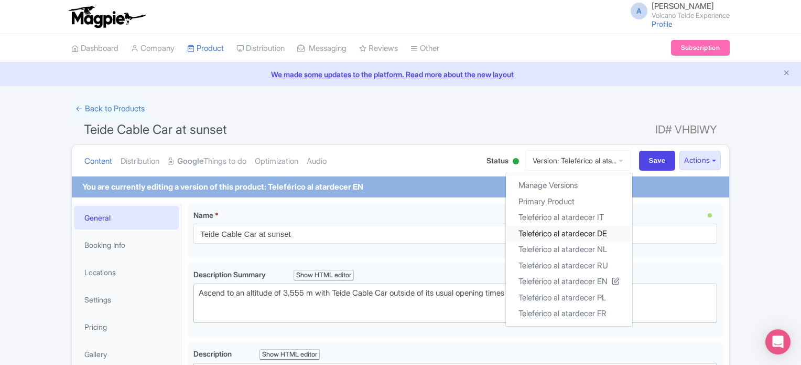
click at [583, 231] on link "Teleférico al atardecer DE" at bounding box center [569, 233] width 126 height 16
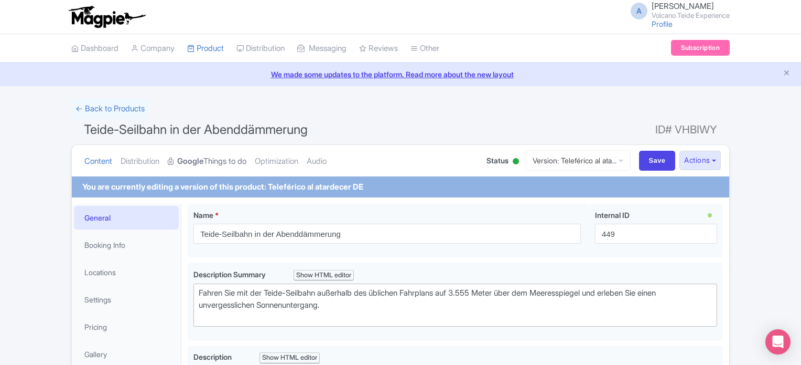
click at [225, 152] on link "Google Things to do" at bounding box center [207, 161] width 79 height 33
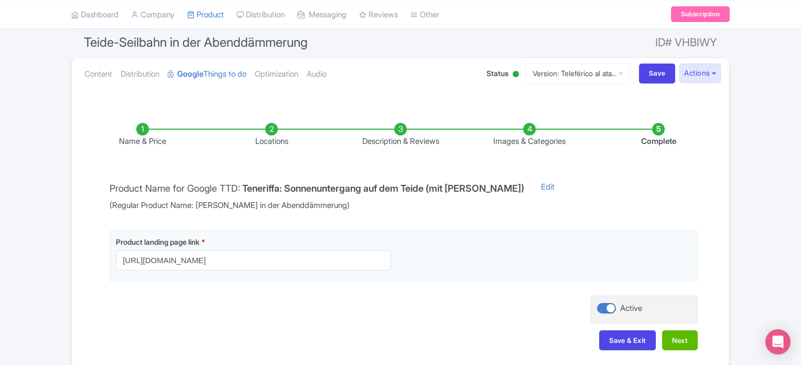
scroll to position [133, 0]
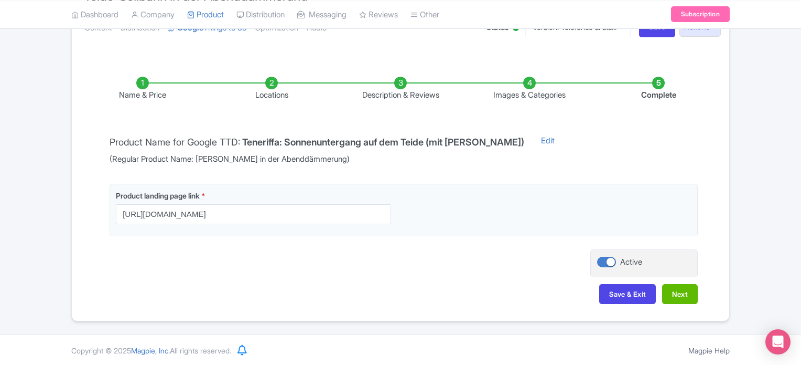
click at [528, 81] on li "Images & Categories" at bounding box center [529, 89] width 129 height 25
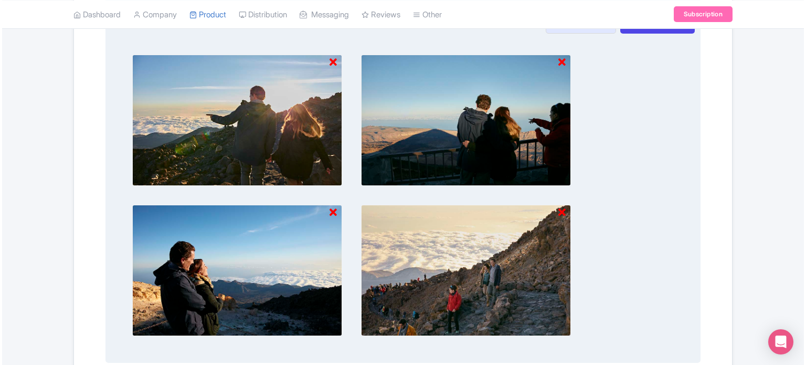
scroll to position [343, 0]
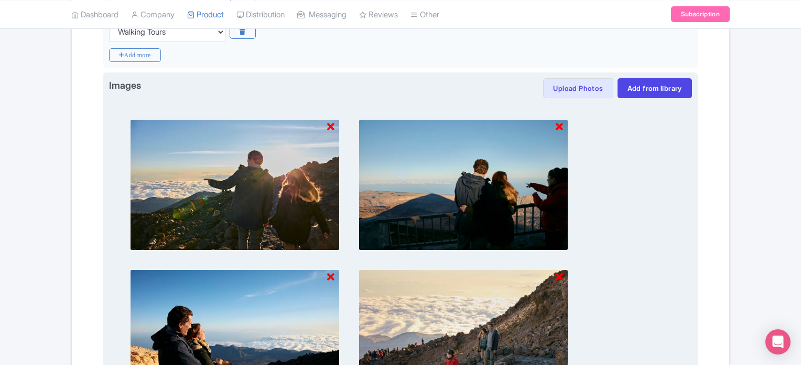
click at [330, 125] on icon at bounding box center [330, 127] width 7 height 10
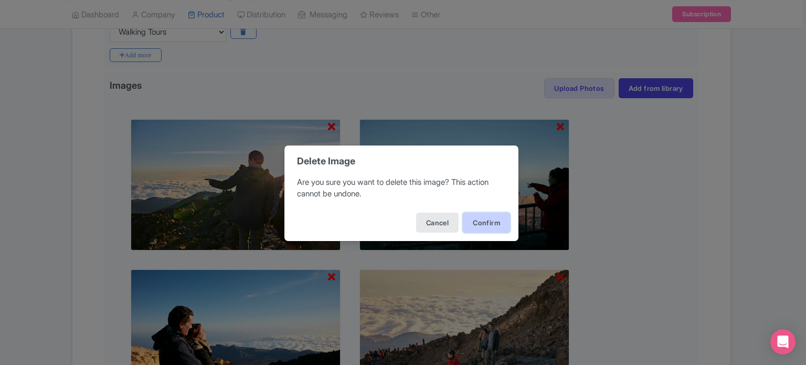
click at [483, 218] on button "Confirm" at bounding box center [486, 222] width 47 height 20
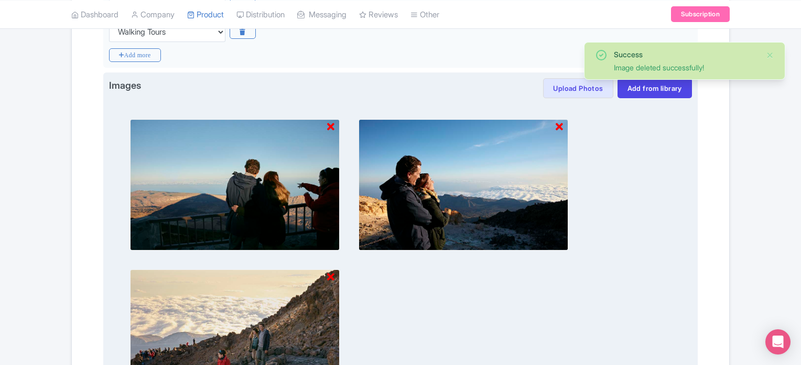
click at [332, 123] on icon at bounding box center [330, 127] width 7 height 10
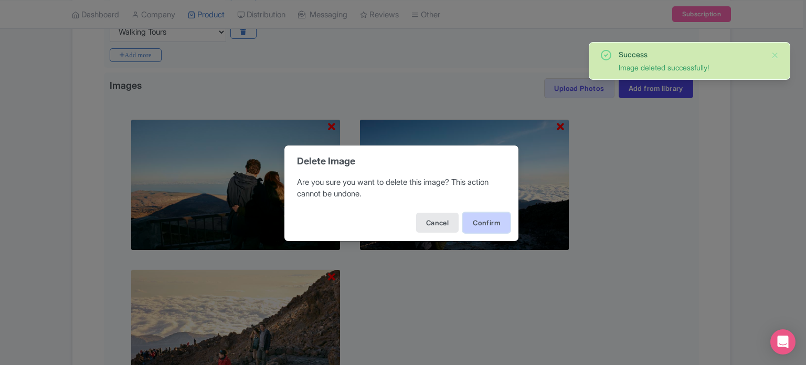
click at [489, 222] on button "Confirm" at bounding box center [486, 222] width 47 height 20
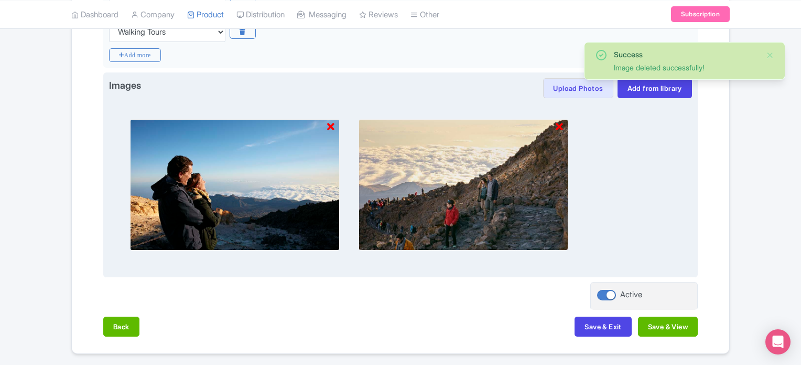
click at [327, 127] on icon at bounding box center [330, 127] width 7 height 10
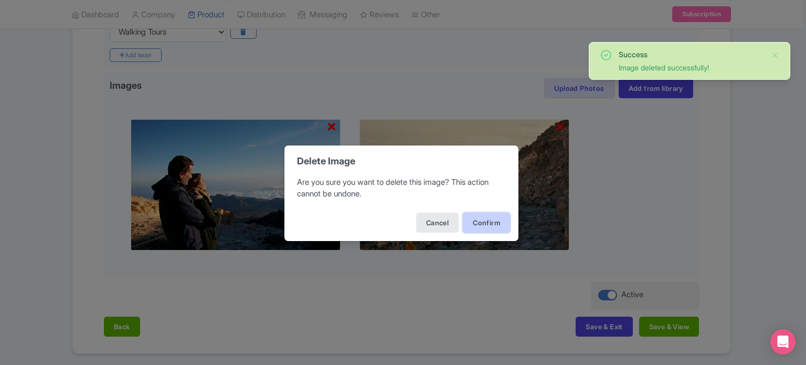
click at [475, 213] on button "Confirm" at bounding box center [486, 222] width 47 height 20
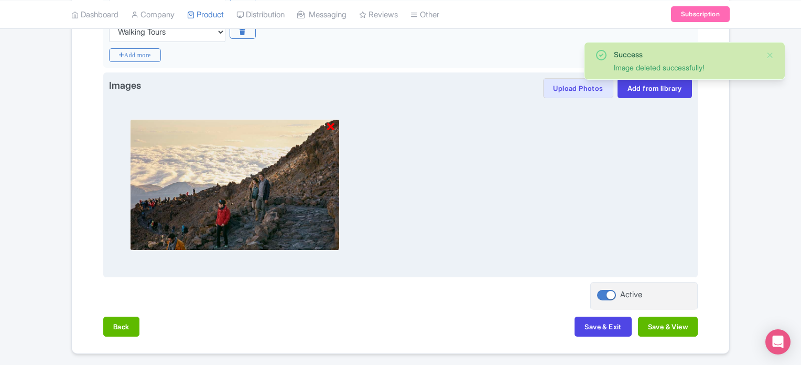
click at [334, 123] on div at bounding box center [235, 184] width 210 height 131
click at [333, 125] on icon at bounding box center [330, 127] width 7 height 10
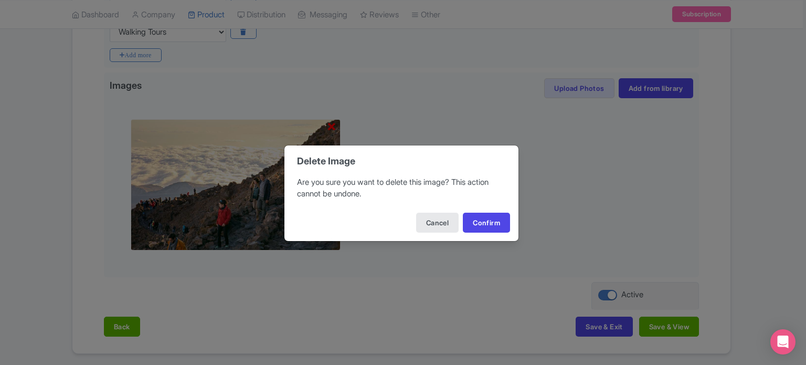
click at [483, 211] on div "Cancel Confirm" at bounding box center [401, 222] width 234 height 37
click at [483, 213] on button "Confirm" at bounding box center [486, 222] width 47 height 20
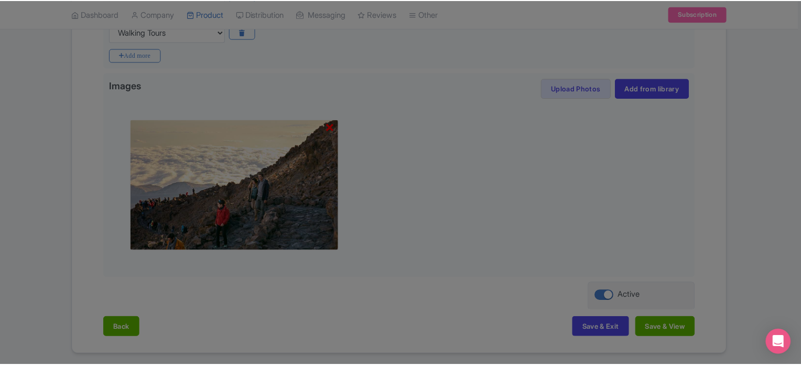
scroll to position [227, 0]
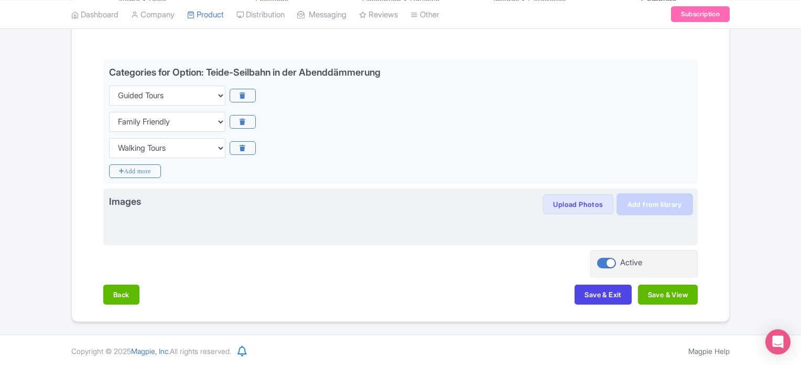
click at [638, 199] on link "Add from library" at bounding box center [655, 204] width 74 height 20
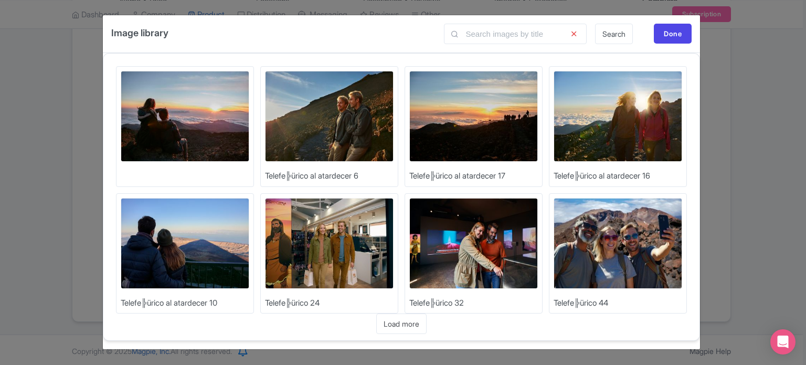
click at [214, 231] on img at bounding box center [185, 243] width 129 height 91
click at [625, 134] on img at bounding box center [617, 116] width 129 height 91
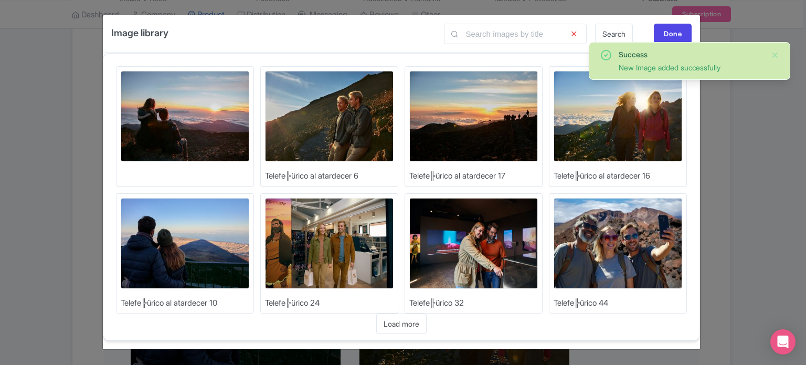
click at [480, 120] on img at bounding box center [473, 116] width 129 height 91
click at [372, 127] on img at bounding box center [329, 116] width 129 height 91
click at [668, 32] on div "Done" at bounding box center [673, 34] width 38 height 20
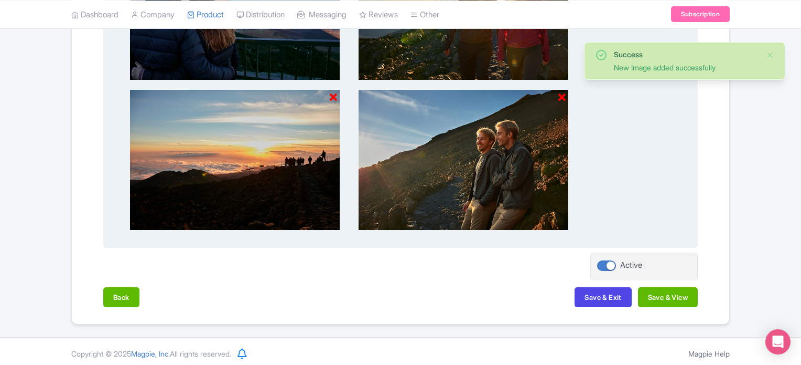
scroll to position [525, 0]
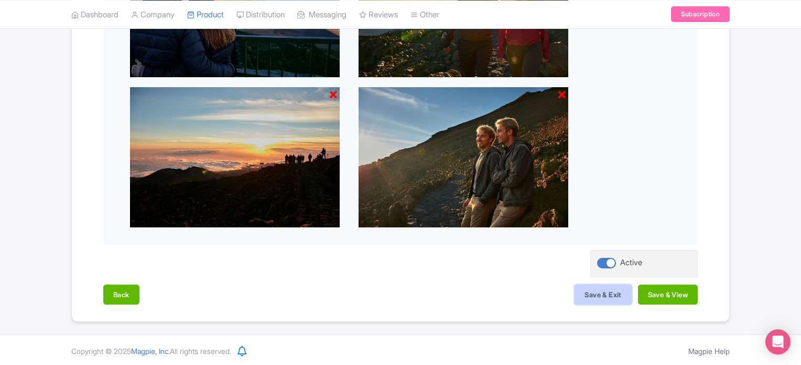
click at [602, 294] on button "Save & Exit" at bounding box center [603, 294] width 57 height 20
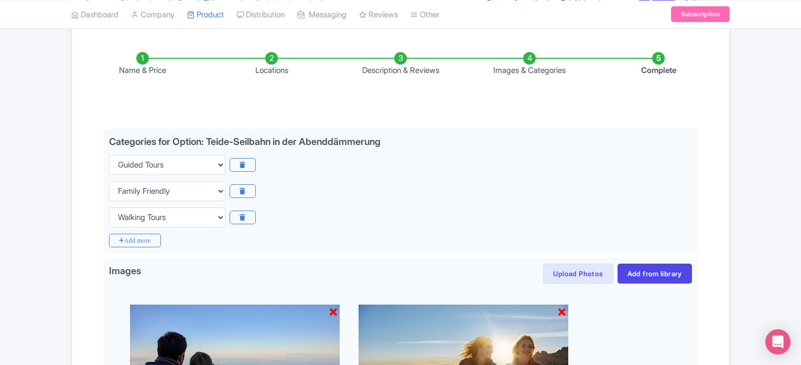
scroll to position [0, 0]
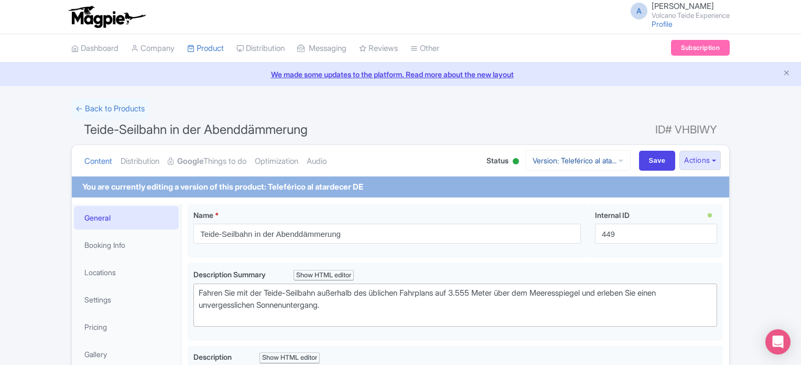
click at [593, 155] on link "Version: Teleférico al ata..." at bounding box center [578, 160] width 105 height 20
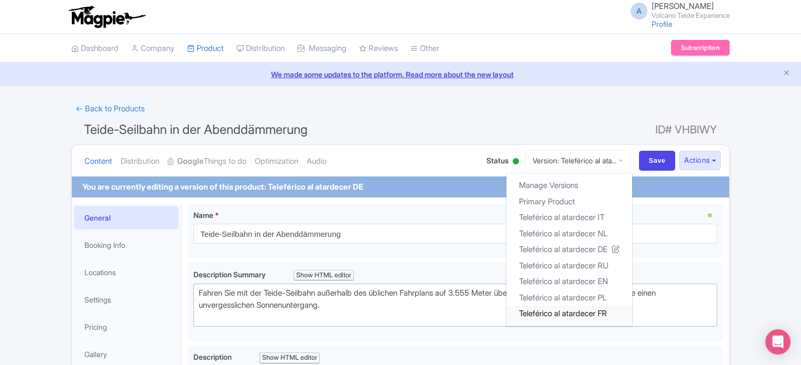
click at [583, 312] on link "Teleférico al atardecer FR" at bounding box center [570, 313] width 126 height 16
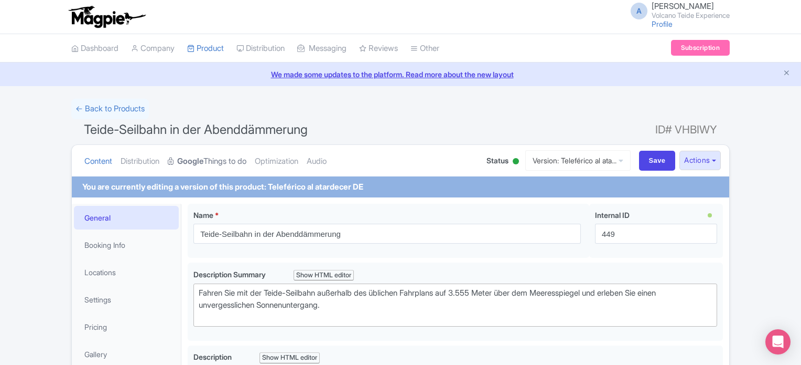
click at [247, 158] on link "Google Things to do" at bounding box center [207, 161] width 79 height 33
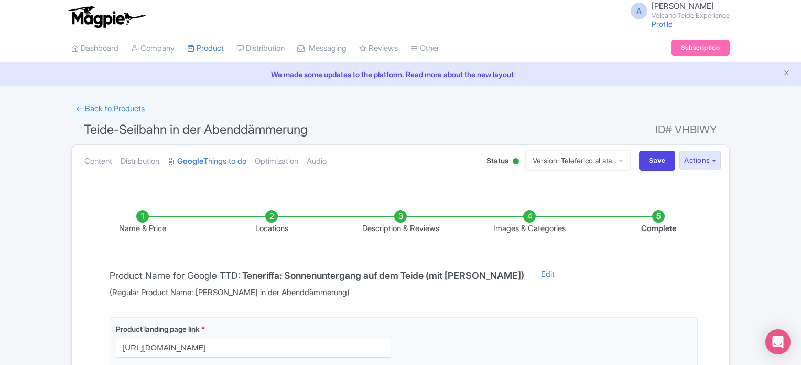
click at [528, 218] on li "Images & Categories" at bounding box center [529, 222] width 129 height 25
click at [533, 216] on li "Images & Categories" at bounding box center [529, 222] width 129 height 25
click at [531, 210] on li "Images & Categories" at bounding box center [529, 222] width 129 height 25
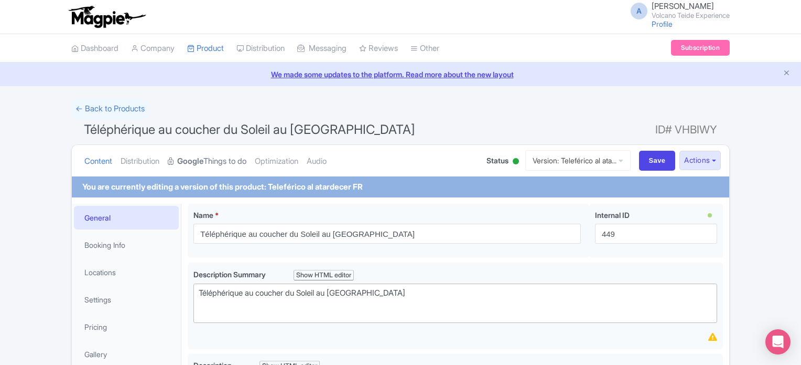
click at [232, 166] on link "Google Things to do" at bounding box center [207, 161] width 79 height 33
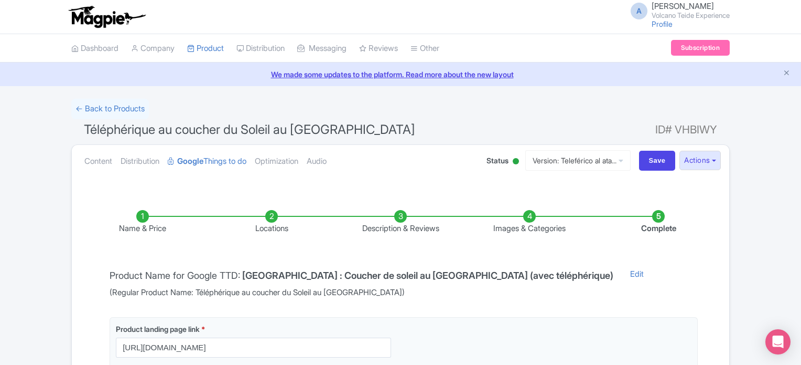
click at [527, 219] on li "Images & Categories" at bounding box center [529, 222] width 129 height 25
click at [527, 216] on li "Images & Categories" at bounding box center [529, 222] width 129 height 25
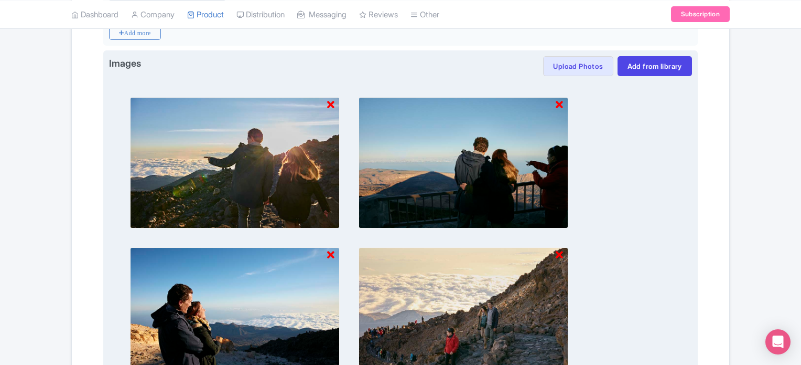
scroll to position [315, 0]
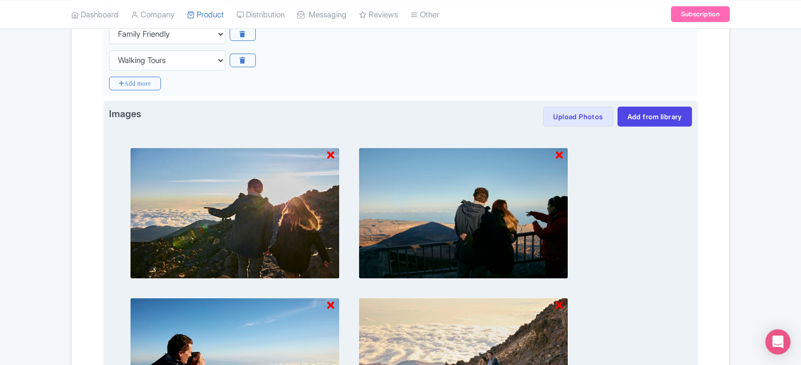
click at [561, 302] on icon at bounding box center [559, 305] width 7 height 10
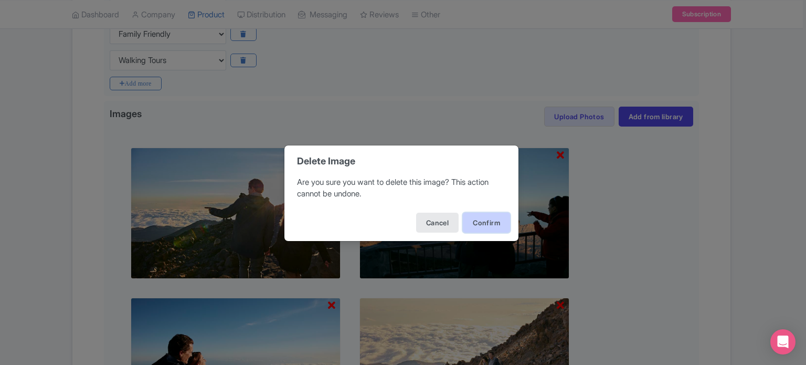
click at [490, 226] on button "Confirm" at bounding box center [486, 222] width 47 height 20
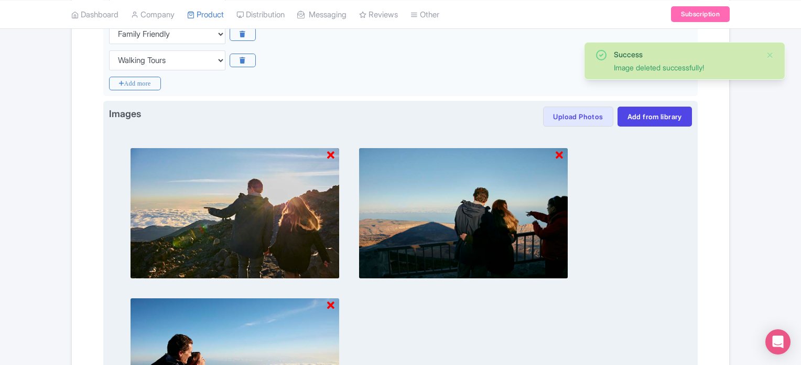
click at [333, 304] on icon at bounding box center [330, 305] width 7 height 10
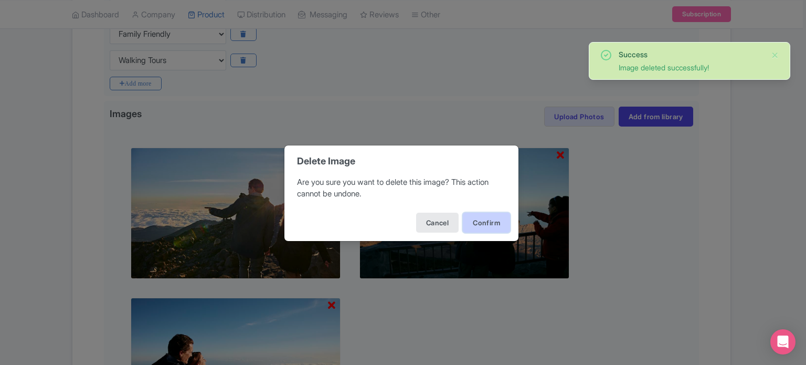
click at [471, 222] on button "Confirm" at bounding box center [486, 222] width 47 height 20
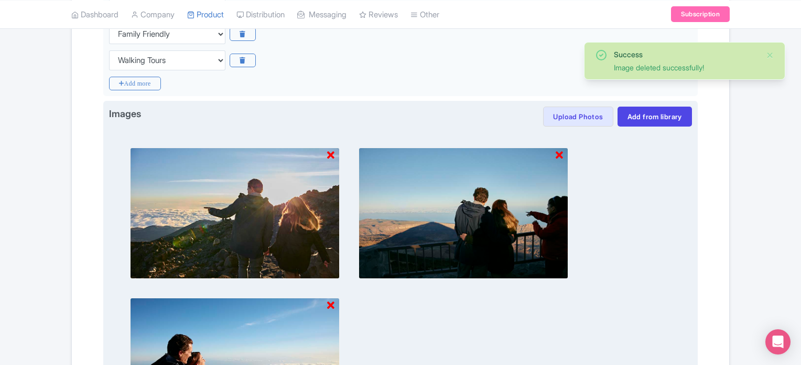
click at [330, 151] on icon at bounding box center [330, 155] width 7 height 10
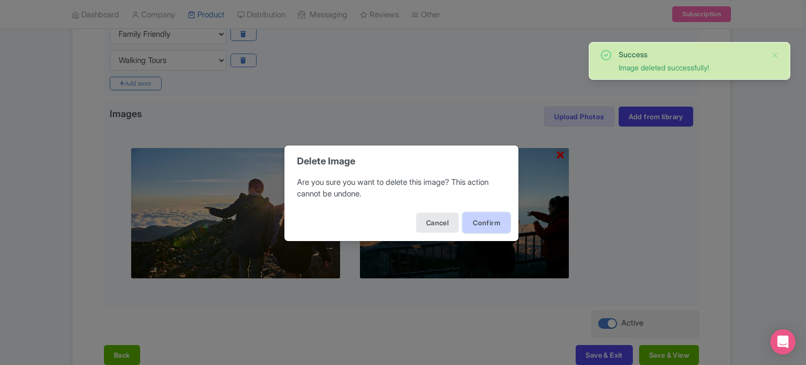
click at [485, 220] on button "Confirm" at bounding box center [486, 222] width 47 height 20
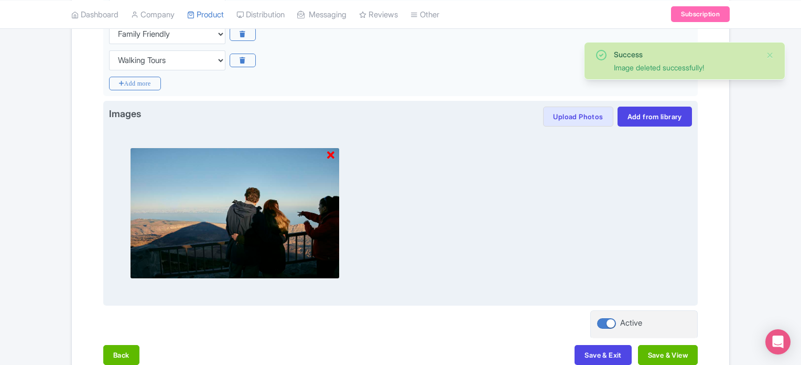
click at [335, 155] on img at bounding box center [235, 212] width 210 height 131
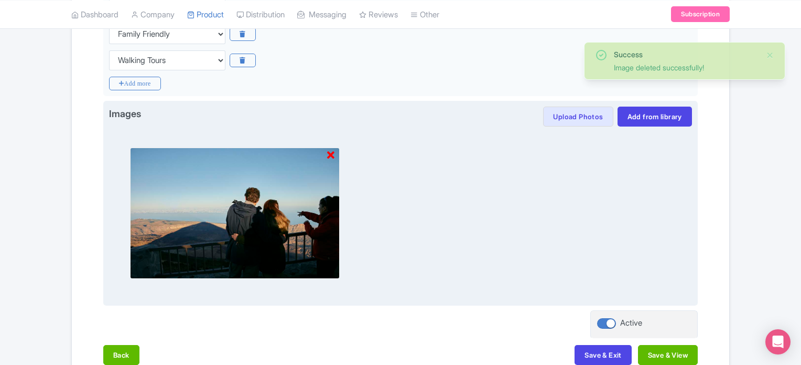
click at [330, 152] on icon at bounding box center [330, 155] width 7 height 10
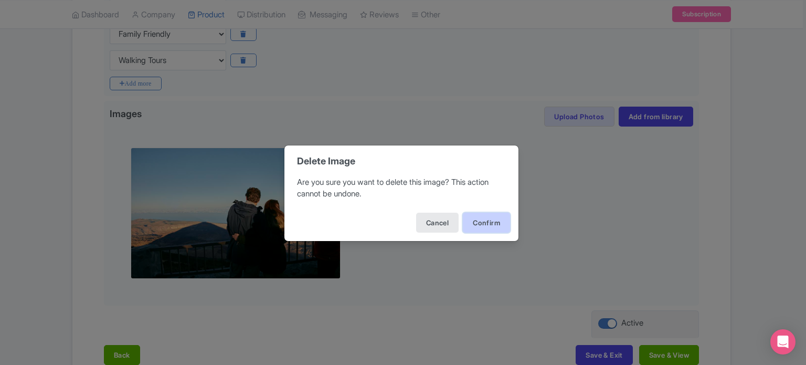
click at [482, 220] on button "Confirm" at bounding box center [486, 222] width 47 height 20
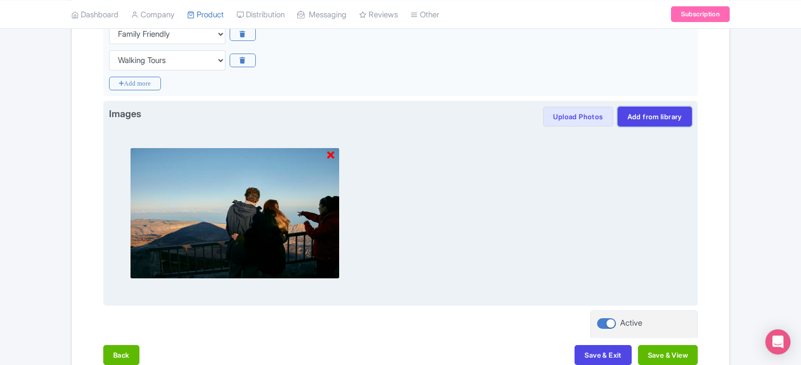
click at [654, 114] on link "Add from library" at bounding box center [655, 116] width 74 height 20
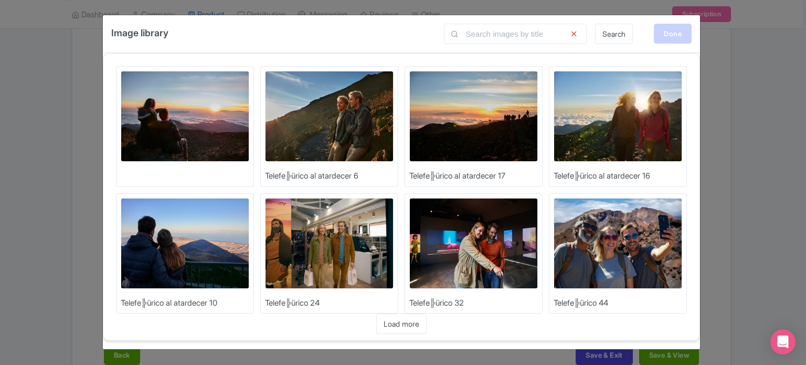
click at [671, 37] on div "Done" at bounding box center [673, 34] width 38 height 20
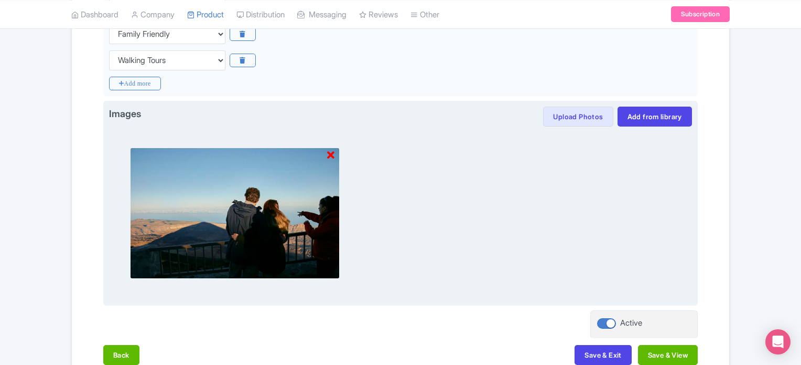
click at [330, 151] on icon at bounding box center [330, 155] width 7 height 10
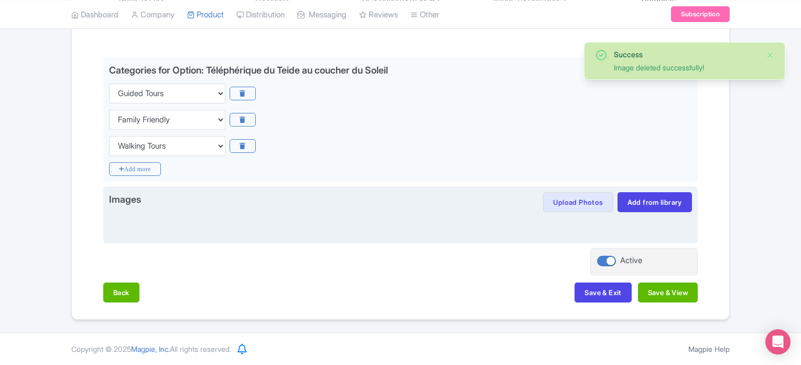
scroll to position [227, 0]
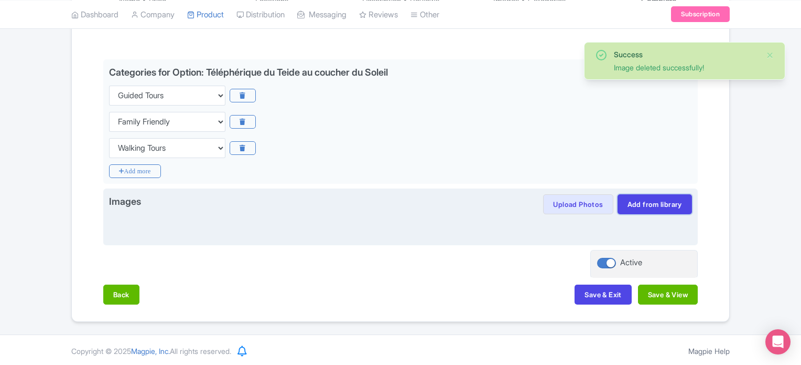
click at [635, 203] on link "Add from library" at bounding box center [655, 204] width 74 height 20
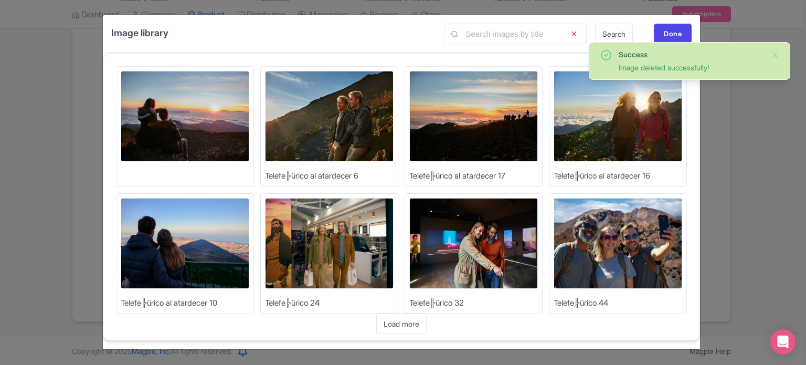
click at [199, 240] on img at bounding box center [185, 243] width 129 height 91
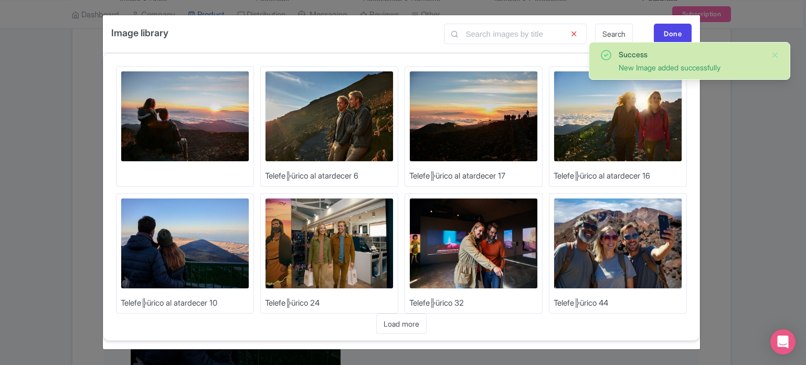
click at [620, 122] on img at bounding box center [617, 116] width 129 height 91
click at [482, 133] on img at bounding box center [473, 116] width 129 height 91
click at [378, 97] on img at bounding box center [329, 116] width 129 height 91
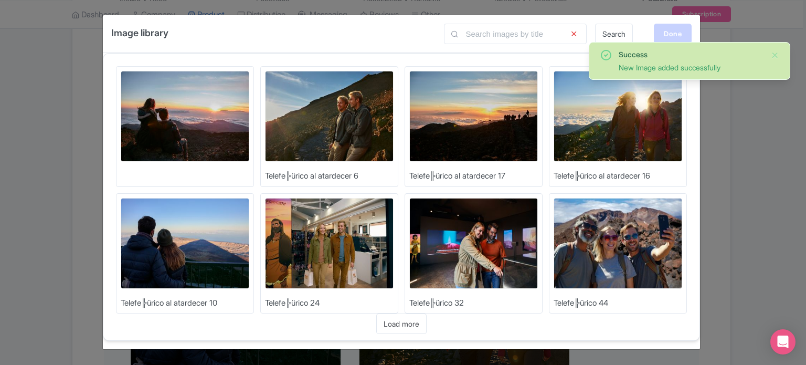
click at [667, 35] on div "Done" at bounding box center [673, 34] width 38 height 20
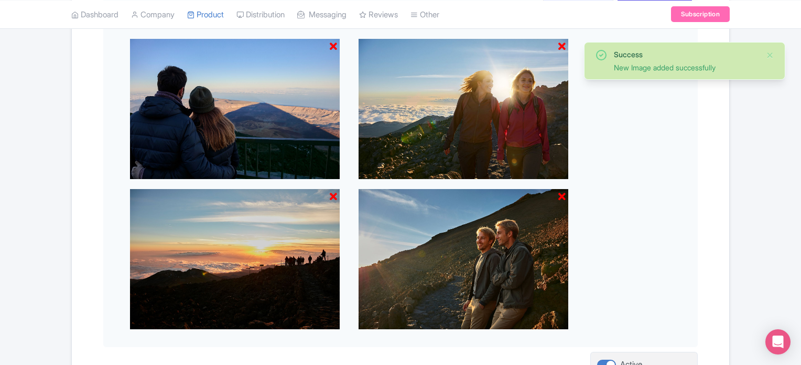
scroll to position [489, 0]
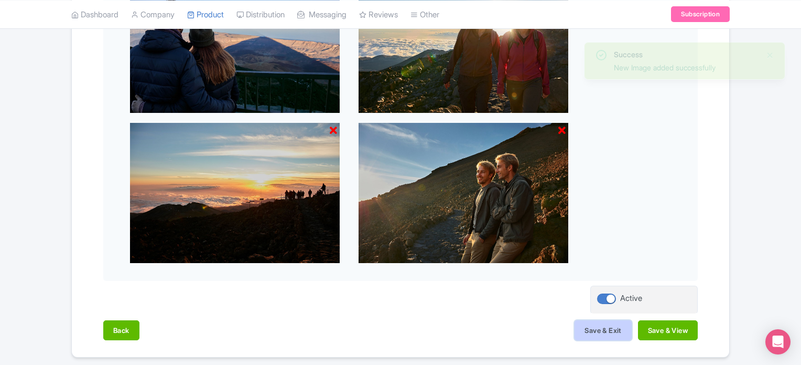
click at [596, 329] on button "Save & Exit" at bounding box center [603, 330] width 57 height 20
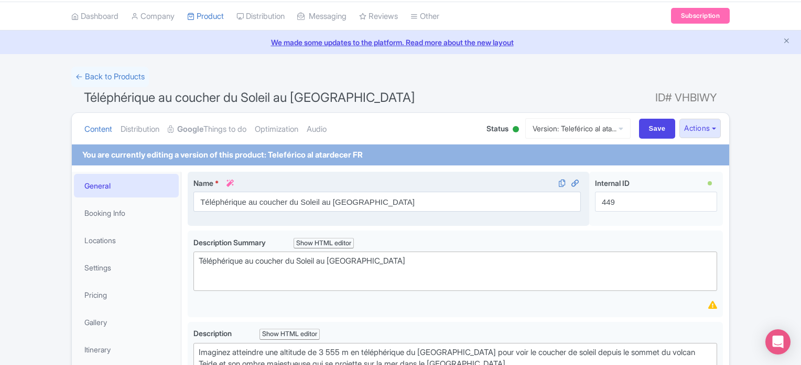
scroll to position [52, 0]
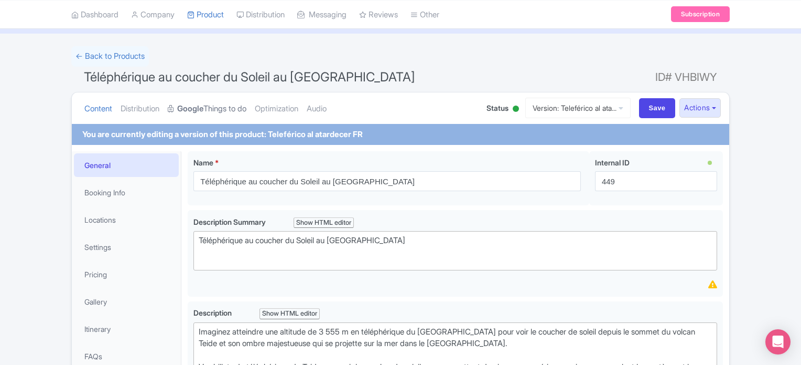
click at [201, 104] on strong "Google" at bounding box center [190, 109] width 26 height 12
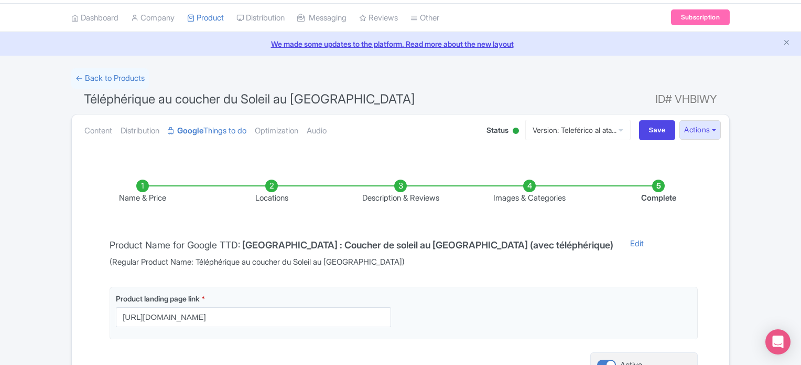
scroll to position [0, 0]
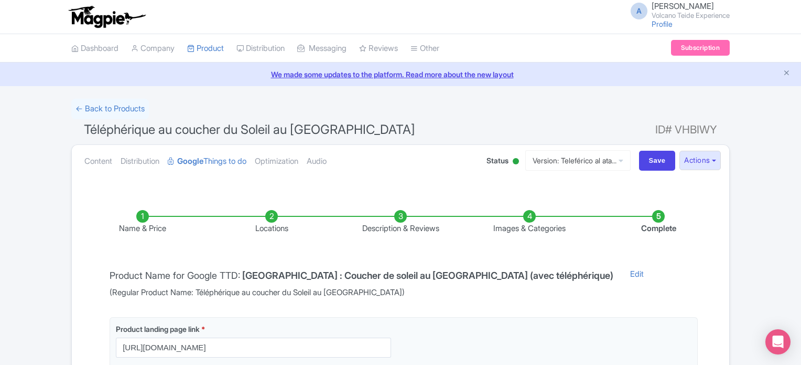
click at [526, 217] on li "Images & Categories" at bounding box center [529, 222] width 129 height 25
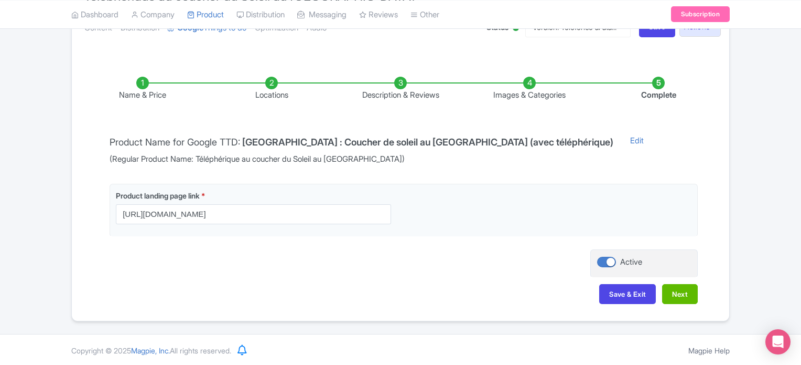
scroll to position [81, 0]
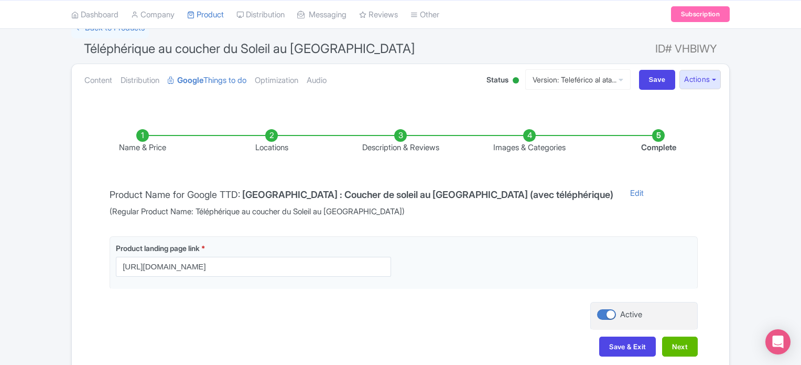
click at [527, 136] on li "Images & Categories" at bounding box center [529, 141] width 129 height 25
click at [528, 134] on li "Images & Categories" at bounding box center [529, 141] width 129 height 25
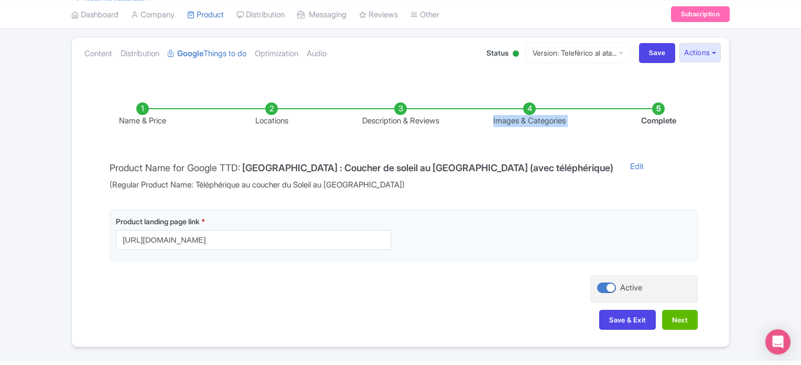
scroll to position [133, 0]
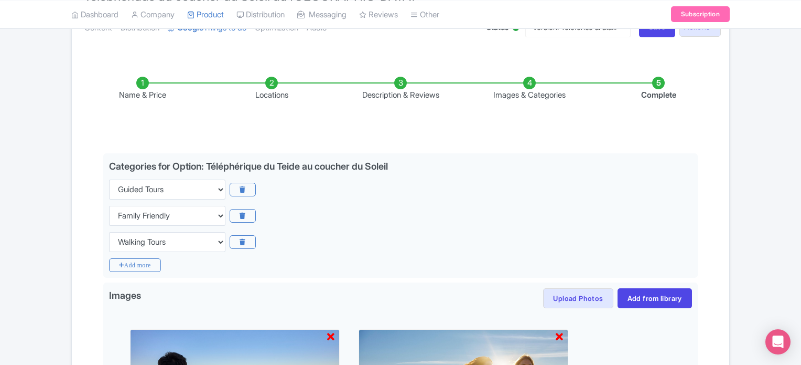
click at [529, 88] on li "Images & Categories" at bounding box center [529, 89] width 129 height 25
click at [529, 81] on li "Images & Categories" at bounding box center [529, 89] width 129 height 25
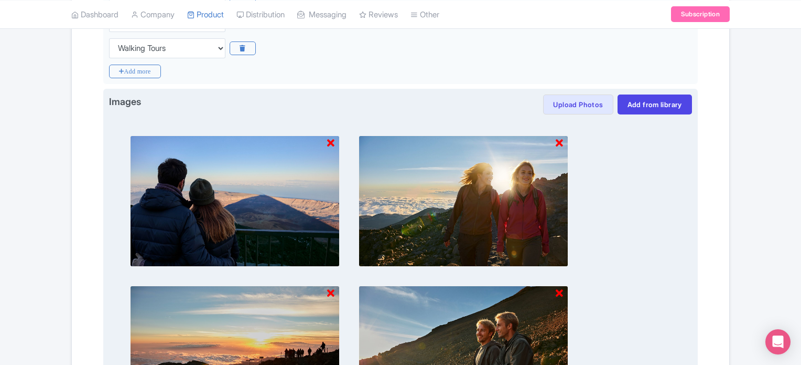
scroll to position [343, 0]
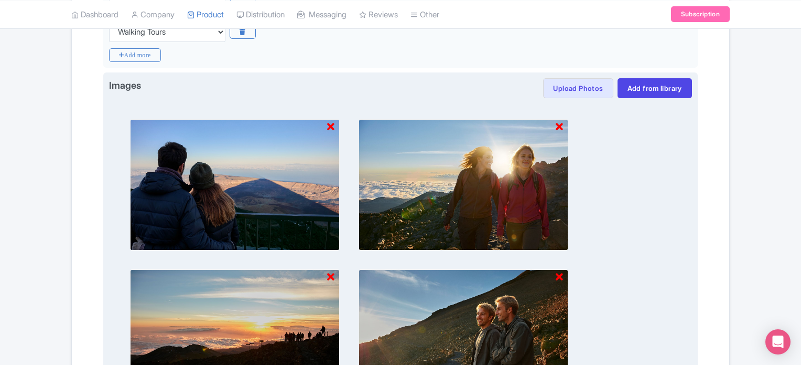
click at [327, 125] on icon at bounding box center [330, 127] width 7 height 10
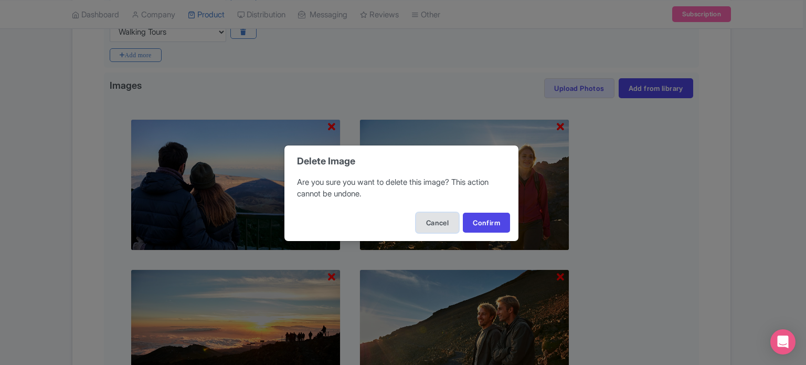
click at [435, 218] on button "Cancel" at bounding box center [437, 222] width 42 height 20
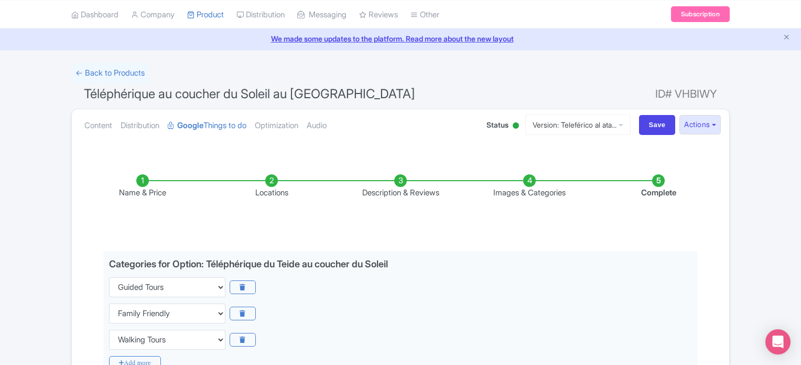
scroll to position [0, 0]
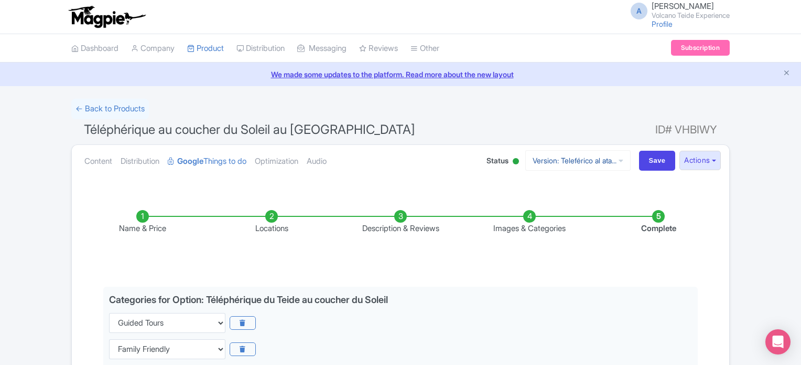
click at [553, 160] on link "Version: Teleférico al ata..." at bounding box center [578, 160] width 105 height 20
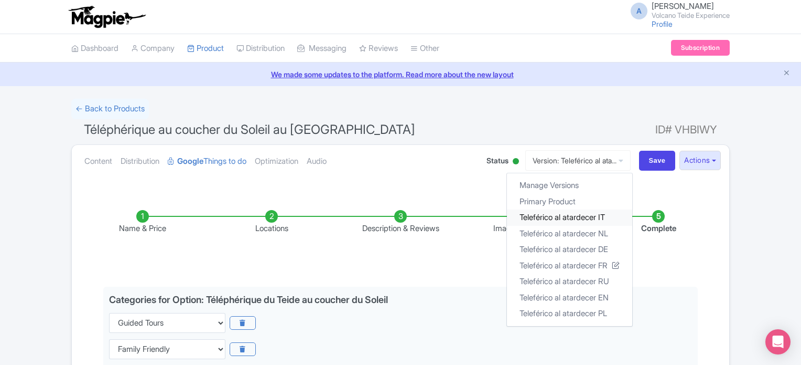
click at [578, 217] on link "Teleférico al atardecer IT" at bounding box center [569, 217] width 125 height 16
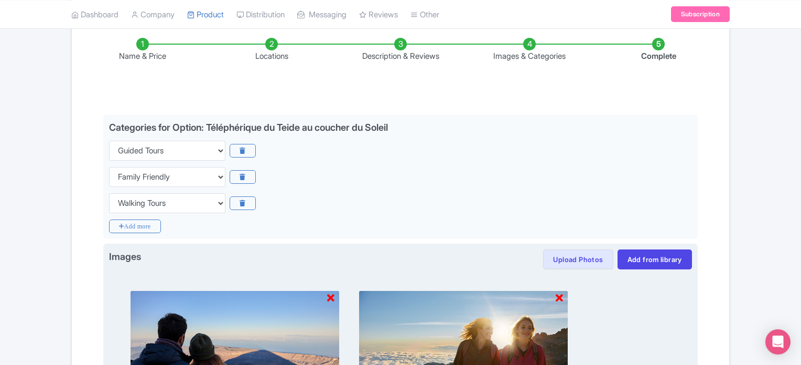
scroll to position [52, 0]
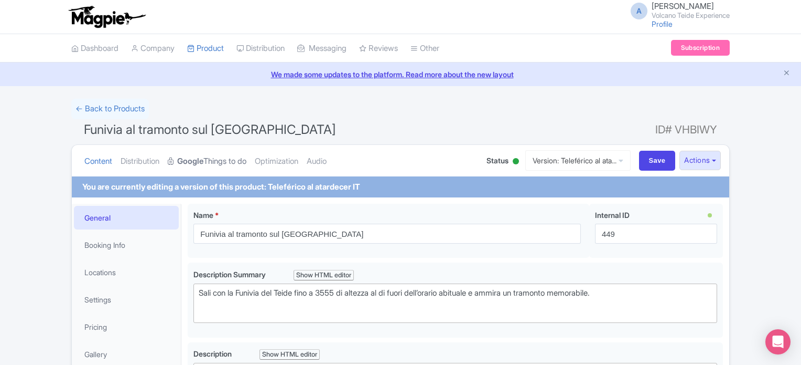
click at [243, 159] on link "Google Things to do" at bounding box center [207, 161] width 79 height 33
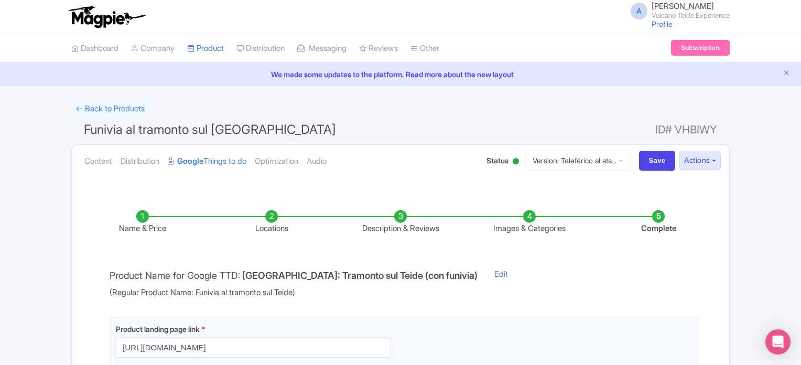
click at [536, 213] on li "Images & Categories" at bounding box center [529, 222] width 129 height 25
click at [532, 216] on li "Images & Categories" at bounding box center [529, 222] width 129 height 25
click at [530, 215] on li "Images & Categories" at bounding box center [529, 222] width 129 height 25
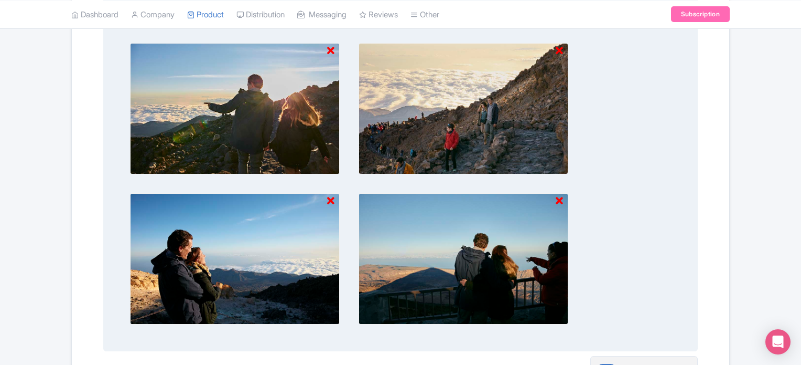
scroll to position [420, 0]
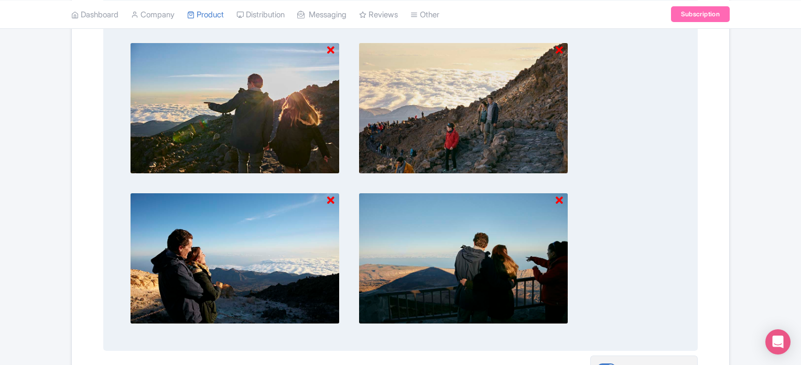
click at [332, 48] on icon at bounding box center [330, 50] width 7 height 10
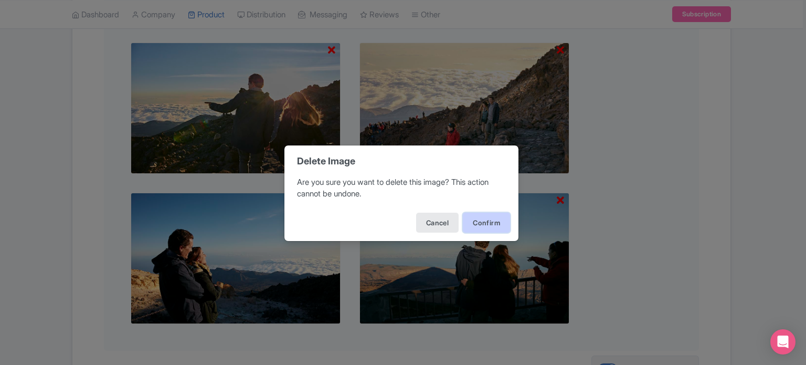
click at [483, 225] on button "Confirm" at bounding box center [486, 222] width 47 height 20
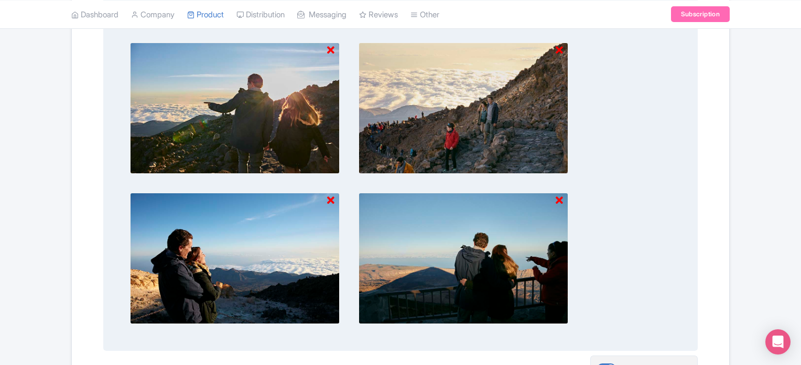
click at [332, 46] on icon at bounding box center [330, 50] width 7 height 10
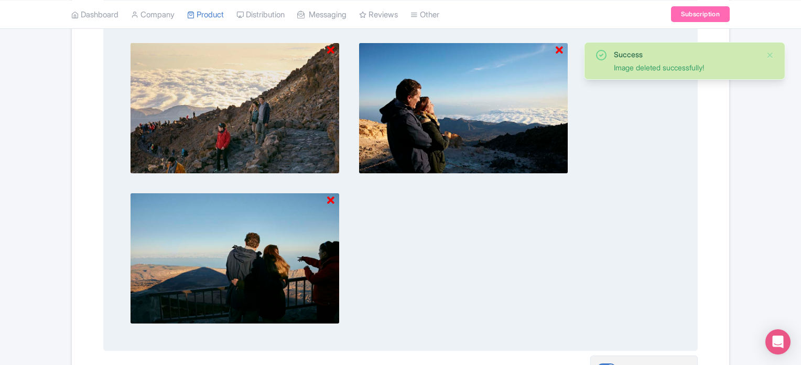
click at [334, 47] on icon at bounding box center [330, 50] width 7 height 10
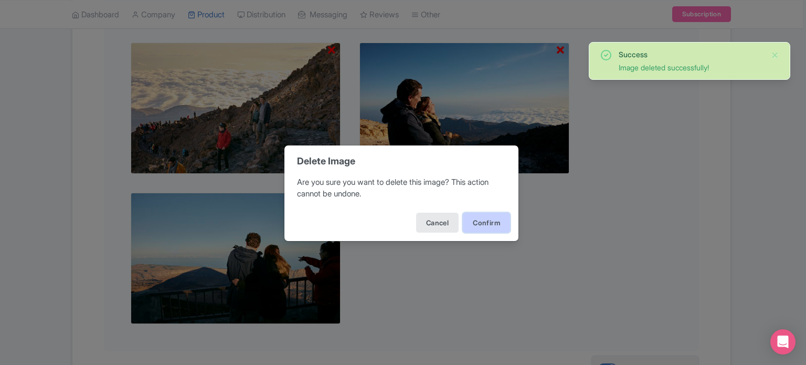
click at [496, 218] on button "Confirm" at bounding box center [486, 222] width 47 height 20
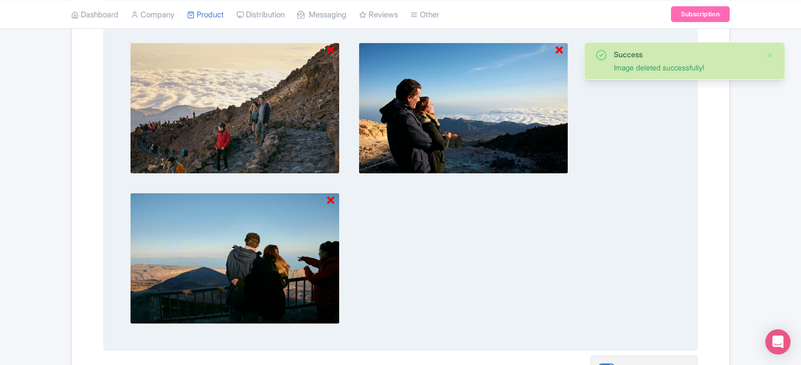
scroll to position [376, 0]
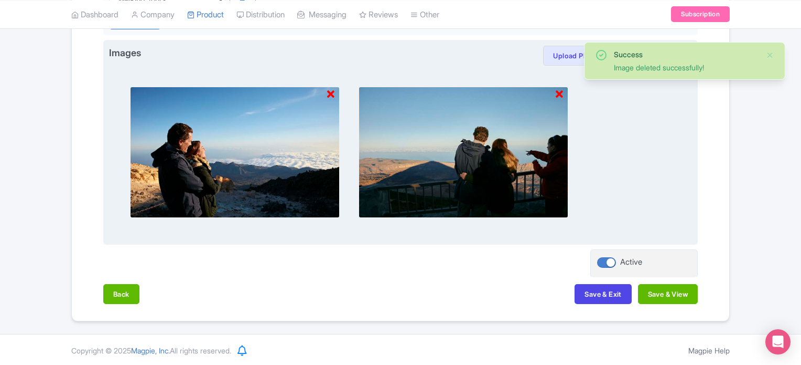
click at [330, 93] on icon at bounding box center [330, 94] width 7 height 10
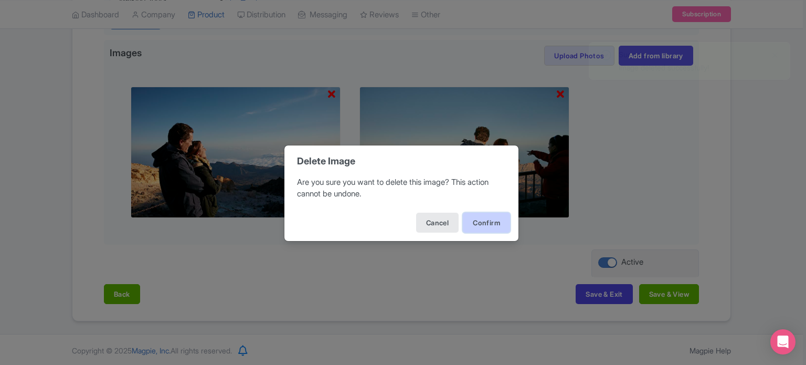
click at [493, 226] on button "Confirm" at bounding box center [486, 222] width 47 height 20
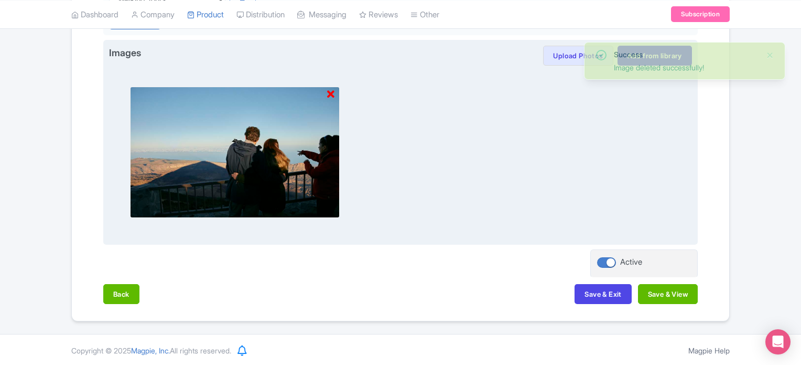
click at [331, 90] on icon at bounding box center [330, 94] width 7 height 10
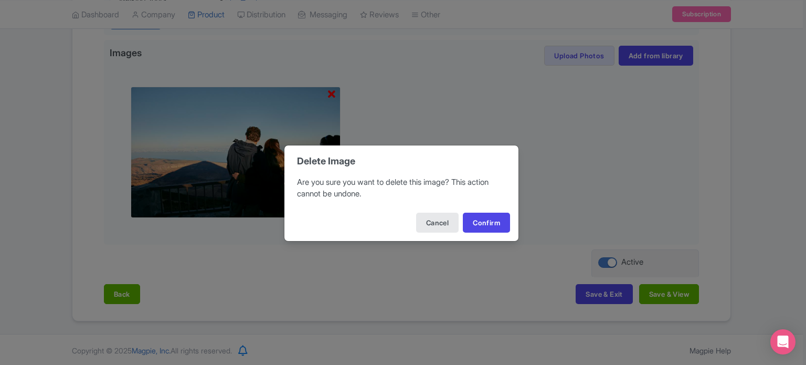
click at [486, 211] on div "Cancel Confirm" at bounding box center [401, 222] width 234 height 37
click at [490, 228] on button "Confirm" at bounding box center [486, 222] width 47 height 20
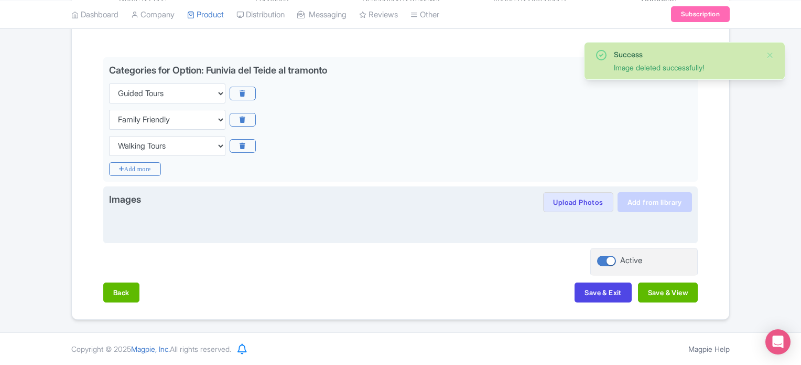
scroll to position [227, 0]
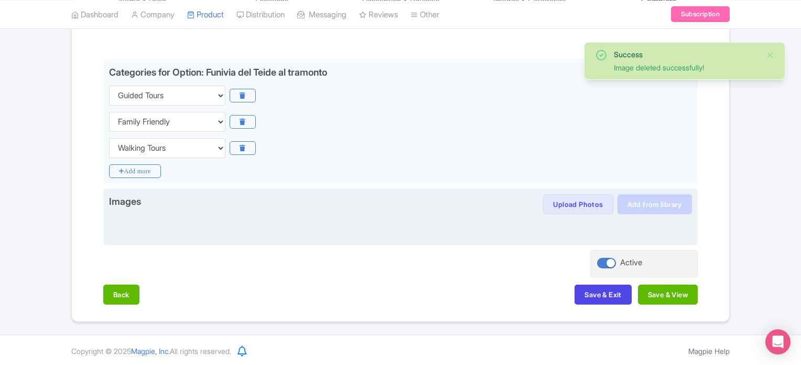
click at [668, 214] on div at bounding box center [400, 226] width 583 height 25
click at [667, 206] on link "Add from library" at bounding box center [655, 204] width 74 height 20
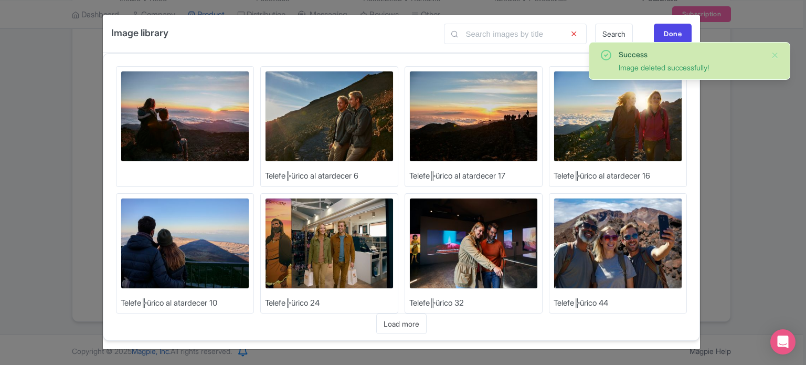
click at [211, 254] on img at bounding box center [185, 243] width 129 height 91
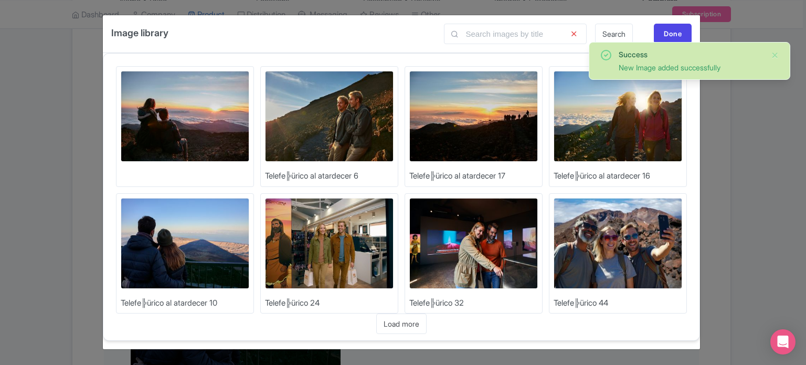
click at [633, 134] on img at bounding box center [617, 116] width 129 height 91
click at [464, 115] on img at bounding box center [473, 116] width 129 height 91
click at [340, 125] on img at bounding box center [329, 116] width 129 height 91
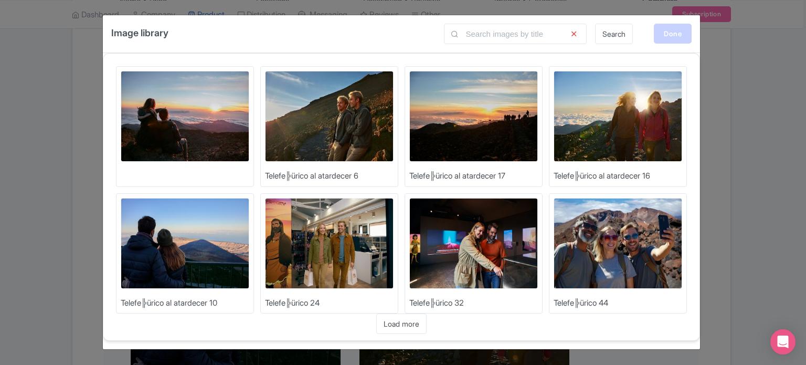
click at [669, 40] on div "Done" at bounding box center [673, 34] width 38 height 20
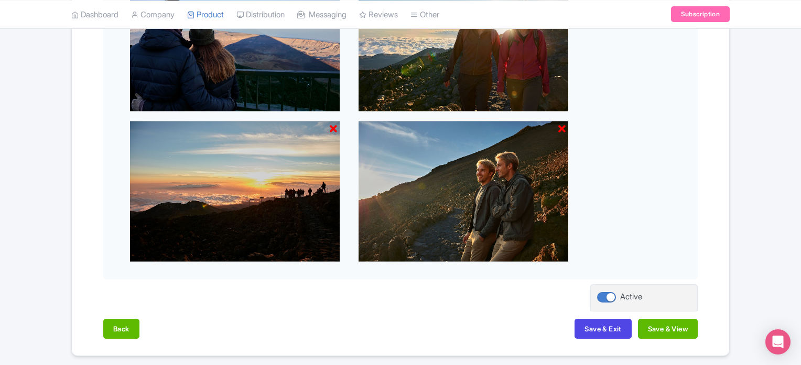
scroll to position [525, 0]
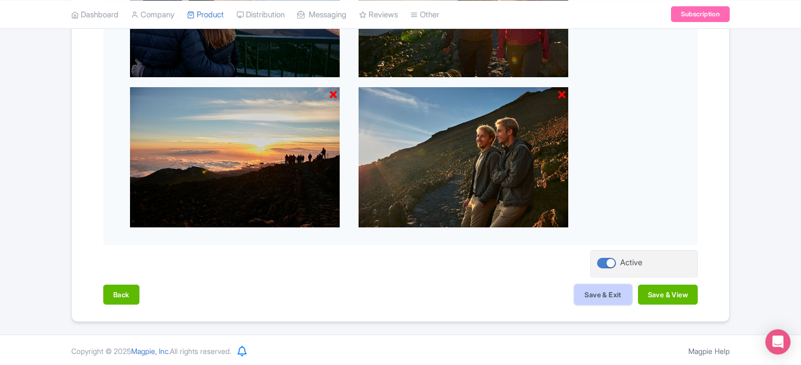
click at [601, 290] on button "Save & Exit" at bounding box center [603, 294] width 57 height 20
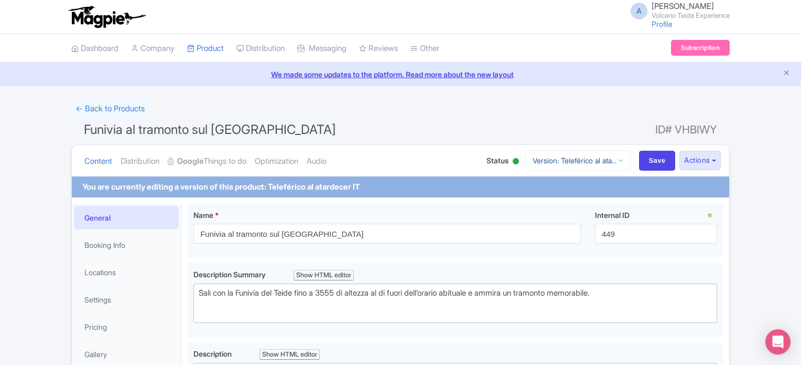
click at [548, 160] on link "Version: Teleférico al ata..." at bounding box center [578, 160] width 105 height 20
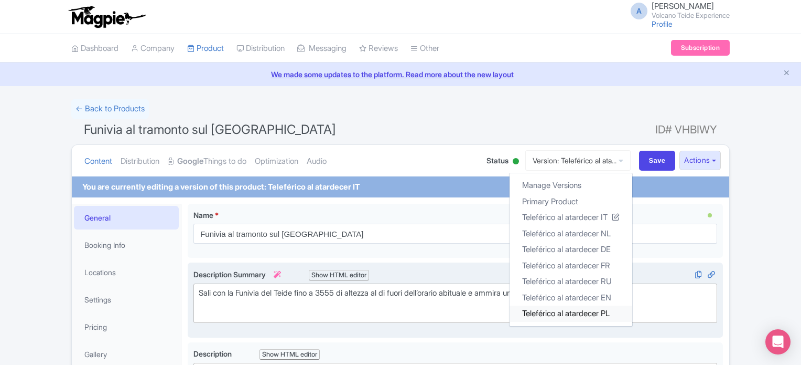
click at [587, 310] on link "Teleférico al atardecer PL" at bounding box center [571, 313] width 123 height 16
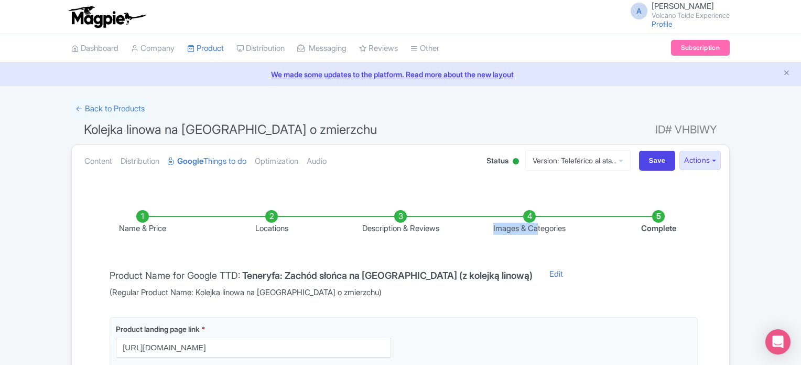
click at [536, 217] on li "Images & Categories" at bounding box center [529, 222] width 129 height 25
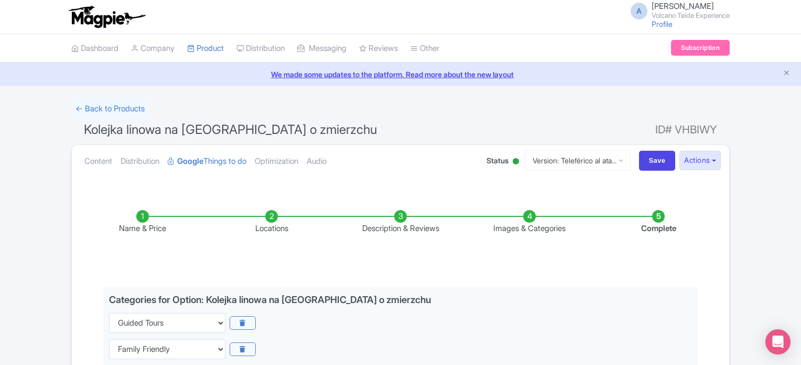
click at [533, 216] on li "Images & Categories" at bounding box center [529, 222] width 129 height 25
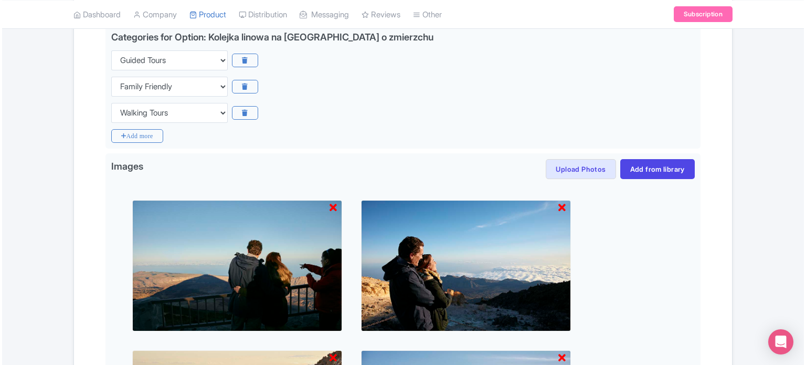
scroll to position [420, 0]
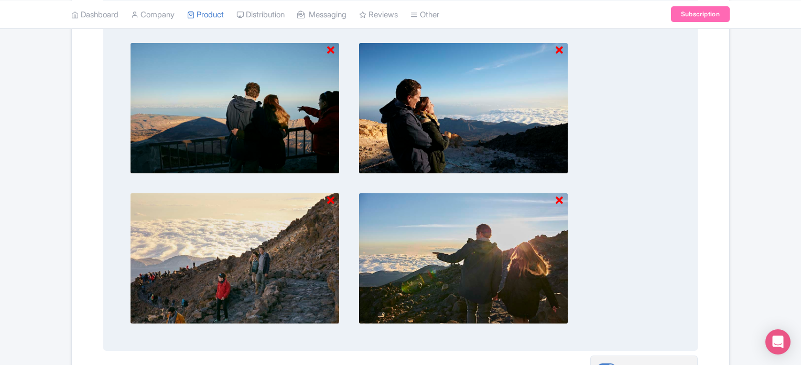
click at [334, 46] on div at bounding box center [235, 107] width 210 height 131
click at [328, 50] on icon at bounding box center [330, 50] width 7 height 10
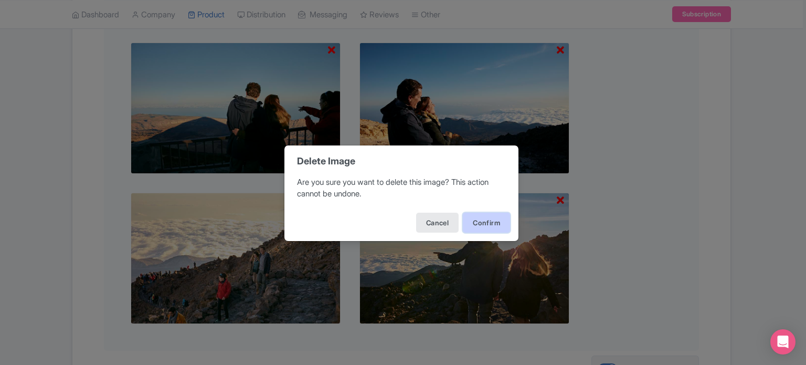
click at [499, 220] on button "Confirm" at bounding box center [486, 222] width 47 height 20
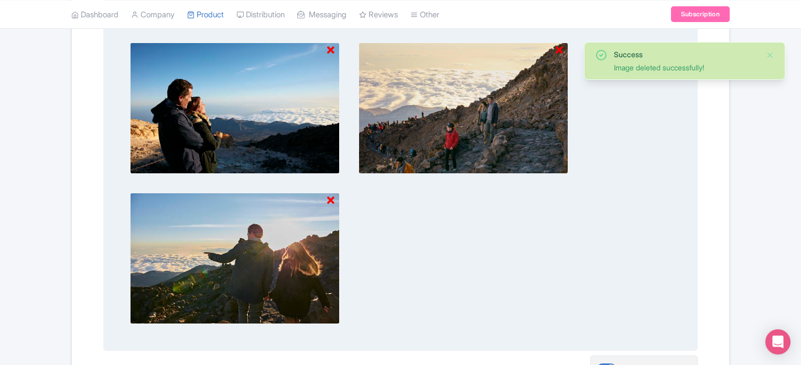
click at [332, 48] on icon at bounding box center [330, 50] width 7 height 10
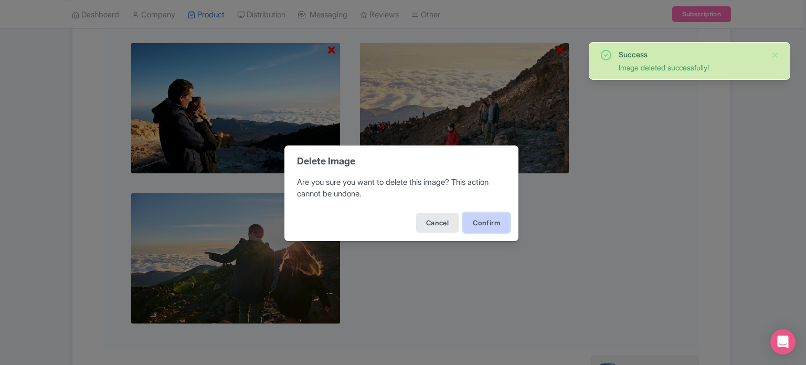
drag, startPoint x: 493, startPoint y: 220, endPoint x: 455, endPoint y: 211, distance: 39.3
click at [493, 220] on button "Confirm" at bounding box center [486, 222] width 47 height 20
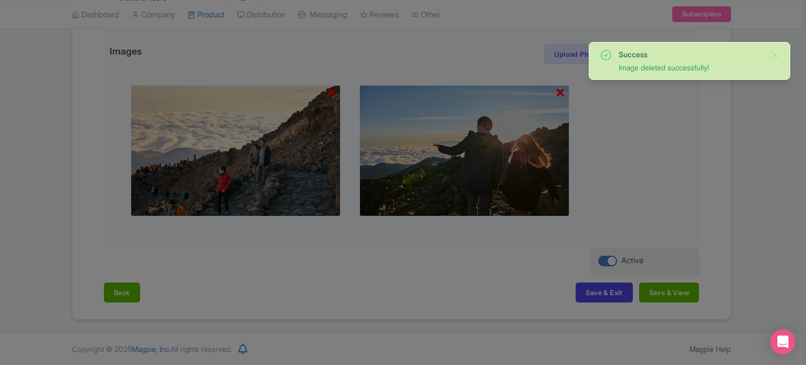
scroll to position [376, 0]
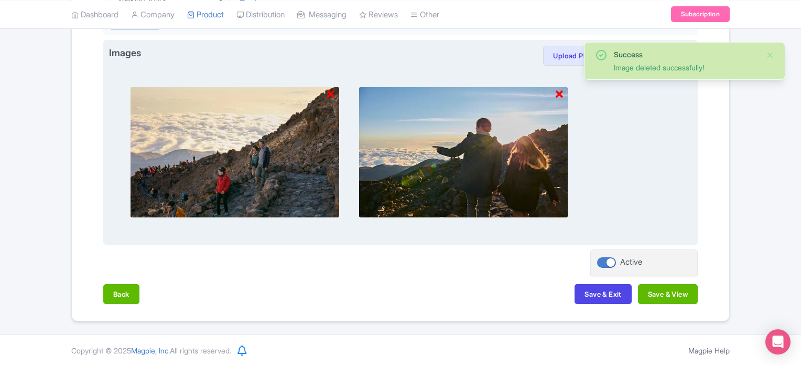
click at [331, 97] on icon at bounding box center [330, 94] width 7 height 10
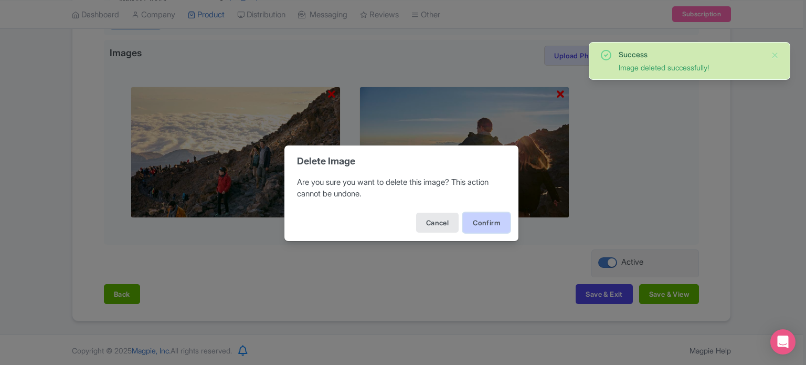
drag, startPoint x: 497, startPoint y: 228, endPoint x: 486, endPoint y: 224, distance: 11.3
click at [496, 228] on button "Confirm" at bounding box center [486, 222] width 47 height 20
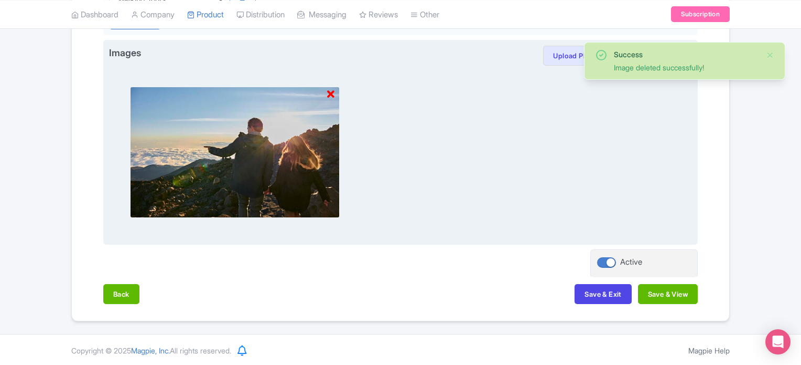
click at [330, 95] on icon at bounding box center [330, 94] width 7 height 10
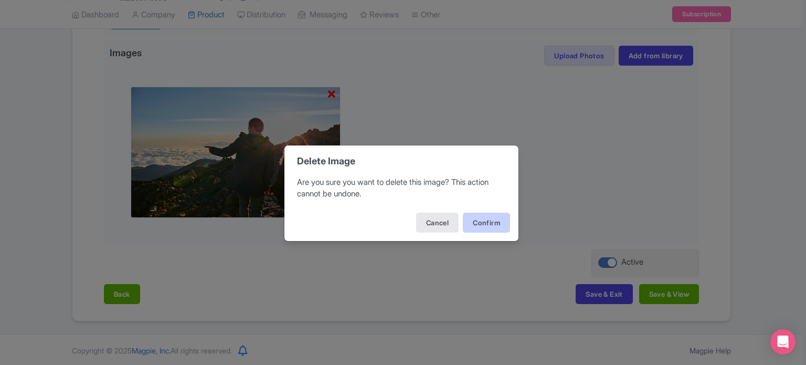
drag, startPoint x: 487, startPoint y: 237, endPoint x: 489, endPoint y: 231, distance: 6.0
click at [488, 236] on div "Cancel Confirm" at bounding box center [401, 222] width 234 height 37
click at [489, 226] on button "Confirm" at bounding box center [486, 222] width 47 height 20
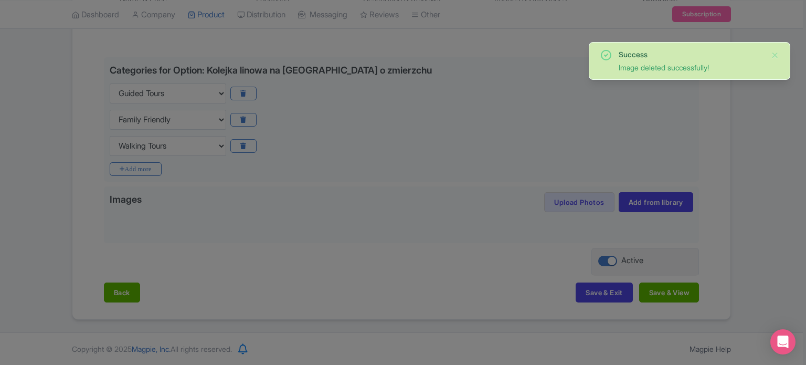
scroll to position [227, 0]
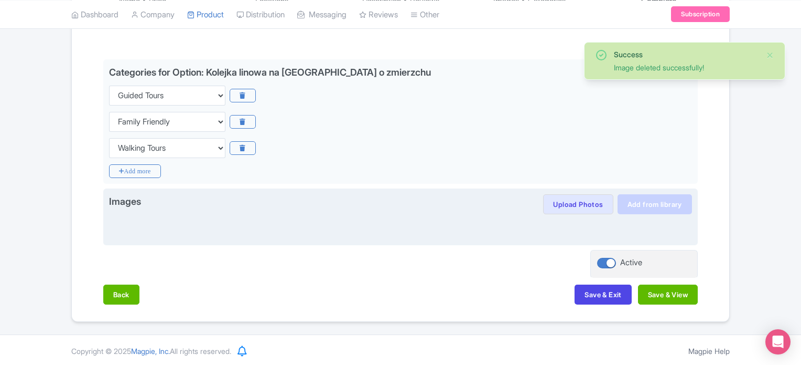
click at [665, 194] on div "Images Upload Photos Save image to library? Yes No Images in library can be reu…" at bounding box center [400, 216] width 595 height 57
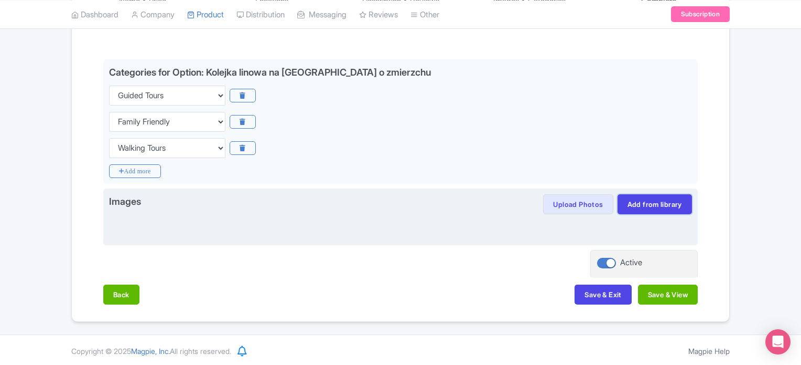
click at [671, 207] on link "Add from library" at bounding box center [655, 204] width 74 height 20
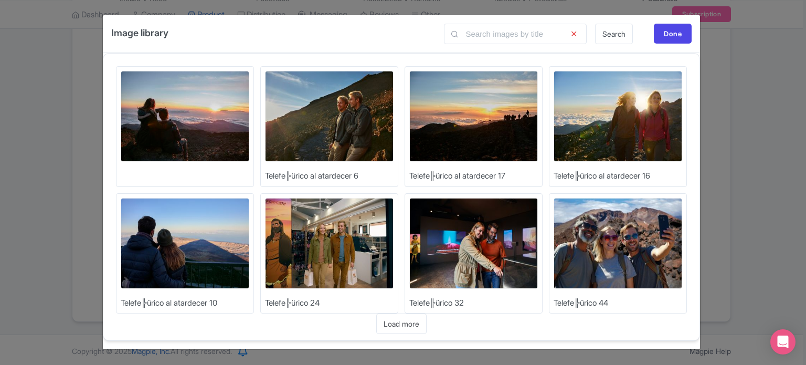
click at [186, 239] on img at bounding box center [185, 243] width 129 height 91
click at [641, 116] on img at bounding box center [617, 116] width 129 height 91
click at [473, 119] on img at bounding box center [473, 116] width 129 height 91
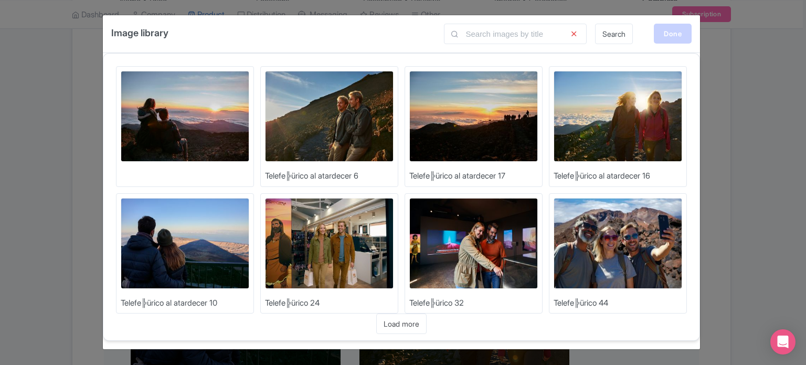
click at [675, 29] on div "Done" at bounding box center [673, 34] width 38 height 20
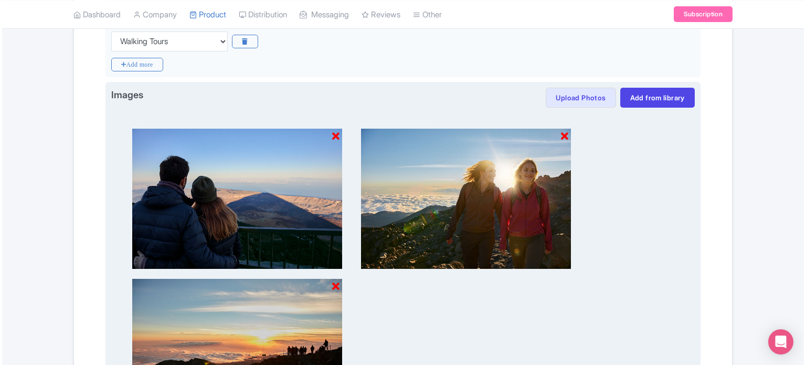
scroll to position [332, 0]
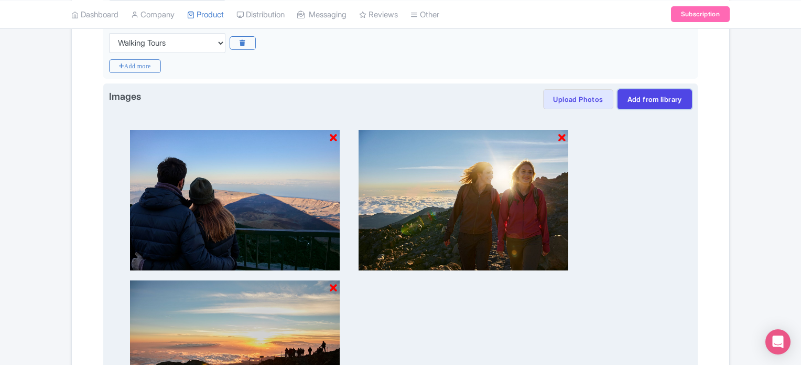
click at [655, 104] on link "Add from library" at bounding box center [655, 99] width 74 height 20
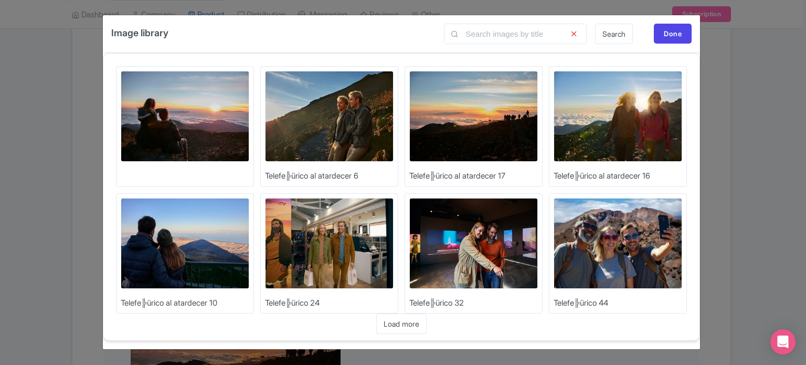
click at [326, 125] on img at bounding box center [329, 116] width 129 height 91
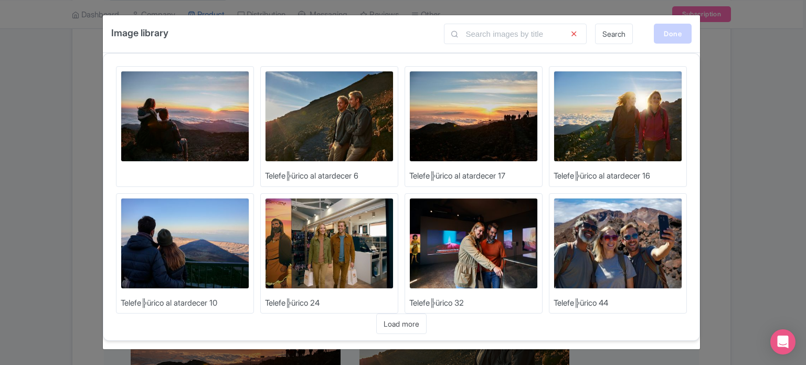
click at [680, 33] on div "Done" at bounding box center [673, 34] width 38 height 20
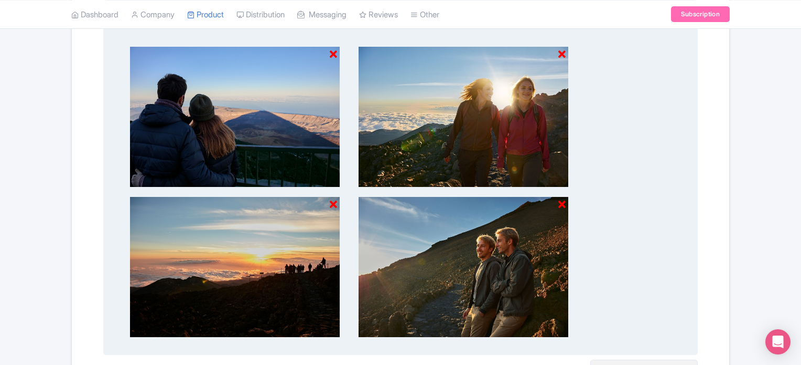
scroll to position [473, 0]
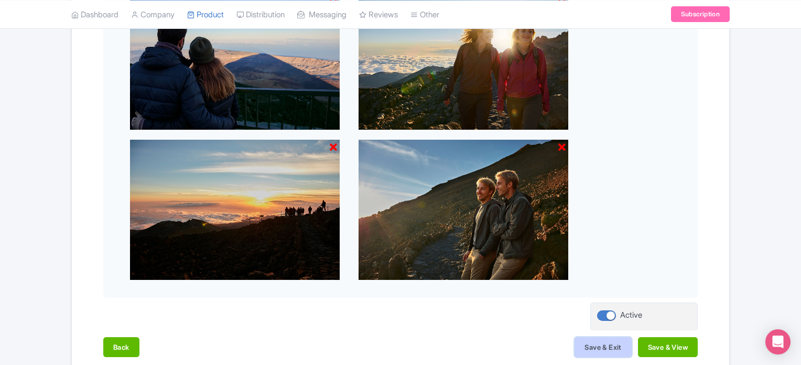
click at [584, 344] on button "Save & Exit" at bounding box center [603, 347] width 57 height 20
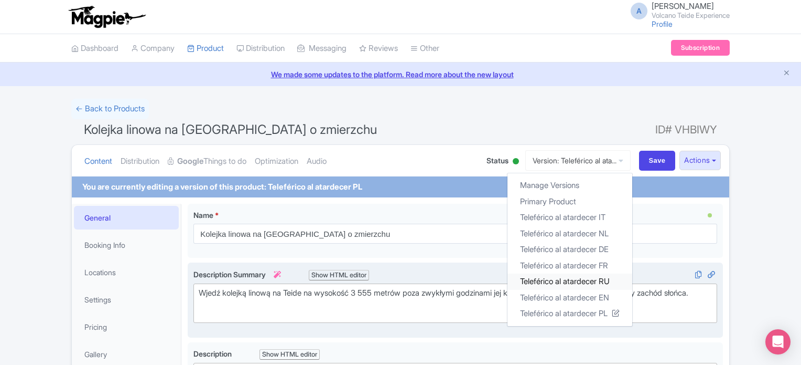
click at [579, 280] on link "Teleférico al atardecer RU" at bounding box center [570, 281] width 125 height 16
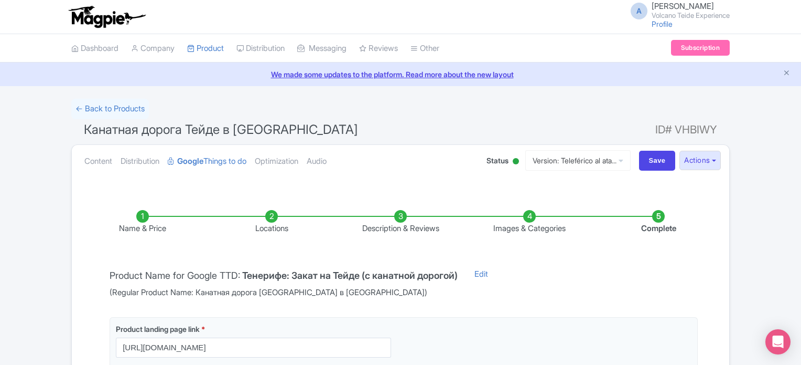
click at [538, 213] on li "Images & Categories" at bounding box center [529, 222] width 129 height 25
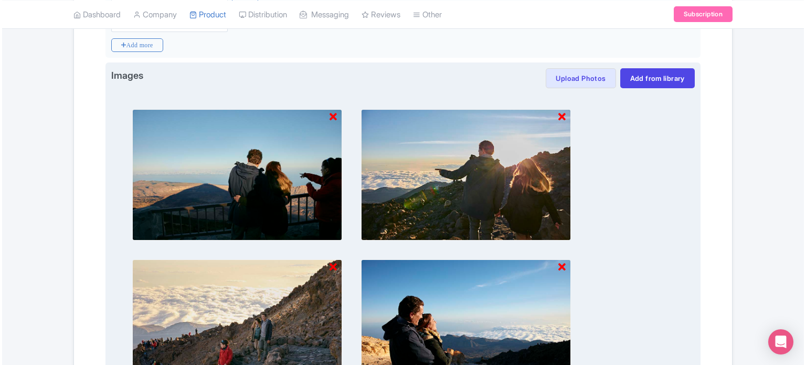
scroll to position [367, 0]
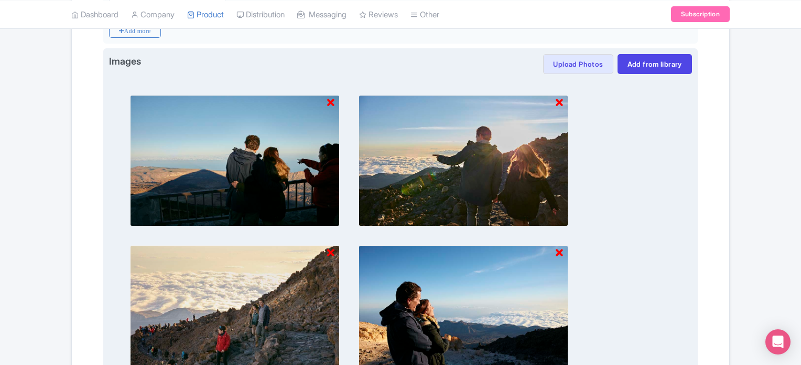
click at [332, 99] on icon at bounding box center [330, 103] width 7 height 10
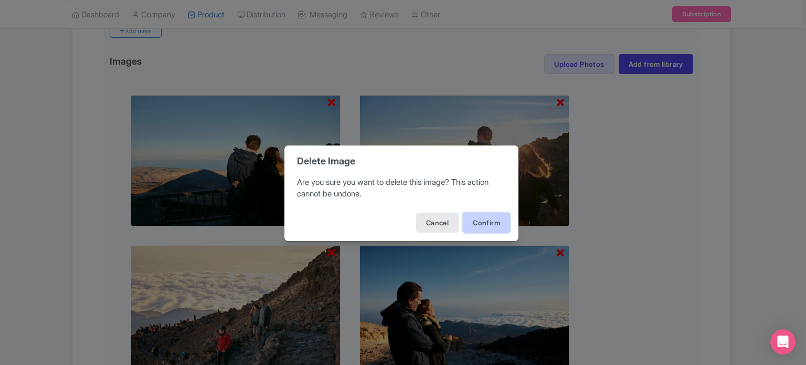
click at [484, 217] on button "Confirm" at bounding box center [486, 222] width 47 height 20
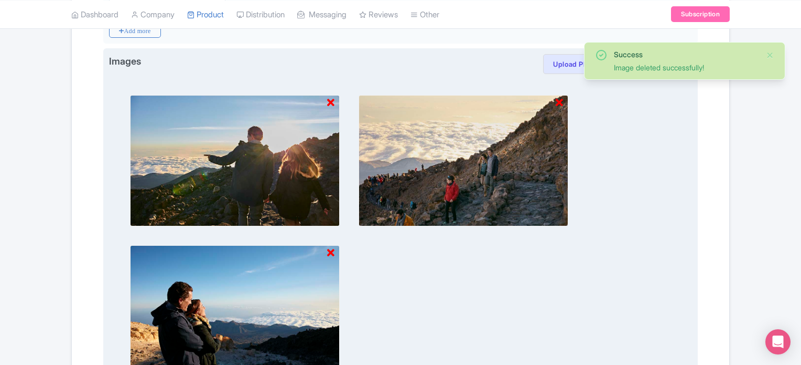
click at [330, 104] on icon at bounding box center [330, 103] width 7 height 10
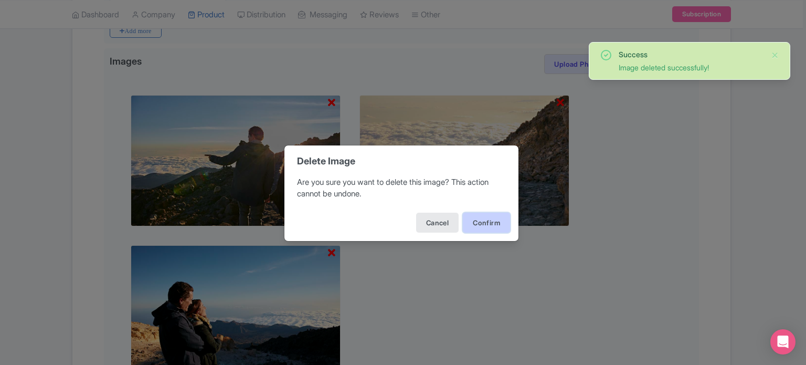
click at [472, 216] on button "Confirm" at bounding box center [486, 222] width 47 height 20
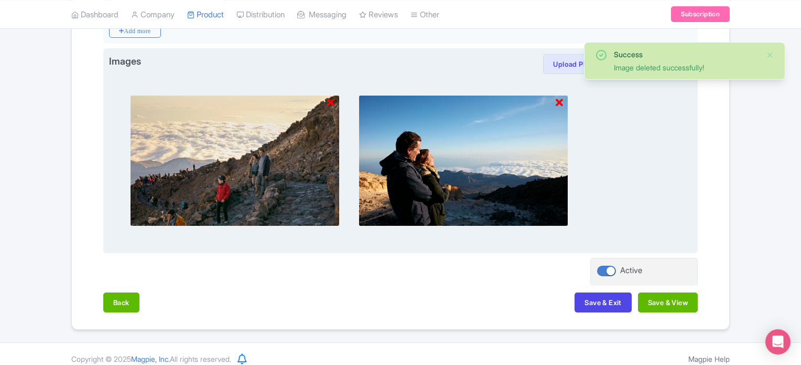
click at [332, 101] on icon at bounding box center [330, 103] width 7 height 10
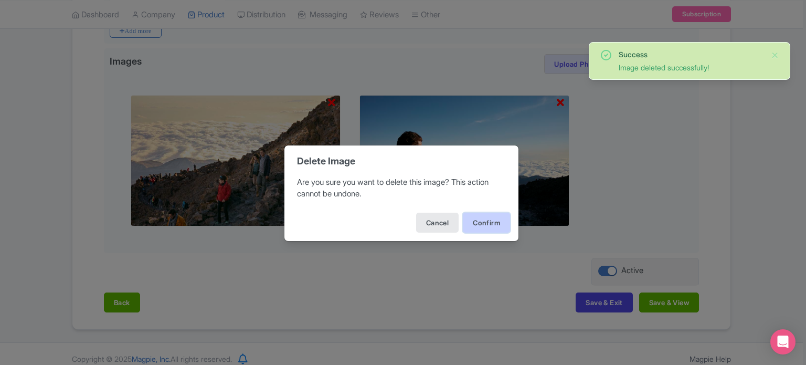
click at [481, 215] on button "Confirm" at bounding box center [486, 222] width 47 height 20
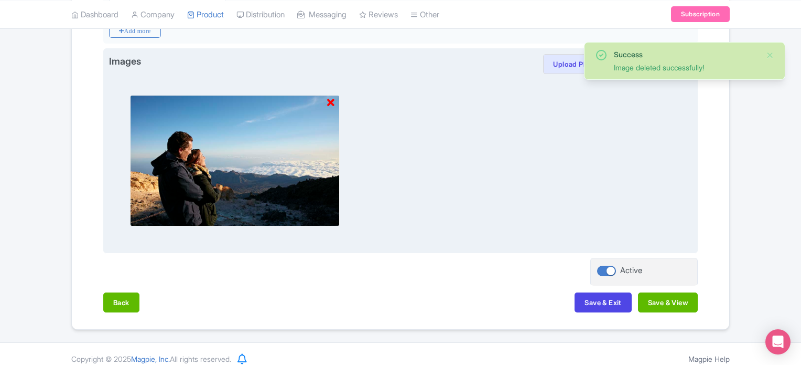
click at [332, 100] on icon at bounding box center [330, 103] width 7 height 10
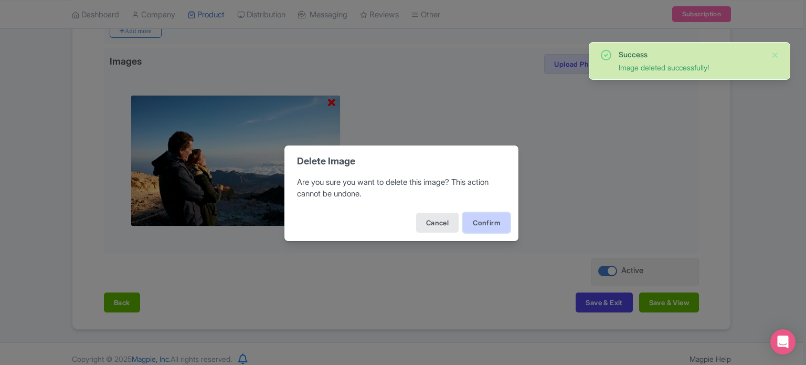
click at [503, 215] on button "Confirm" at bounding box center [486, 222] width 47 height 20
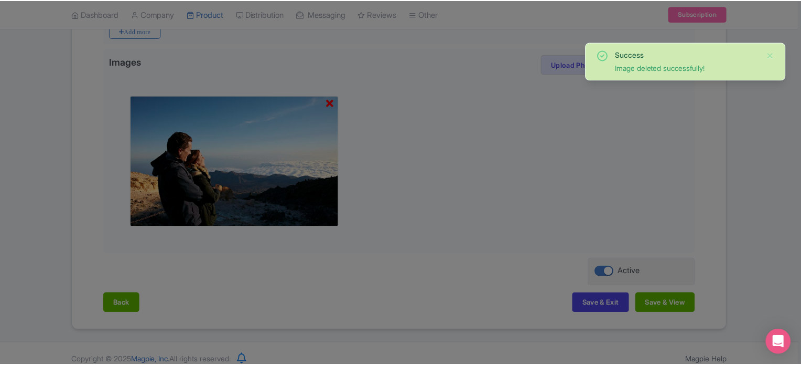
scroll to position [227, 0]
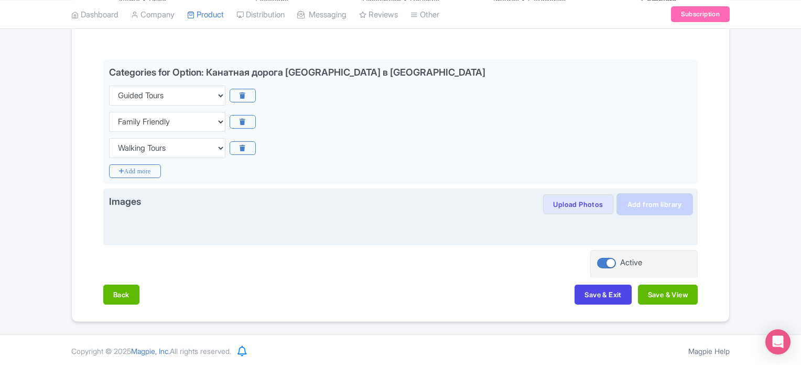
click at [667, 204] on link "Add from library" at bounding box center [655, 204] width 74 height 20
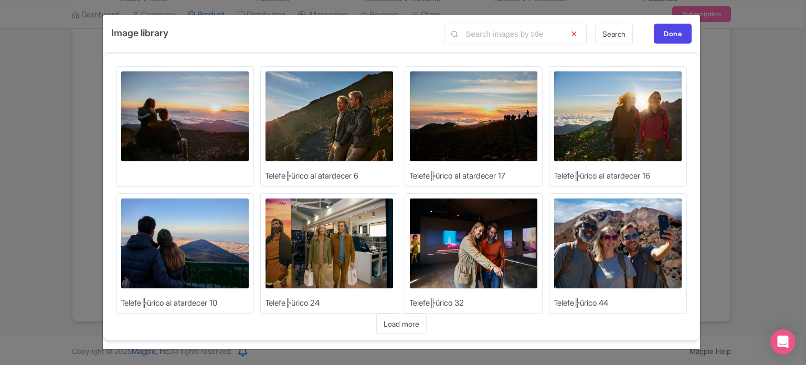
click at [174, 255] on img at bounding box center [185, 243] width 129 height 91
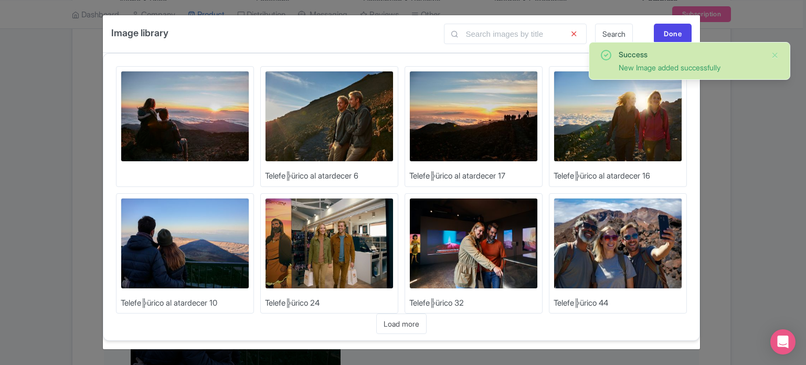
click at [638, 133] on img at bounding box center [617, 116] width 129 height 91
click at [481, 120] on img at bounding box center [473, 116] width 129 height 91
click at [361, 132] on img at bounding box center [329, 116] width 129 height 91
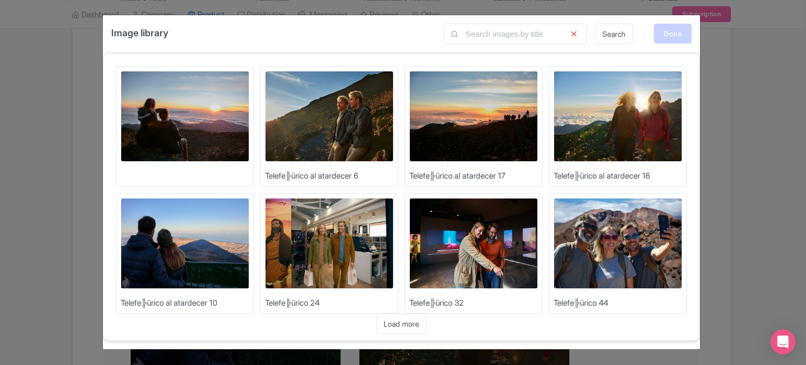
click at [670, 33] on div "Done" at bounding box center [673, 34] width 38 height 20
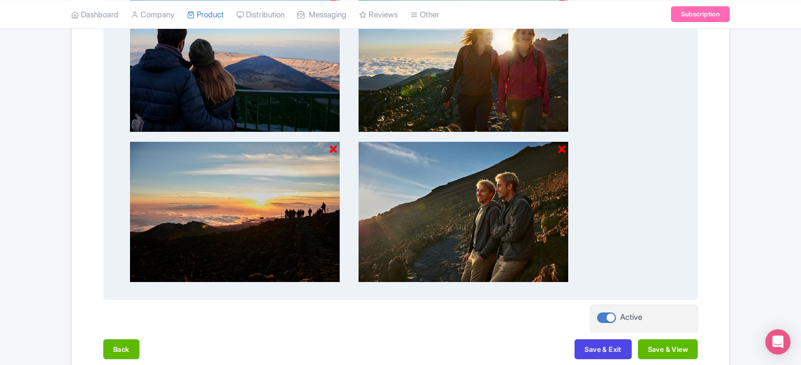
scroll to position [525, 0]
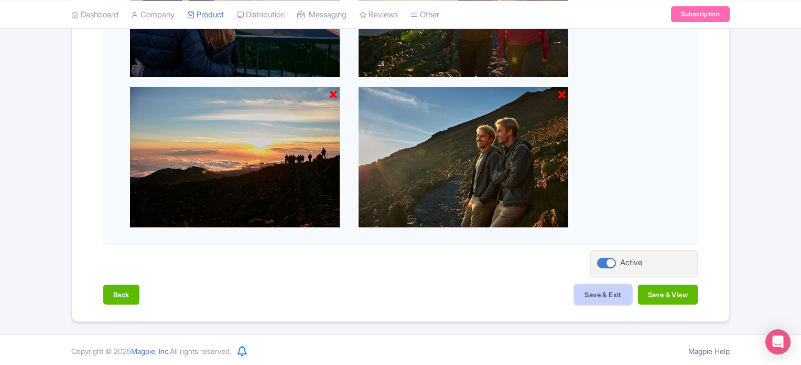
click at [594, 289] on button "Save & Exit" at bounding box center [603, 294] width 57 height 20
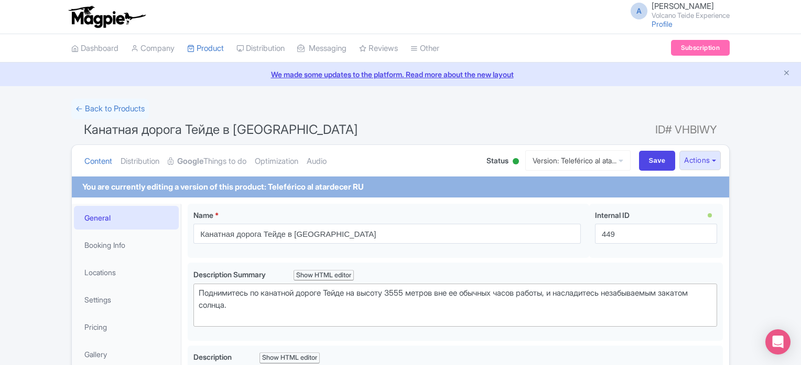
click at [579, 147] on div "Content Distribution Google Things to do Optimization Audio Status Active Inact…" at bounding box center [401, 161] width 658 height 32
click at [581, 155] on link "Version: Teleférico al ata..." at bounding box center [578, 160] width 105 height 20
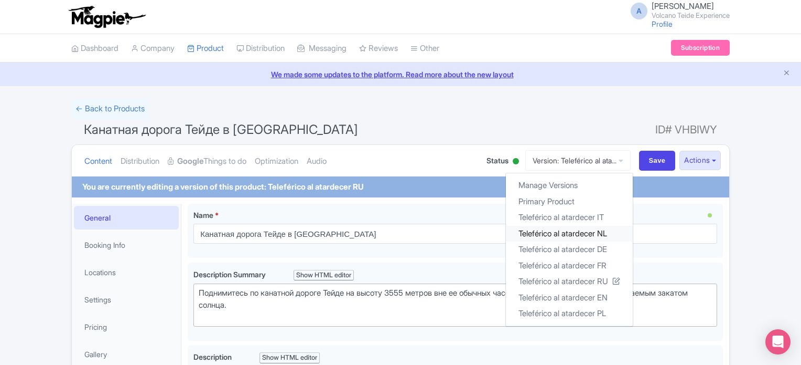
click at [569, 233] on link "Teleférico al atardecer NL" at bounding box center [569, 233] width 127 height 16
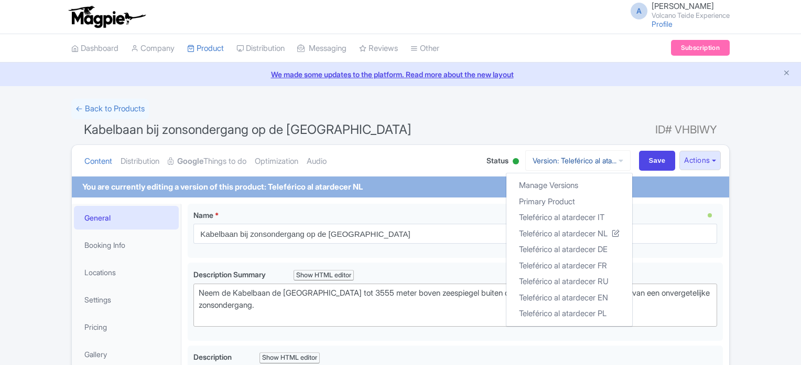
click at [556, 158] on link "Version: Teleférico al ata..." at bounding box center [578, 160] width 105 height 20
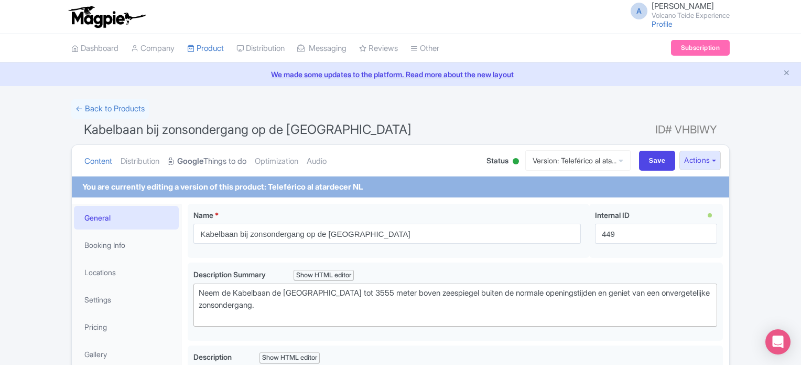
click at [225, 159] on link "Google Things to do" at bounding box center [207, 161] width 79 height 33
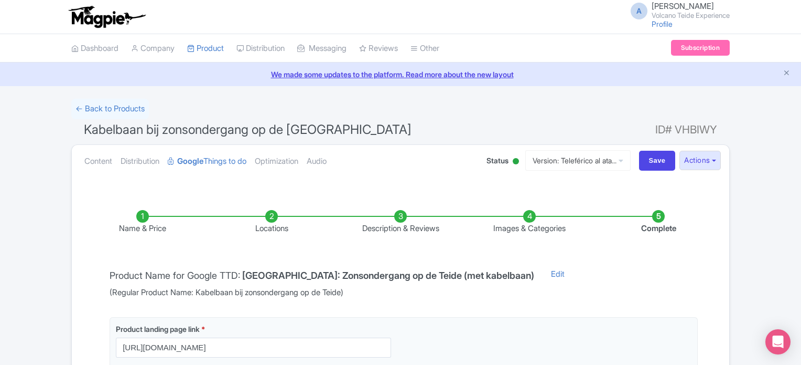
click at [529, 218] on li "Images & Categories" at bounding box center [529, 222] width 129 height 25
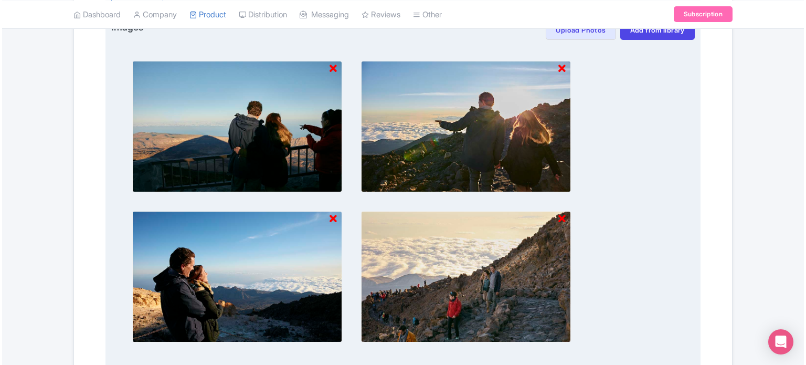
scroll to position [420, 0]
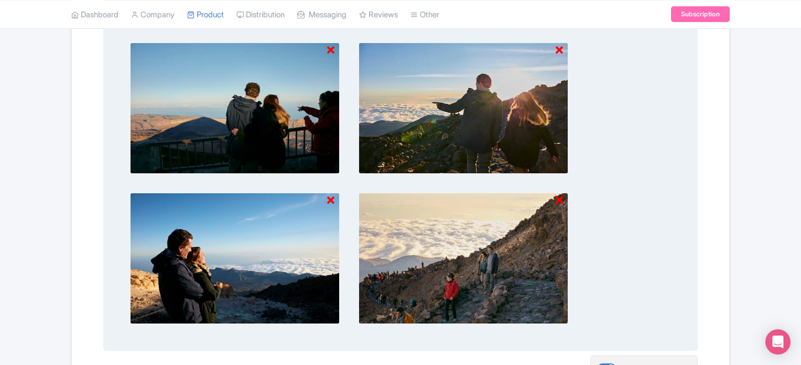
click at [330, 49] on icon at bounding box center [330, 50] width 7 height 10
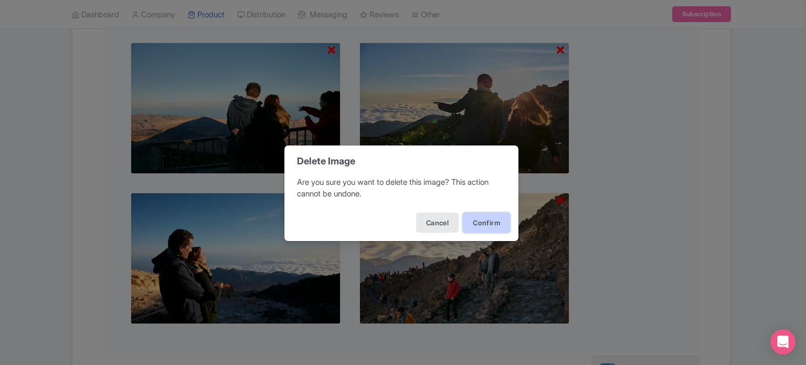
drag, startPoint x: 477, startPoint y: 222, endPoint x: 476, endPoint y: 217, distance: 5.3
click at [477, 221] on button "Confirm" at bounding box center [486, 222] width 47 height 20
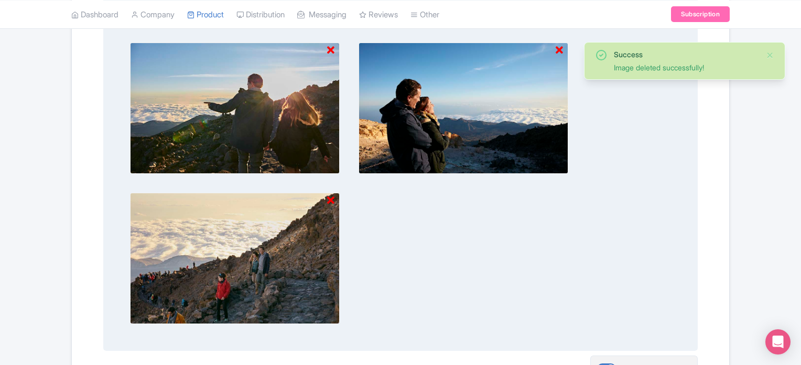
click at [332, 48] on icon at bounding box center [330, 50] width 7 height 10
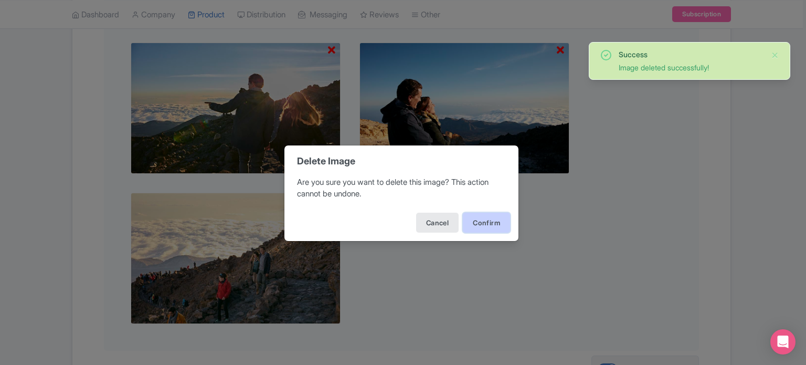
click at [495, 221] on button "Confirm" at bounding box center [486, 222] width 47 height 20
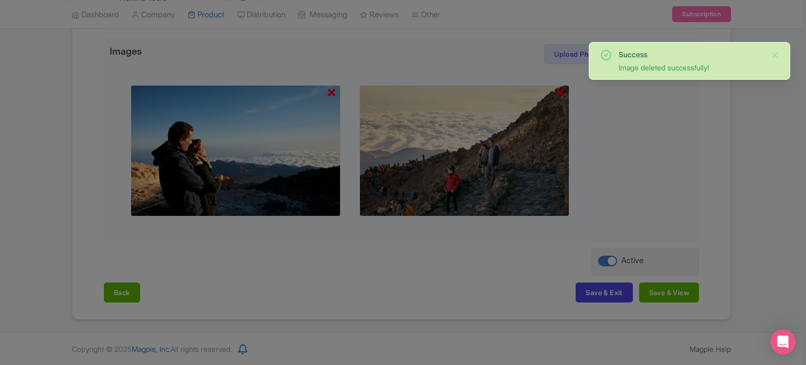
scroll to position [376, 0]
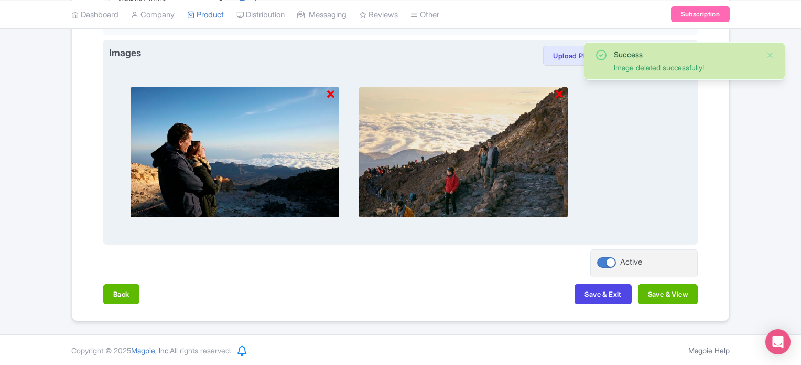
click at [327, 91] on img at bounding box center [235, 152] width 210 height 131
click at [330, 94] on icon at bounding box center [330, 94] width 7 height 10
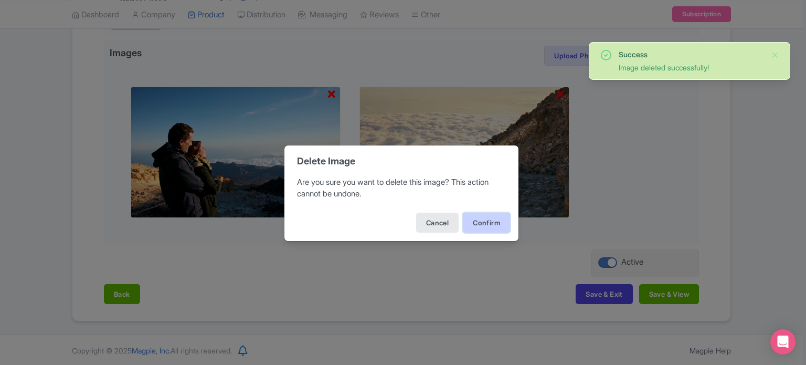
click at [466, 221] on button "Confirm" at bounding box center [486, 222] width 47 height 20
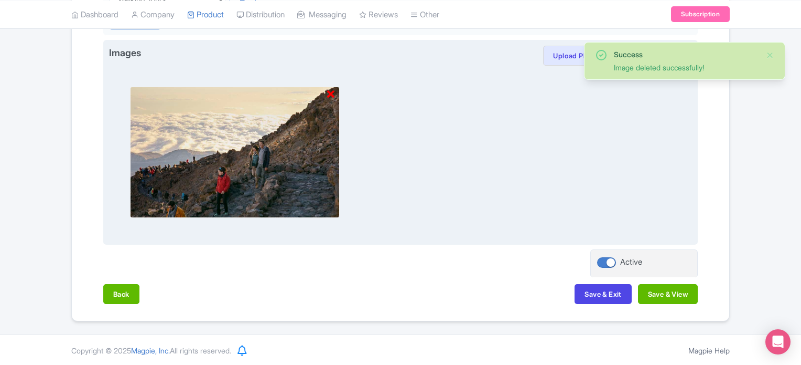
click at [328, 91] on icon at bounding box center [330, 94] width 7 height 10
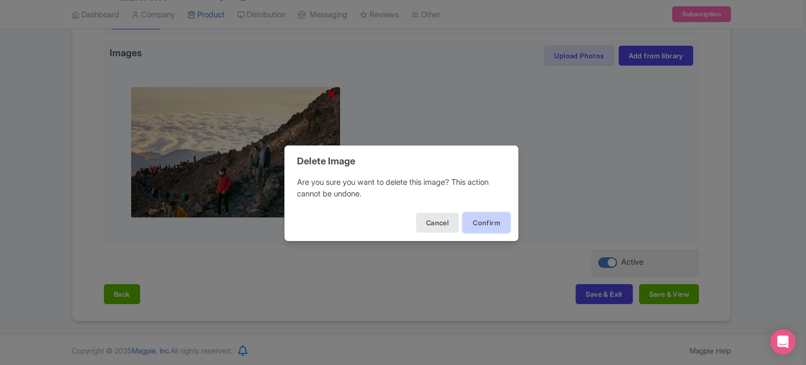
click at [489, 224] on button "Confirm" at bounding box center [486, 222] width 47 height 20
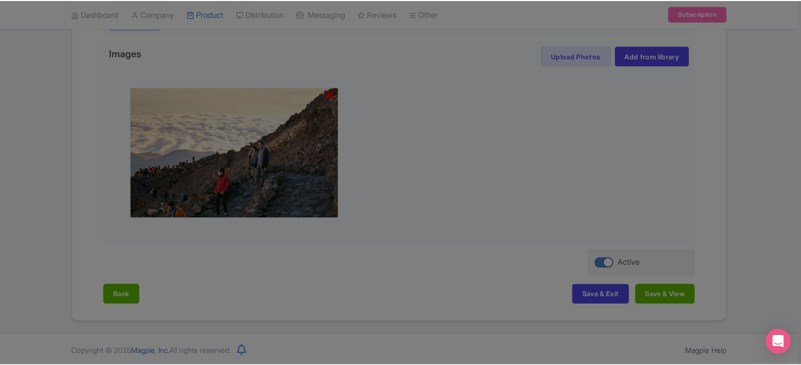
scroll to position [227, 0]
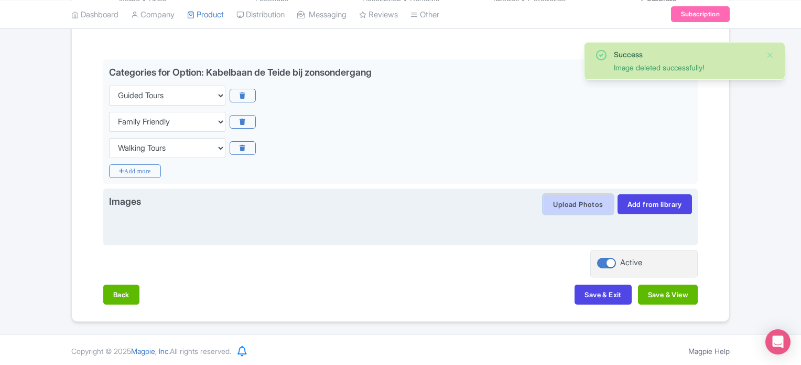
click at [571, 201] on button "Upload Photos" at bounding box center [578, 204] width 70 height 20
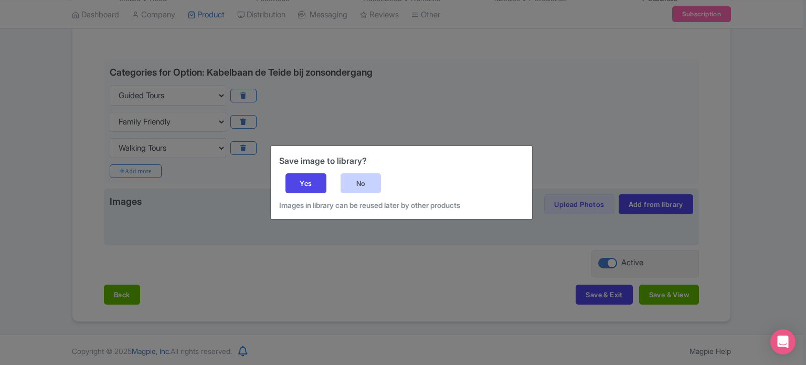
click at [370, 181] on div "No" at bounding box center [360, 183] width 41 height 20
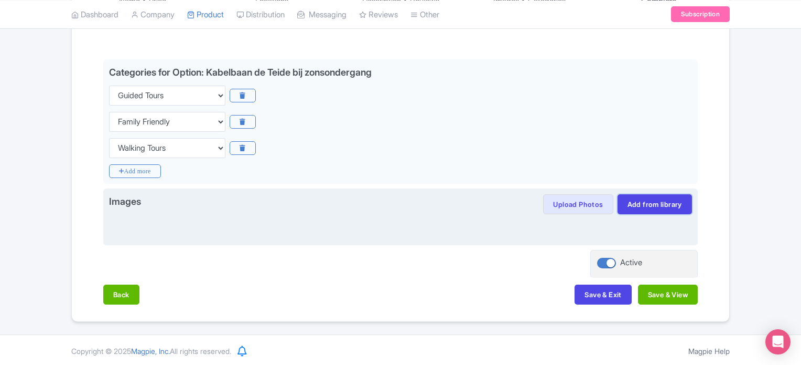
click at [636, 211] on link "Add from library" at bounding box center [655, 204] width 74 height 20
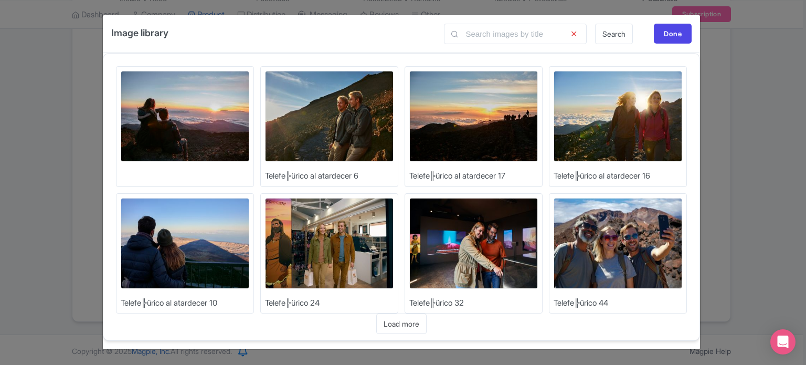
click at [194, 221] on img at bounding box center [185, 243] width 129 height 91
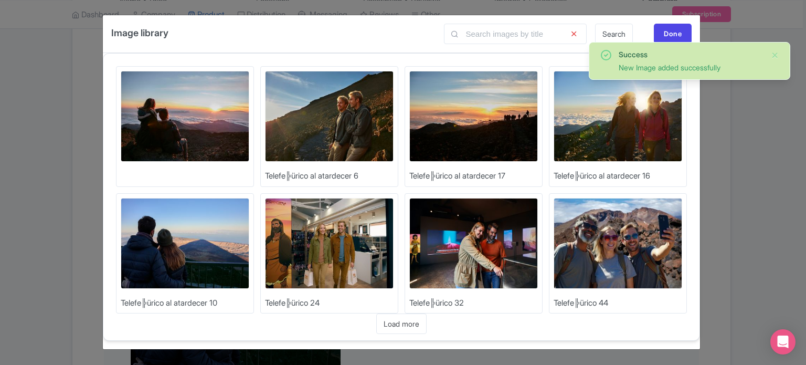
click at [646, 134] on img at bounding box center [617, 116] width 129 height 91
click at [459, 119] on img at bounding box center [473, 116] width 129 height 91
click at [350, 122] on img at bounding box center [329, 116] width 129 height 91
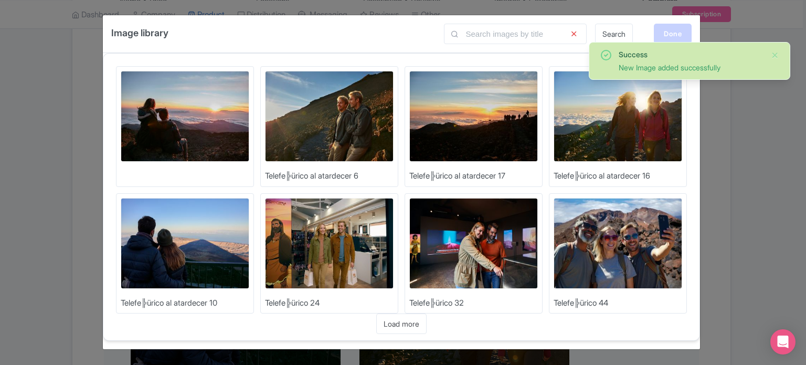
click at [676, 34] on div "Done" at bounding box center [673, 34] width 38 height 20
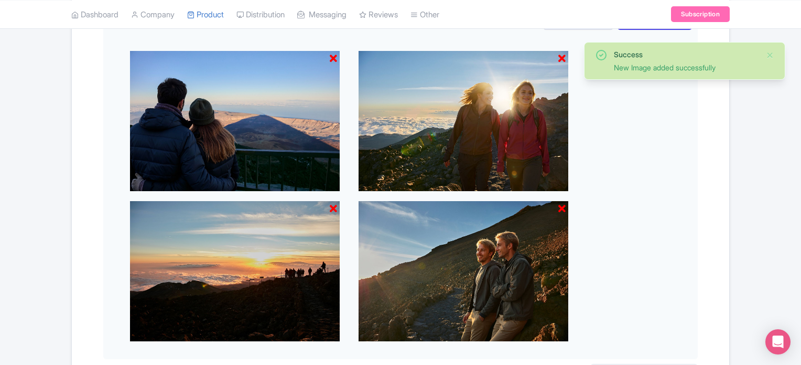
scroll to position [525, 0]
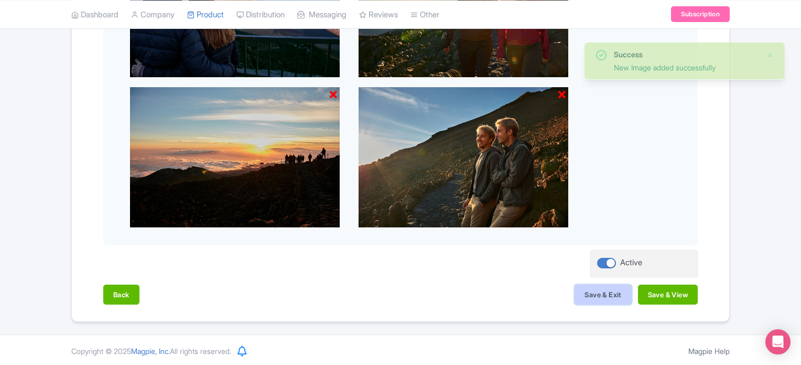
click at [606, 293] on button "Save & Exit" at bounding box center [603, 294] width 57 height 20
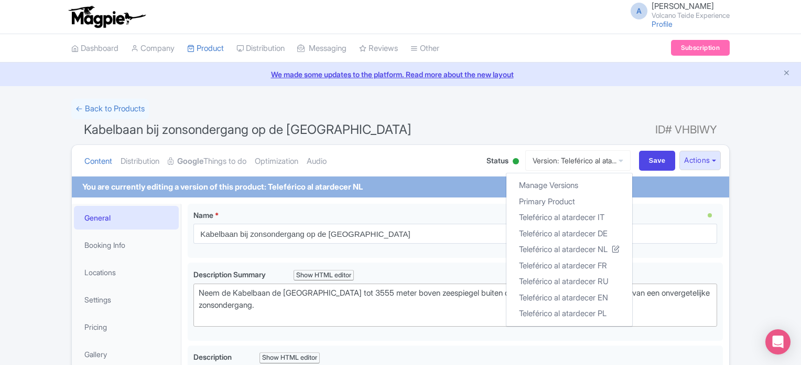
click at [435, 167] on ul "Content Distribution Google Things to do Optimization Audio" at bounding box center [275, 161] width 390 height 32
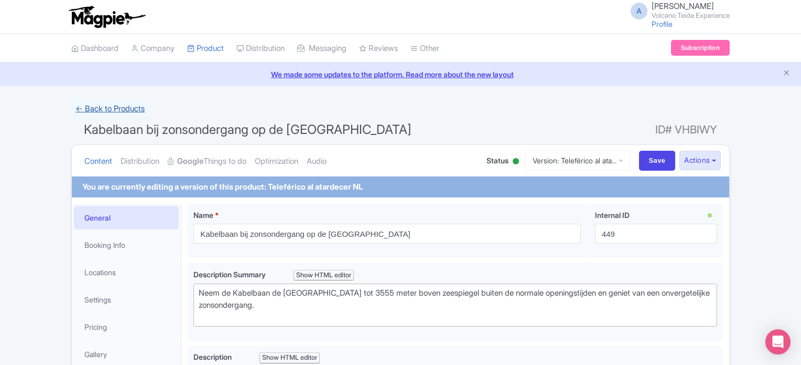
click at [99, 107] on link "← Back to Products" at bounding box center [110, 109] width 78 height 20
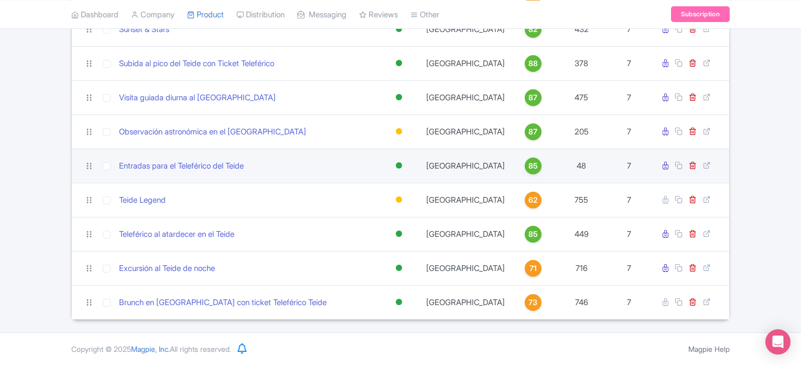
scroll to position [330, 0]
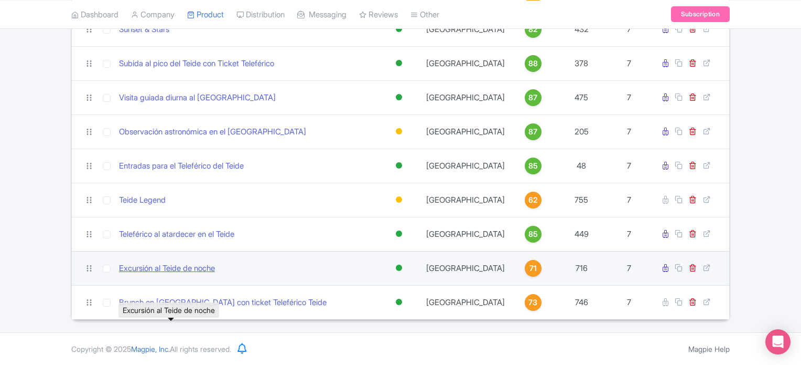
click at [174, 262] on link "Excursión al Teide de noche" at bounding box center [167, 268] width 96 height 12
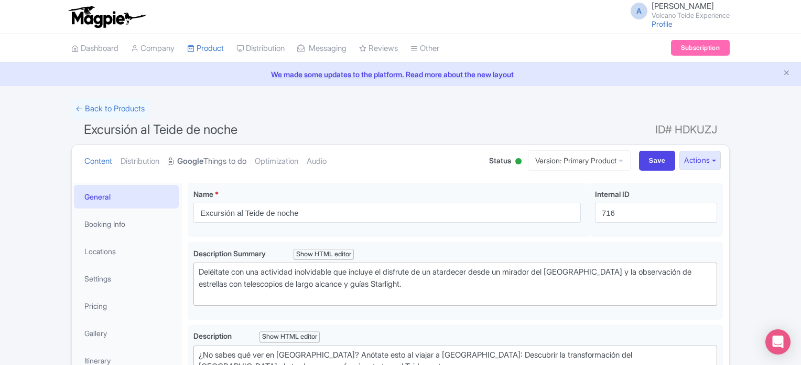
click at [232, 165] on link "Google Things to do" at bounding box center [207, 161] width 79 height 33
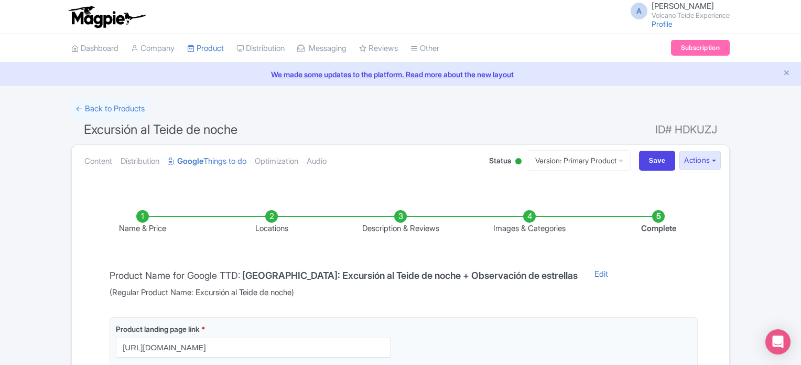
click at [529, 204] on ul "Name & Price Locations Description & Reviews Images & Categories Complete" at bounding box center [400, 222] width 645 height 67
click at [529, 213] on li "Images & Categories" at bounding box center [529, 222] width 129 height 25
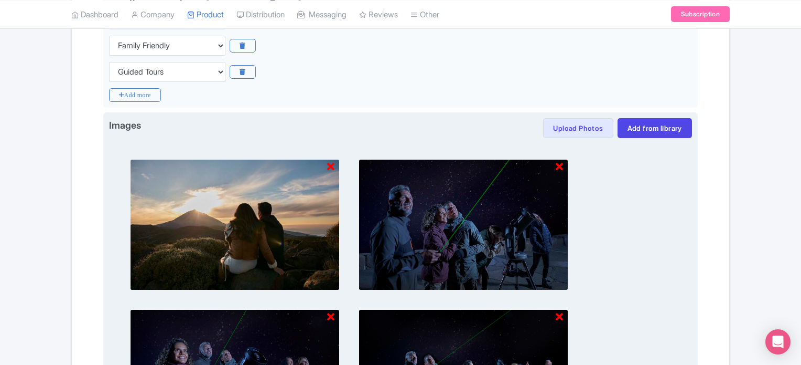
scroll to position [367, 0]
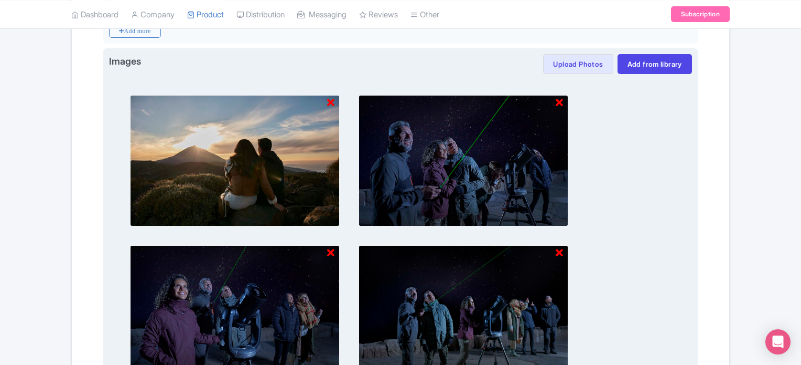
click at [329, 101] on icon at bounding box center [330, 103] width 7 height 10
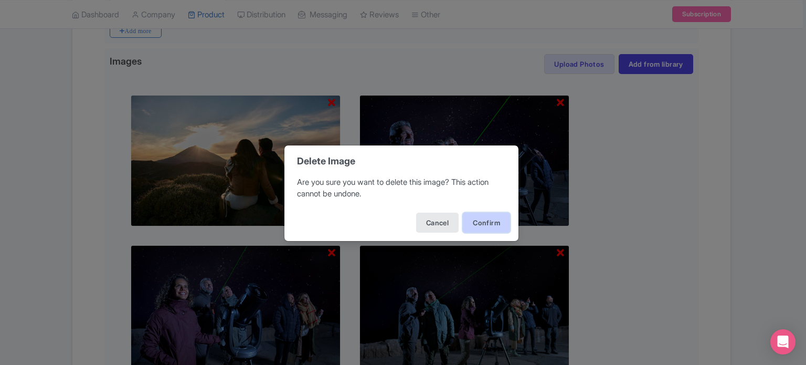
click at [489, 227] on button "Confirm" at bounding box center [486, 222] width 47 height 20
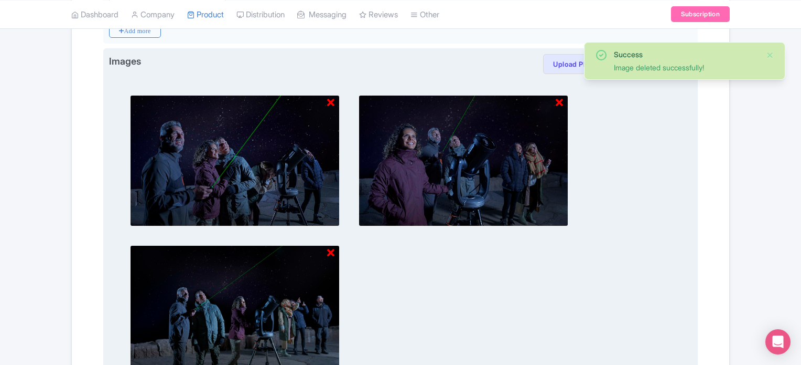
click at [332, 102] on icon at bounding box center [330, 103] width 7 height 10
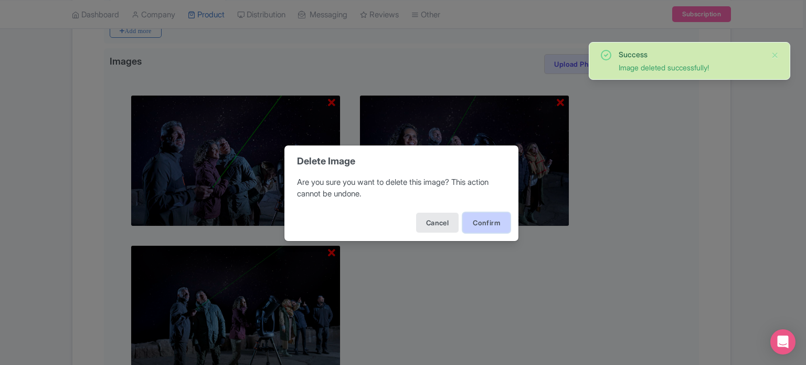
click at [488, 224] on button "Confirm" at bounding box center [486, 222] width 47 height 20
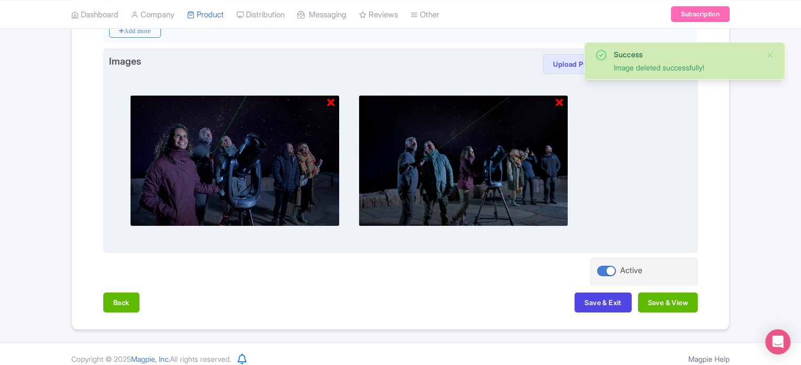
click at [333, 103] on icon at bounding box center [330, 103] width 7 height 10
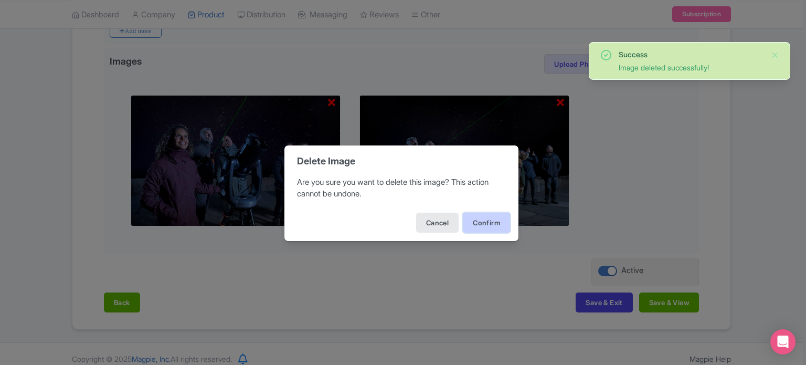
click at [487, 221] on button "Confirm" at bounding box center [486, 222] width 47 height 20
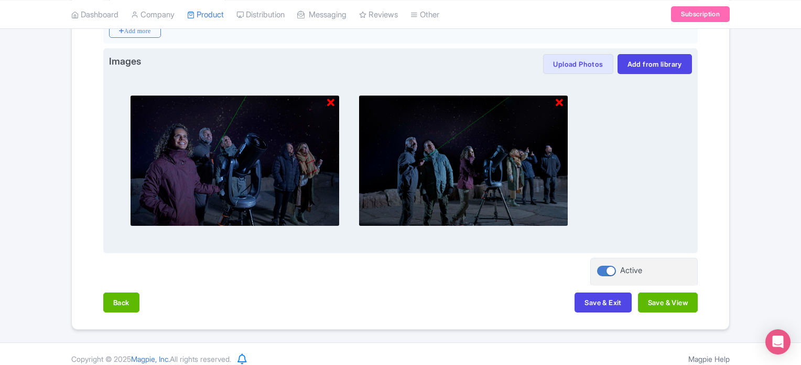
click at [330, 102] on icon at bounding box center [330, 103] width 7 height 10
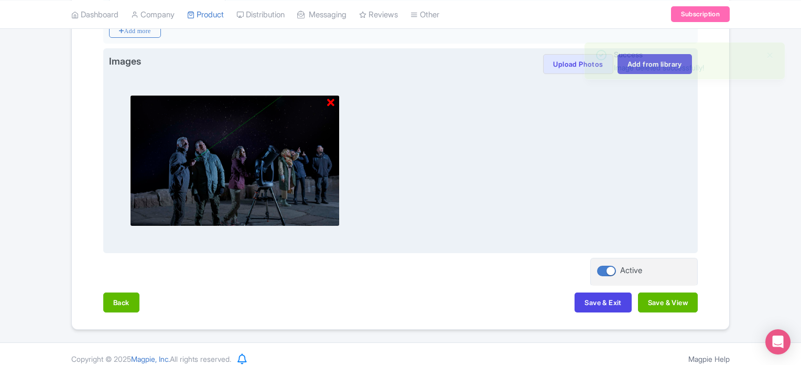
click at [332, 100] on icon at bounding box center [330, 103] width 7 height 10
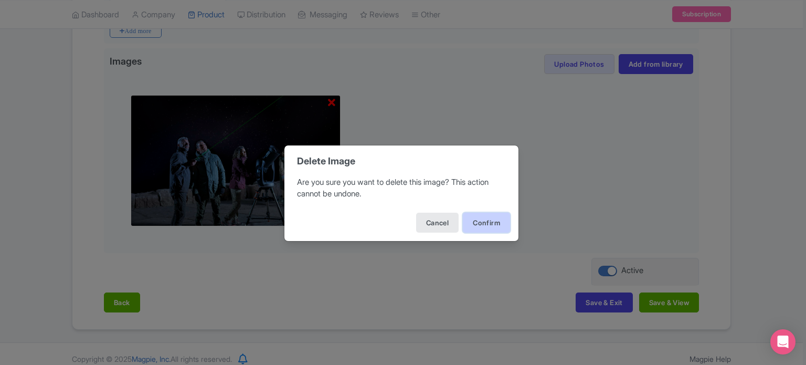
click at [503, 224] on button "Confirm" at bounding box center [486, 222] width 47 height 20
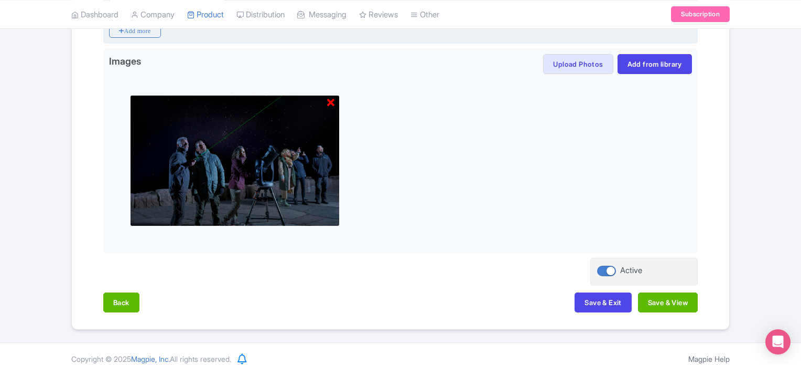
scroll to position [227, 0]
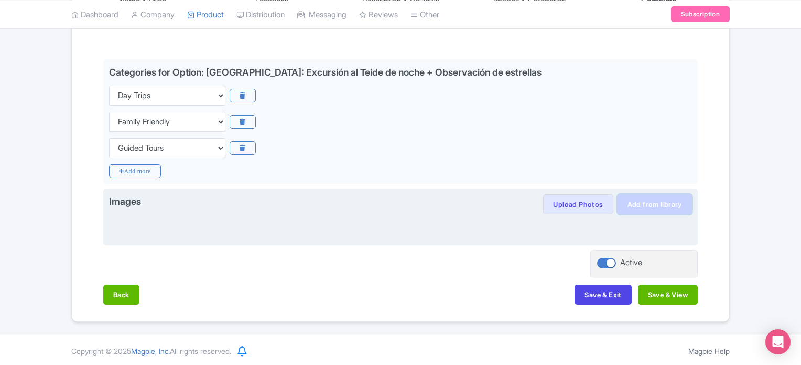
click at [659, 205] on link "Add from library" at bounding box center [655, 204] width 74 height 20
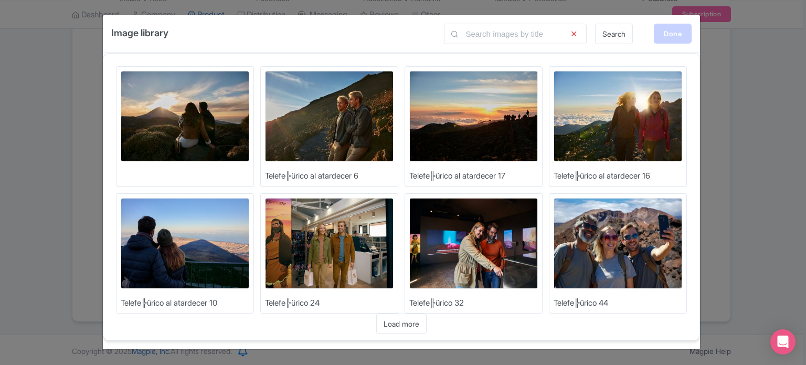
drag, startPoint x: 680, startPoint y: 35, endPoint x: 674, endPoint y: 51, distance: 16.9
click at [679, 35] on div "Done" at bounding box center [673, 34] width 38 height 20
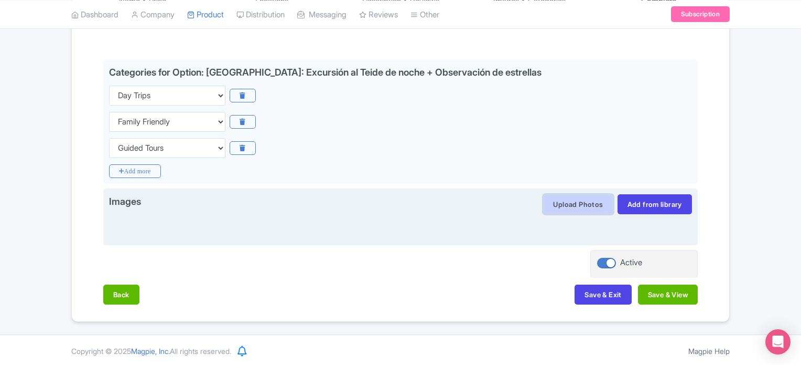
click at [570, 202] on button "Upload Photos" at bounding box center [578, 204] width 70 height 20
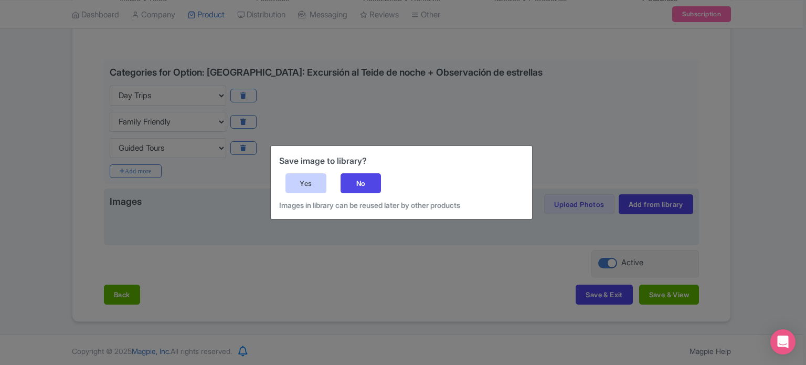
click at [317, 177] on div "Yes" at bounding box center [305, 183] width 41 height 20
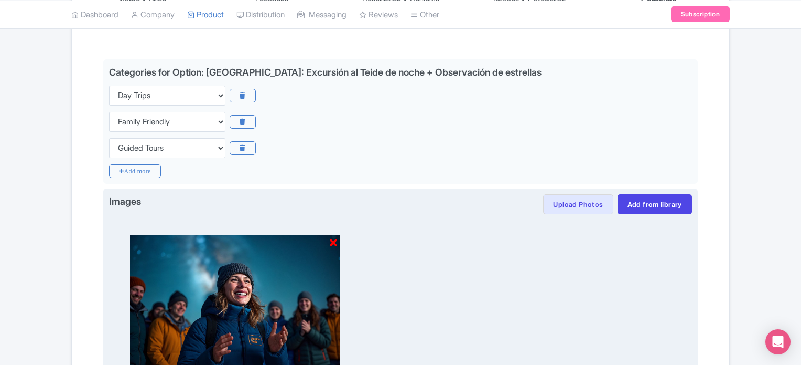
click at [336, 241] on icon at bounding box center [333, 243] width 7 height 10
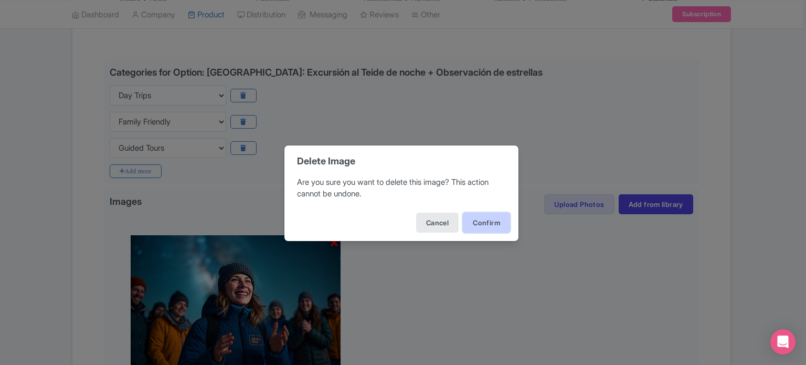
click at [487, 226] on button "Confirm" at bounding box center [486, 222] width 47 height 20
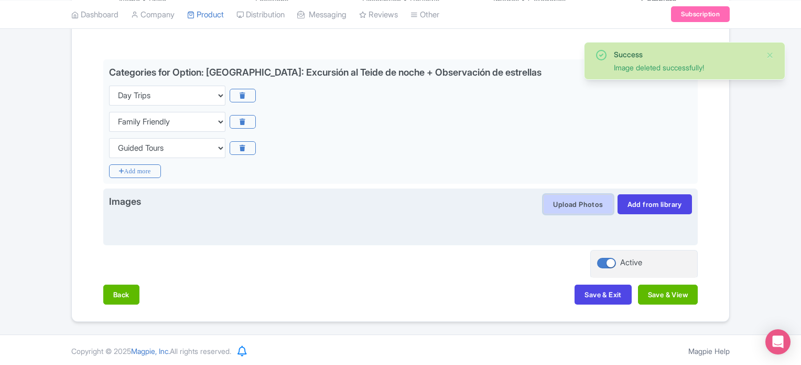
click at [587, 204] on button "Upload Photos" at bounding box center [578, 204] width 70 height 20
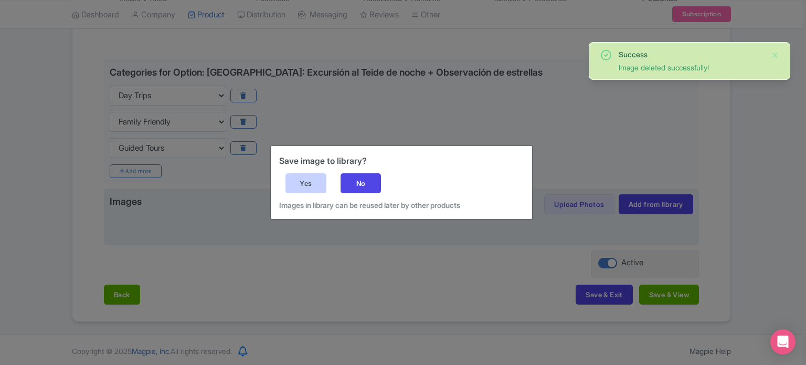
click at [308, 181] on div "Yes" at bounding box center [305, 183] width 41 height 20
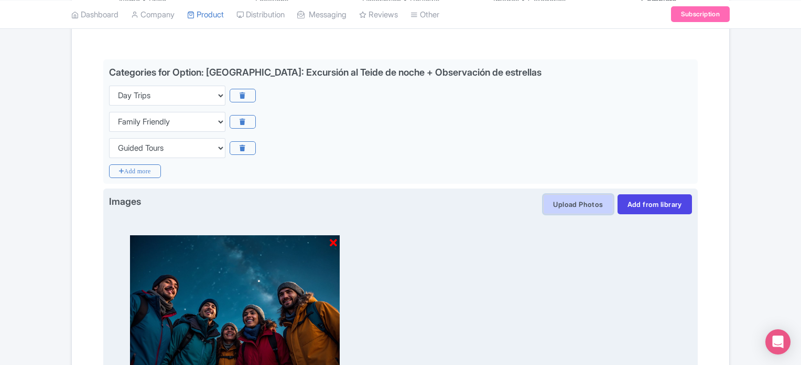
click at [576, 207] on button "Upload Photos" at bounding box center [578, 204] width 70 height 20
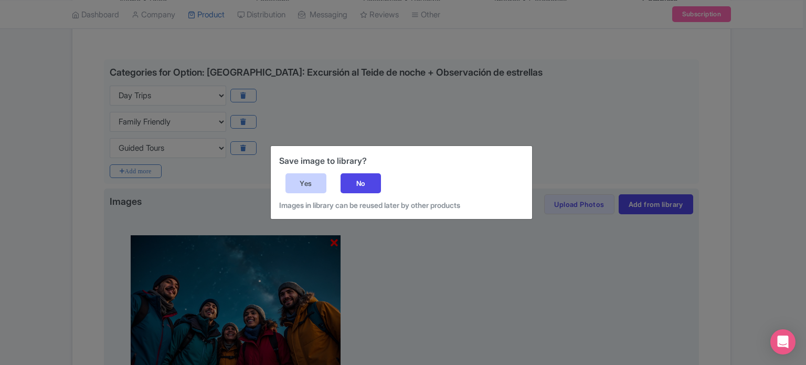
click at [307, 187] on div "Yes" at bounding box center [305, 183] width 41 height 20
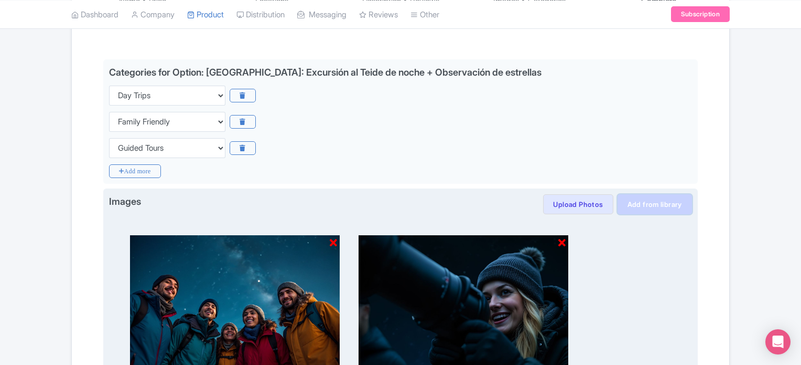
click at [640, 207] on link "Add from library" at bounding box center [655, 204] width 74 height 20
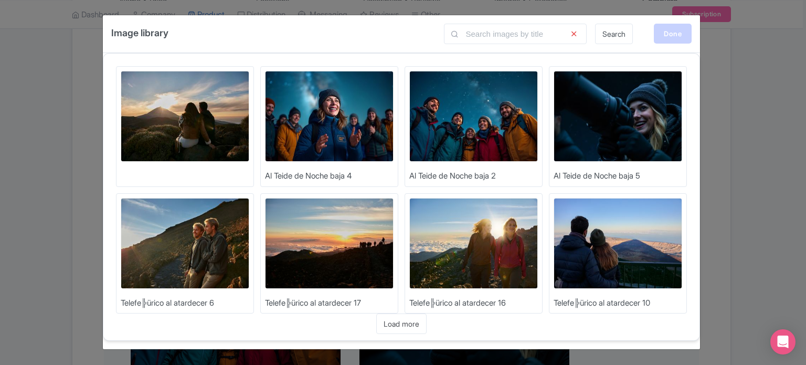
click at [673, 38] on div "Done" at bounding box center [673, 34] width 38 height 20
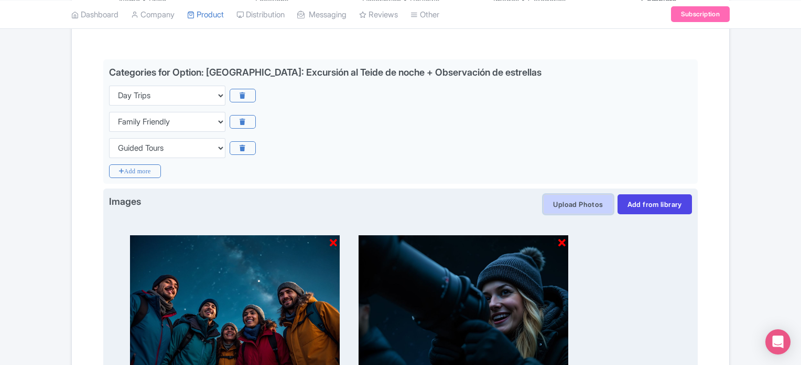
click at [578, 196] on button "Upload Photos" at bounding box center [578, 204] width 70 height 20
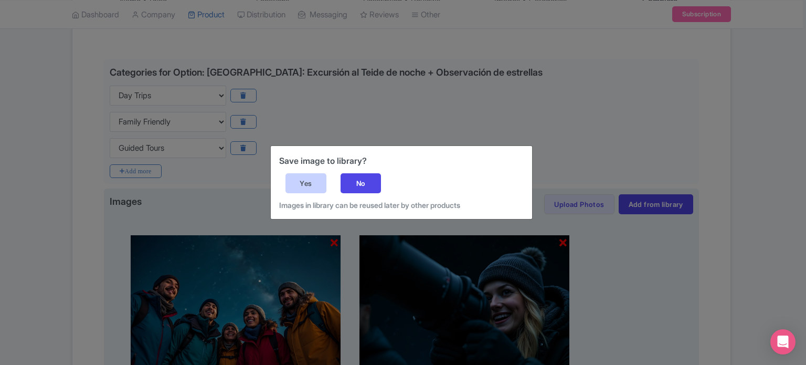
click at [311, 189] on div "Yes" at bounding box center [305, 183] width 41 height 20
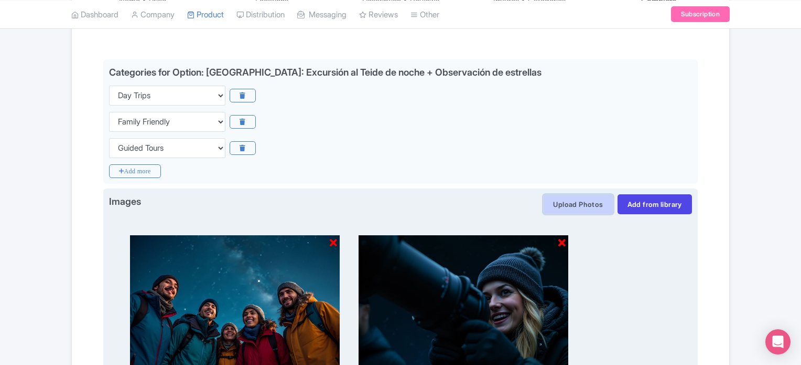
click at [585, 204] on button "Upload Photos" at bounding box center [578, 204] width 70 height 20
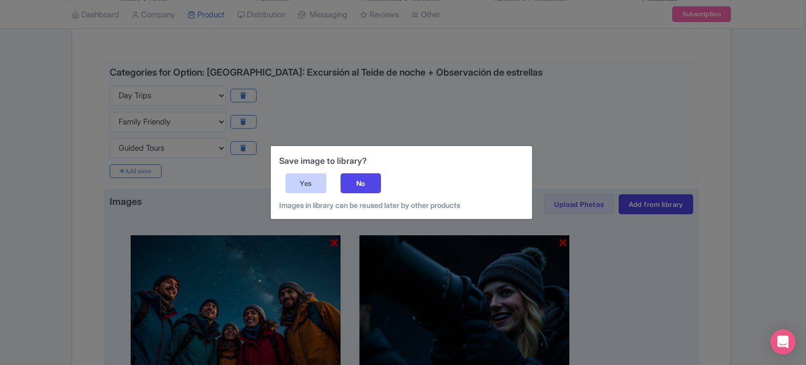
click at [323, 186] on div "Yes" at bounding box center [305, 183] width 41 height 20
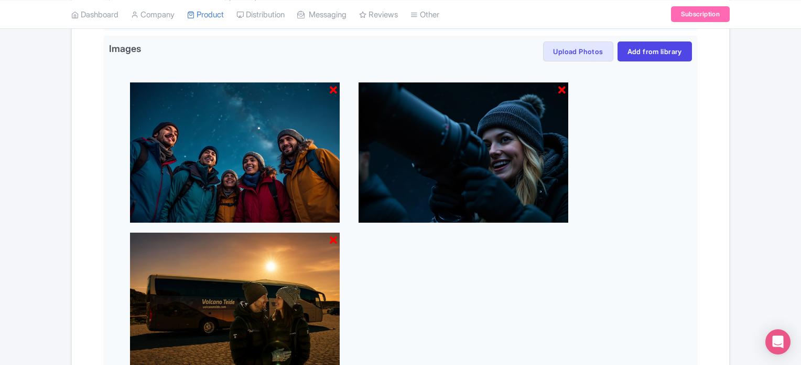
scroll to position [525, 0]
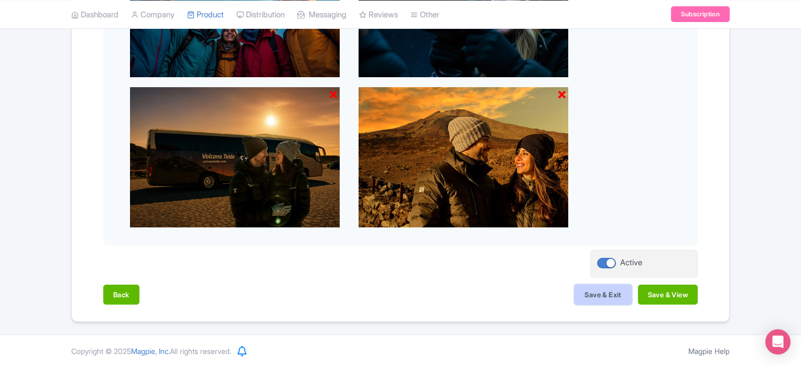
click at [590, 296] on button "Save & Exit" at bounding box center [603, 294] width 57 height 20
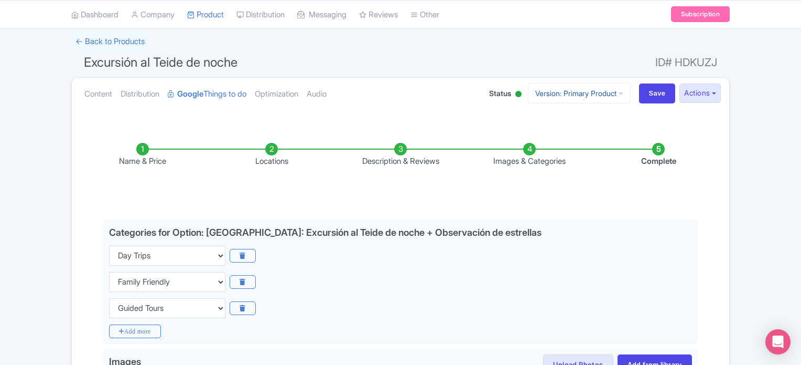
scroll to position [0, 0]
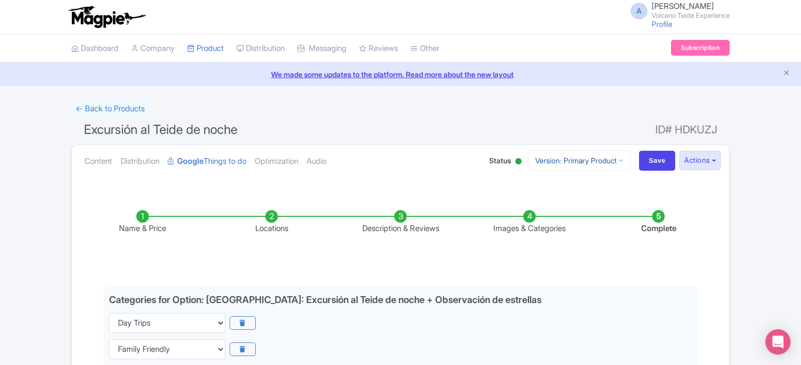
click at [564, 165] on link "Version: Primary Product" at bounding box center [579, 160] width 103 height 20
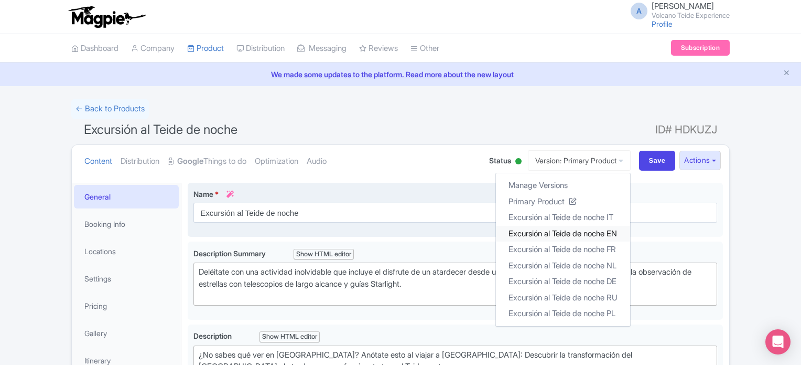
click at [589, 230] on link "Excursión al Teide de noche EN" at bounding box center [563, 233] width 134 height 16
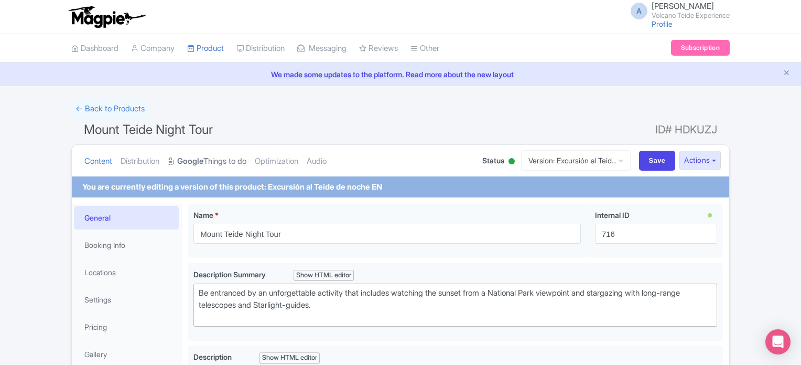
click at [237, 173] on link "Google Things to do" at bounding box center [207, 161] width 79 height 33
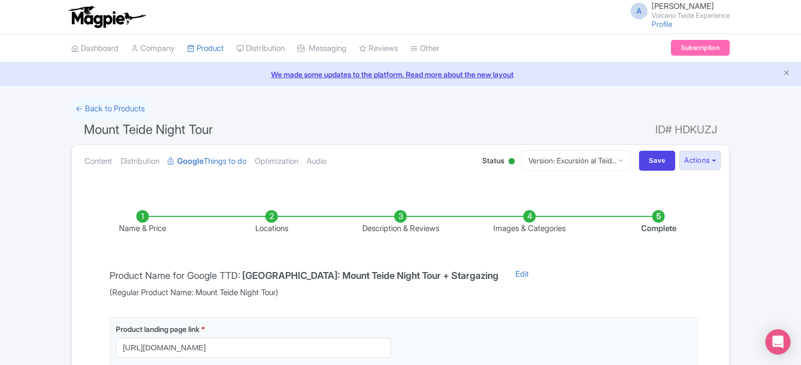
click at [525, 213] on li "Images & Categories" at bounding box center [529, 222] width 129 height 25
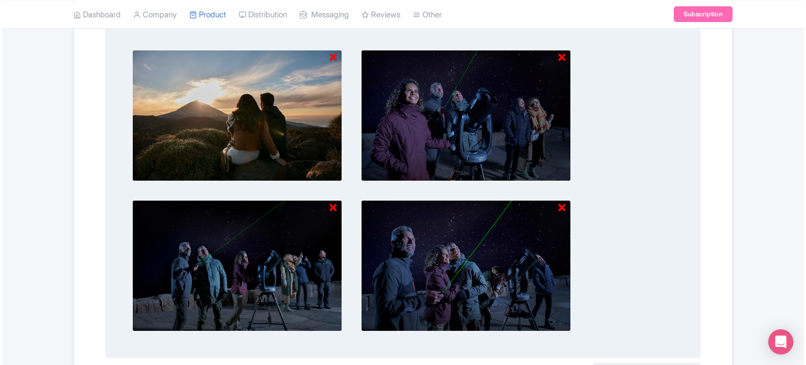
scroll to position [367, 0]
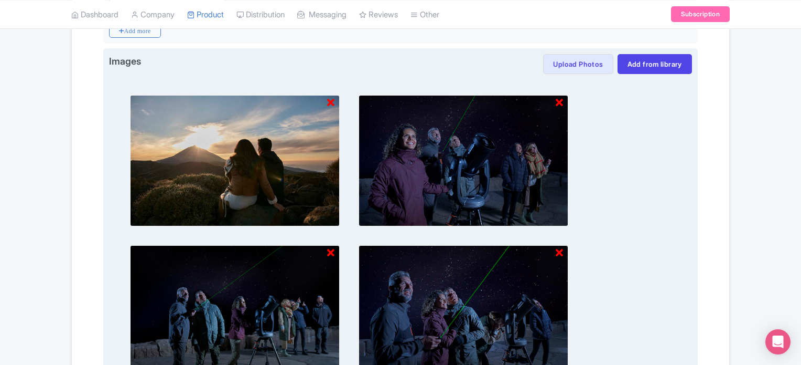
click at [330, 98] on icon at bounding box center [330, 103] width 7 height 10
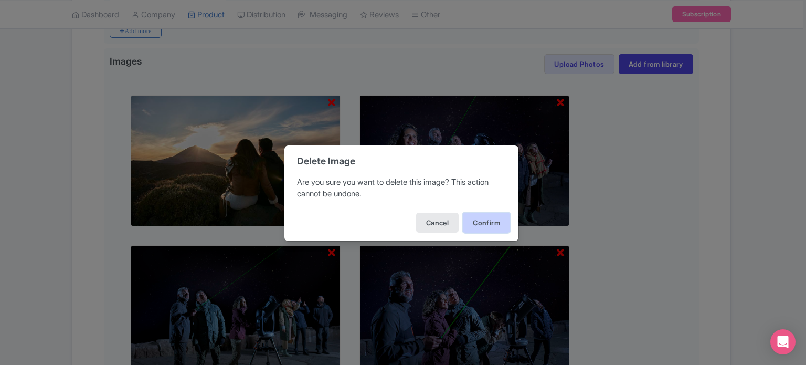
click at [474, 219] on button "Confirm" at bounding box center [486, 222] width 47 height 20
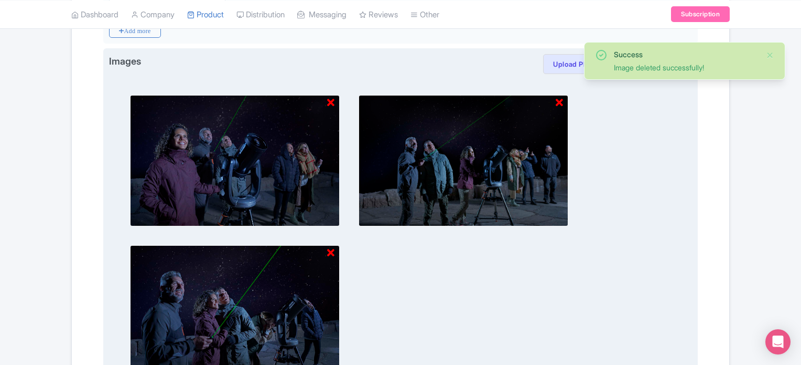
click at [332, 101] on icon at bounding box center [330, 103] width 7 height 10
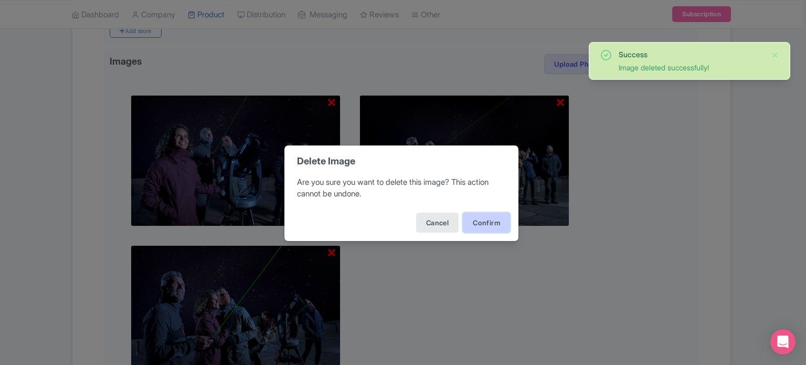
click at [485, 224] on button "Confirm" at bounding box center [486, 222] width 47 height 20
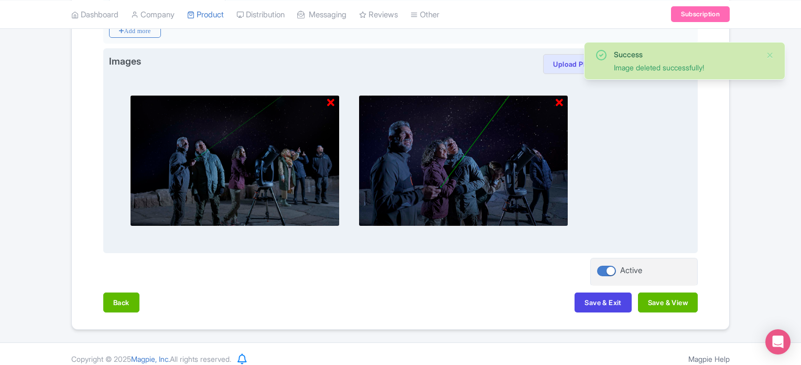
click at [330, 103] on icon at bounding box center [330, 103] width 7 height 10
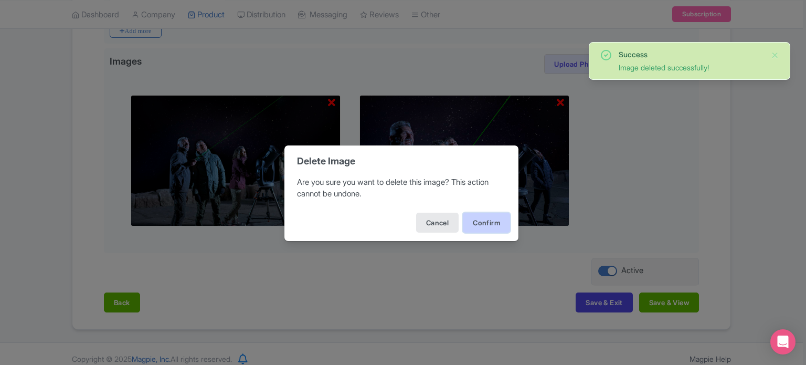
click at [488, 220] on button "Confirm" at bounding box center [486, 222] width 47 height 20
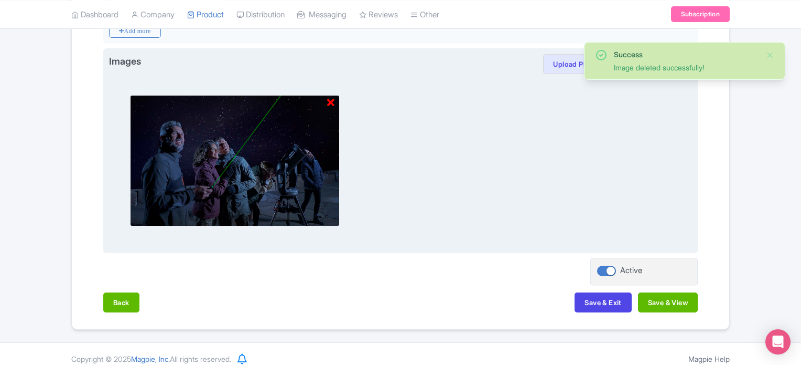
click at [329, 99] on icon at bounding box center [330, 103] width 7 height 10
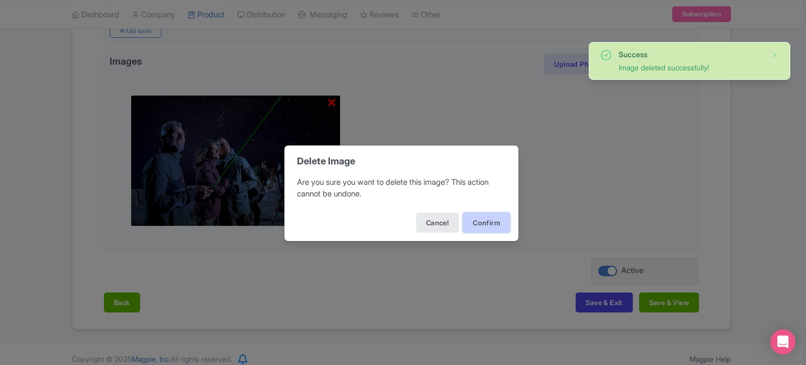
click at [476, 213] on button "Confirm" at bounding box center [486, 222] width 47 height 20
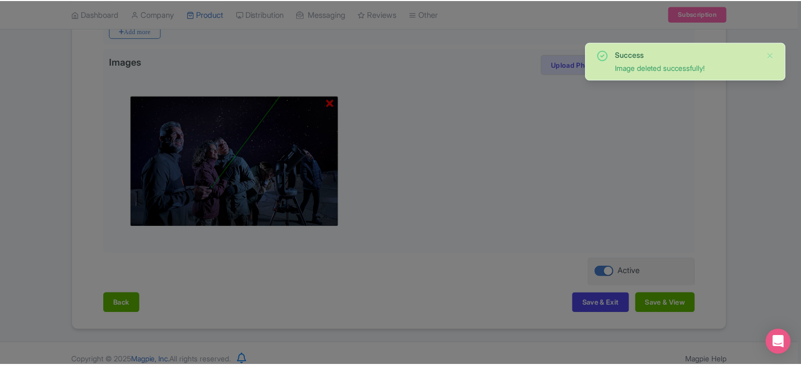
scroll to position [227, 0]
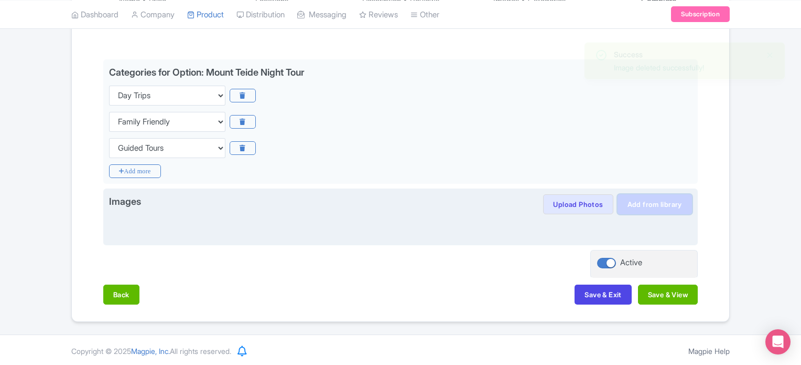
click at [635, 202] on link "Add from library" at bounding box center [655, 204] width 74 height 20
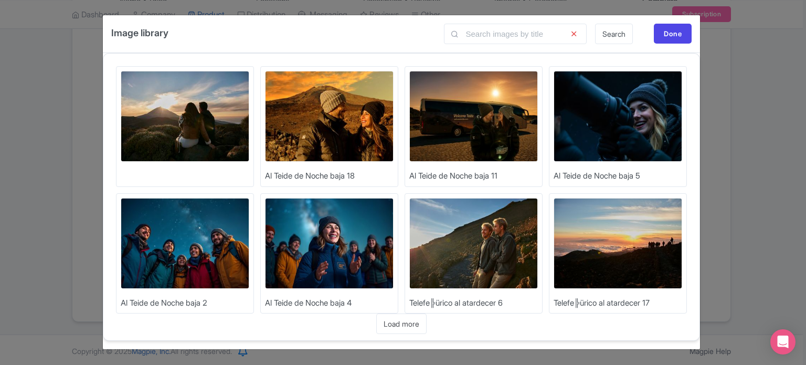
click at [196, 243] on img at bounding box center [185, 243] width 129 height 91
click at [627, 117] on img at bounding box center [617, 116] width 129 height 91
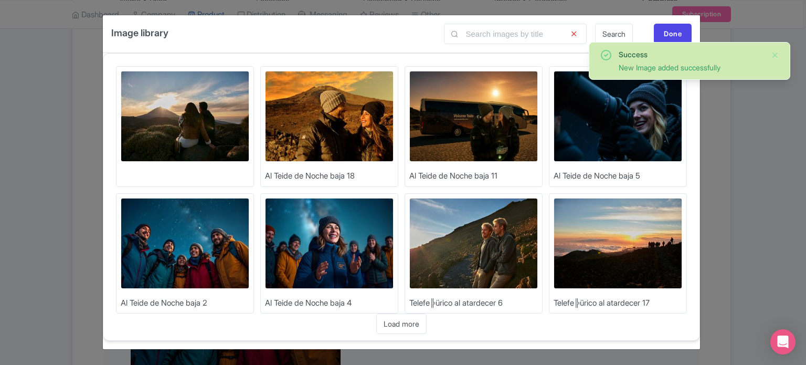
click at [506, 106] on img at bounding box center [473, 116] width 129 height 91
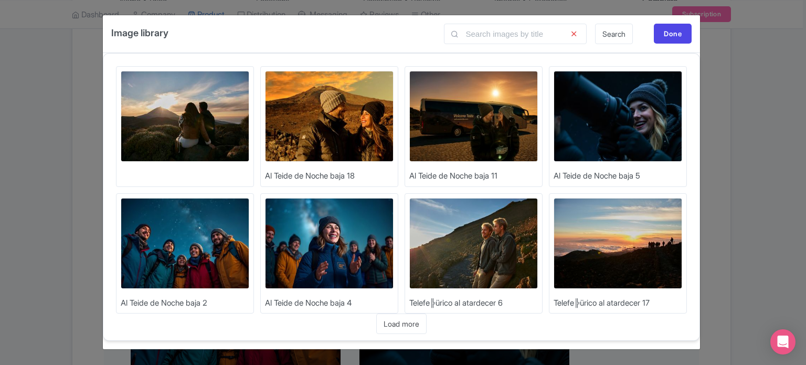
click at [348, 114] on img at bounding box center [329, 116] width 129 height 91
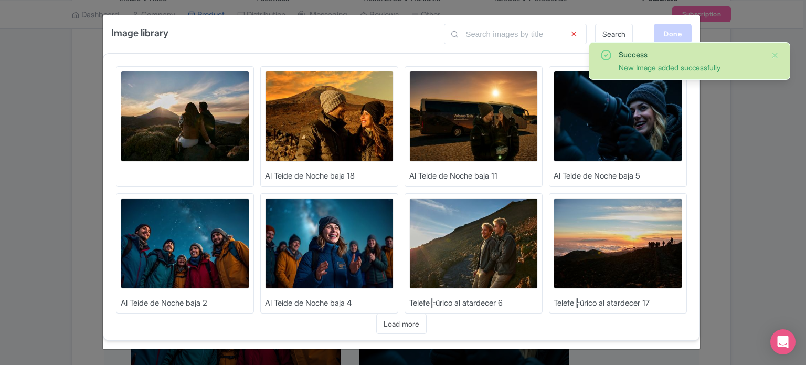
click at [674, 34] on div "Done" at bounding box center [673, 34] width 38 height 20
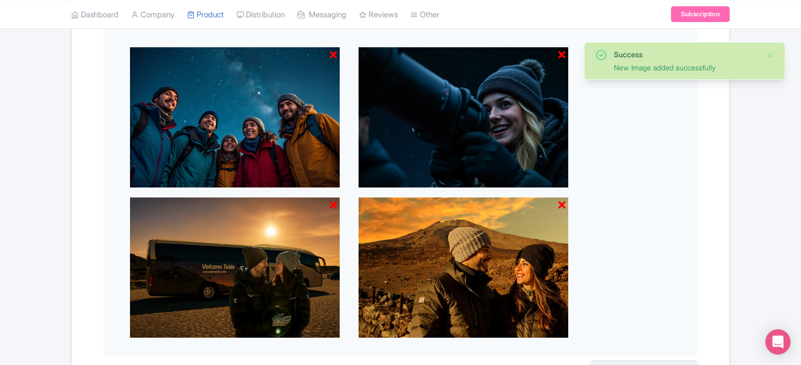
scroll to position [525, 0]
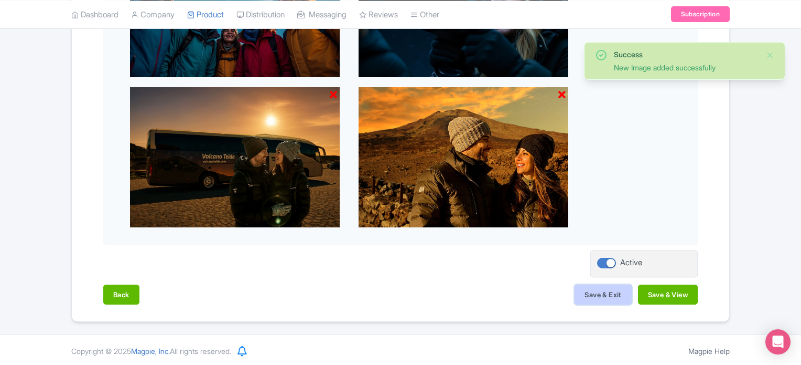
click at [586, 290] on button "Save & Exit" at bounding box center [603, 294] width 57 height 20
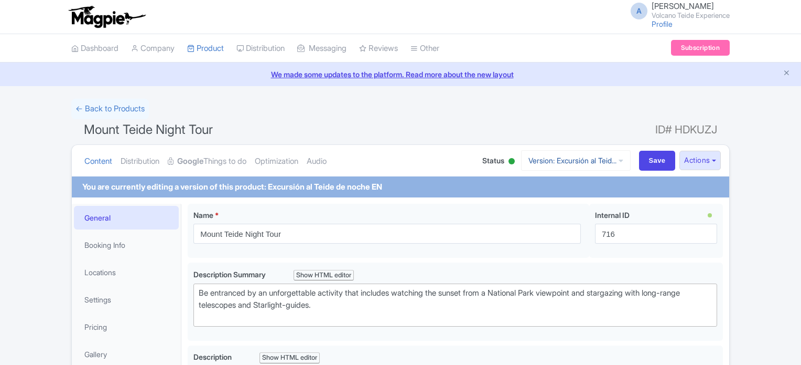
click at [548, 159] on link "Version: Excursión al Teid..." at bounding box center [576, 160] width 110 height 20
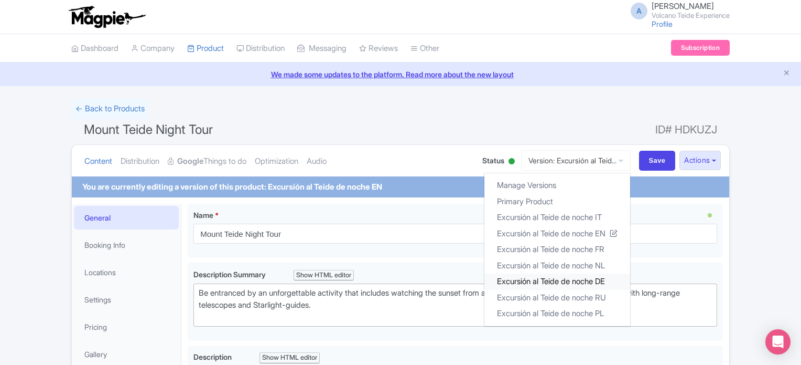
click at [574, 283] on link "Excursión al Teide de noche DE" at bounding box center [558, 281] width 146 height 16
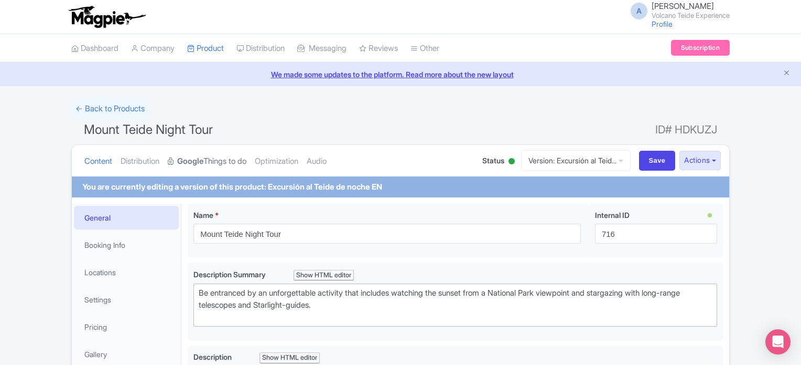
click at [231, 160] on link "Google Things to do" at bounding box center [207, 161] width 79 height 33
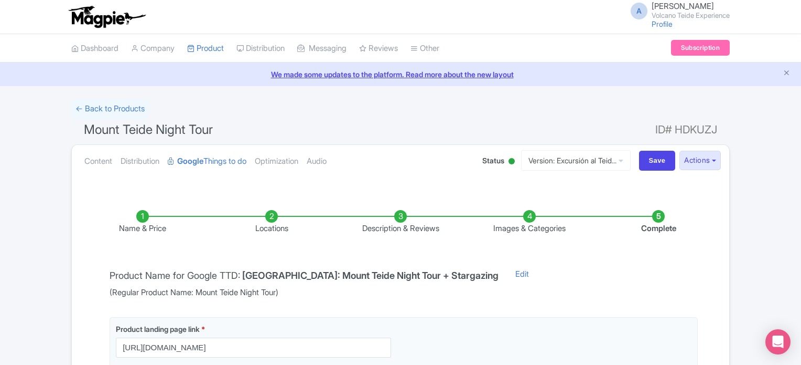
click at [531, 213] on li "Images & Categories" at bounding box center [529, 222] width 129 height 25
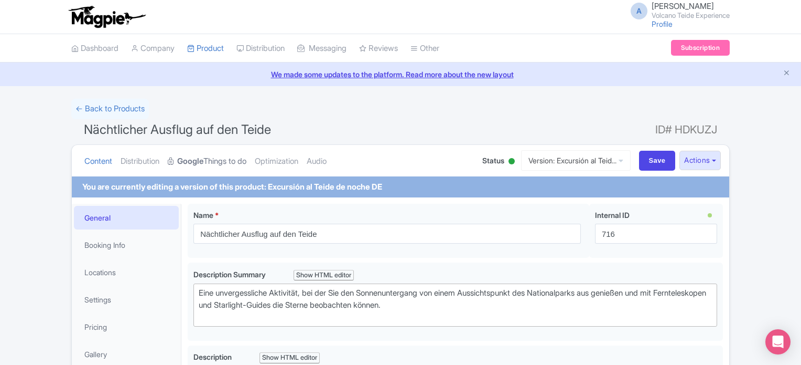
click at [216, 157] on link "Google Things to do" at bounding box center [207, 161] width 79 height 33
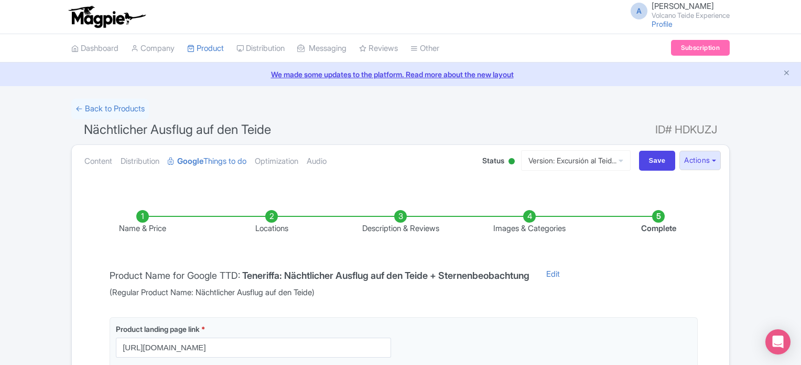
click at [531, 215] on li "Images & Categories" at bounding box center [529, 222] width 129 height 25
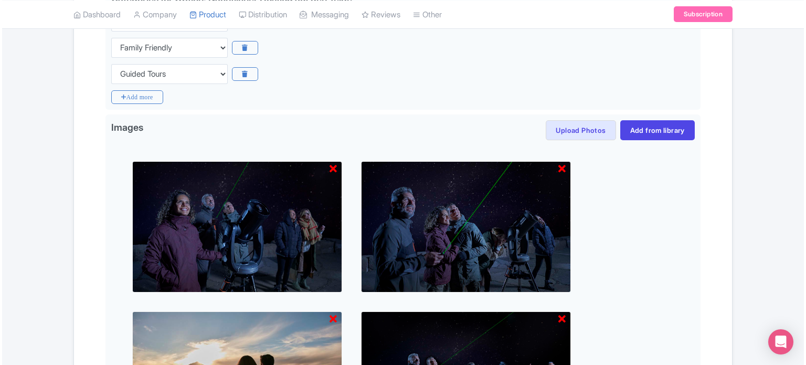
scroll to position [396, 0]
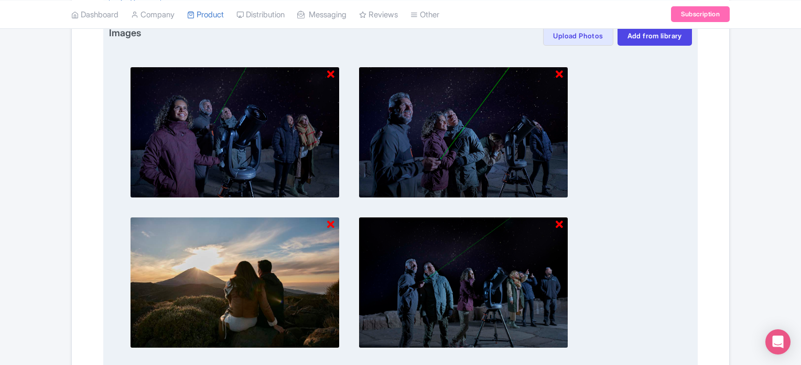
click at [328, 69] on icon at bounding box center [330, 74] width 7 height 10
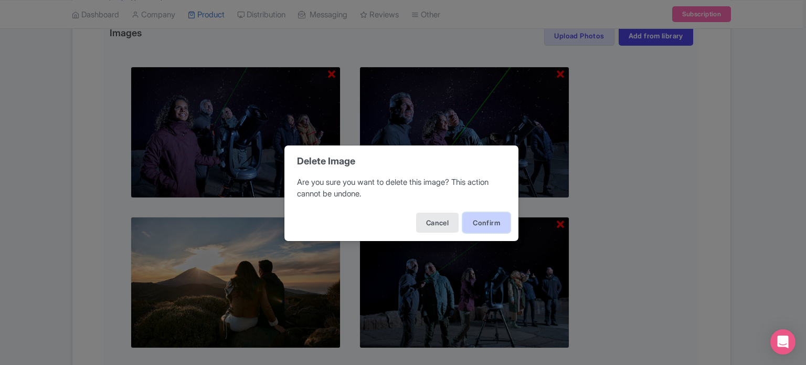
click at [493, 221] on button "Confirm" at bounding box center [486, 222] width 47 height 20
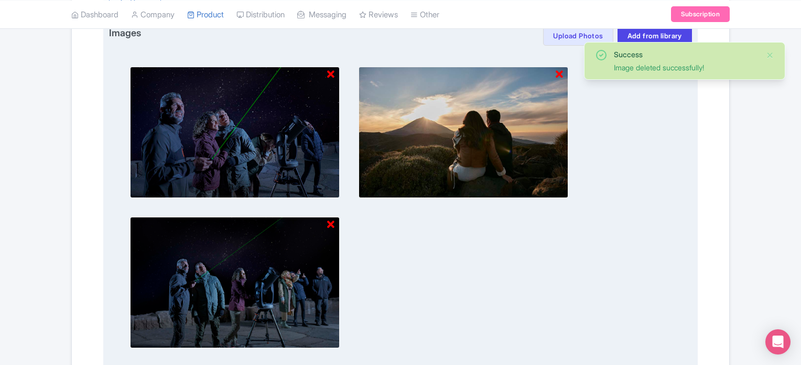
click at [332, 77] on icon at bounding box center [330, 74] width 7 height 10
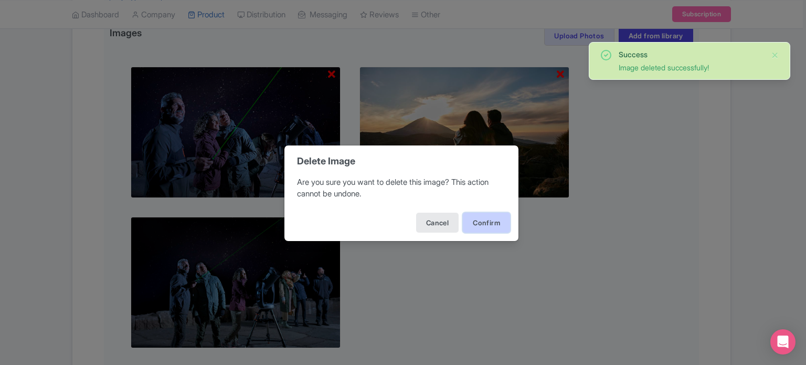
click at [474, 223] on button "Confirm" at bounding box center [486, 222] width 47 height 20
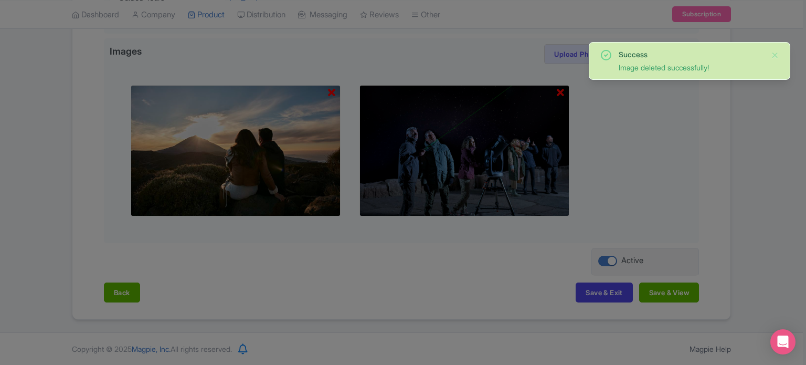
scroll to position [376, 0]
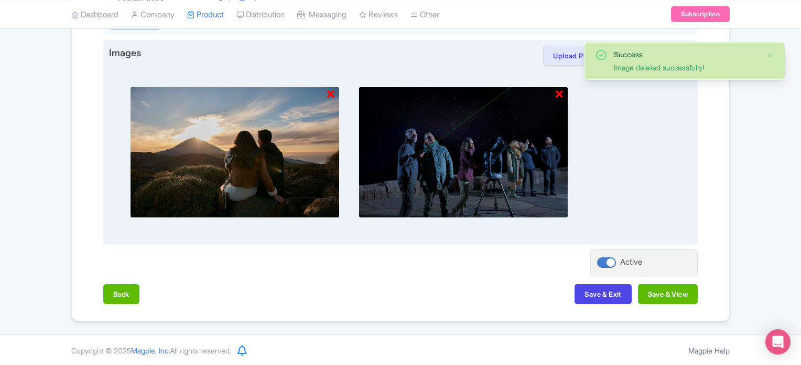
click at [323, 92] on img at bounding box center [235, 152] width 210 height 131
drag, startPoint x: 326, startPoint y: 92, endPoint x: 334, endPoint y: 96, distance: 8.5
click at [327, 92] on img at bounding box center [235, 152] width 210 height 131
click at [338, 96] on img at bounding box center [235, 152] width 210 height 131
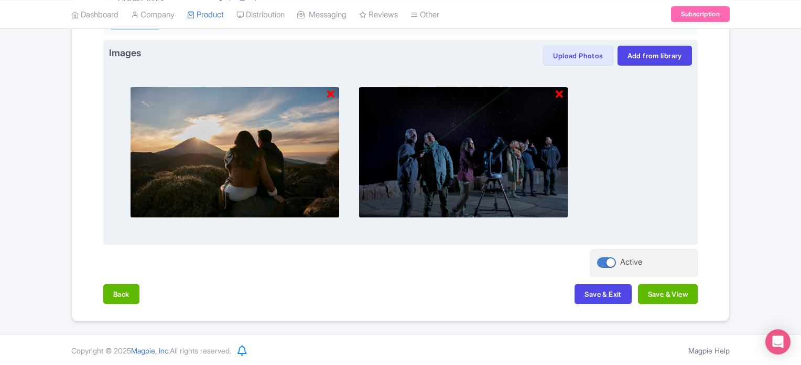
click at [328, 89] on icon at bounding box center [330, 94] width 7 height 10
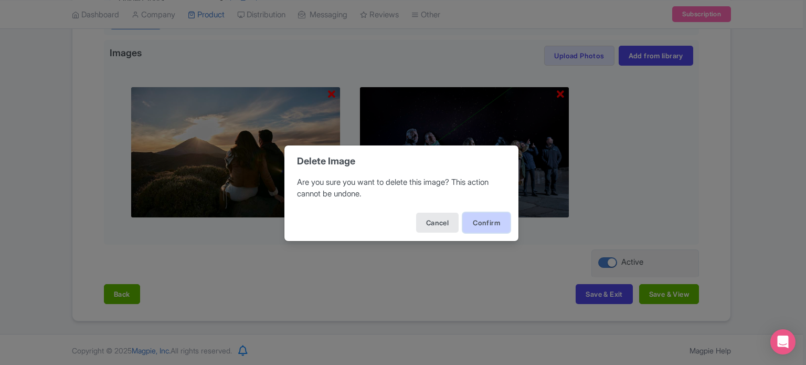
click at [472, 214] on button "Confirm" at bounding box center [486, 222] width 47 height 20
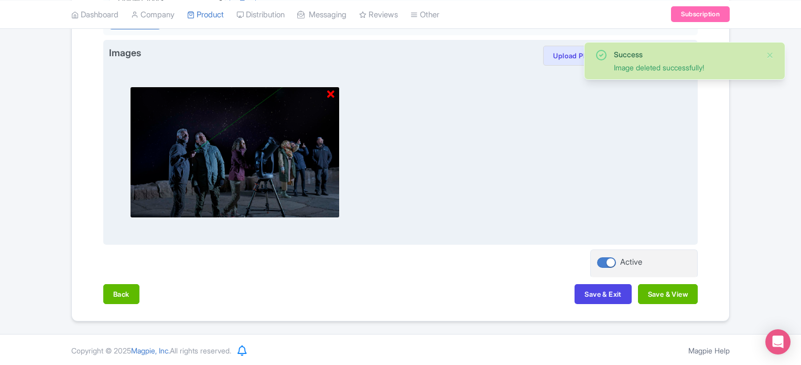
click at [334, 99] on div at bounding box center [330, 95] width 7 height 16
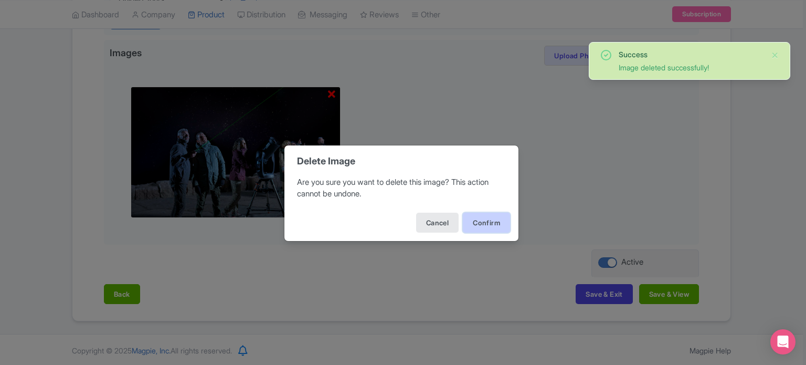
click at [489, 224] on button "Confirm" at bounding box center [486, 222] width 47 height 20
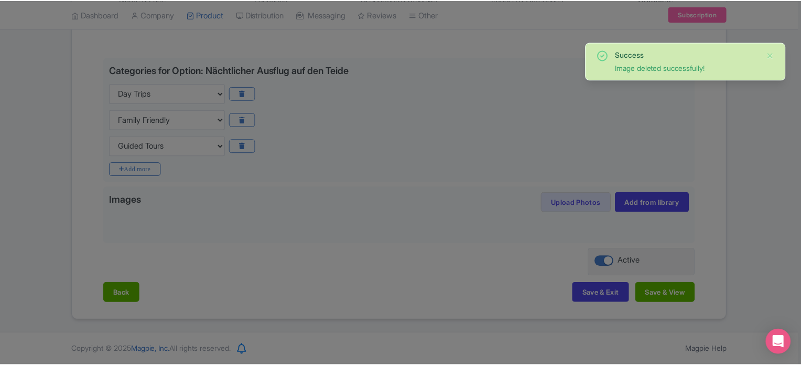
scroll to position [227, 0]
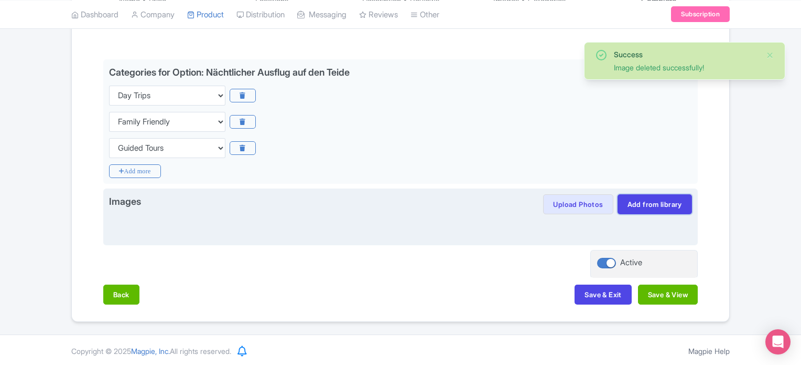
click at [661, 207] on link "Add from library" at bounding box center [655, 204] width 74 height 20
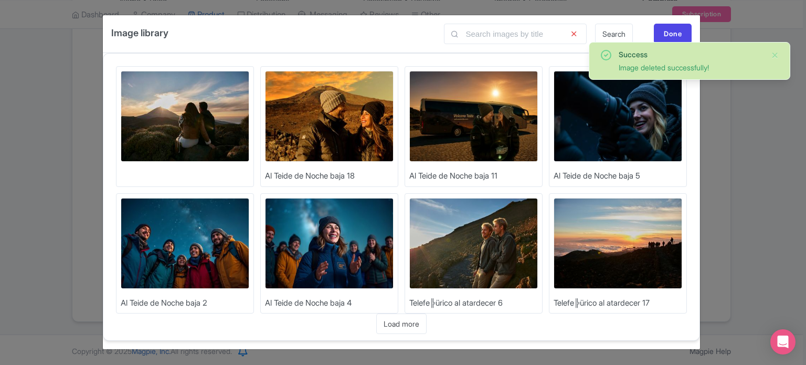
click at [190, 244] on img at bounding box center [185, 243] width 129 height 91
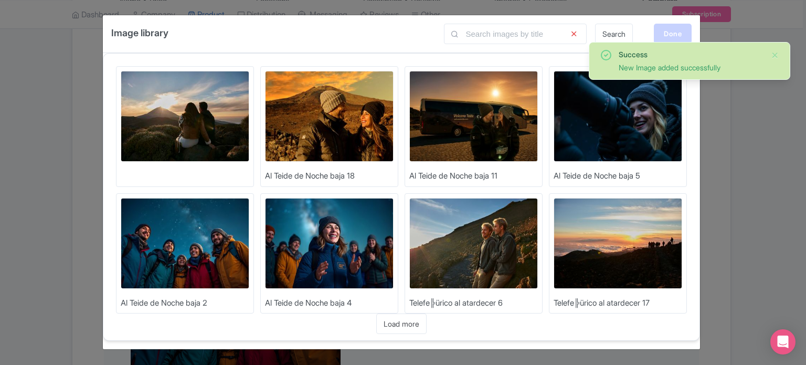
click at [674, 34] on div "Done" at bounding box center [673, 34] width 38 height 20
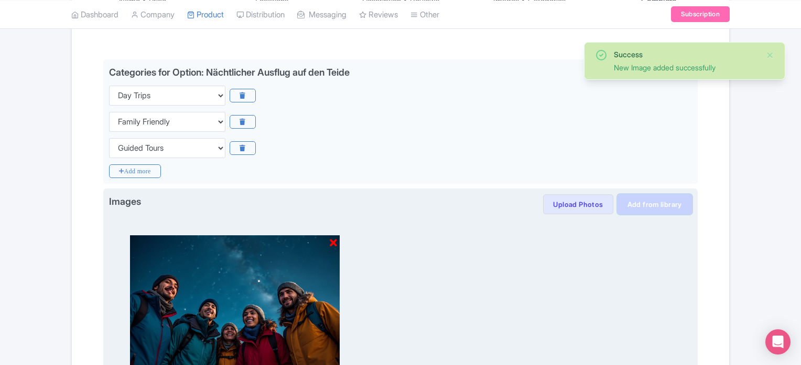
click at [639, 201] on link "Add from library" at bounding box center [655, 204] width 74 height 20
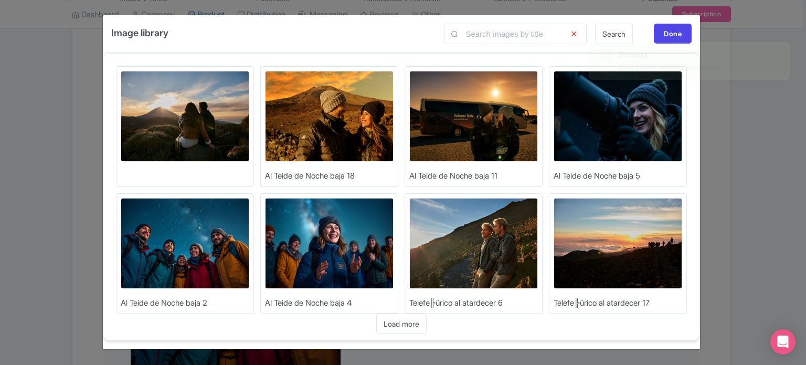
click at [627, 127] on img at bounding box center [617, 116] width 129 height 91
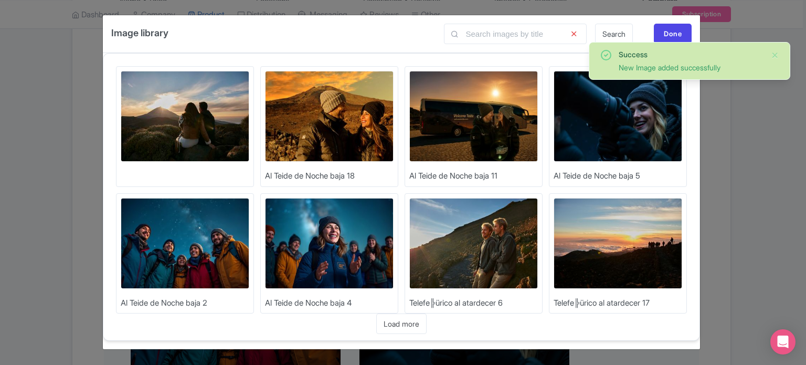
click at [508, 98] on img at bounding box center [473, 116] width 129 height 91
click at [316, 124] on img at bounding box center [329, 116] width 129 height 91
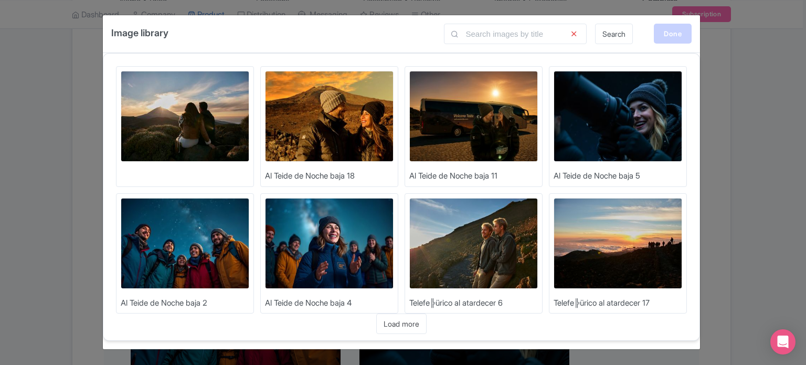
click at [673, 30] on div "Done" at bounding box center [673, 34] width 38 height 20
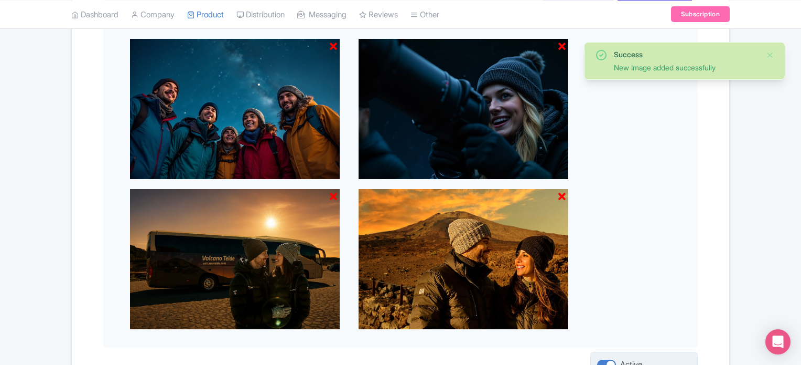
scroll to position [525, 0]
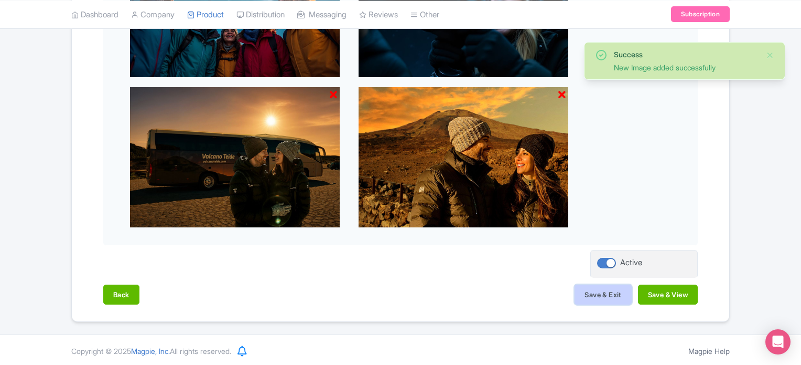
click at [604, 292] on button "Save & Exit" at bounding box center [603, 294] width 57 height 20
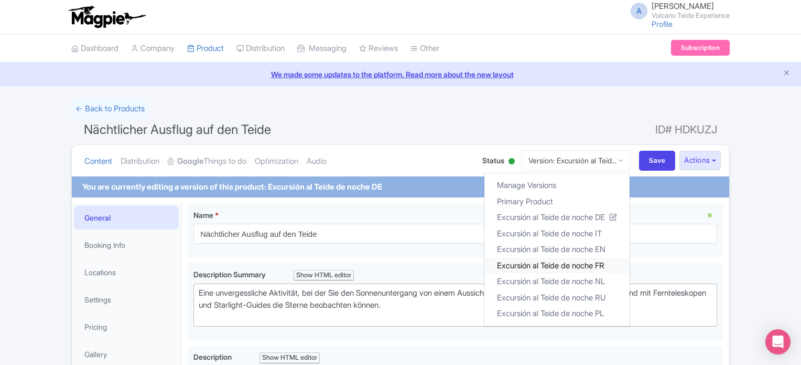
click at [586, 263] on link "Excursión al Teide de noche FR" at bounding box center [557, 265] width 145 height 16
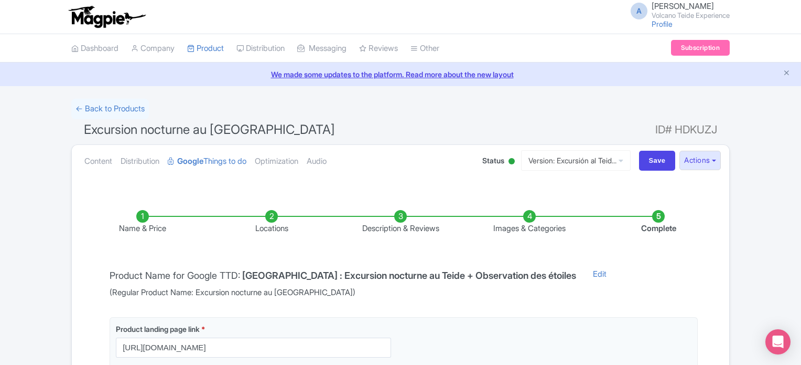
click at [537, 222] on li "Images & Categories" at bounding box center [529, 222] width 129 height 25
click at [532, 216] on li "Images & Categories" at bounding box center [529, 222] width 129 height 25
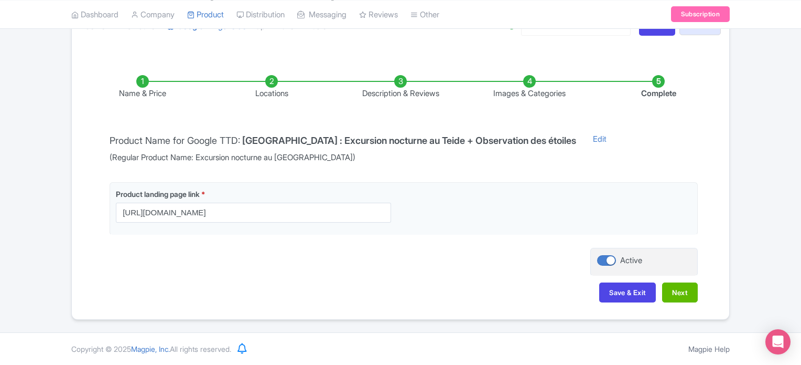
scroll to position [133, 0]
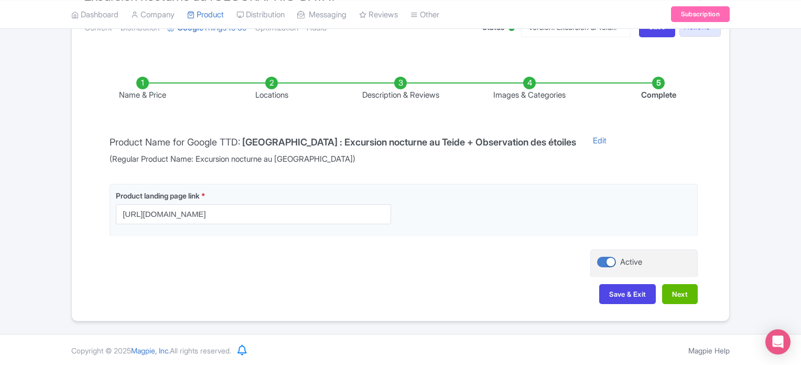
click at [531, 83] on li "Images & Categories" at bounding box center [529, 89] width 129 height 25
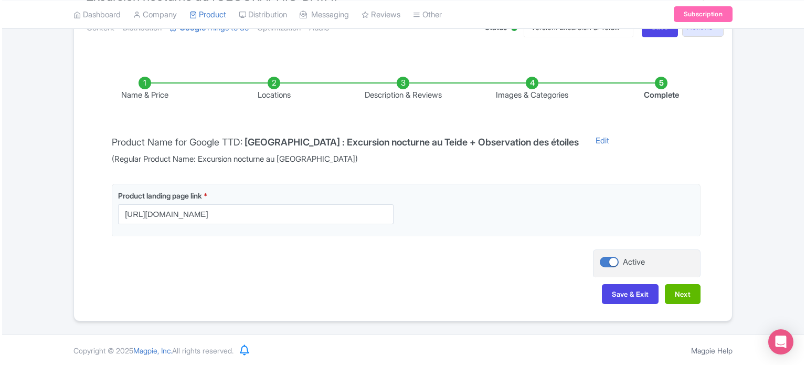
scroll to position [367, 0]
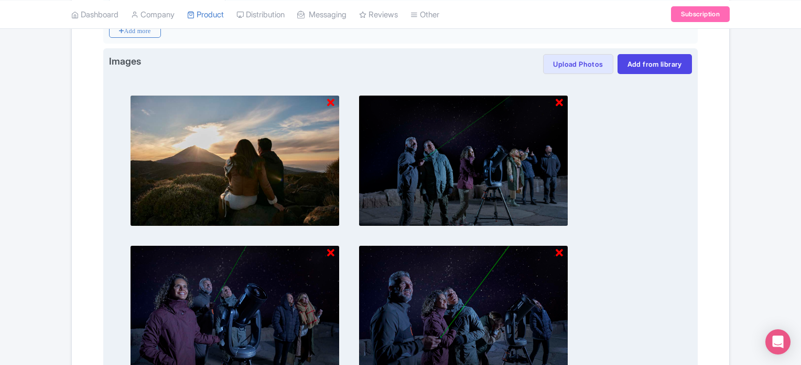
click at [335, 102] on img at bounding box center [235, 160] width 210 height 131
click at [330, 98] on icon at bounding box center [330, 103] width 7 height 10
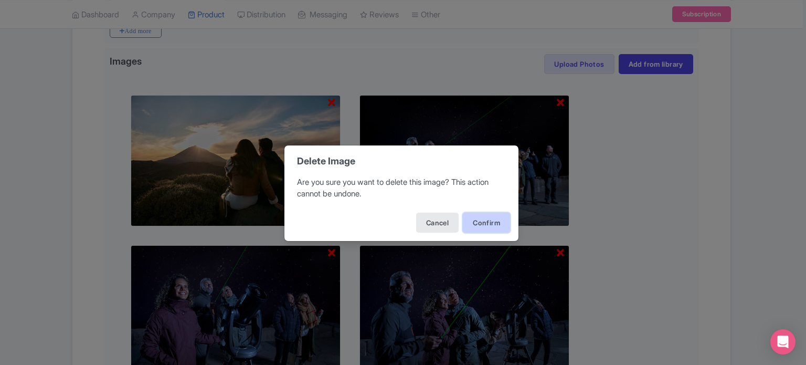
click at [482, 224] on button "Confirm" at bounding box center [486, 222] width 47 height 20
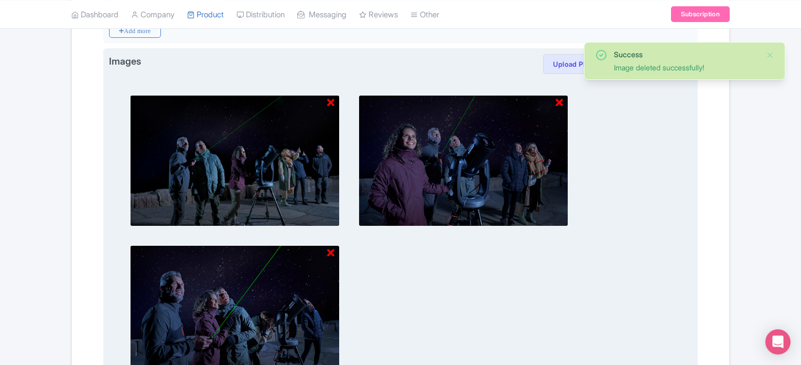
click at [330, 101] on icon at bounding box center [330, 103] width 7 height 10
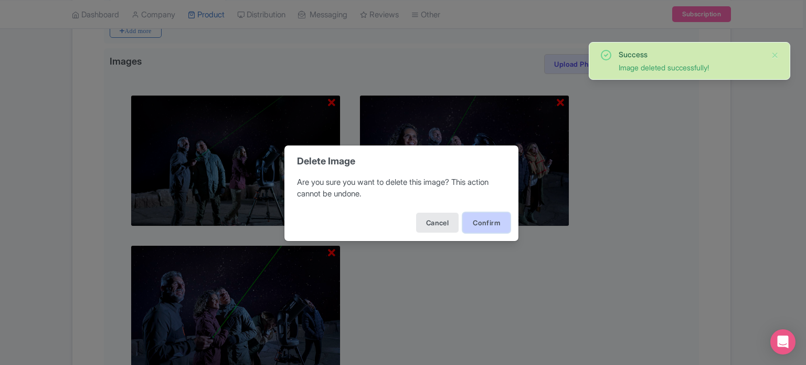
click at [479, 214] on button "Confirm" at bounding box center [486, 222] width 47 height 20
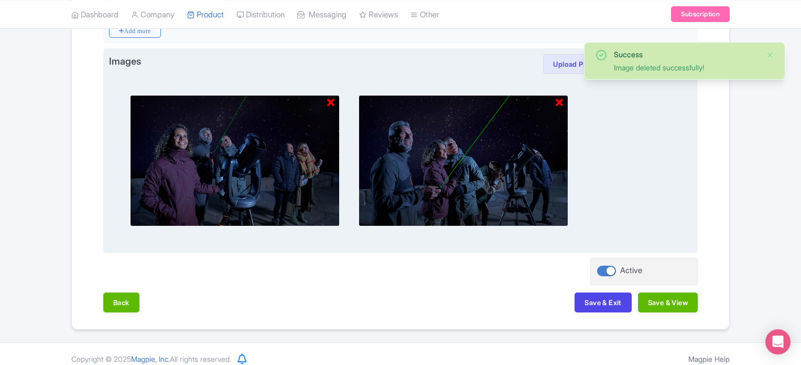
click at [331, 102] on icon at bounding box center [330, 103] width 7 height 10
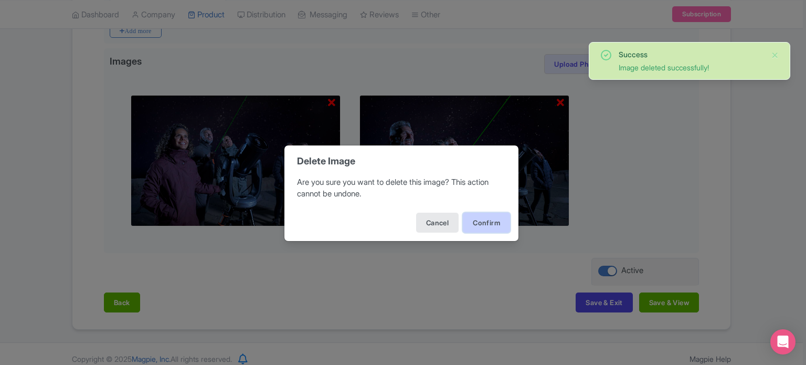
click at [493, 226] on button "Confirm" at bounding box center [486, 222] width 47 height 20
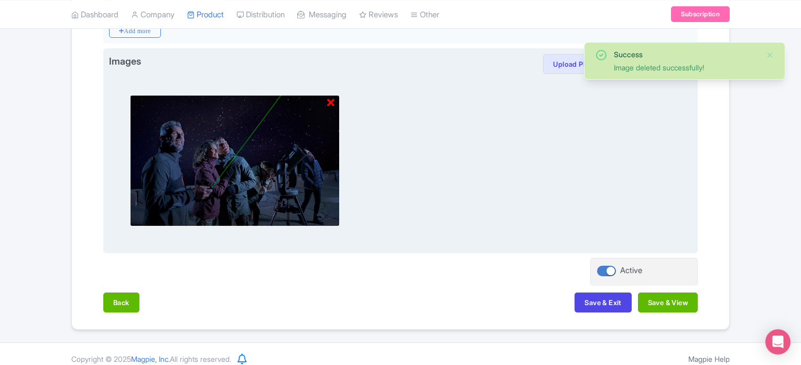
click at [334, 102] on icon at bounding box center [330, 103] width 7 height 10
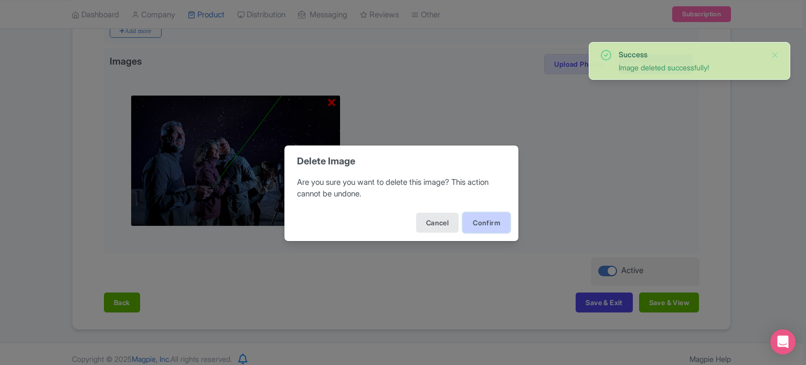
click at [476, 220] on button "Confirm" at bounding box center [486, 222] width 47 height 20
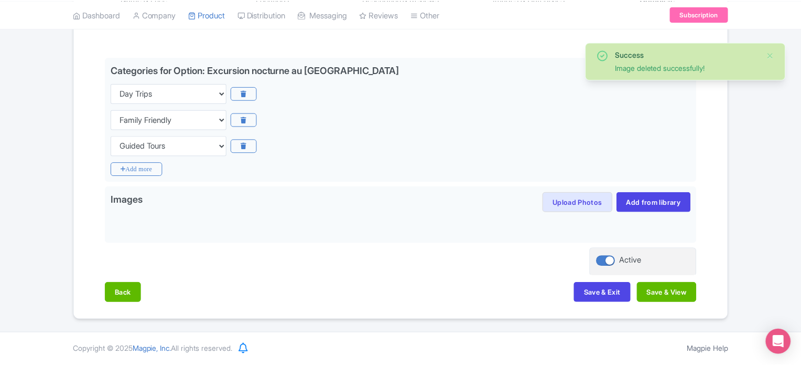
scroll to position [227, 0]
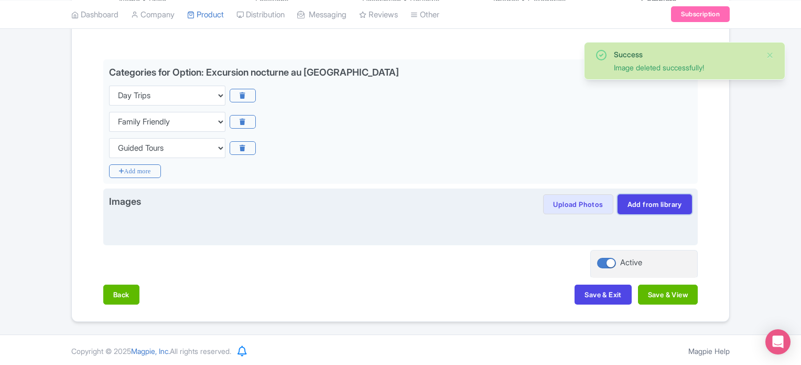
click at [651, 207] on link "Add from library" at bounding box center [655, 204] width 74 height 20
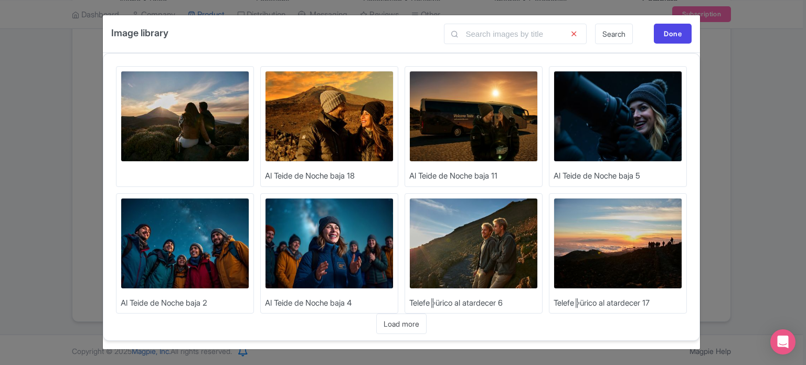
click at [208, 254] on img at bounding box center [185, 243] width 129 height 91
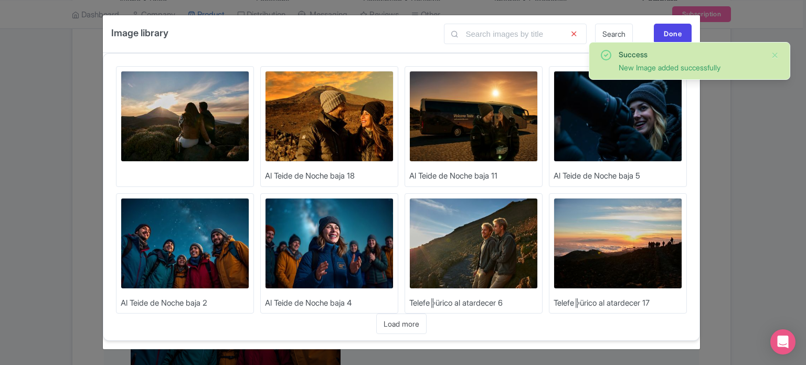
click at [579, 106] on img at bounding box center [617, 116] width 129 height 91
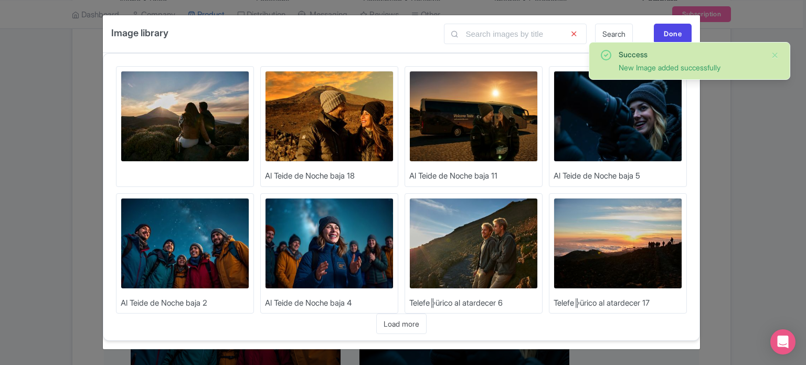
click at [521, 111] on img at bounding box center [473, 116] width 129 height 91
click at [355, 124] on img at bounding box center [329, 116] width 129 height 91
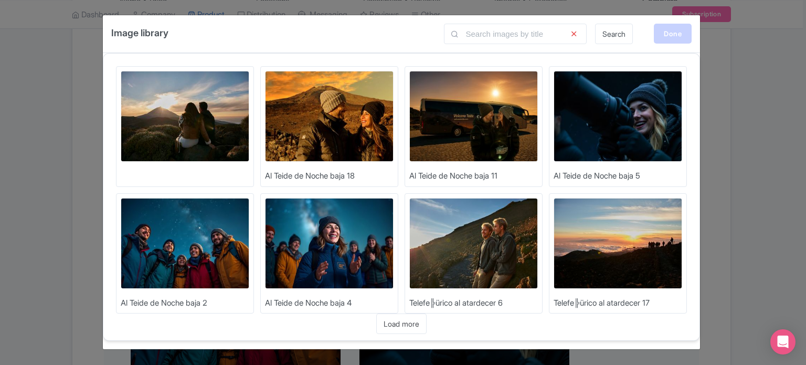
click at [673, 34] on div "Done" at bounding box center [673, 34] width 38 height 20
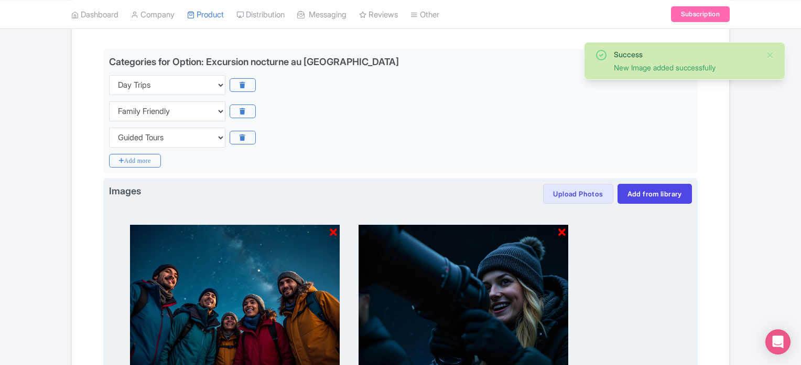
scroll to position [489, 0]
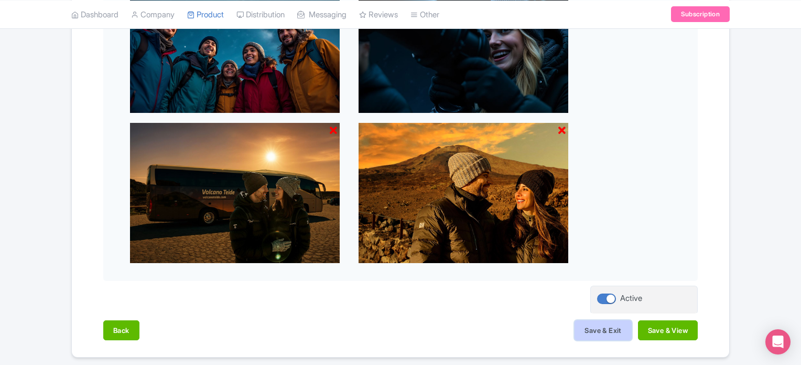
click at [603, 334] on button "Save & Exit" at bounding box center [603, 330] width 57 height 20
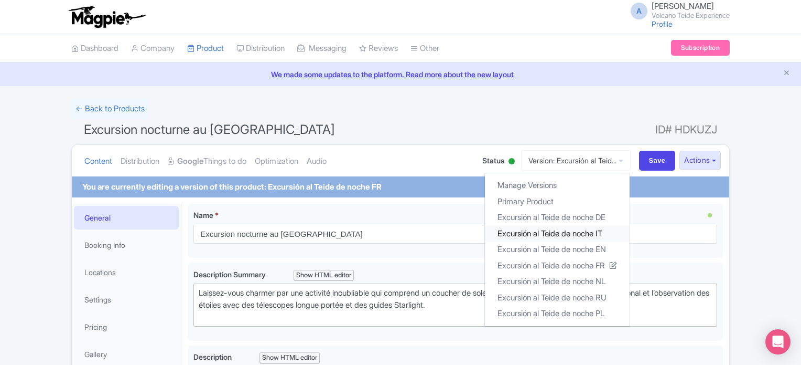
click at [577, 229] on link "Excursión al Teide de noche IT" at bounding box center [557, 233] width 145 height 16
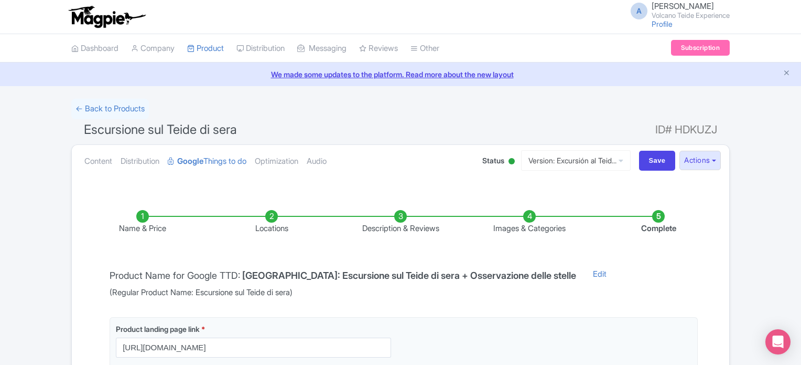
click at [531, 219] on li "Images & Categories" at bounding box center [529, 222] width 129 height 25
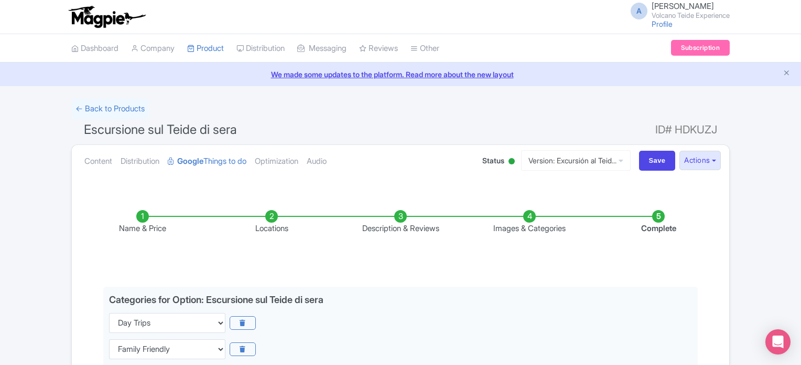
click at [531, 219] on li "Images & Categories" at bounding box center [529, 222] width 129 height 25
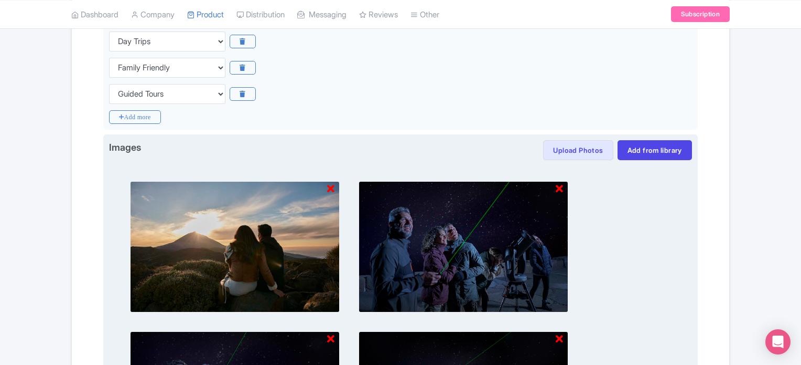
scroll to position [367, 0]
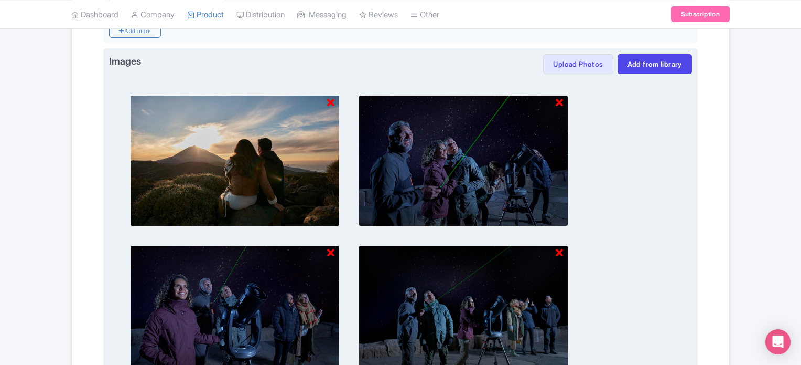
click at [329, 103] on icon at bounding box center [330, 103] width 7 height 10
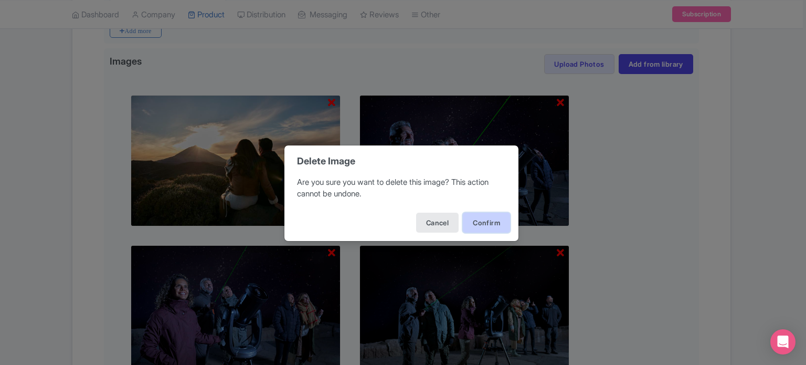
click at [504, 230] on button "Confirm" at bounding box center [486, 222] width 47 height 20
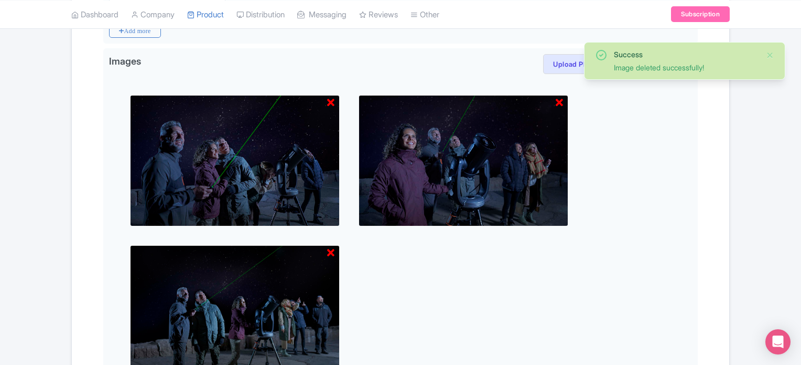
click at [330, 102] on icon at bounding box center [330, 103] width 7 height 10
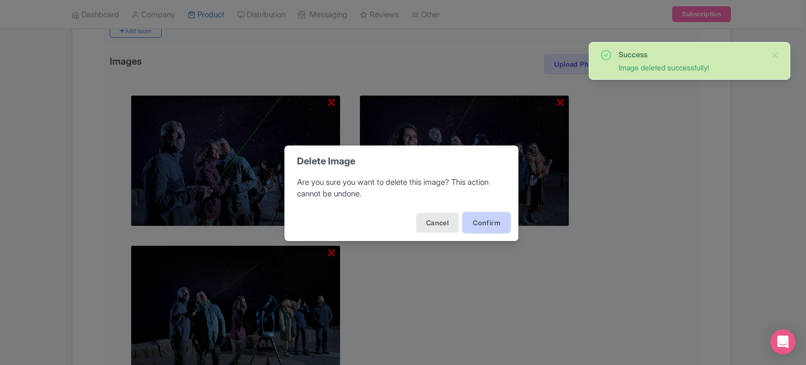
click at [483, 226] on button "Confirm" at bounding box center [486, 222] width 47 height 20
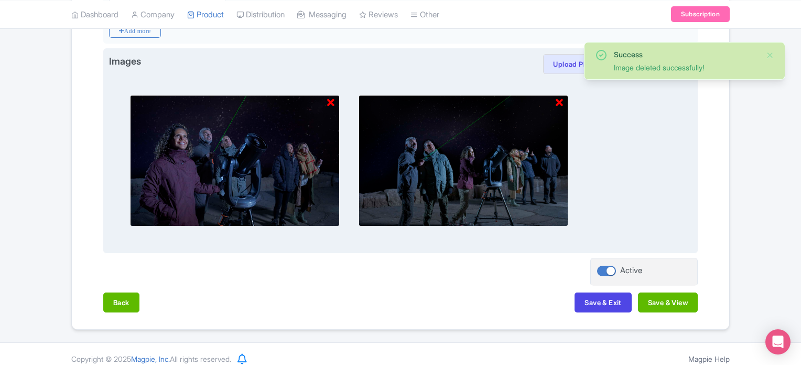
click at [332, 105] on icon at bounding box center [330, 103] width 7 height 10
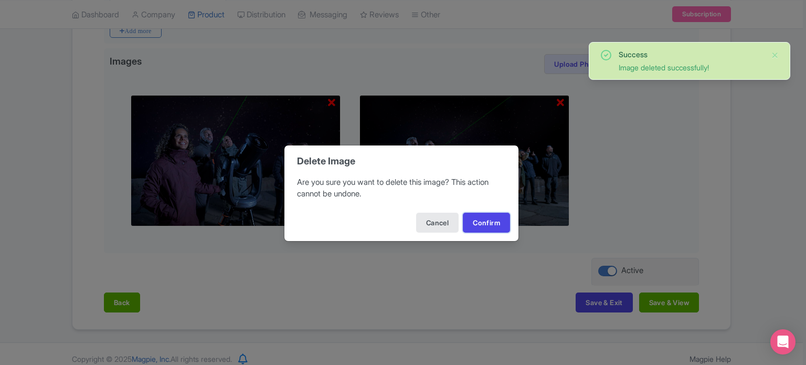
drag, startPoint x: 480, startPoint y: 222, endPoint x: 471, endPoint y: 223, distance: 9.5
click at [479, 222] on button "Confirm" at bounding box center [486, 222] width 47 height 20
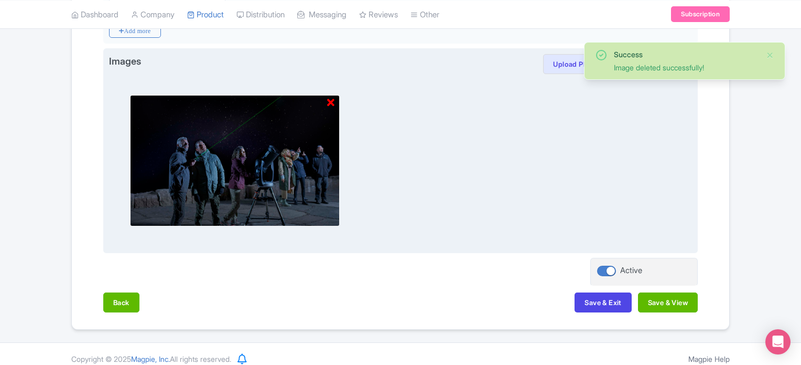
click at [333, 100] on icon at bounding box center [330, 103] width 7 height 10
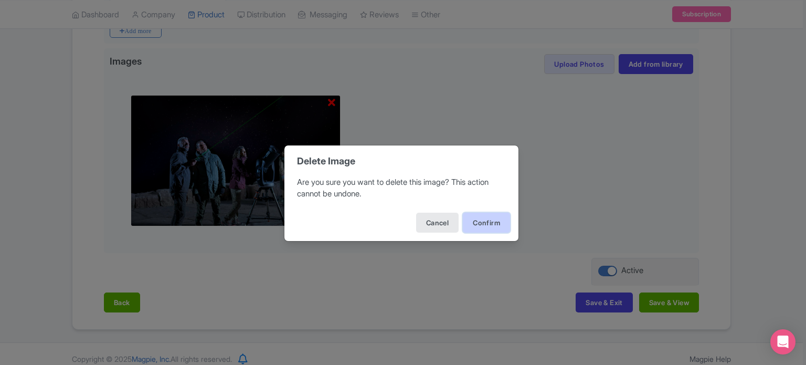
click at [488, 225] on button "Confirm" at bounding box center [486, 222] width 47 height 20
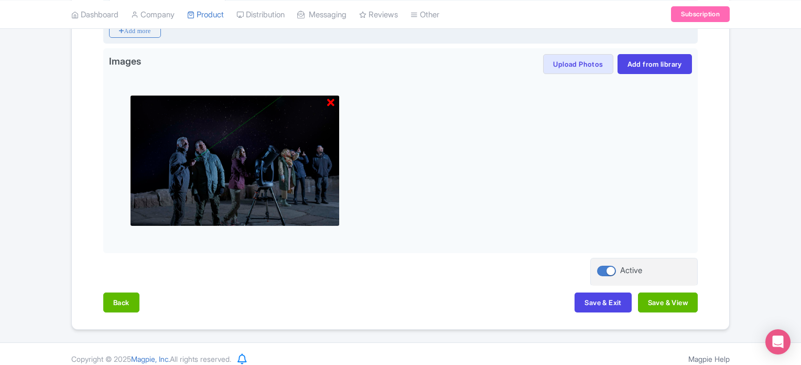
scroll to position [227, 0]
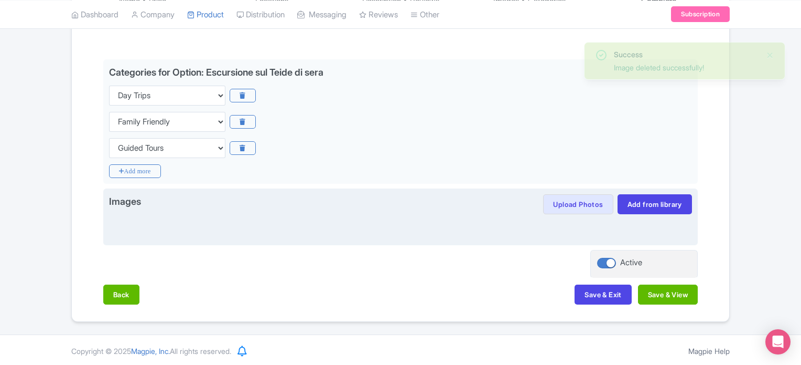
click at [651, 215] on div at bounding box center [400, 226] width 583 height 25
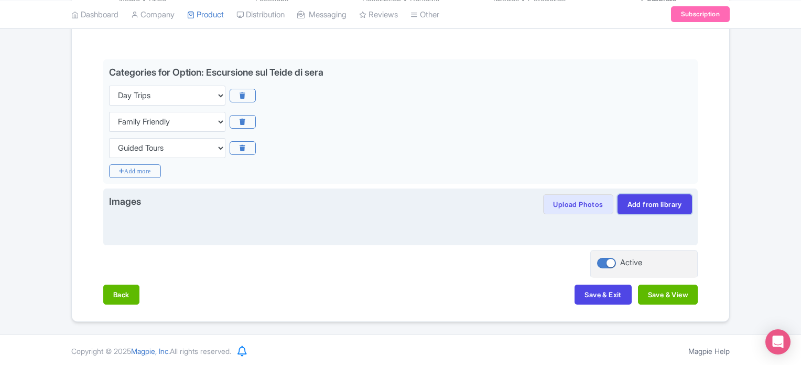
click at [655, 205] on link "Add from library" at bounding box center [655, 204] width 74 height 20
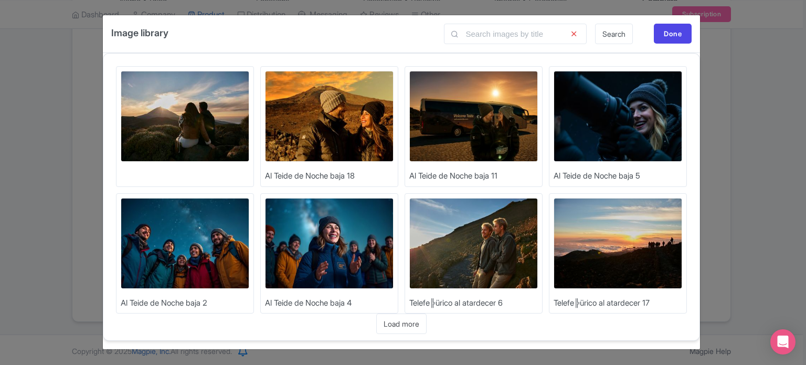
click at [191, 240] on img at bounding box center [185, 243] width 129 height 91
click at [585, 124] on img at bounding box center [617, 116] width 129 height 91
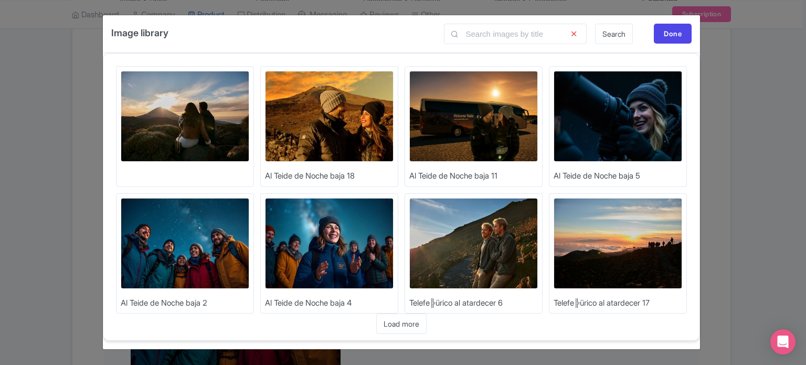
click at [457, 115] on img at bounding box center [473, 116] width 129 height 91
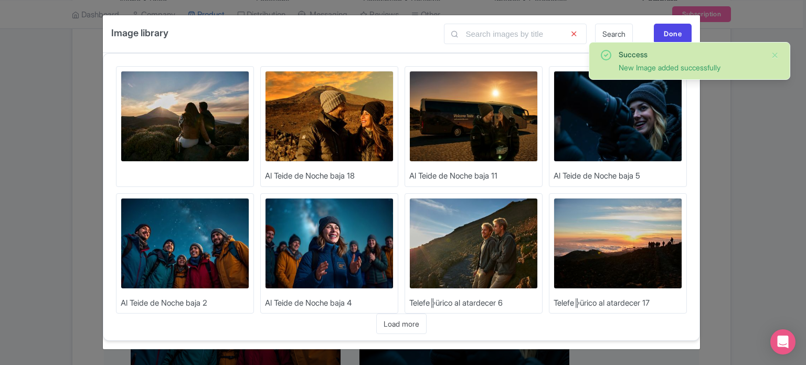
click at [349, 113] on img at bounding box center [329, 116] width 129 height 91
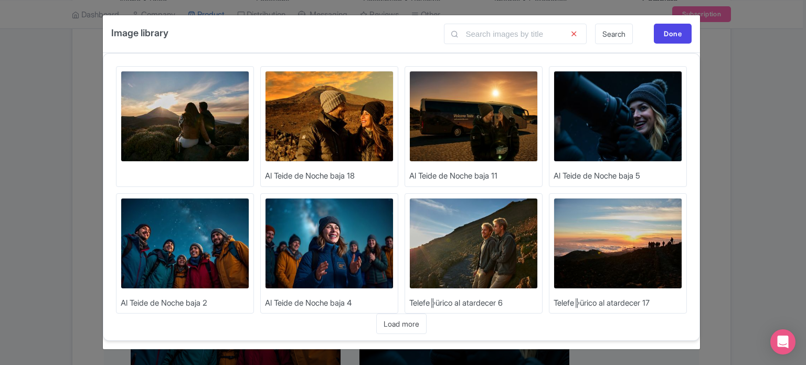
click at [662, 35] on div "Done" at bounding box center [673, 34] width 38 height 20
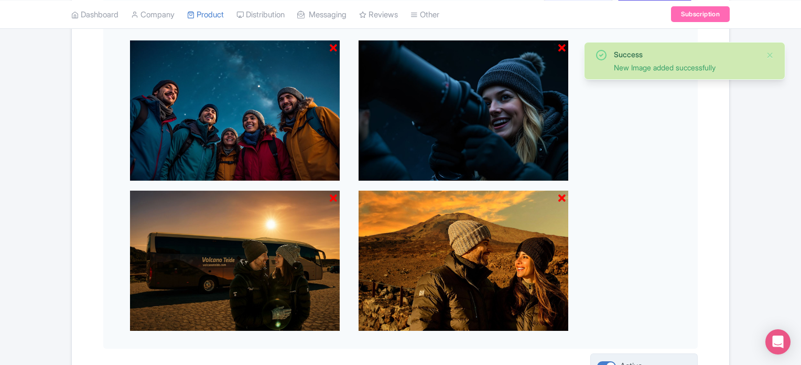
scroll to position [525, 0]
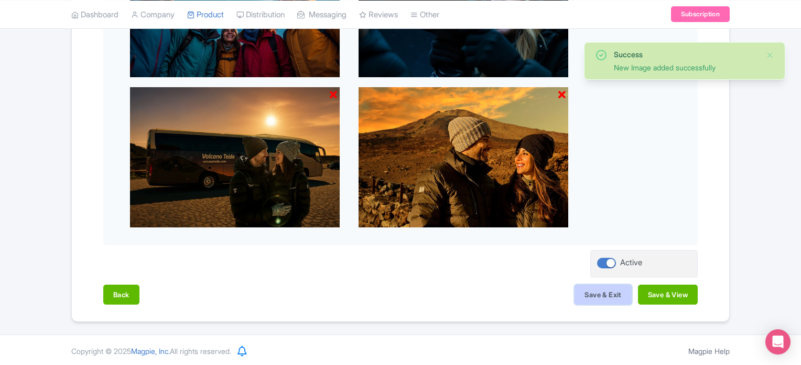
click at [602, 291] on button "Save & Exit" at bounding box center [603, 294] width 57 height 20
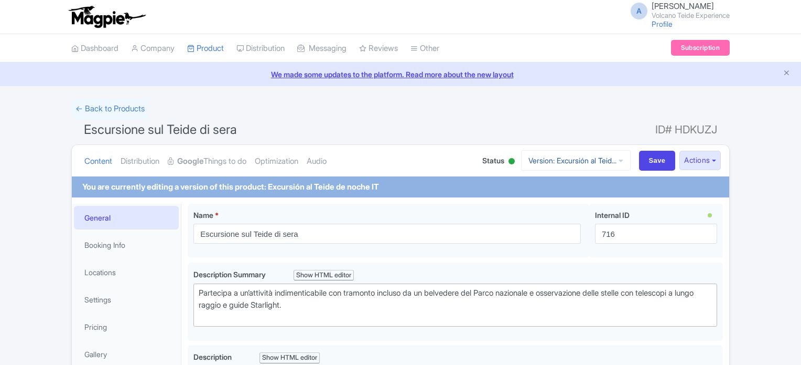
click at [564, 157] on link "Version: Excursión al Teid..." at bounding box center [576, 160] width 110 height 20
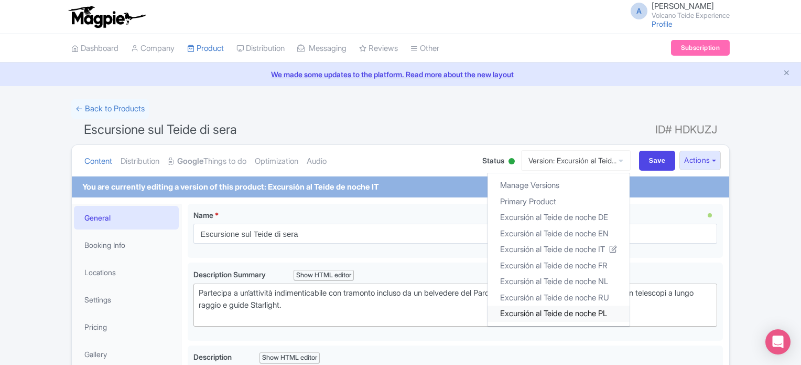
click at [581, 309] on link "Excursión al Teide de noche PL" at bounding box center [559, 313] width 142 height 16
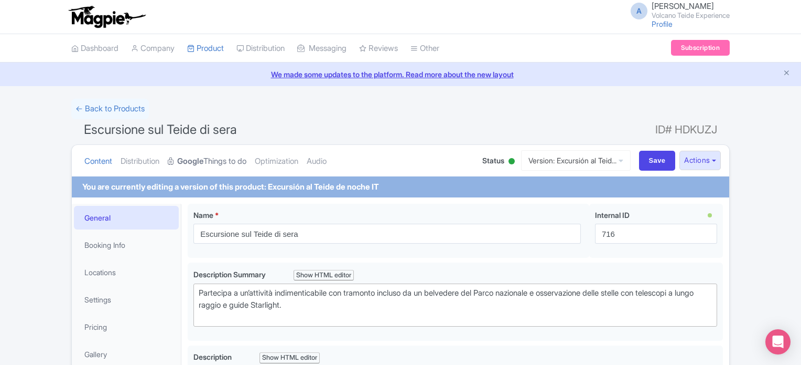
click at [239, 159] on link "Google Things to do" at bounding box center [207, 161] width 79 height 33
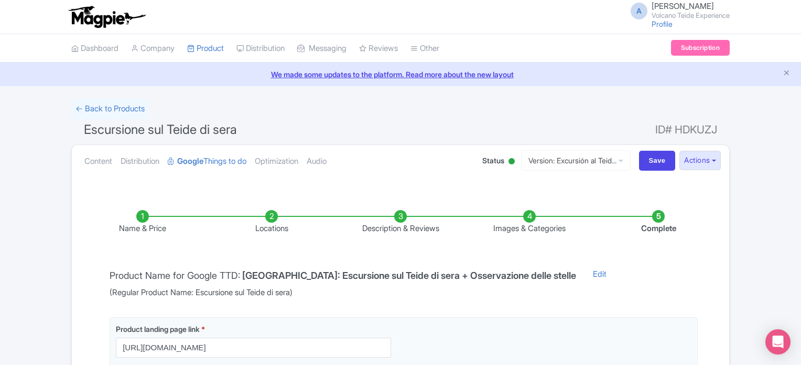
click at [529, 218] on li "Images & Categories" at bounding box center [529, 222] width 129 height 25
click at [531, 220] on li "Images & Categories" at bounding box center [529, 222] width 129 height 25
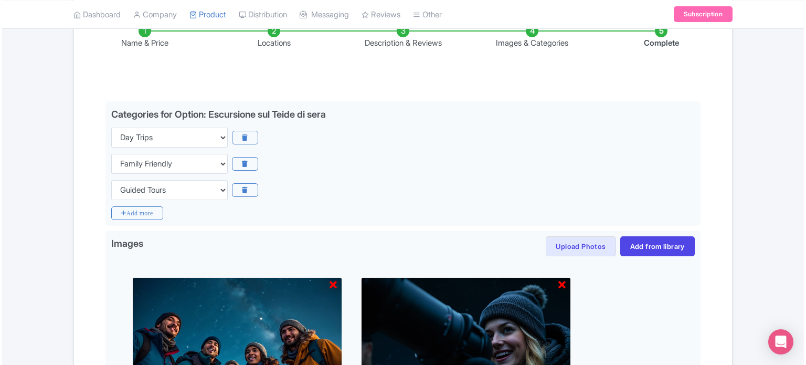
scroll to position [367, 0]
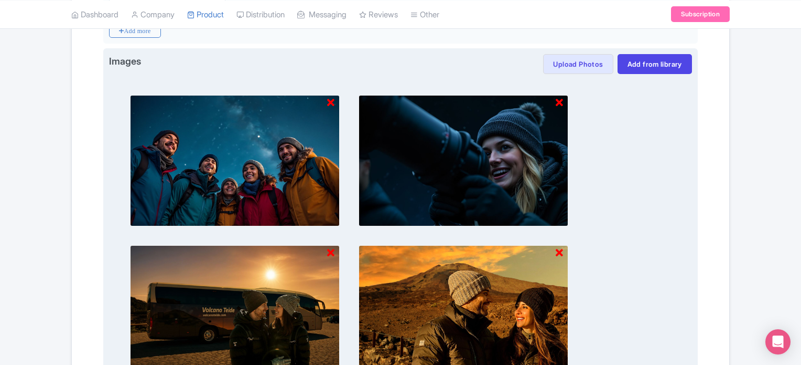
click at [330, 102] on icon at bounding box center [330, 103] width 7 height 10
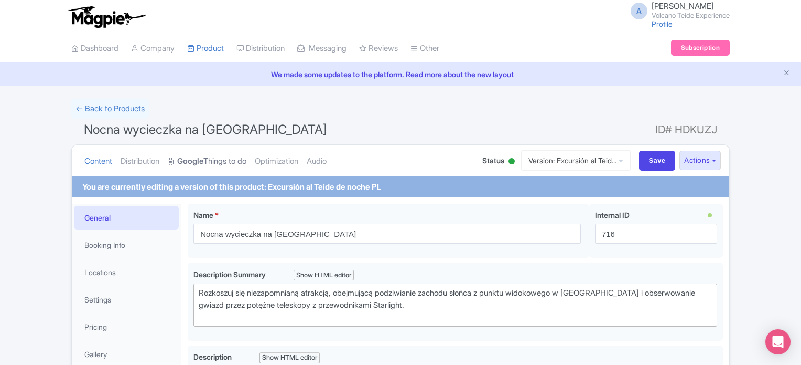
click at [243, 158] on link "Google Things to do" at bounding box center [207, 161] width 79 height 33
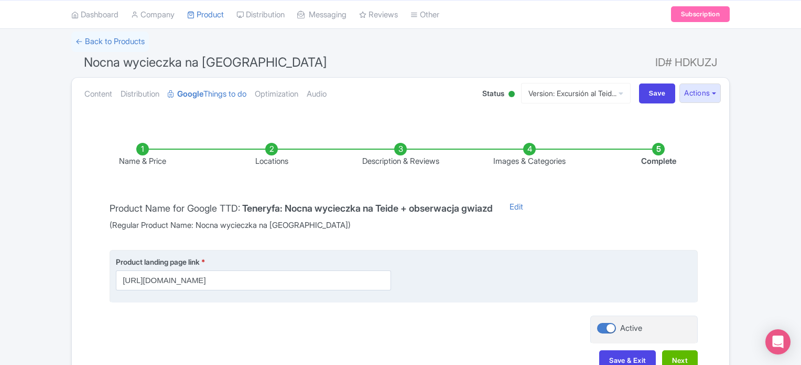
scroll to position [133, 0]
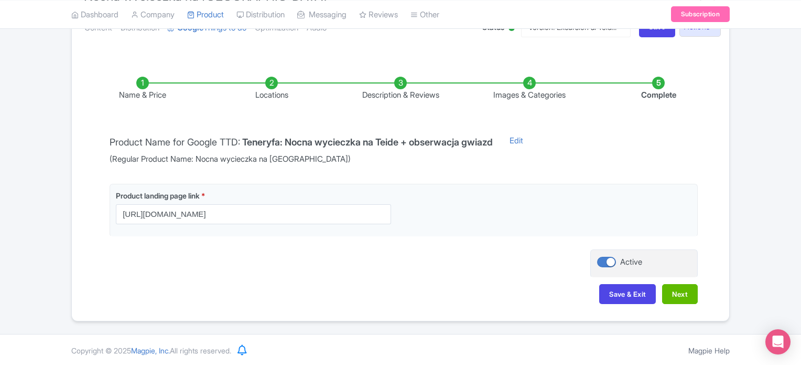
click at [527, 83] on li "Images & Categories" at bounding box center [529, 89] width 129 height 25
click at [532, 80] on li "Images & Categories" at bounding box center [529, 89] width 129 height 25
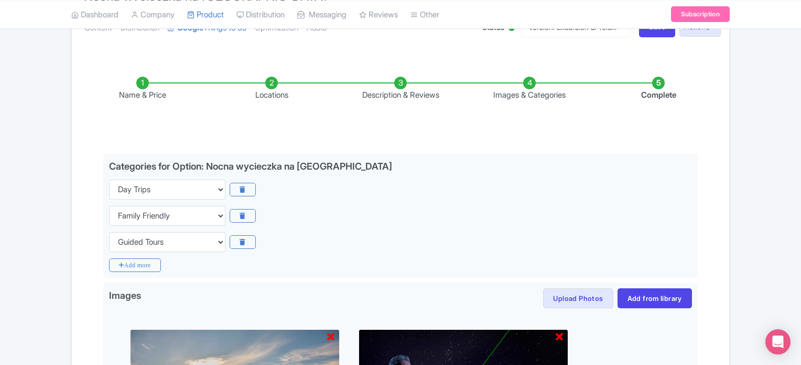
click at [531, 82] on li "Images & Categories" at bounding box center [529, 89] width 129 height 25
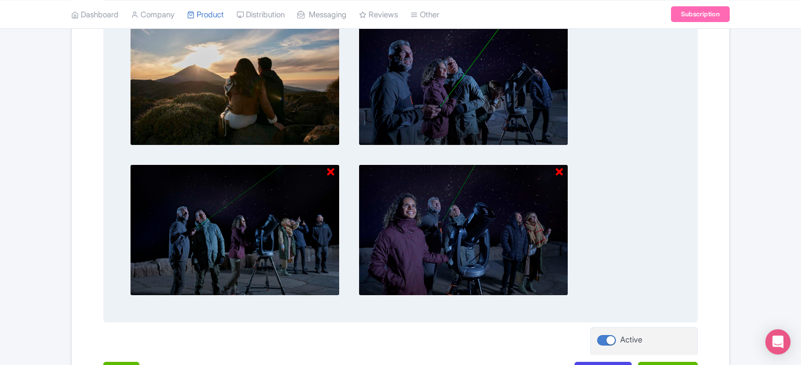
scroll to position [396, 0]
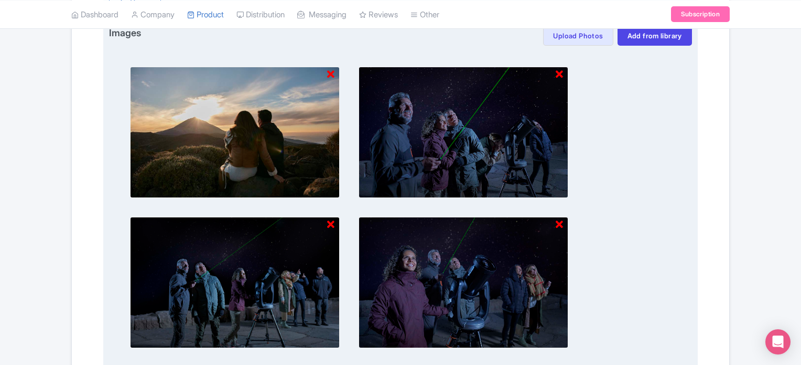
click at [329, 71] on icon at bounding box center [330, 74] width 7 height 10
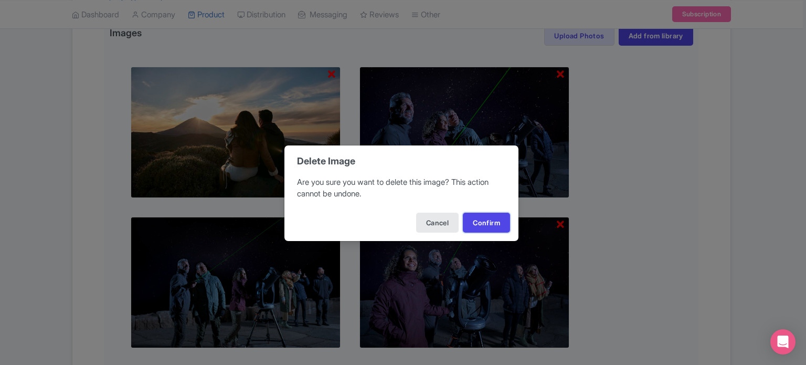
click at [499, 228] on button "Confirm" at bounding box center [486, 222] width 47 height 20
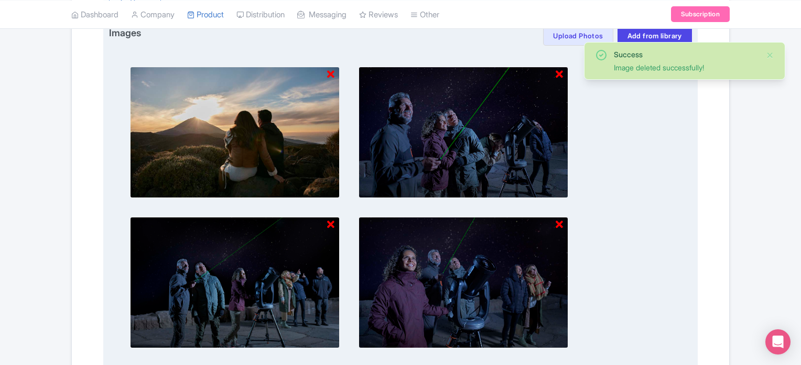
click at [333, 73] on icon at bounding box center [330, 74] width 7 height 10
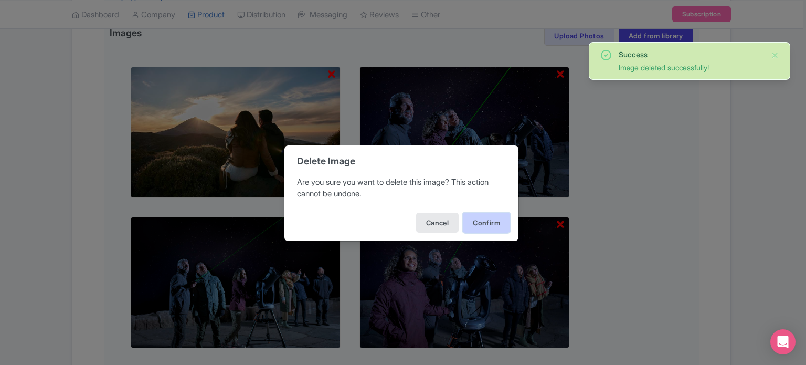
click at [484, 218] on button "Confirm" at bounding box center [486, 222] width 47 height 20
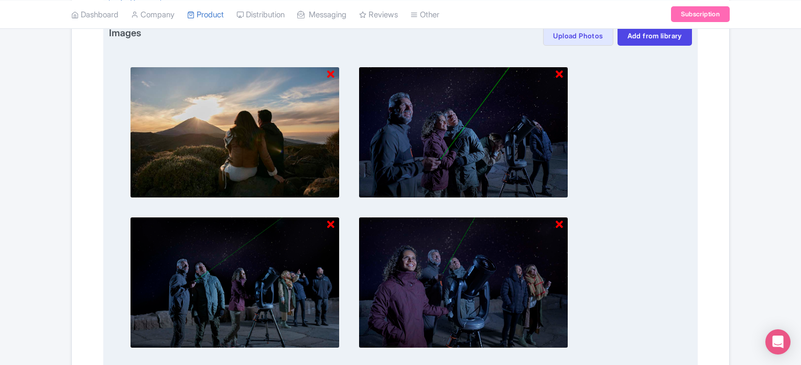
click at [632, 151] on div at bounding box center [400, 207] width 583 height 323
click at [332, 72] on icon at bounding box center [330, 74] width 7 height 10
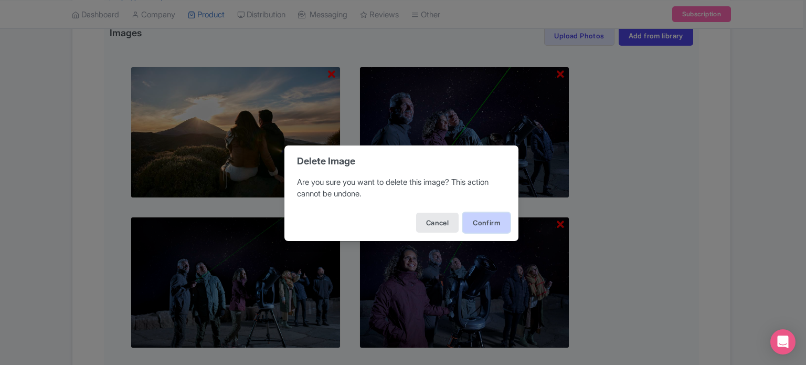
click at [491, 216] on button "Confirm" at bounding box center [486, 222] width 47 height 20
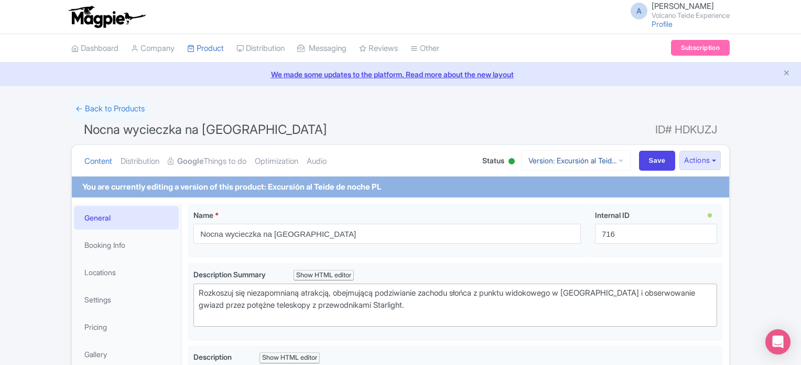
click at [556, 161] on link "Version: Excursión al Teid..." at bounding box center [576, 160] width 110 height 20
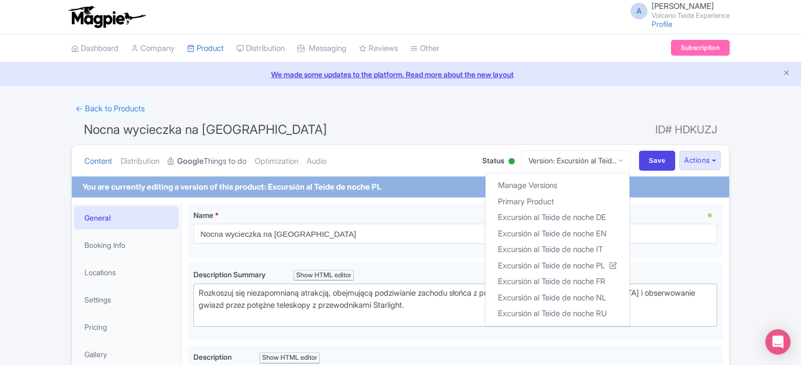
click at [228, 157] on link "Google Things to do" at bounding box center [207, 161] width 79 height 33
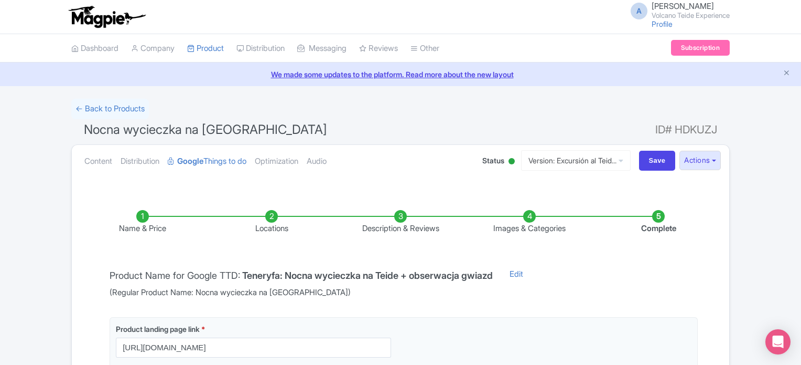
click at [530, 216] on li "Images & Categories" at bounding box center [529, 222] width 129 height 25
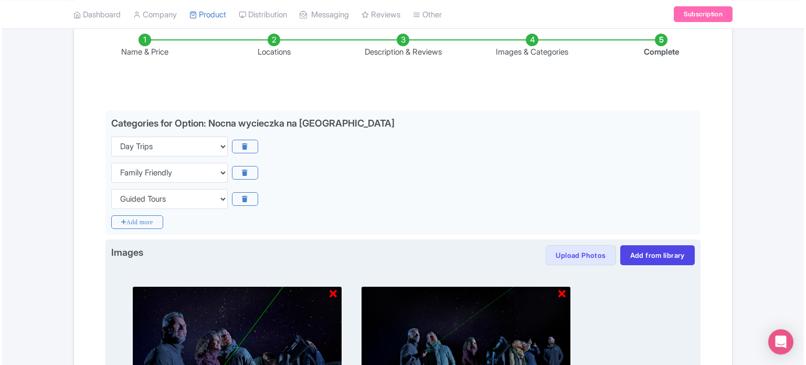
scroll to position [262, 0]
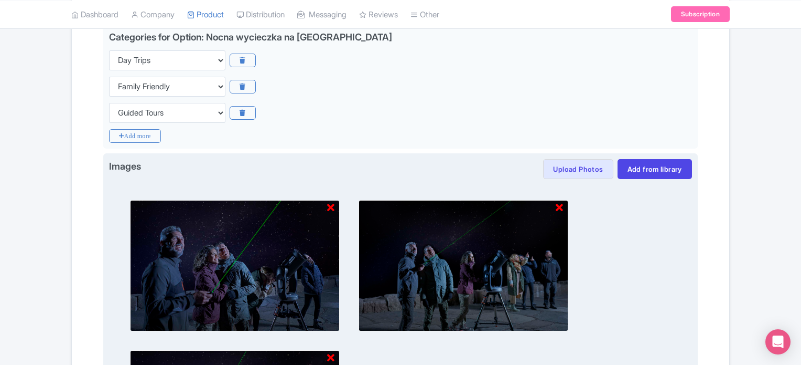
click at [330, 203] on icon at bounding box center [330, 207] width 7 height 10
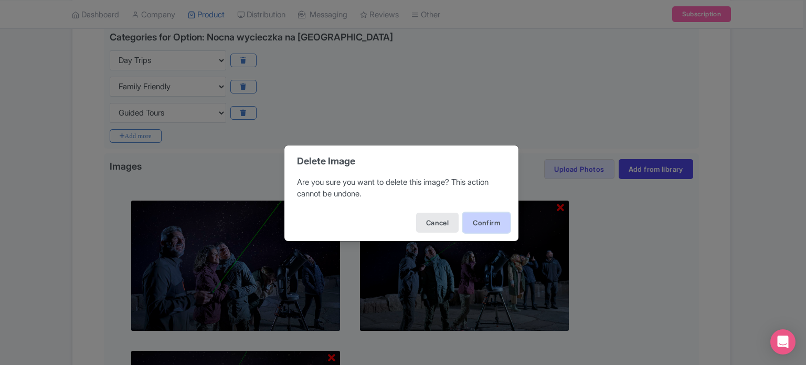
click at [476, 223] on button "Confirm" at bounding box center [486, 222] width 47 height 20
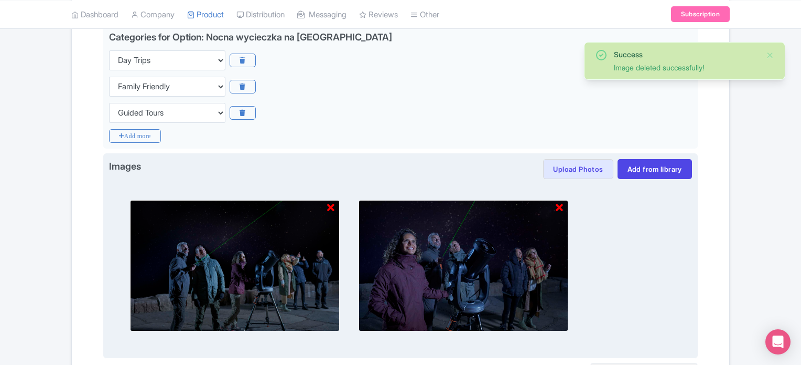
click at [332, 207] on icon at bounding box center [330, 207] width 7 height 10
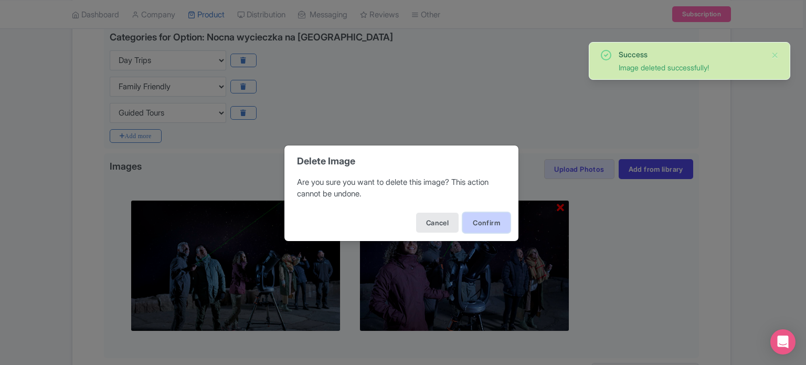
click at [478, 225] on button "Confirm" at bounding box center [486, 222] width 47 height 20
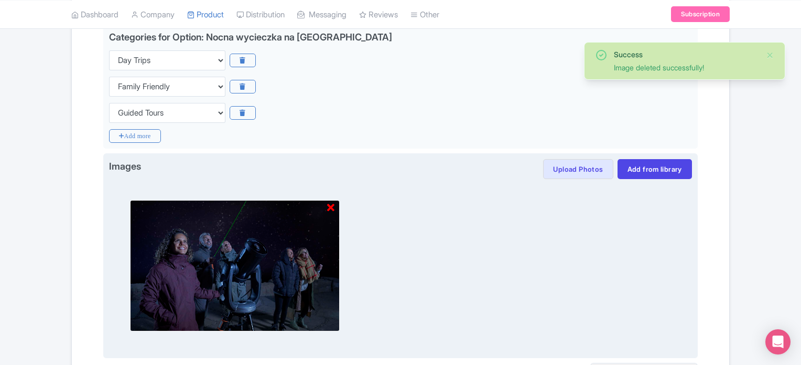
click at [333, 209] on icon at bounding box center [330, 207] width 7 height 10
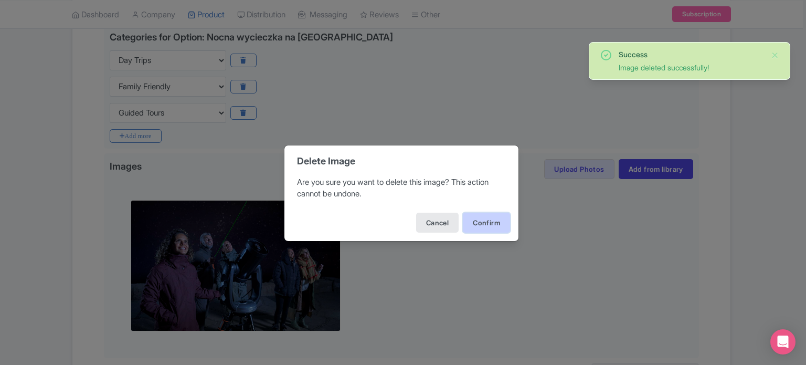
drag, startPoint x: 492, startPoint y: 212, endPoint x: 491, endPoint y: 219, distance: 6.9
click at [492, 212] on button "Confirm" at bounding box center [486, 222] width 47 height 20
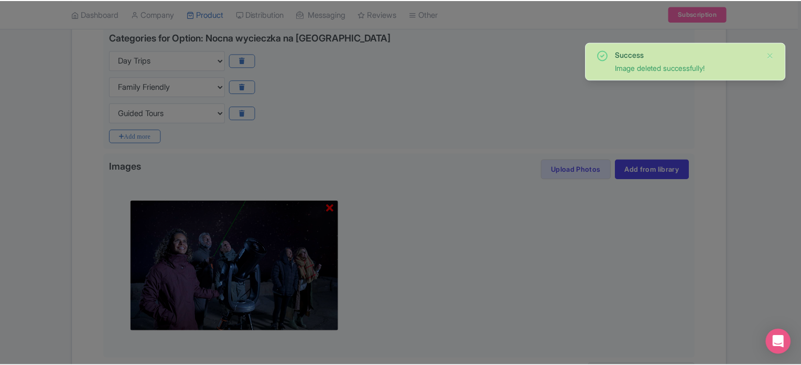
scroll to position [227, 0]
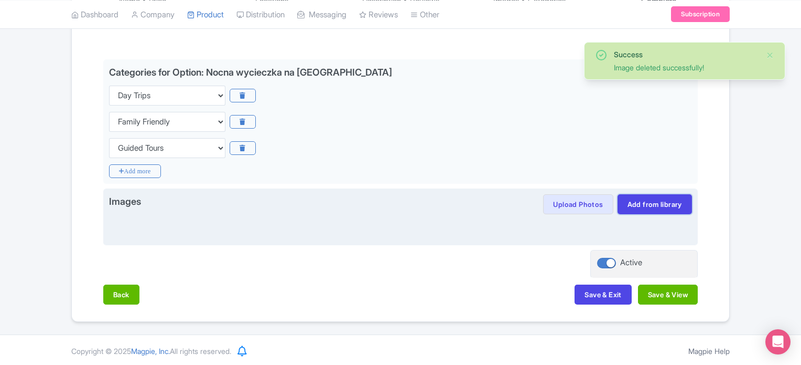
click at [649, 203] on link "Add from library" at bounding box center [655, 204] width 74 height 20
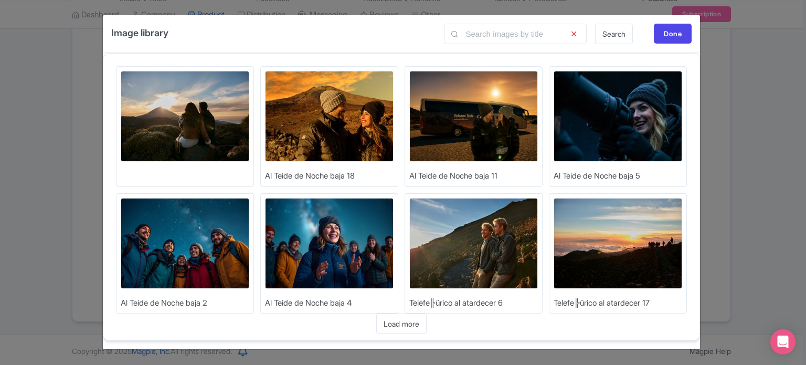
click at [221, 226] on img at bounding box center [185, 243] width 129 height 91
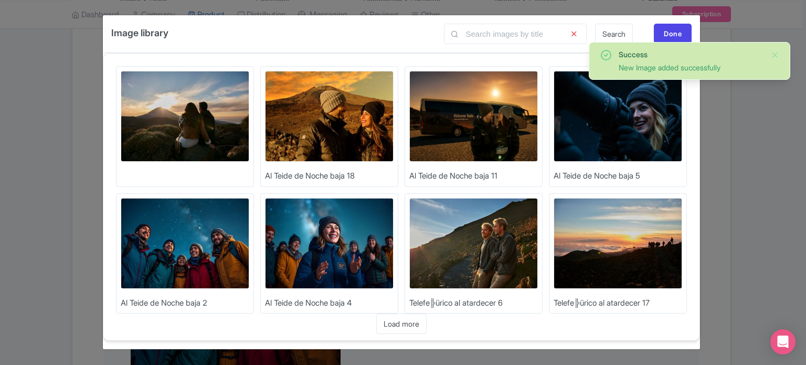
click at [589, 117] on img at bounding box center [617, 116] width 129 height 91
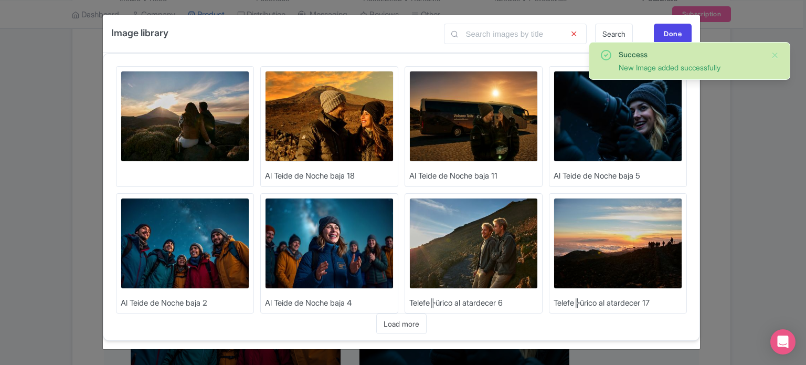
click at [503, 123] on img at bounding box center [473, 116] width 129 height 91
click at [368, 127] on img at bounding box center [329, 116] width 129 height 91
click at [671, 35] on div "Done" at bounding box center [673, 34] width 38 height 20
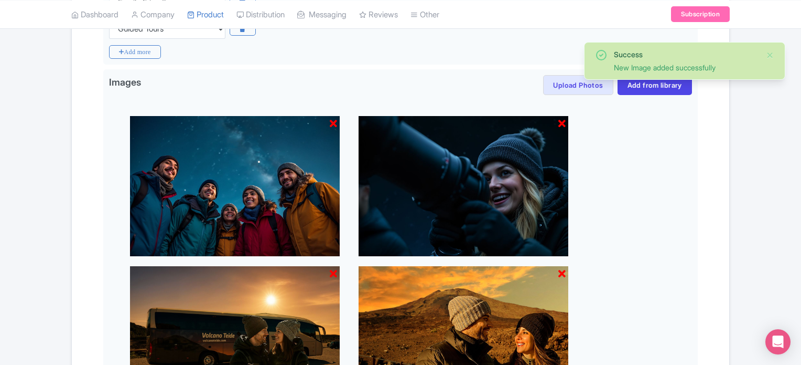
scroll to position [525, 0]
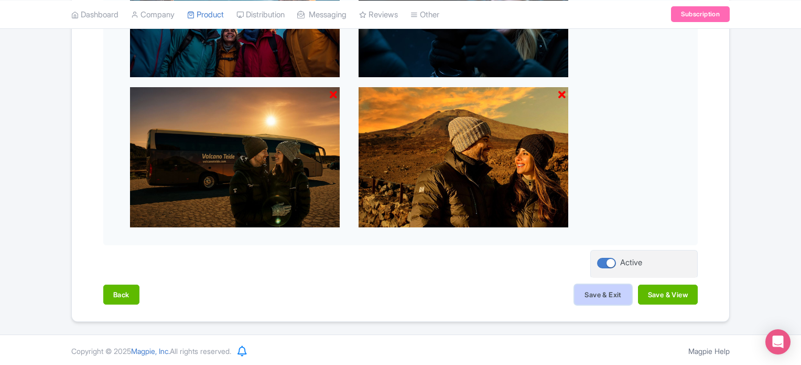
click at [603, 295] on button "Save & Exit" at bounding box center [603, 294] width 57 height 20
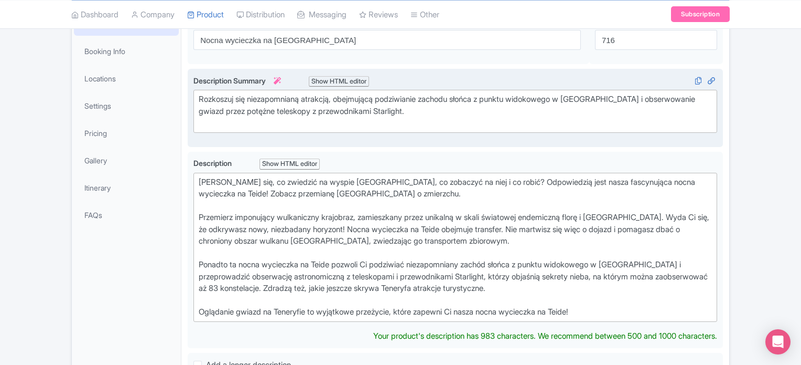
scroll to position [52, 0]
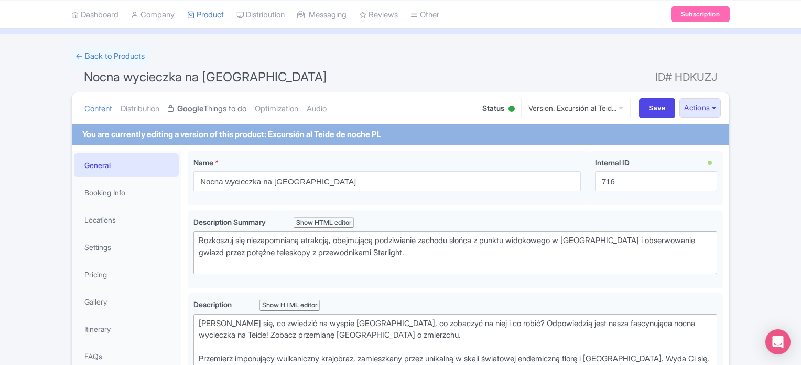
click at [210, 107] on link "Google Things to do" at bounding box center [207, 108] width 79 height 33
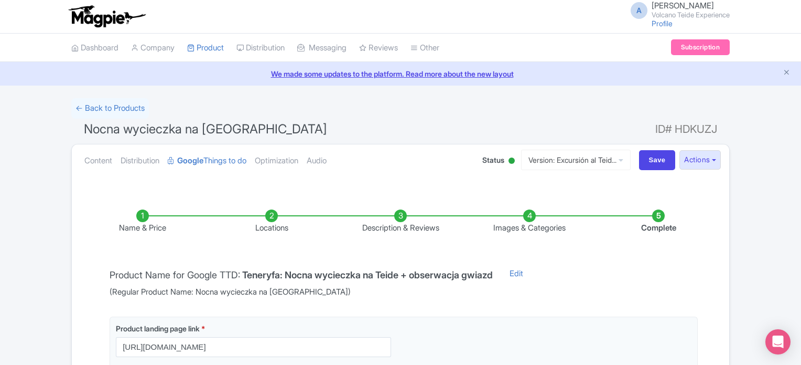
scroll to position [0, 0]
click at [533, 216] on li "Images & Categories" at bounding box center [529, 222] width 129 height 25
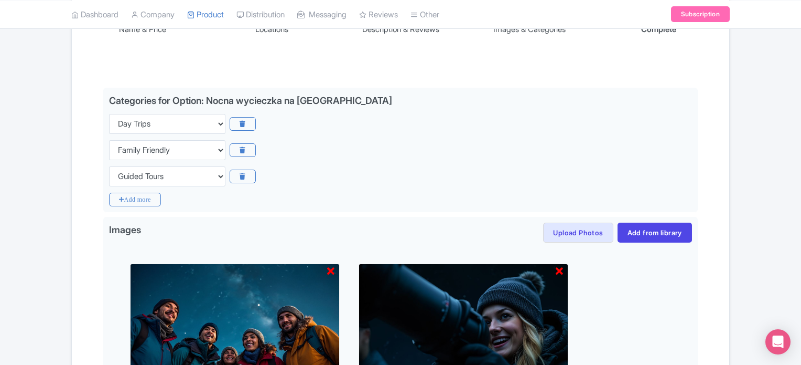
scroll to position [105, 0]
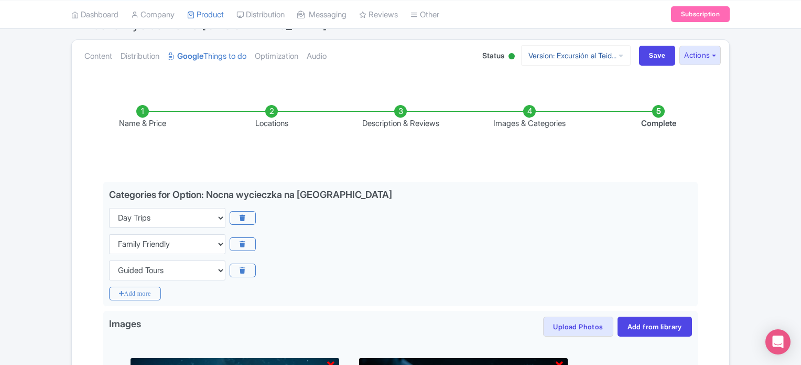
click at [545, 53] on link "Version: Excursión al Teid..." at bounding box center [576, 55] width 110 height 20
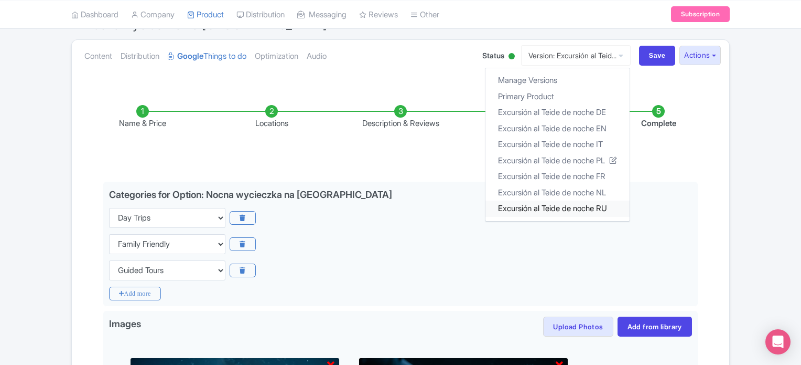
click at [581, 207] on link "Excursión al Teide de noche RU" at bounding box center [558, 208] width 144 height 16
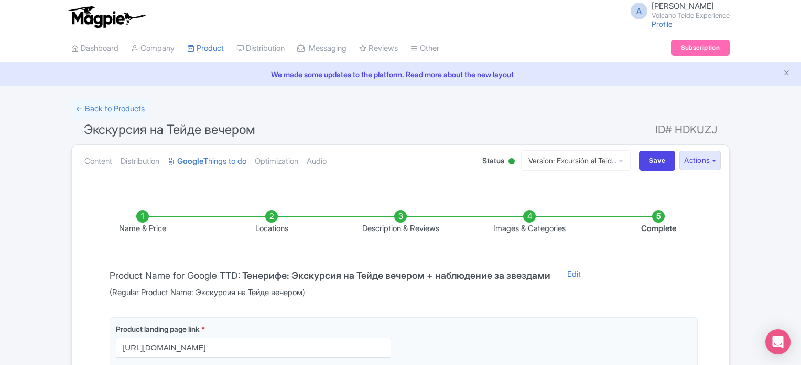
click at [533, 217] on li "Images & Categories" at bounding box center [529, 222] width 129 height 25
click at [532, 217] on li "Images & Categories" at bounding box center [529, 222] width 129 height 25
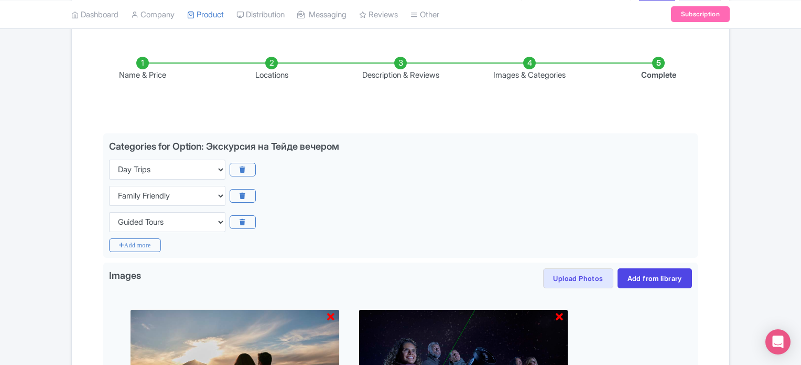
scroll to position [262, 0]
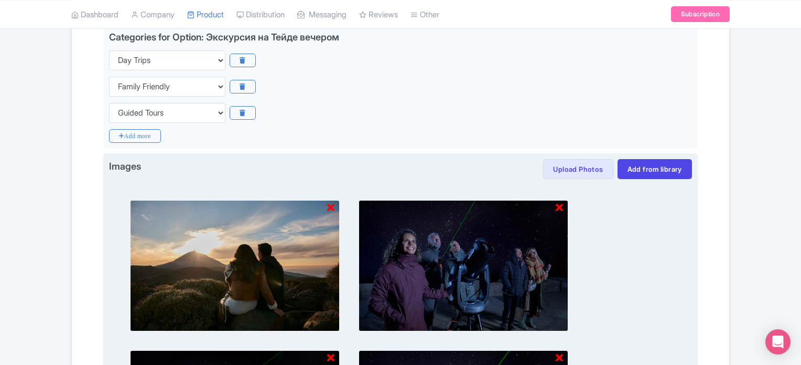
click at [328, 208] on icon at bounding box center [330, 207] width 7 height 10
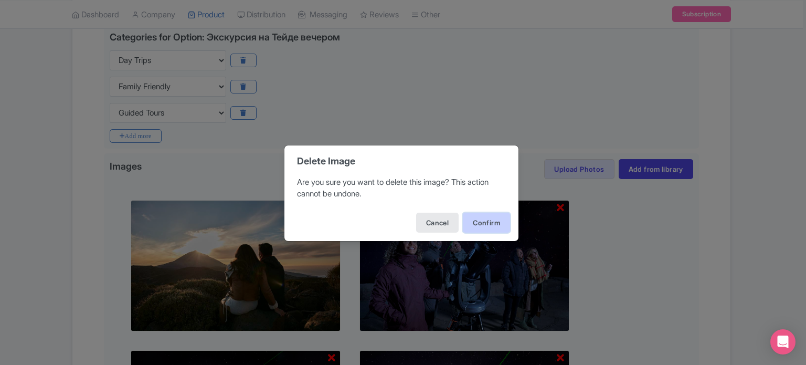
click at [507, 229] on button "Confirm" at bounding box center [486, 222] width 47 height 20
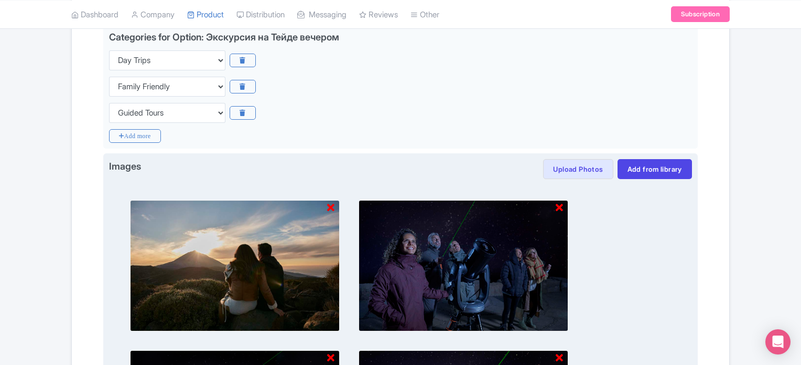
click at [334, 208] on icon at bounding box center [330, 207] width 7 height 10
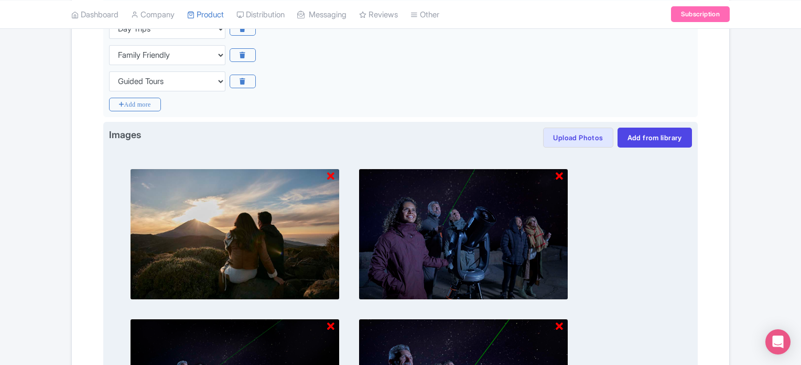
scroll to position [420, 0]
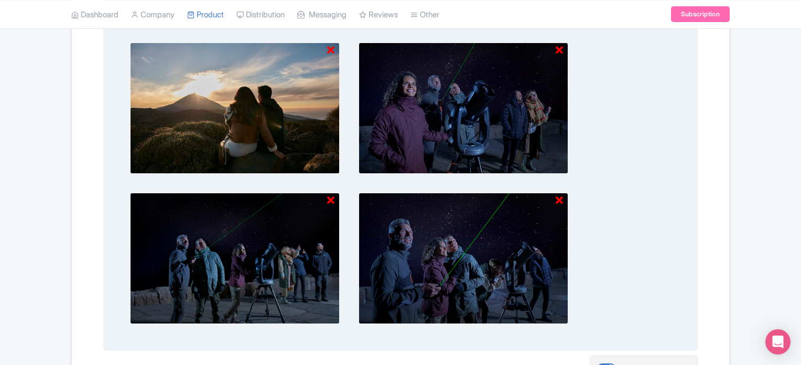
click at [330, 49] on icon at bounding box center [330, 50] width 7 height 10
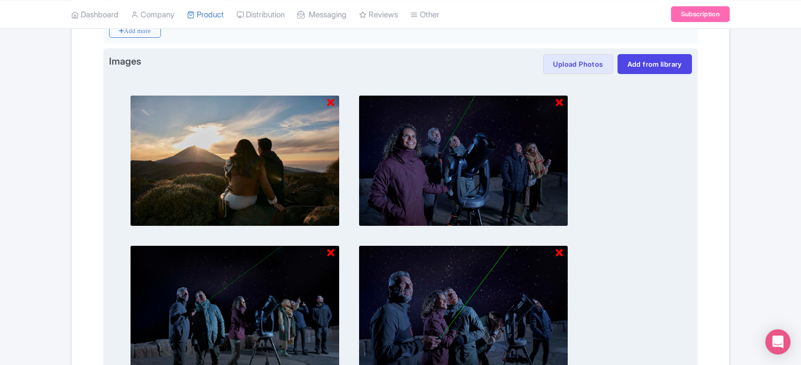
scroll to position [315, 0]
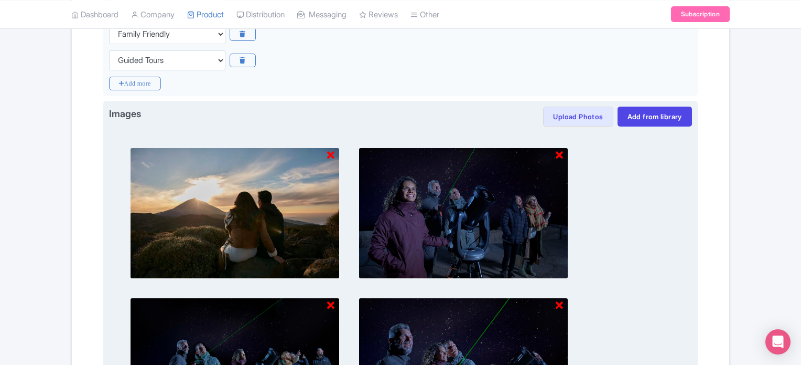
click at [330, 150] on icon at bounding box center [330, 155] width 7 height 10
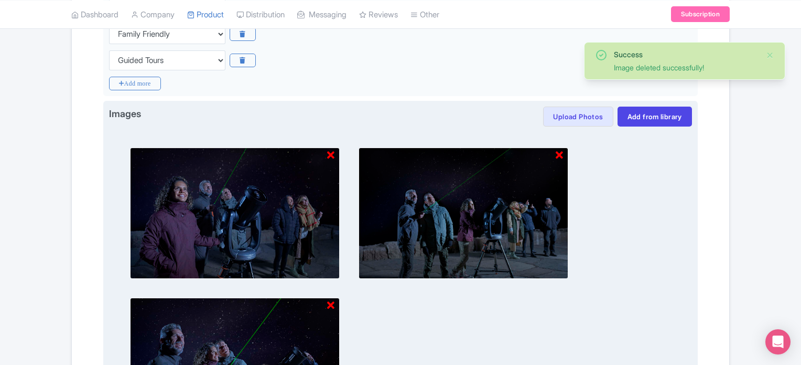
click at [334, 156] on icon at bounding box center [330, 155] width 7 height 10
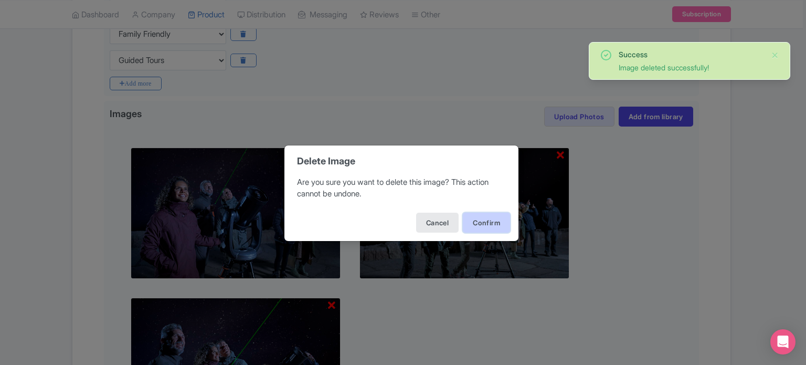
click at [485, 220] on button "Confirm" at bounding box center [486, 222] width 47 height 20
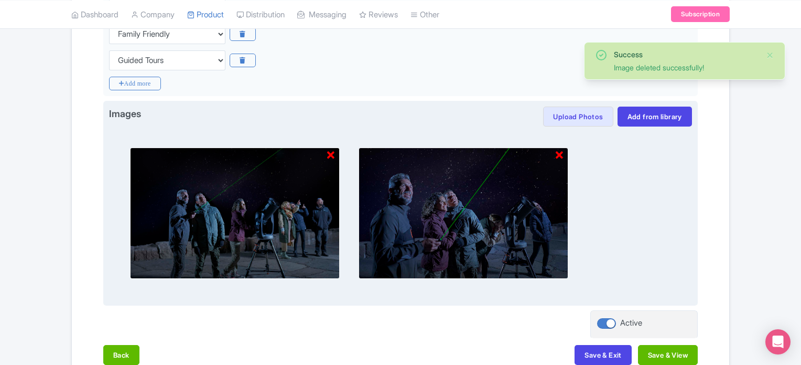
click at [331, 155] on icon at bounding box center [330, 155] width 7 height 10
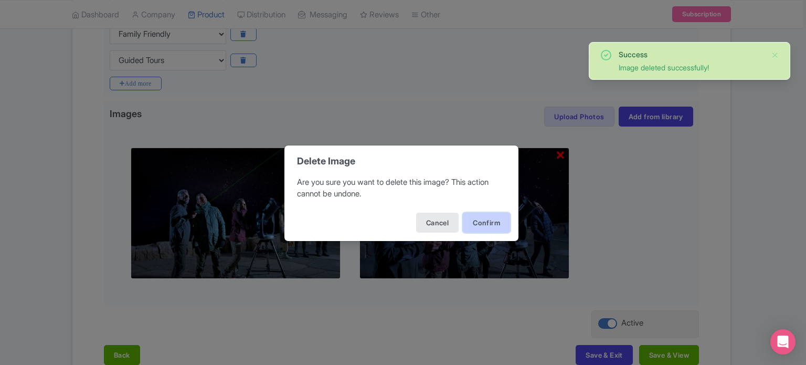
click at [477, 216] on button "Confirm" at bounding box center [486, 222] width 47 height 20
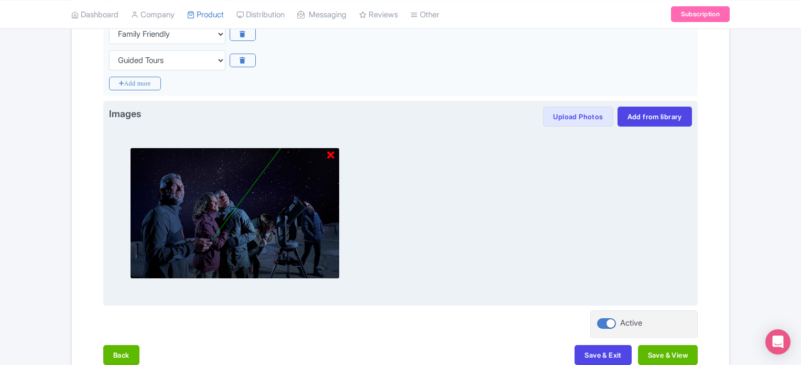
click at [330, 159] on div at bounding box center [330, 155] width 7 height 16
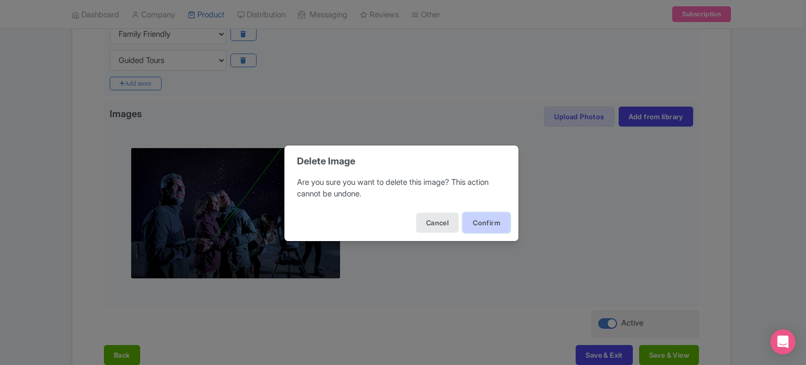
click at [495, 217] on button "Confirm" at bounding box center [486, 222] width 47 height 20
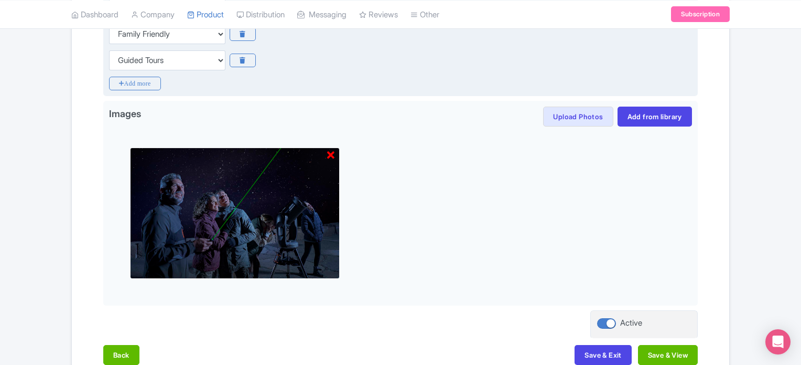
scroll to position [227, 0]
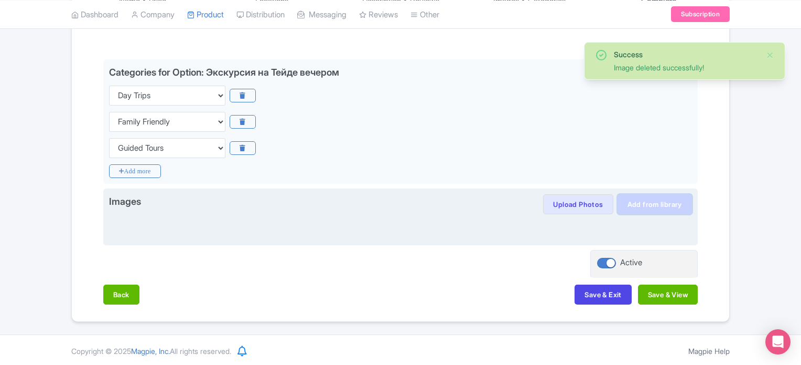
click at [652, 206] on link "Add from library" at bounding box center [655, 204] width 74 height 20
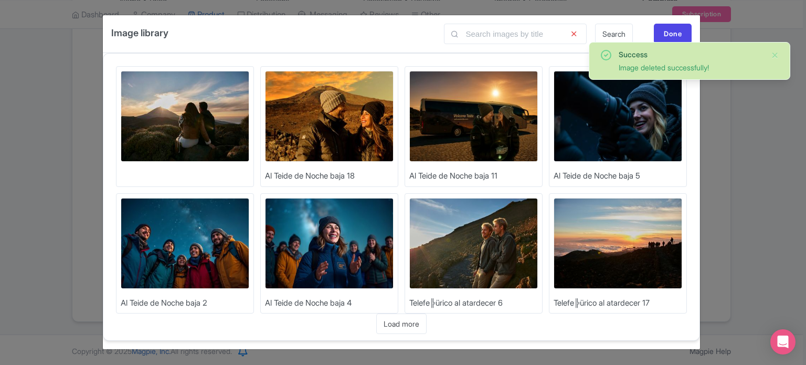
click at [203, 250] on img at bounding box center [185, 243] width 129 height 91
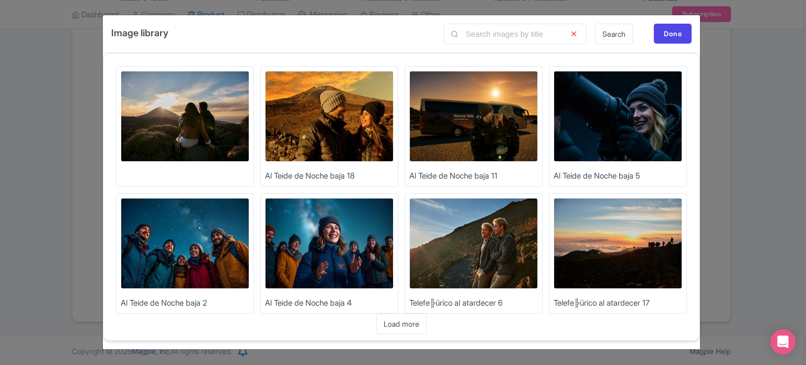
click at [613, 119] on img at bounding box center [617, 116] width 129 height 91
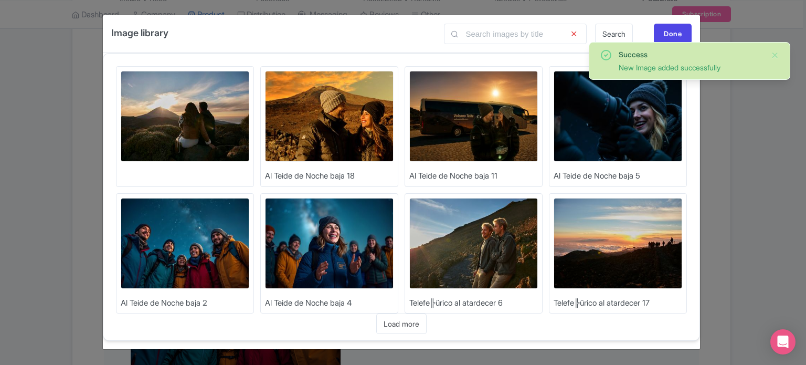
click at [459, 130] on img at bounding box center [473, 116] width 129 height 91
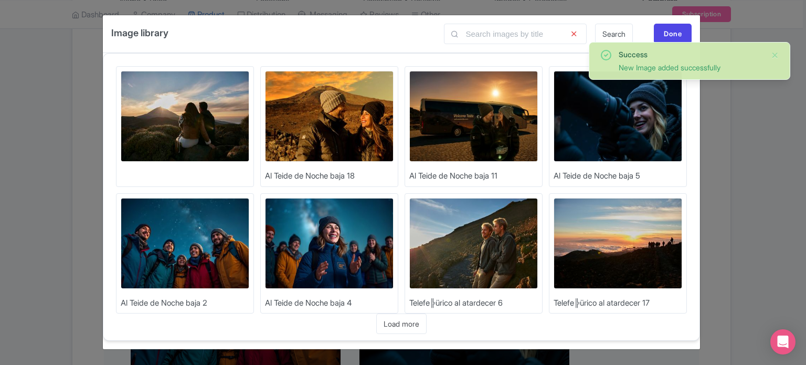
click at [337, 118] on img at bounding box center [329, 116] width 129 height 91
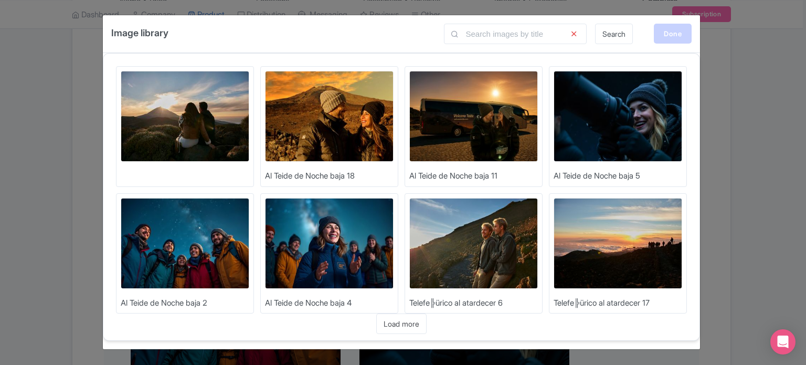
click at [687, 32] on div "Done" at bounding box center [673, 34] width 38 height 20
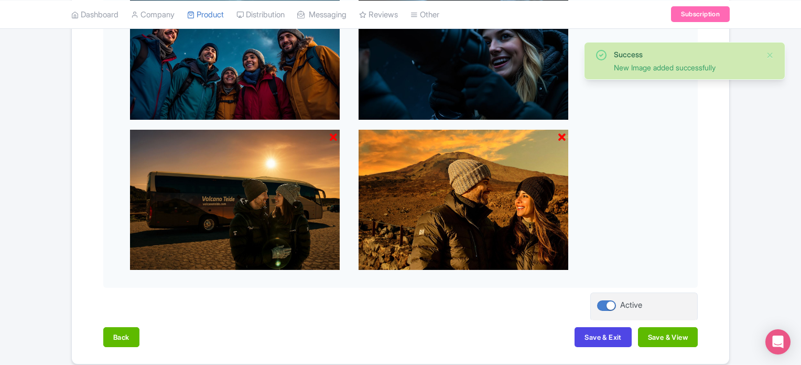
scroll to position [525, 0]
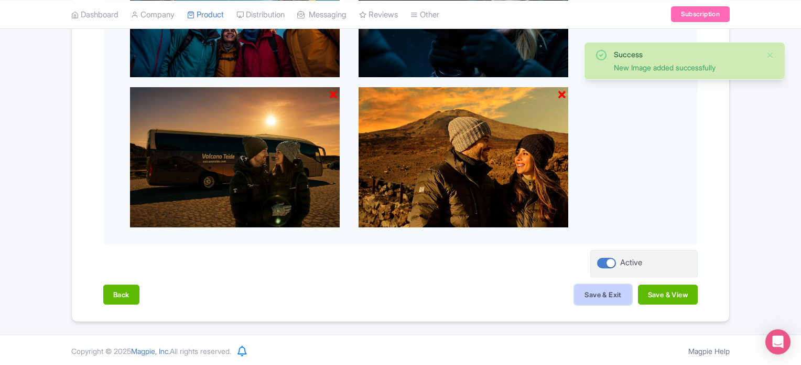
click at [604, 288] on button "Save & Exit" at bounding box center [603, 294] width 57 height 20
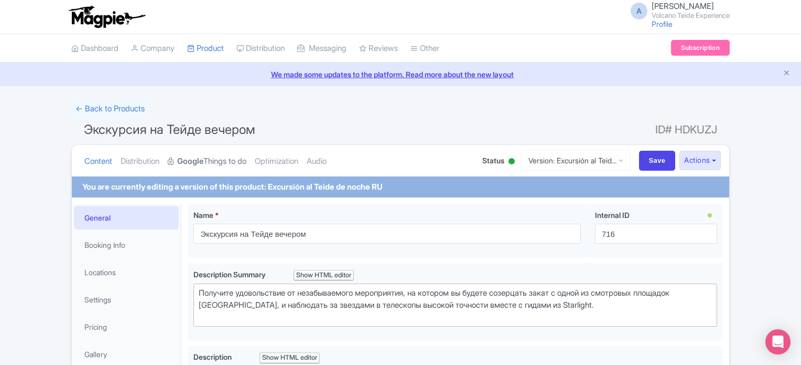
click at [240, 163] on link "Google Things to do" at bounding box center [207, 161] width 79 height 33
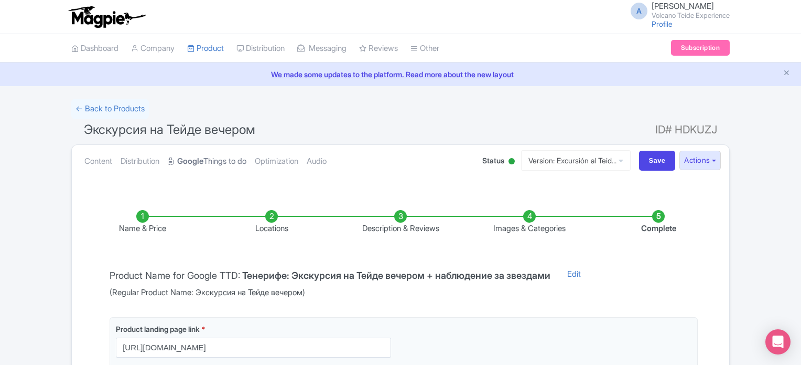
click at [240, 163] on link "Google Things to do" at bounding box center [207, 161] width 79 height 33
click at [529, 220] on li "Images & Categories" at bounding box center [529, 222] width 129 height 25
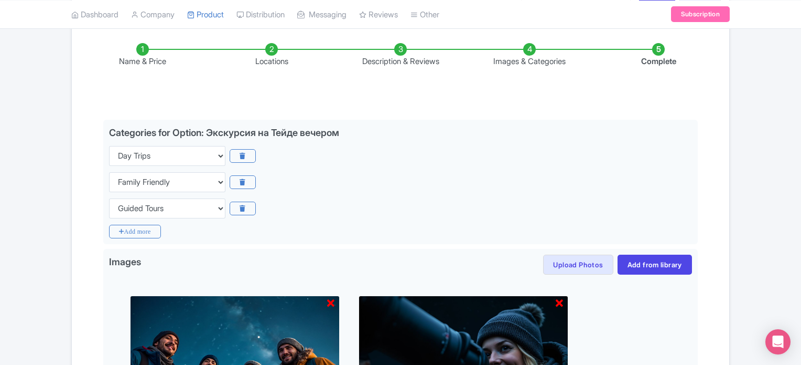
scroll to position [52, 0]
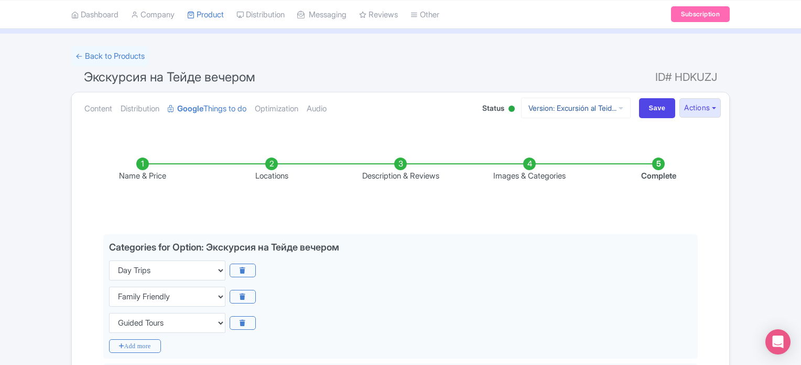
click at [534, 115] on link "Version: Excursión al Teid..." at bounding box center [576, 108] width 110 height 20
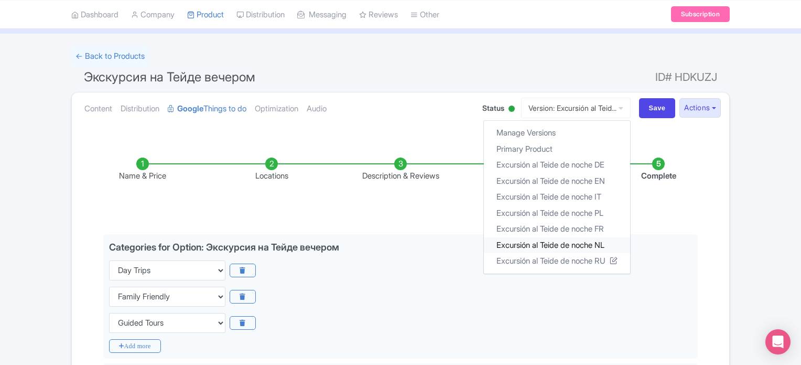
click at [575, 240] on link "Excursión al Teide de noche NL" at bounding box center [557, 245] width 146 height 16
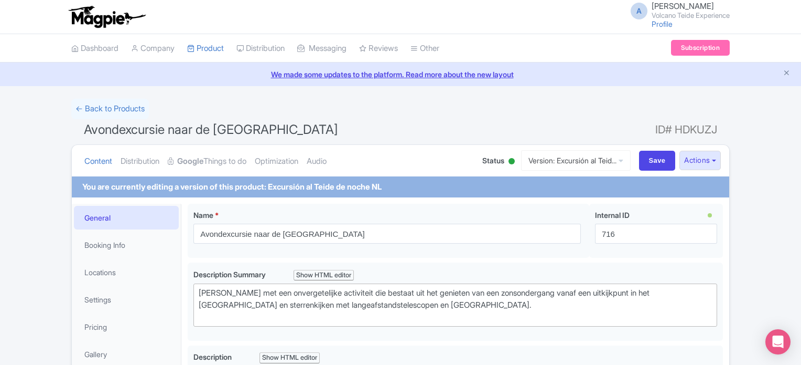
click at [222, 166] on link "Google Things to do" at bounding box center [207, 161] width 79 height 33
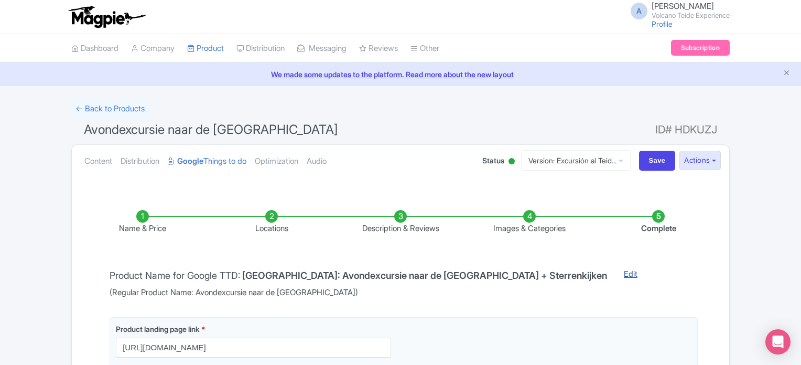
scroll to position [133, 0]
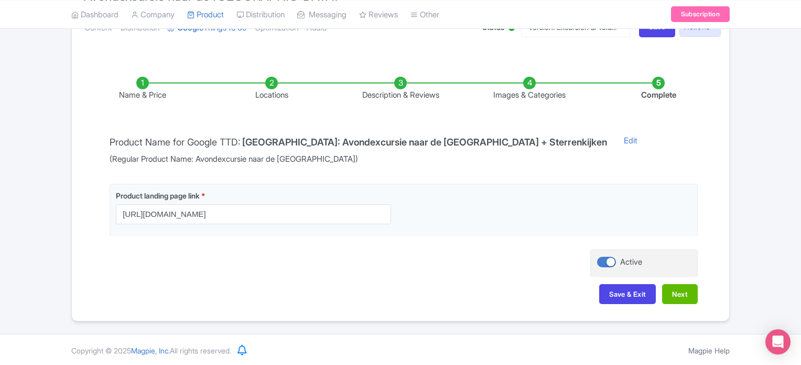
click at [527, 81] on li "Images & Categories" at bounding box center [529, 89] width 129 height 25
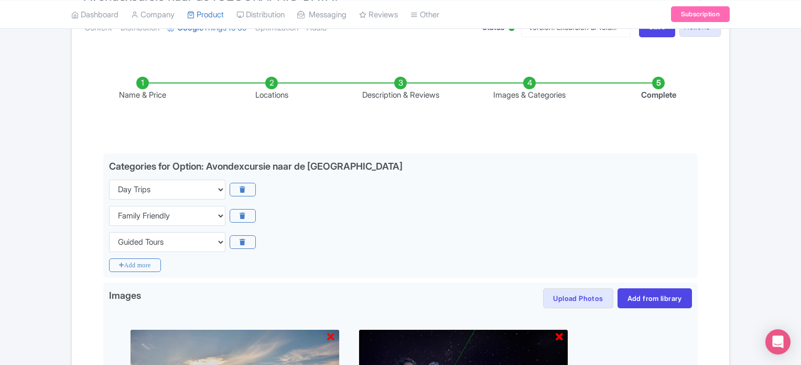
click at [532, 84] on li "Images & Categories" at bounding box center [529, 89] width 129 height 25
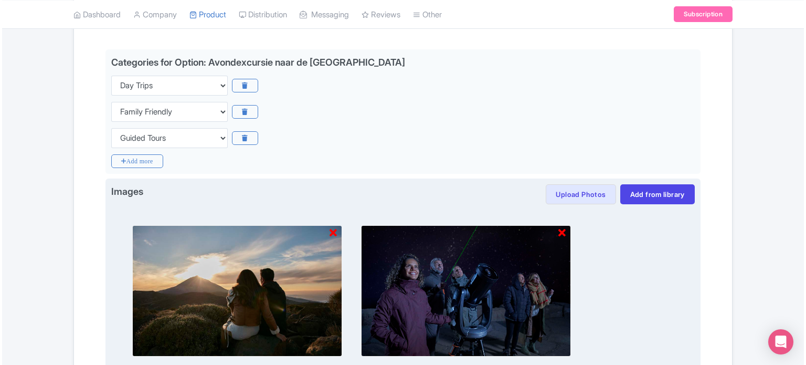
scroll to position [291, 0]
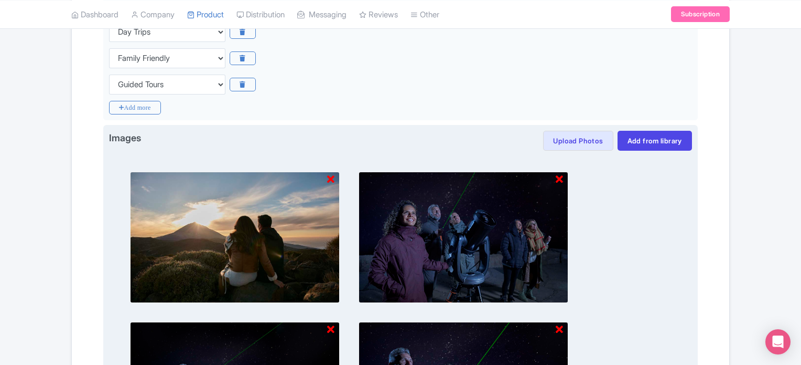
click at [330, 179] on icon at bounding box center [330, 179] width 7 height 10
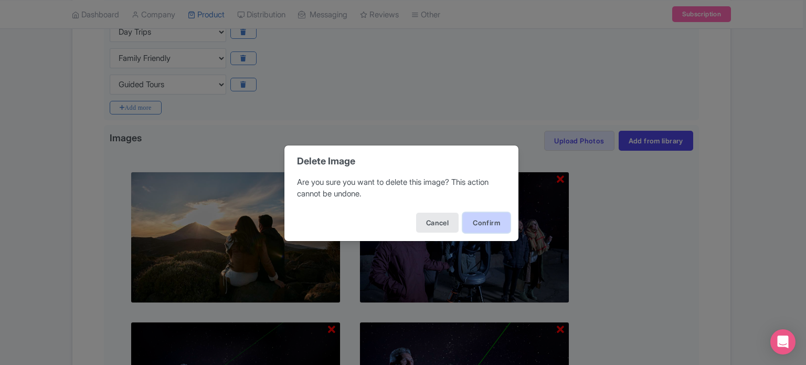
click at [495, 228] on button "Confirm" at bounding box center [486, 222] width 47 height 20
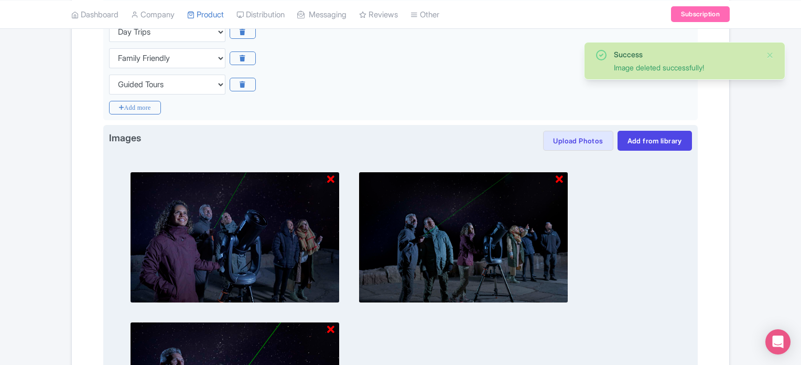
click at [330, 177] on icon at bounding box center [330, 179] width 7 height 10
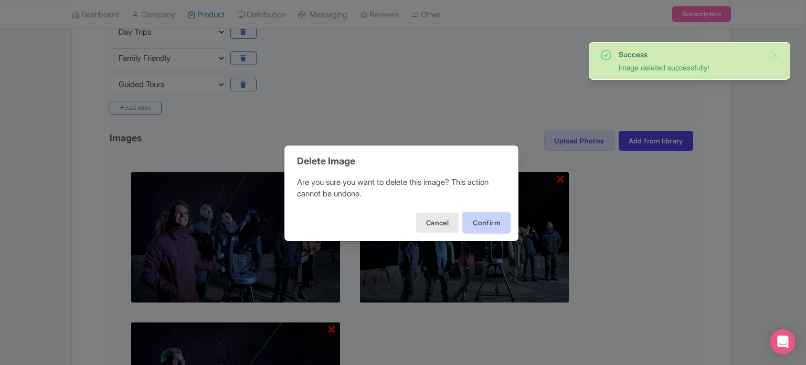
click at [487, 229] on button "Confirm" at bounding box center [486, 222] width 47 height 20
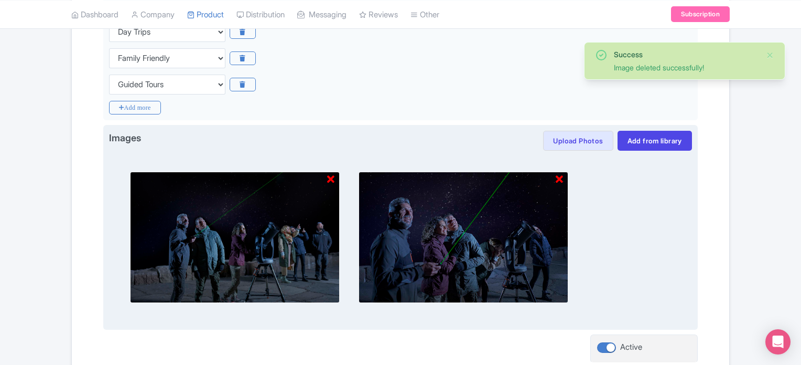
click at [333, 179] on icon at bounding box center [330, 179] width 7 height 10
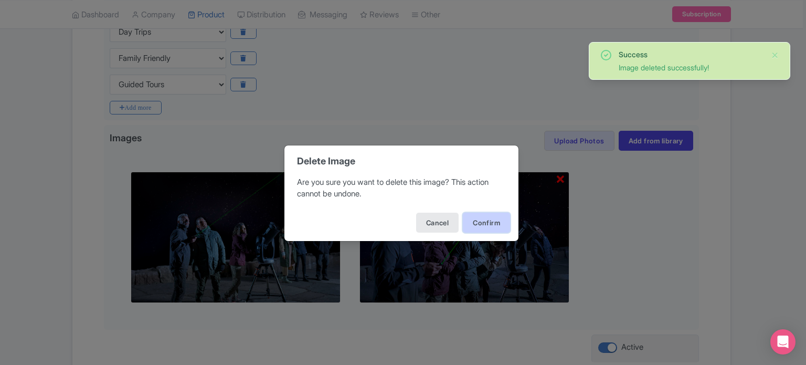
click at [493, 218] on button "Confirm" at bounding box center [486, 222] width 47 height 20
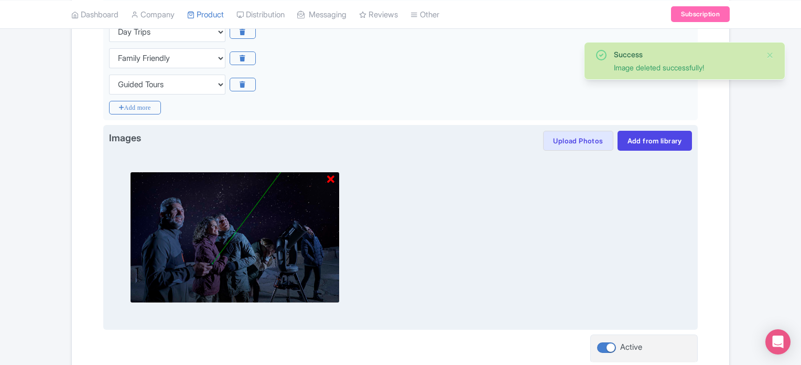
click at [334, 175] on icon at bounding box center [330, 179] width 7 height 10
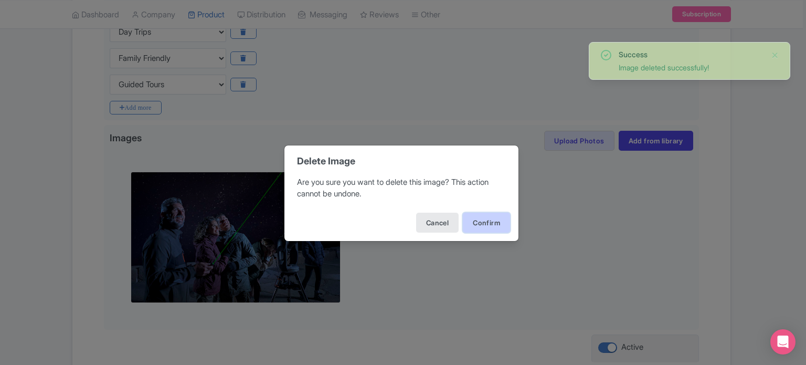
click at [487, 216] on button "Confirm" at bounding box center [486, 222] width 47 height 20
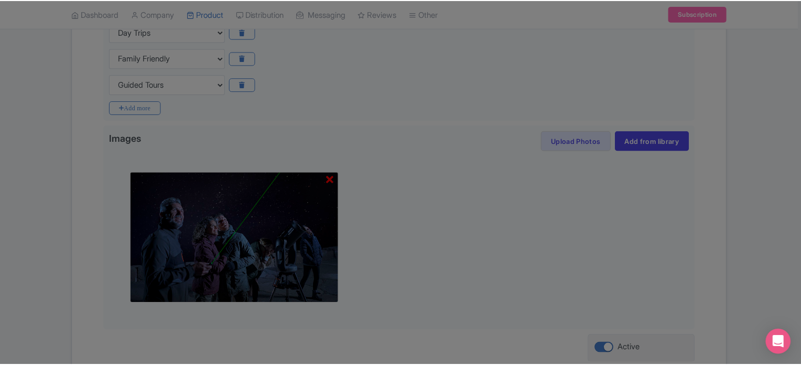
scroll to position [227, 0]
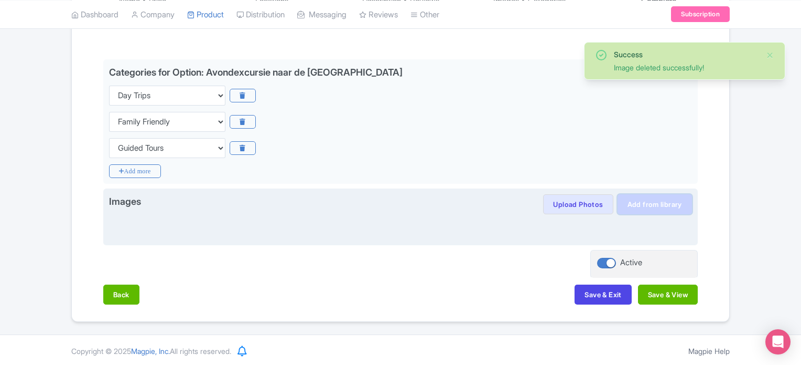
click at [653, 200] on link "Add from library" at bounding box center [655, 204] width 74 height 20
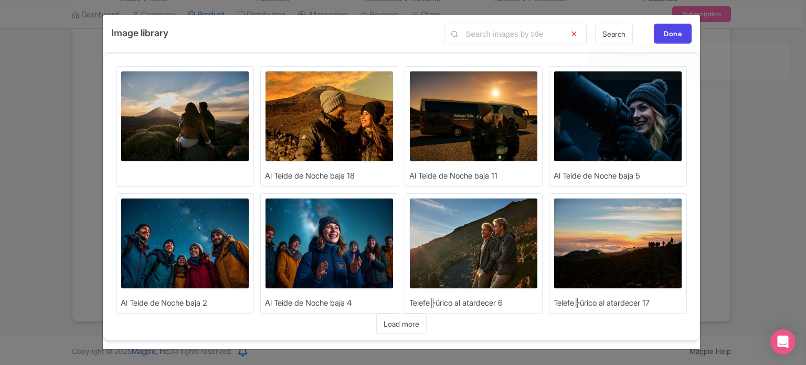
click at [214, 253] on img at bounding box center [185, 243] width 129 height 91
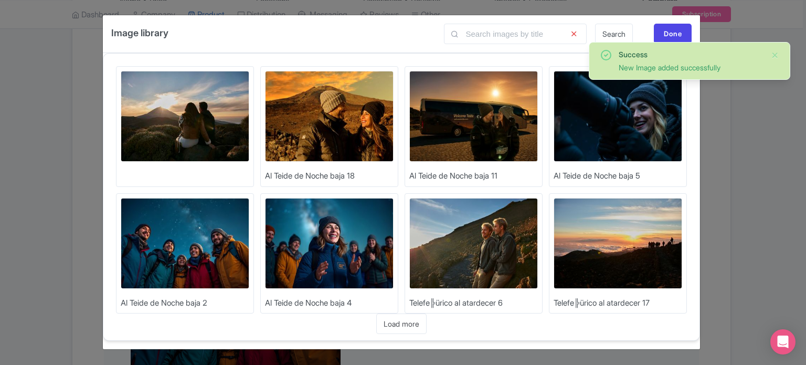
click at [625, 123] on img at bounding box center [617, 116] width 129 height 91
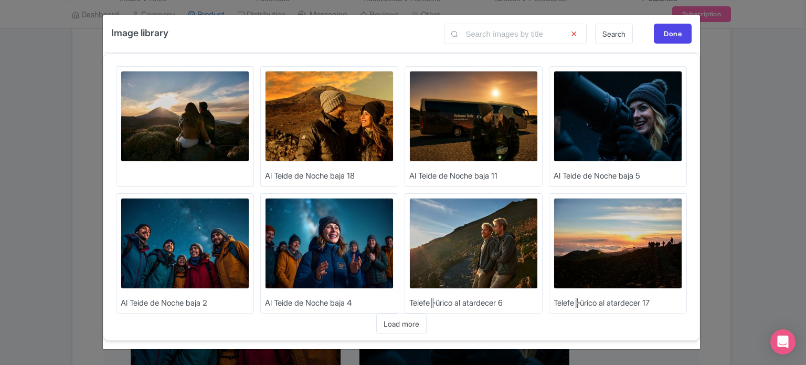
click at [507, 111] on img at bounding box center [473, 116] width 129 height 91
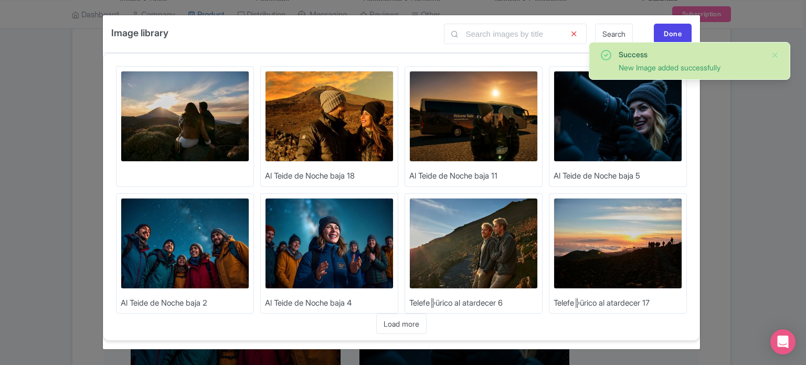
click at [357, 125] on img at bounding box center [329, 116] width 129 height 91
click at [670, 38] on div "Done" at bounding box center [673, 34] width 38 height 20
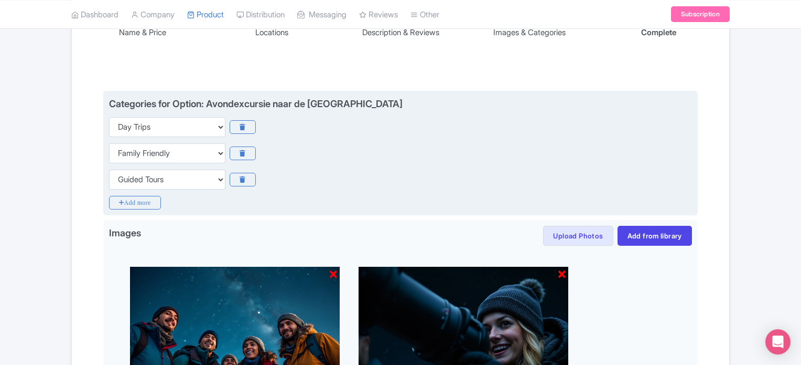
scroll to position [70, 0]
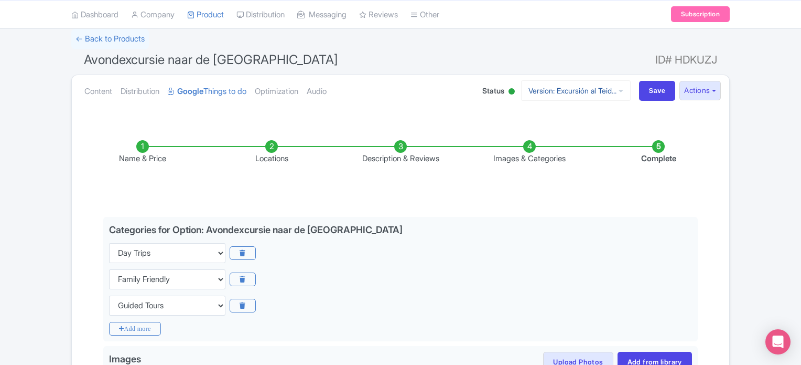
click at [596, 89] on link "Version: Excursión al Teid..." at bounding box center [576, 90] width 110 height 20
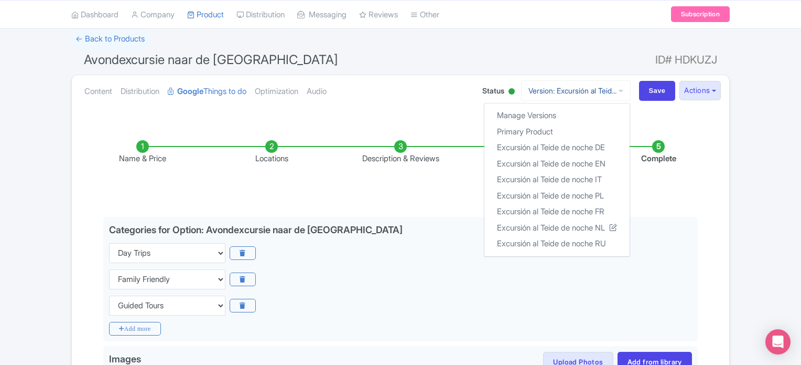
click at [595, 89] on link "Version: Excursión al Teid..." at bounding box center [576, 90] width 110 height 20
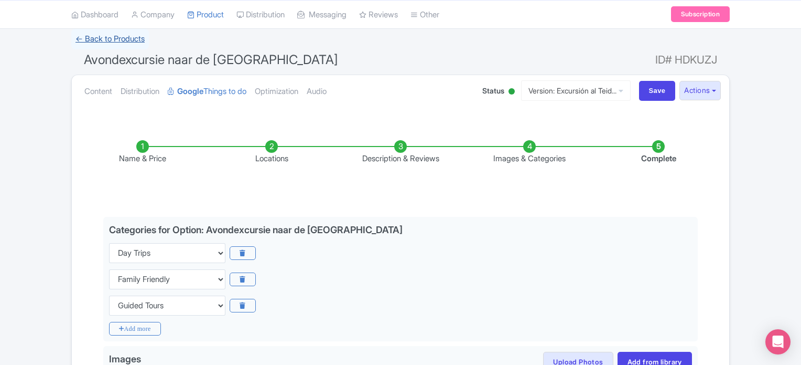
click at [113, 33] on link "← Back to Products" at bounding box center [110, 39] width 78 height 20
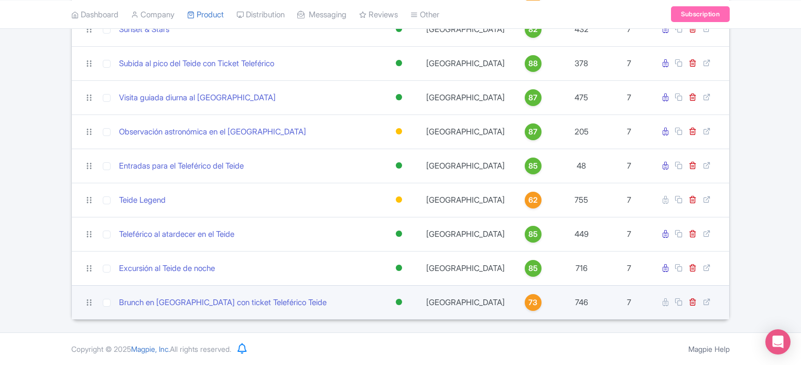
scroll to position [330, 0]
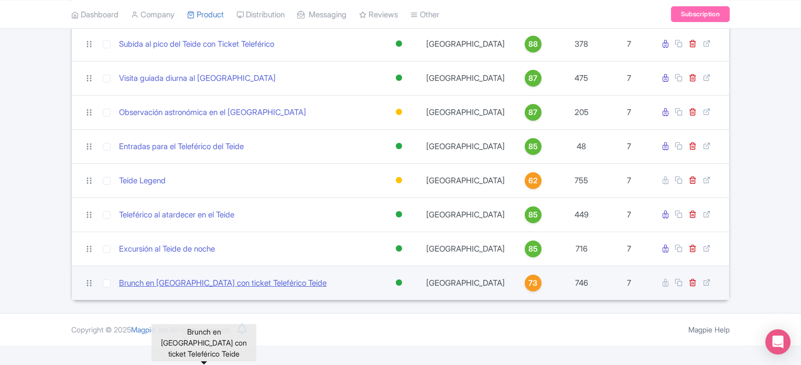
click at [147, 289] on link "Brunch en [GEOGRAPHIC_DATA] con ticket Teleférico Teide" at bounding box center [223, 283] width 208 height 12
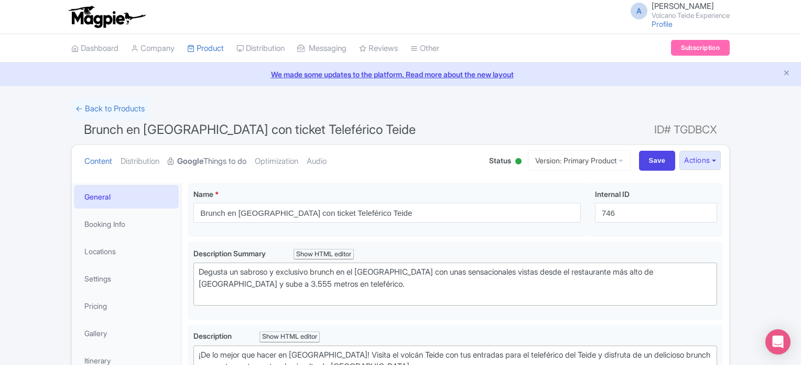
click at [212, 161] on link "Google Things to do" at bounding box center [207, 161] width 79 height 33
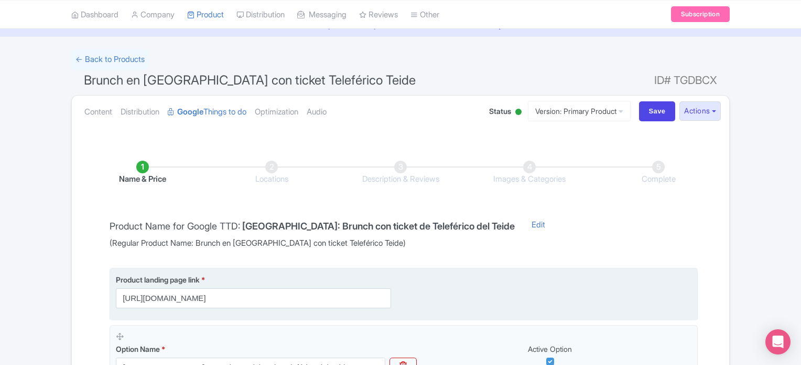
scroll to position [105, 0]
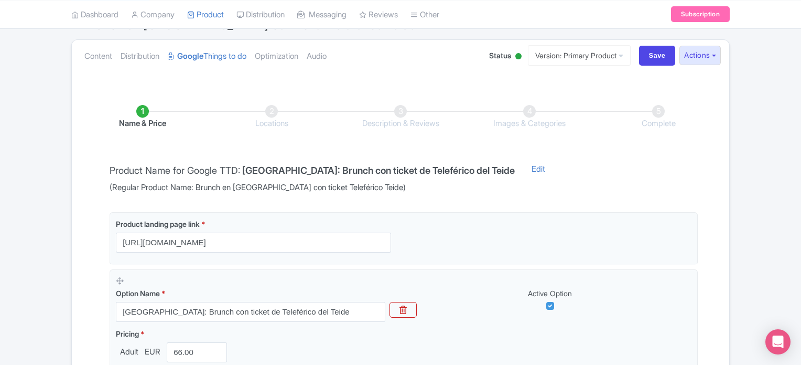
click at [529, 110] on li "Images & Categories" at bounding box center [529, 117] width 129 height 25
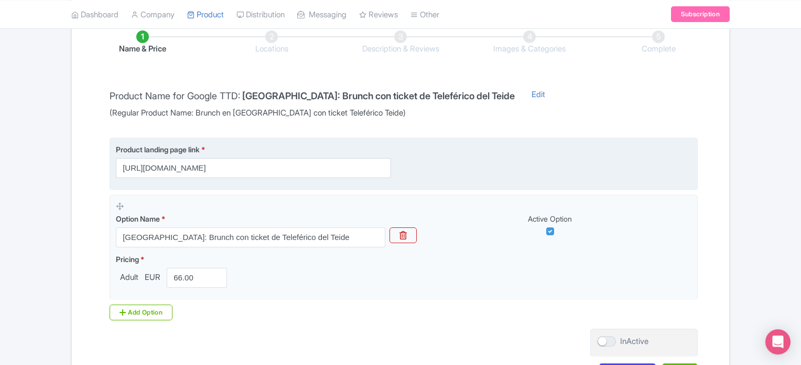
scroll to position [48, 0]
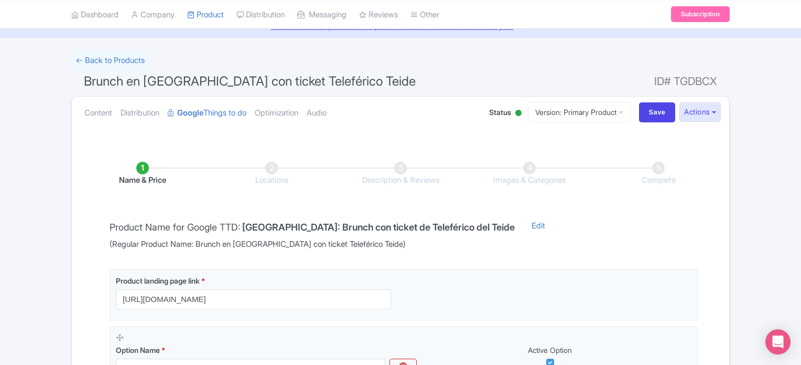
click at [260, 178] on li "Locations" at bounding box center [271, 174] width 129 height 25
click at [273, 176] on li "Locations" at bounding box center [271, 174] width 129 height 25
click at [273, 169] on li "Locations" at bounding box center [271, 174] width 129 height 25
click at [405, 170] on li "Description & Reviews" at bounding box center [400, 174] width 129 height 25
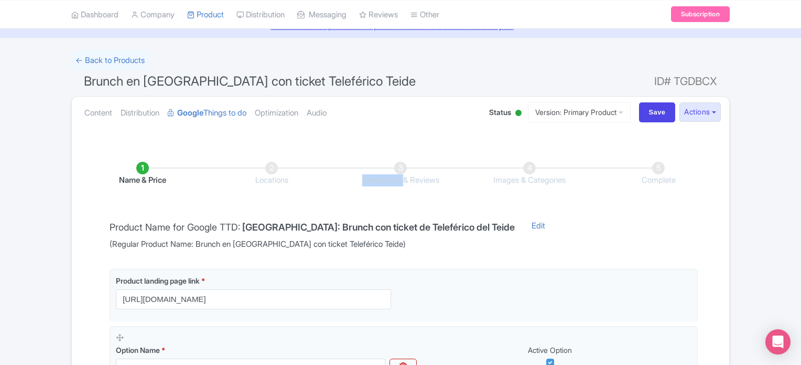
click at [405, 170] on li "Description & Reviews" at bounding box center [400, 174] width 129 height 25
click at [514, 180] on li "Images & Categories" at bounding box center [529, 174] width 129 height 25
click at [364, 188] on ul "Name & Price Locations Description & Reviews Images & Categories Complete" at bounding box center [400, 174] width 645 height 67
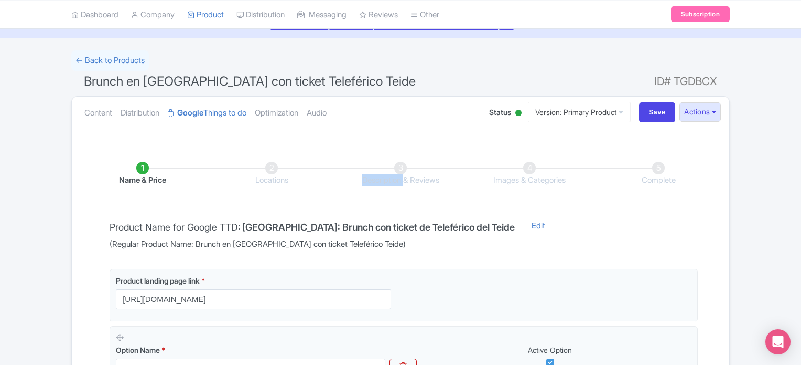
click at [364, 188] on ul "Name & Price Locations Description & Reviews Images & Categories Complete" at bounding box center [400, 174] width 645 height 67
click at [410, 178] on li "Description & Reviews" at bounding box center [400, 174] width 129 height 25
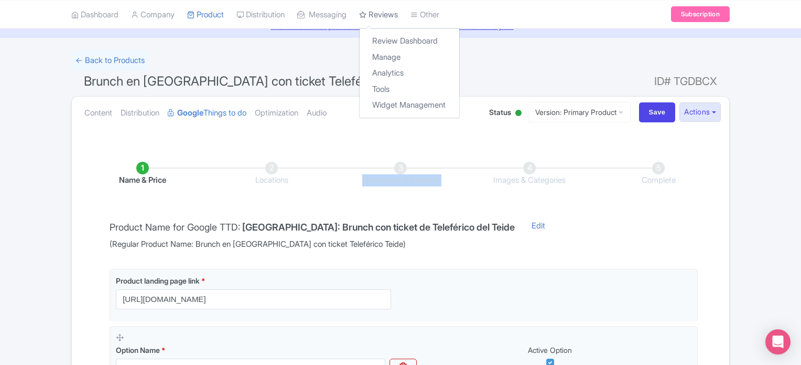
copy ul "Description & Reviews"
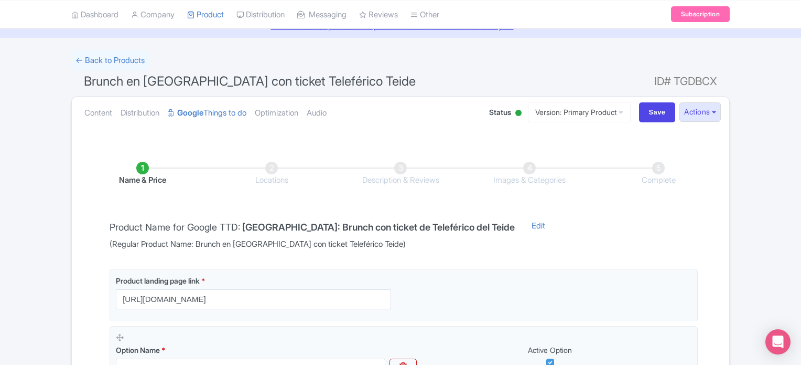
click at [531, 183] on li "Images & Categories" at bounding box center [529, 174] width 129 height 25
copy ul "Images & Categories"
click at [664, 177] on li "Complete" at bounding box center [658, 174] width 129 height 25
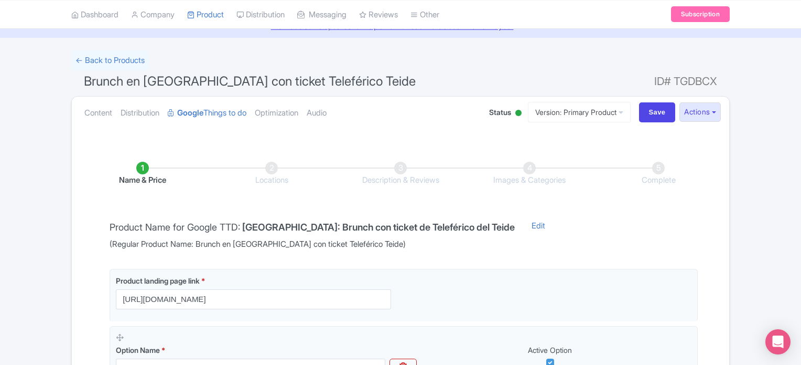
click at [664, 178] on li "Complete" at bounding box center [658, 174] width 129 height 25
drag, startPoint x: 634, startPoint y: 177, endPoint x: 622, endPoint y: 186, distance: 15.3
click at [634, 177] on li "Complete" at bounding box center [658, 174] width 129 height 25
click at [574, 210] on div "Name & Price Locations Description & Reviews Images & Categories Complete Produ…" at bounding box center [400, 333] width 645 height 384
